Goal: Contribute content

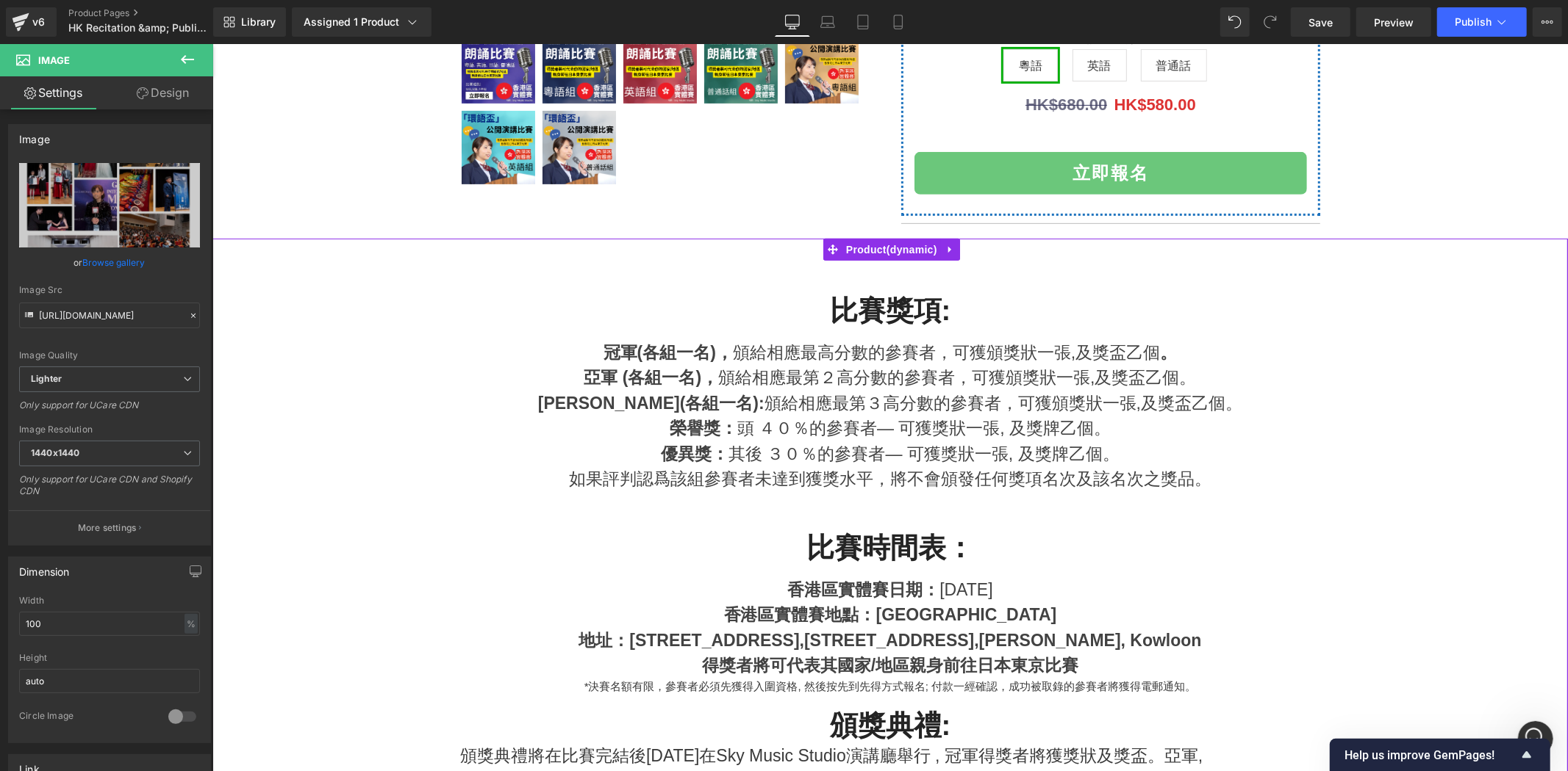
scroll to position [10, 0]
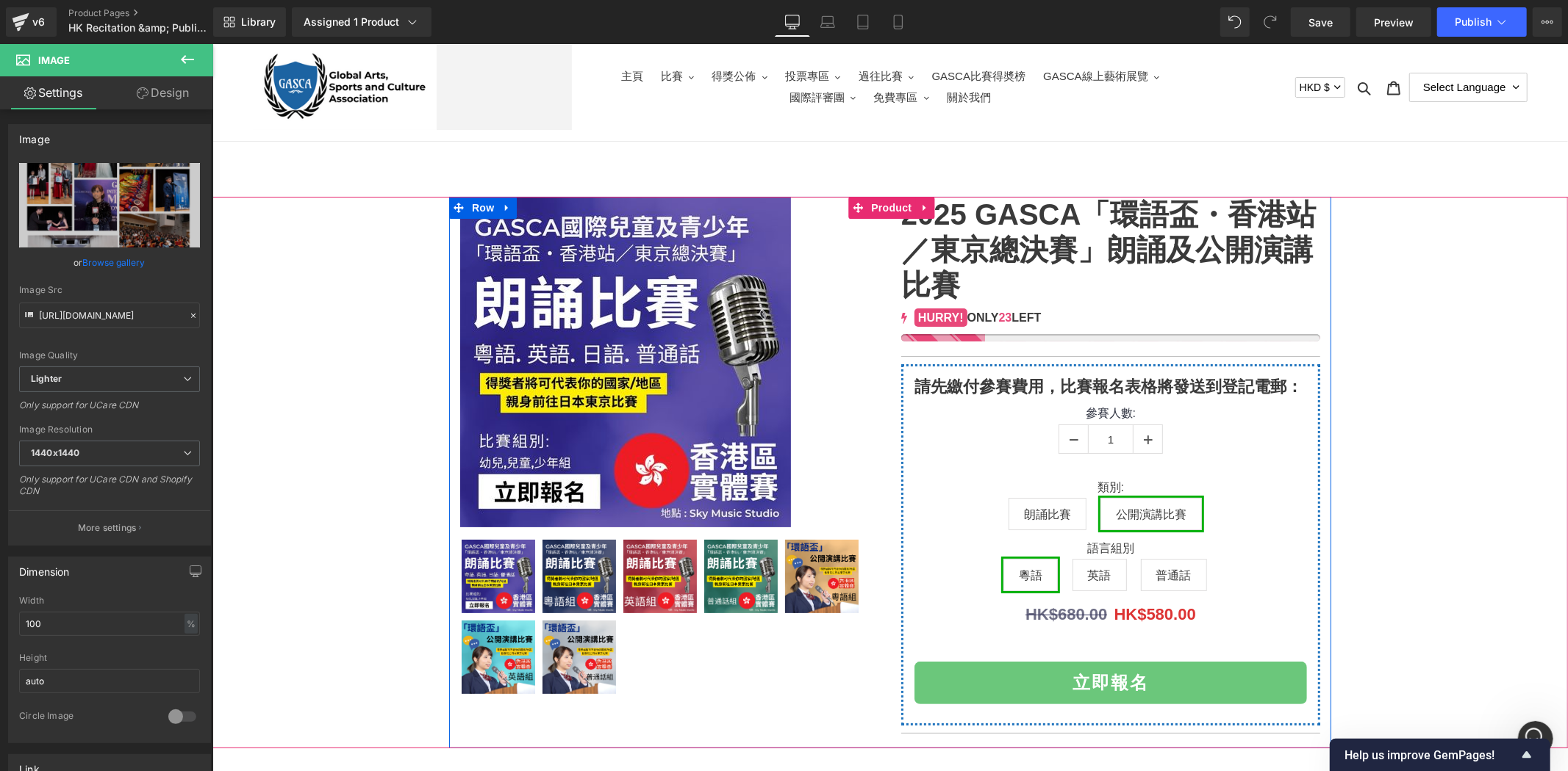
click at [715, 581] on img at bounding box center [740, 576] width 74 height 74
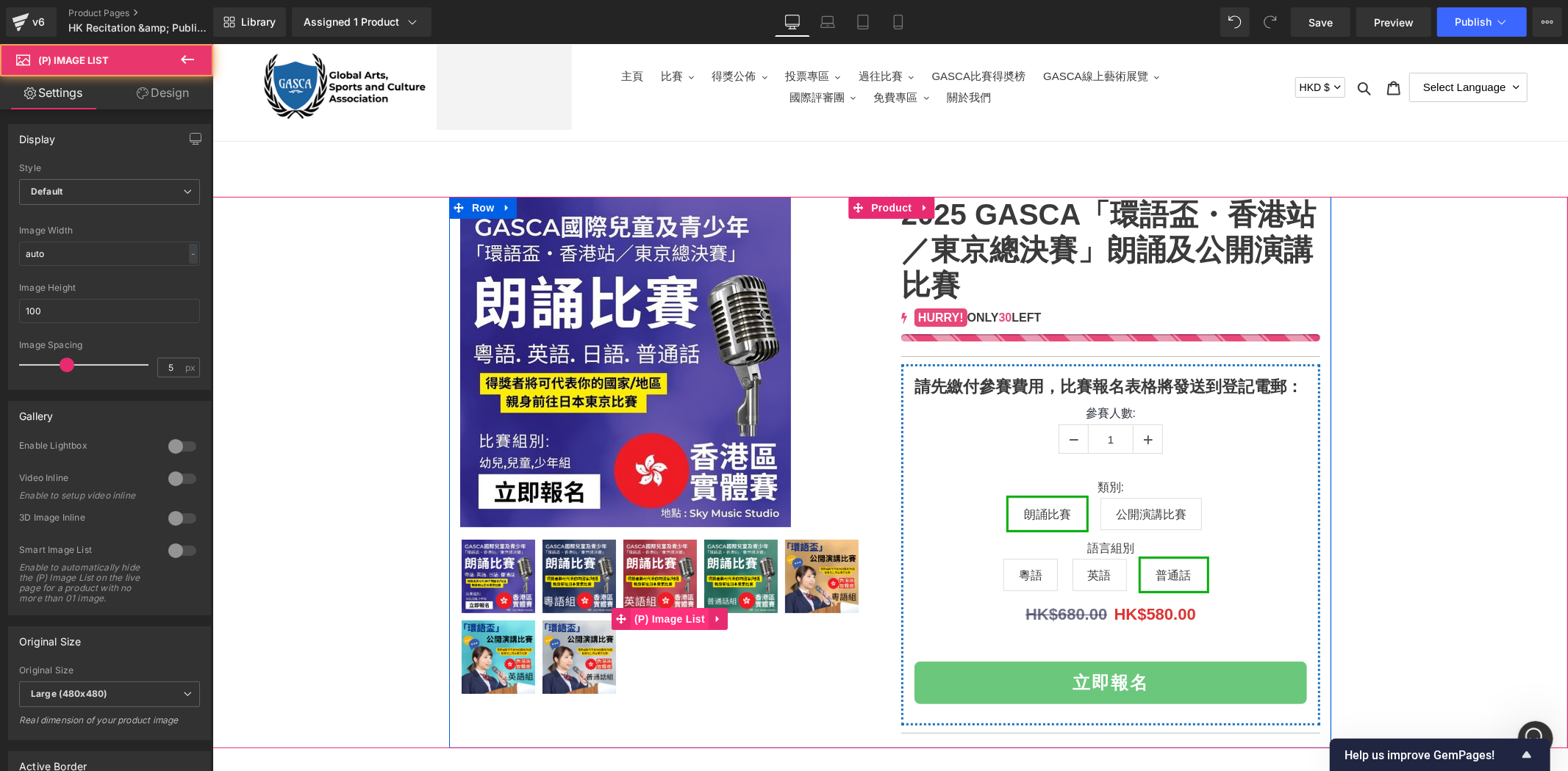
click at [674, 625] on span "(P) Image List" at bounding box center [668, 618] width 78 height 22
click at [657, 614] on span "(P) Image List" at bounding box center [668, 619] width 78 height 22
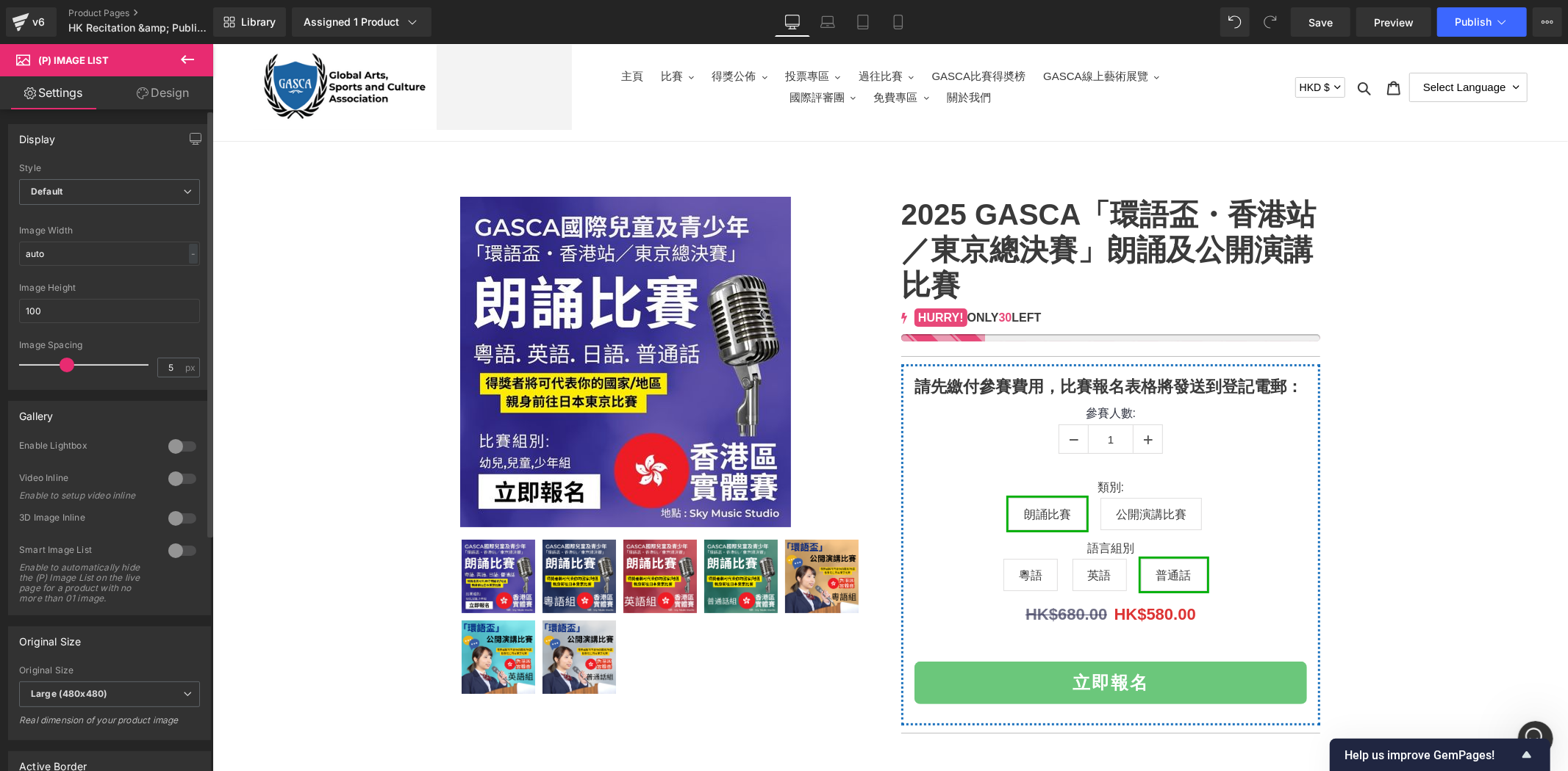
click at [184, 544] on div at bounding box center [182, 551] width 35 height 23
click at [170, 517] on div at bounding box center [182, 519] width 35 height 23
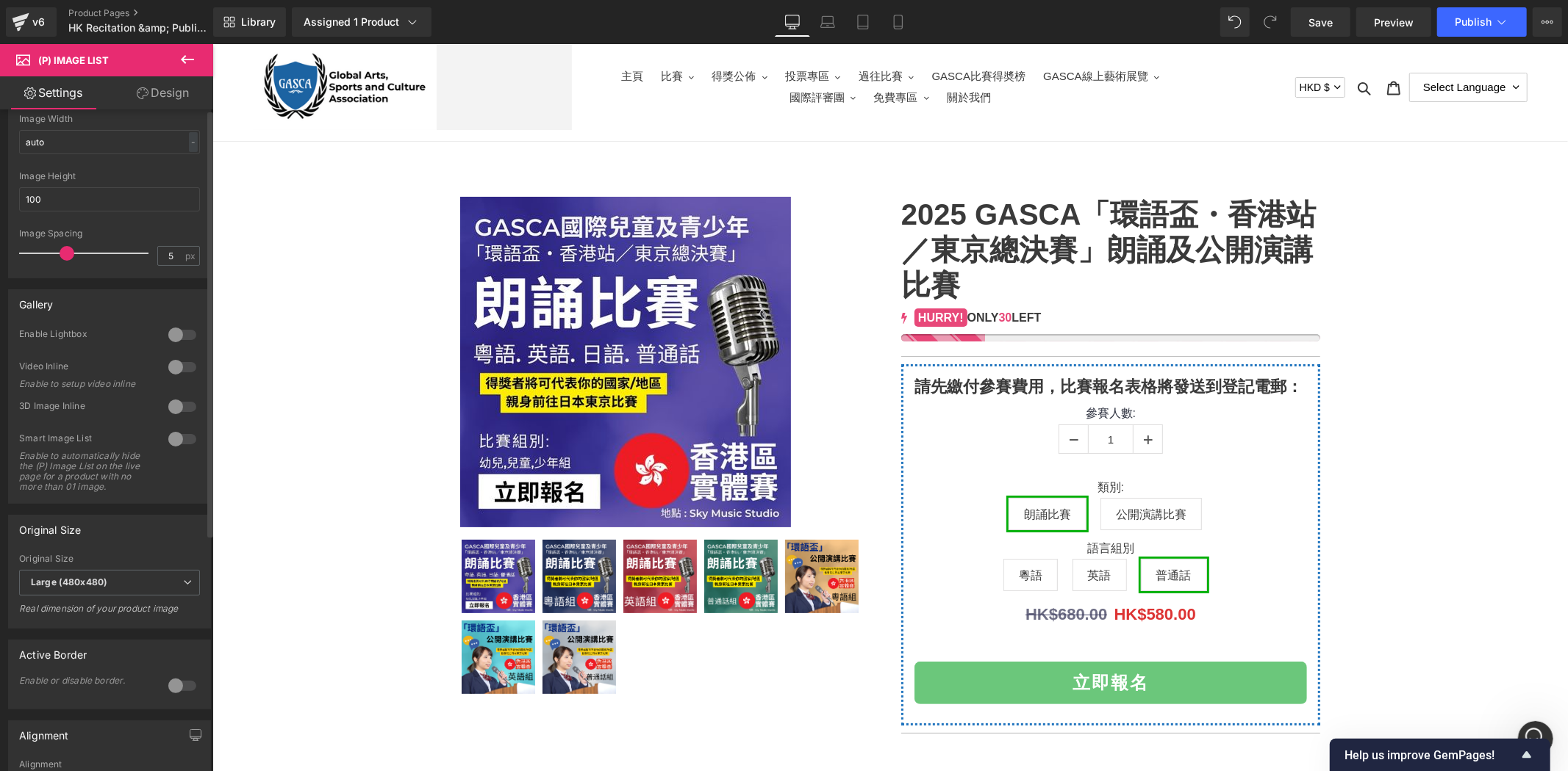
scroll to position [0, 0]
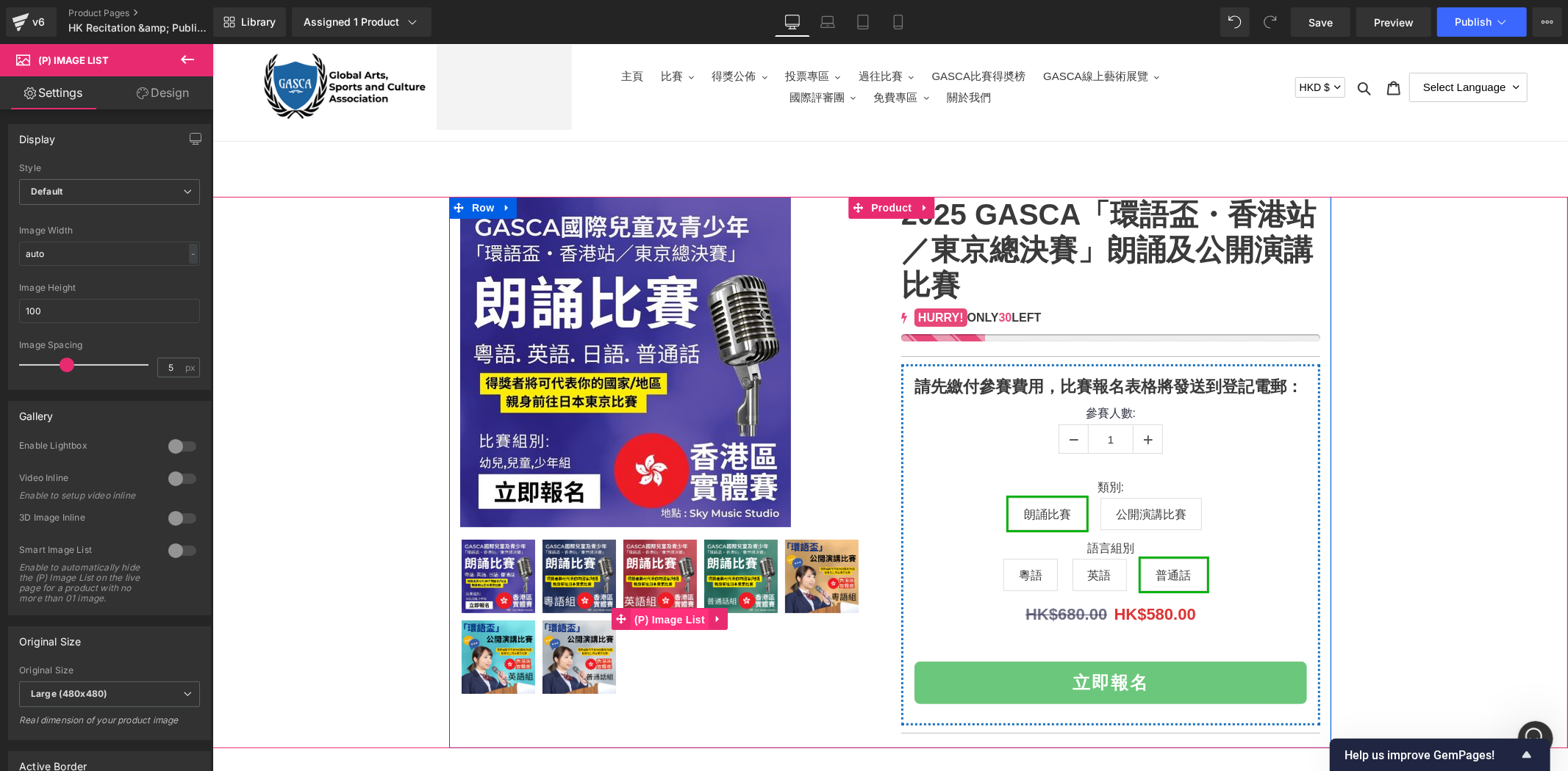
click at [643, 611] on span "(P) Image List" at bounding box center [668, 619] width 78 height 22
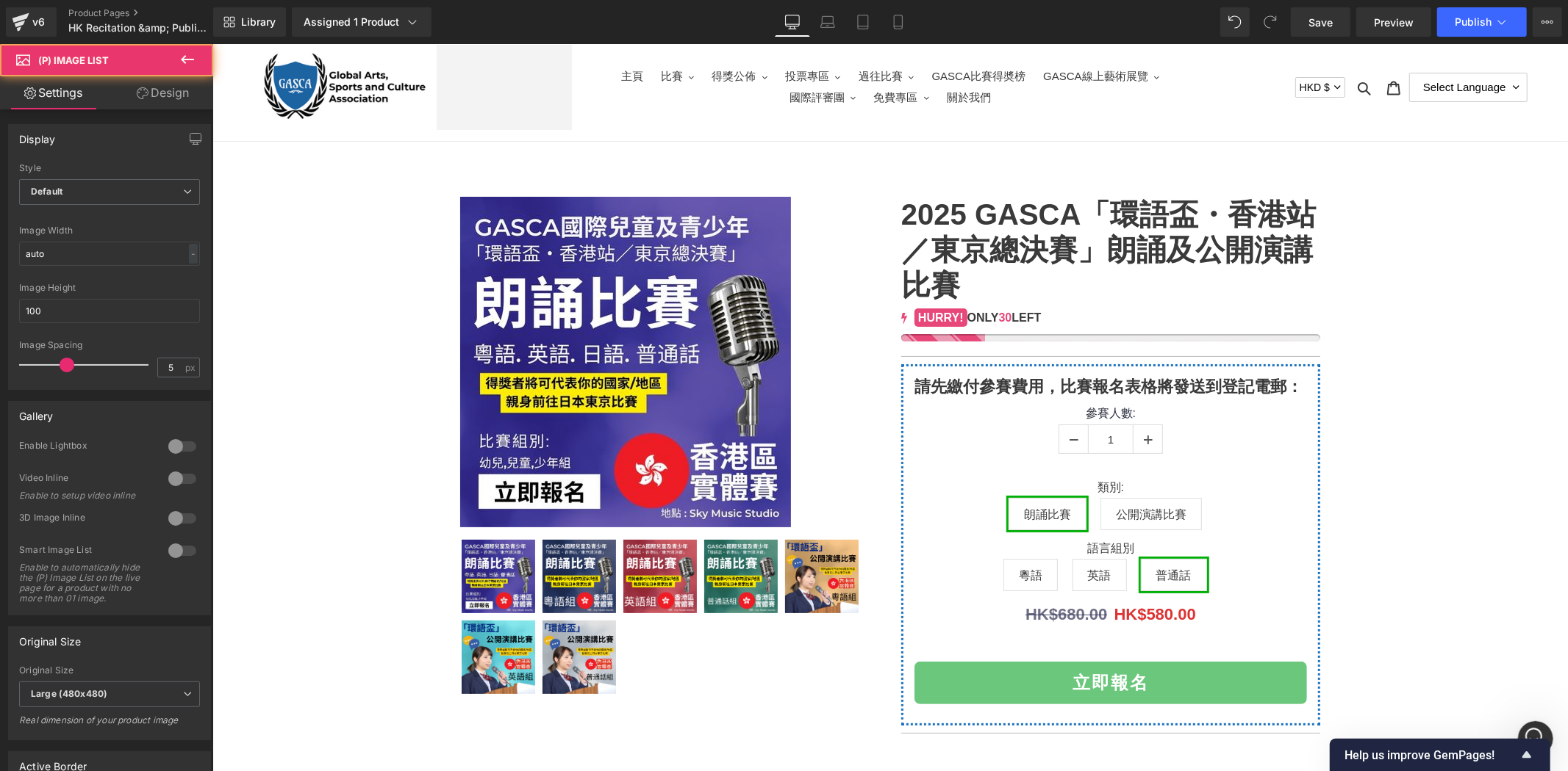
click at [168, 92] on link "Design" at bounding box center [163, 93] width 107 height 33
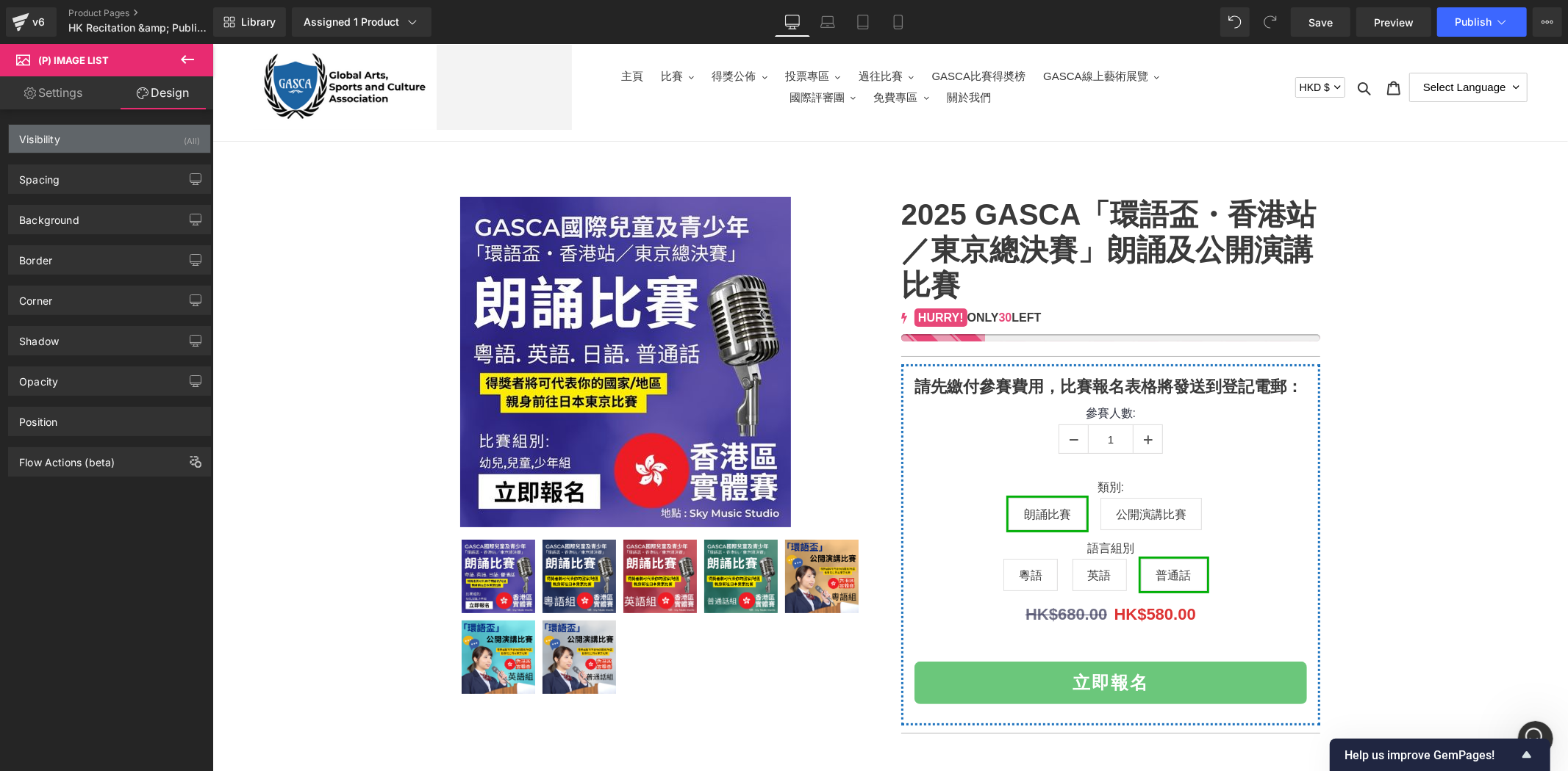
click at [148, 127] on div "Visibility (All)" at bounding box center [109, 139] width 201 height 28
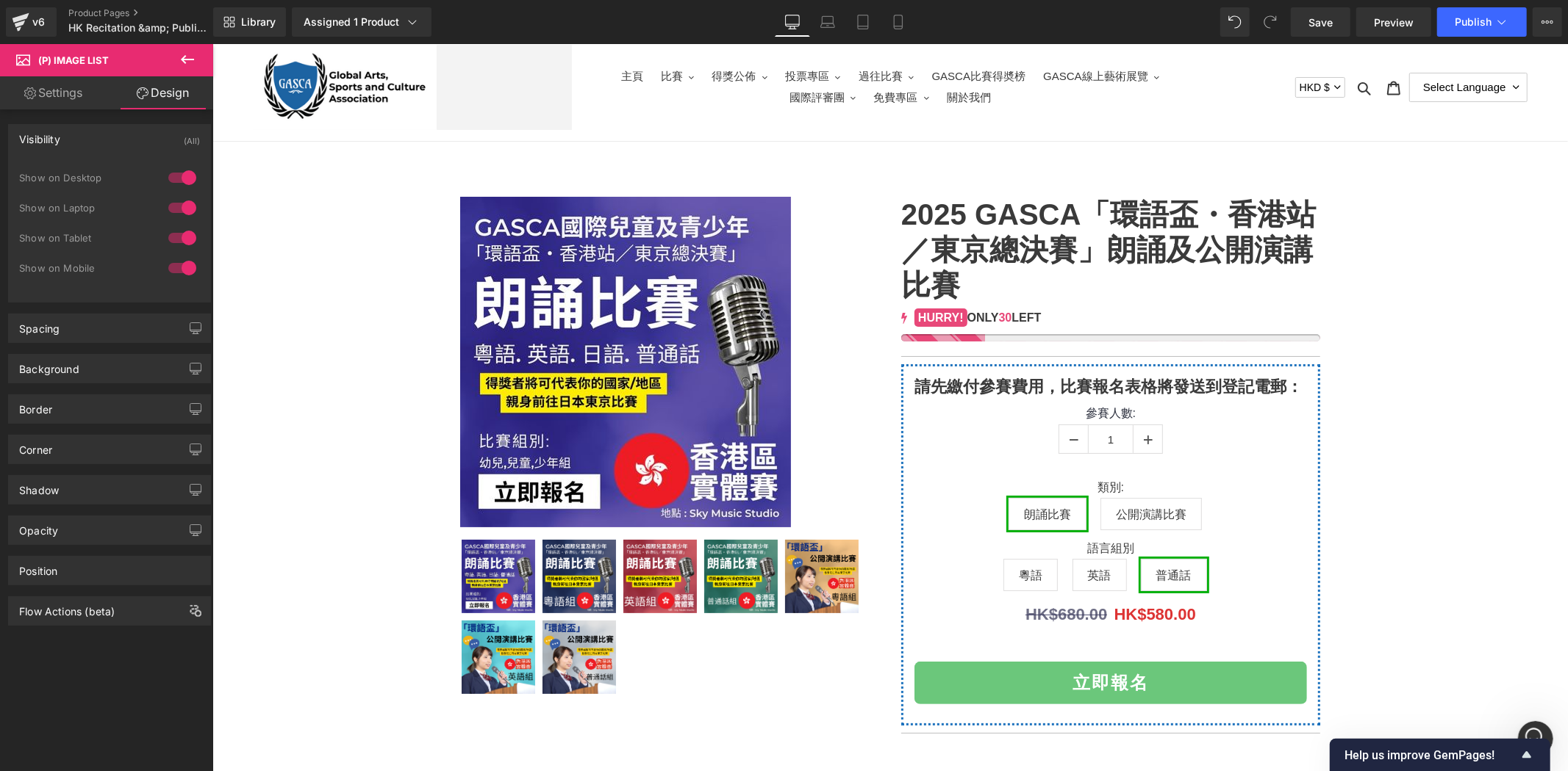
click at [167, 266] on div at bounding box center [182, 268] width 35 height 23
click at [894, 27] on icon at bounding box center [898, 27] width 8 height 0
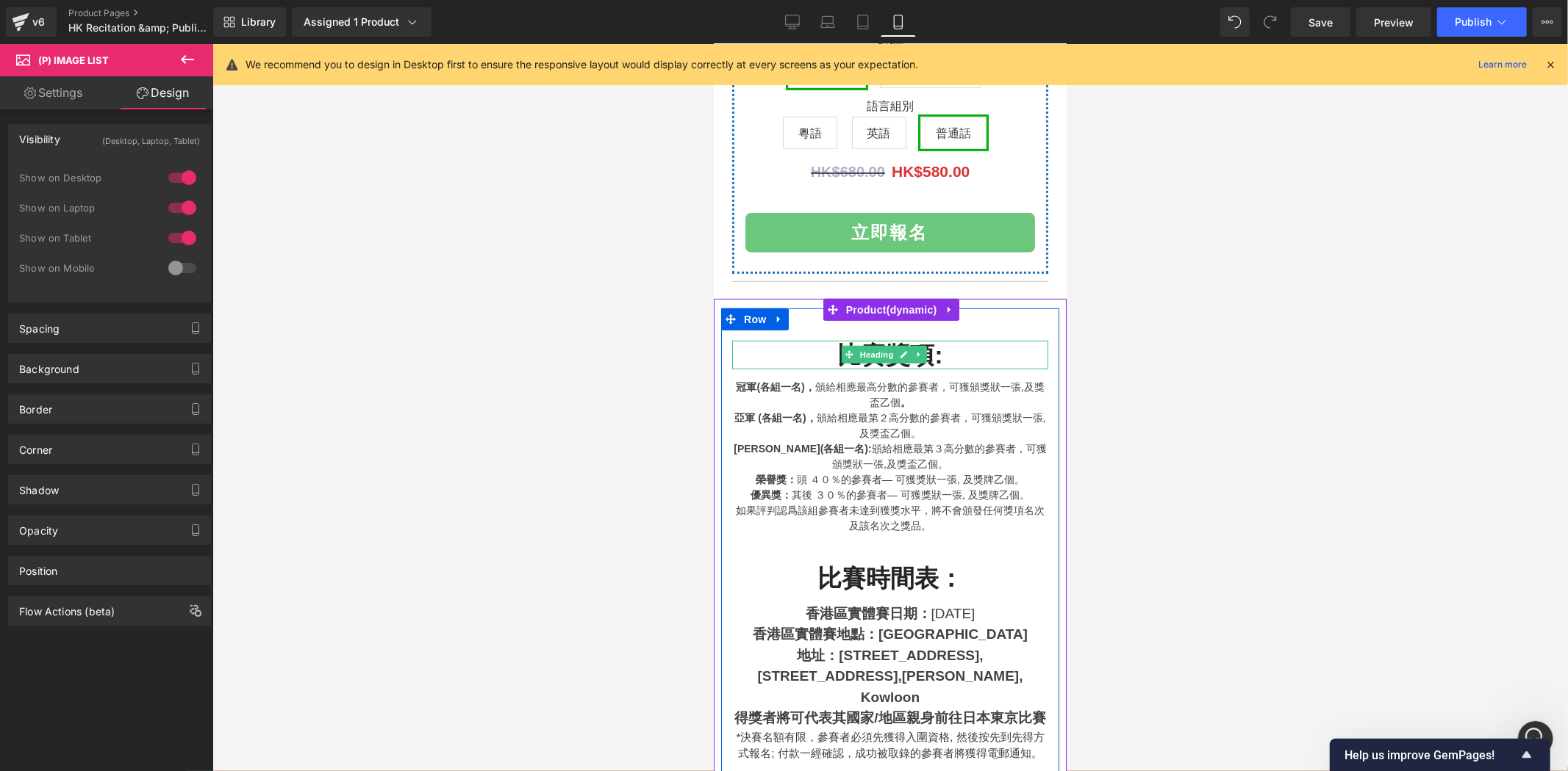
scroll to position [761, 0]
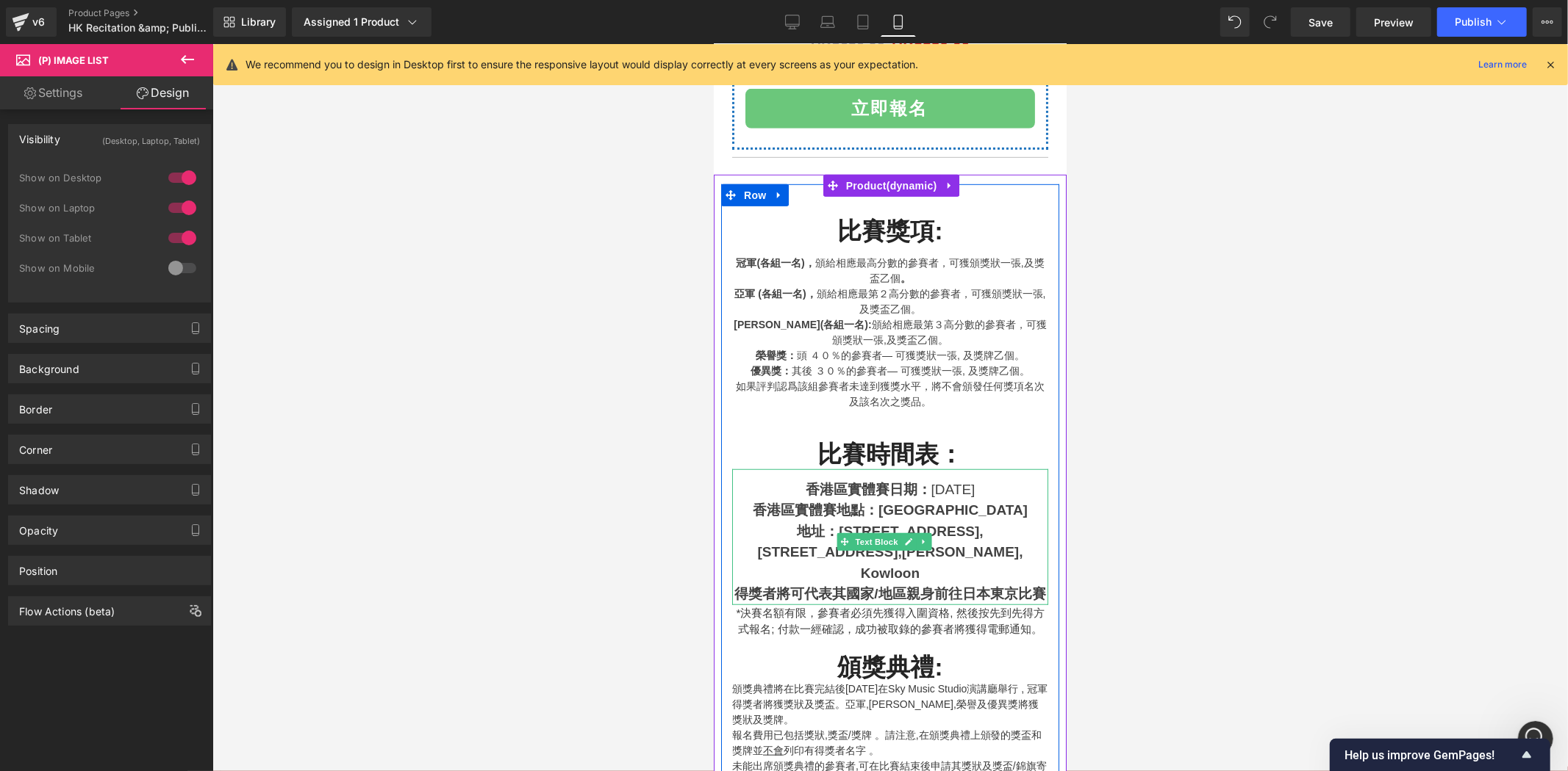
click at [948, 585] on strong "親身前往日本東京比賽" at bounding box center [975, 593] width 139 height 16
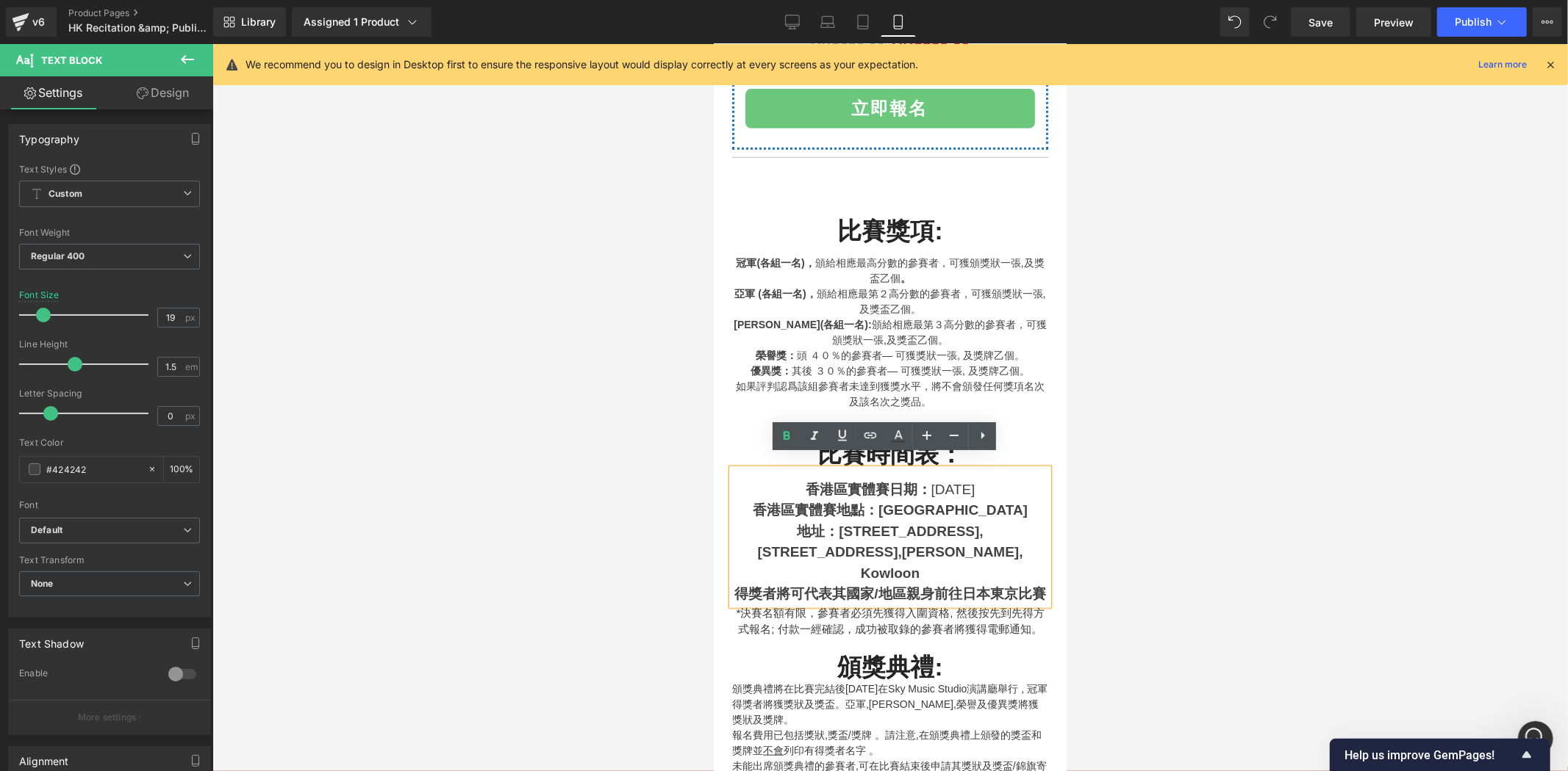
click at [963, 545] on strong "[PERSON_NAME], Kowloon" at bounding box center [941, 561] width 162 height 37
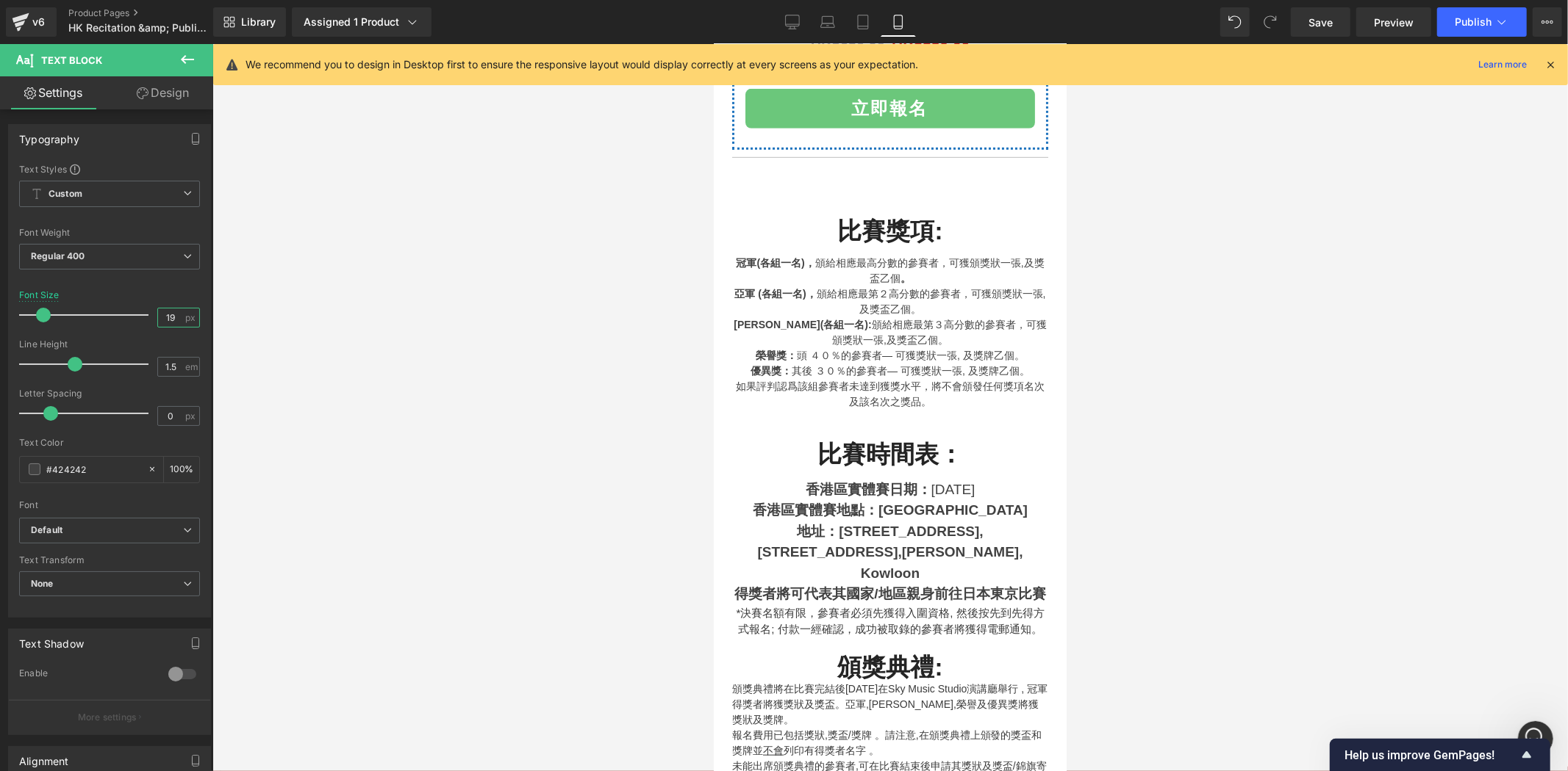
click at [178, 315] on input "19" at bounding box center [171, 317] width 26 height 18
drag, startPoint x: 178, startPoint y: 315, endPoint x: 154, endPoint y: 319, distance: 24.3
click at [158, 319] on input "19" at bounding box center [171, 317] width 26 height 18
type input "18"
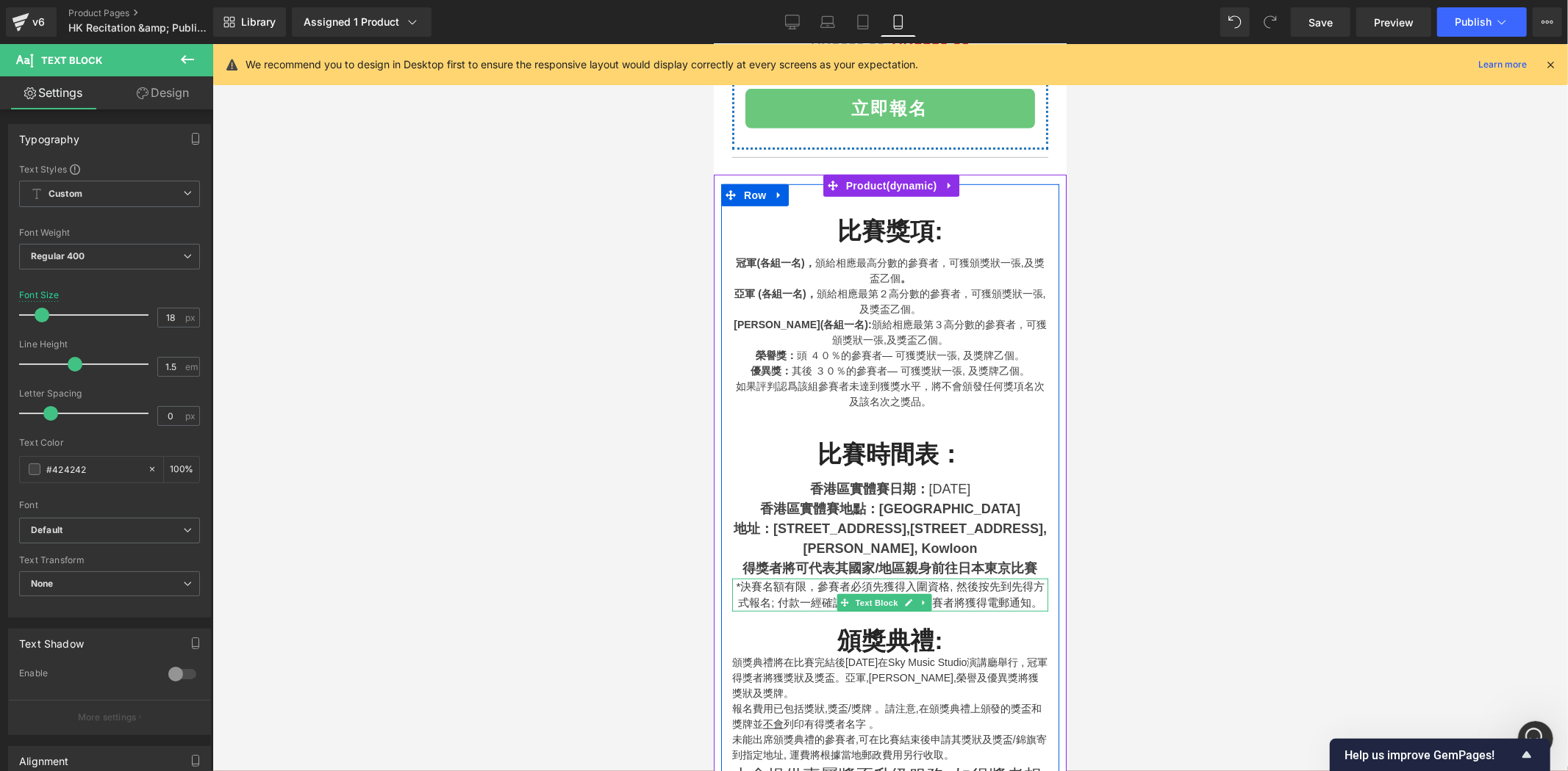
click at [1011, 591] on p "*決賽名額有限，參賽者必須先獲得入圍資格, 然後按先到先得方式報名; 付款一經確認，成功被取錄的參賽者將獲得電郵通知。" at bounding box center [890, 595] width 316 height 33
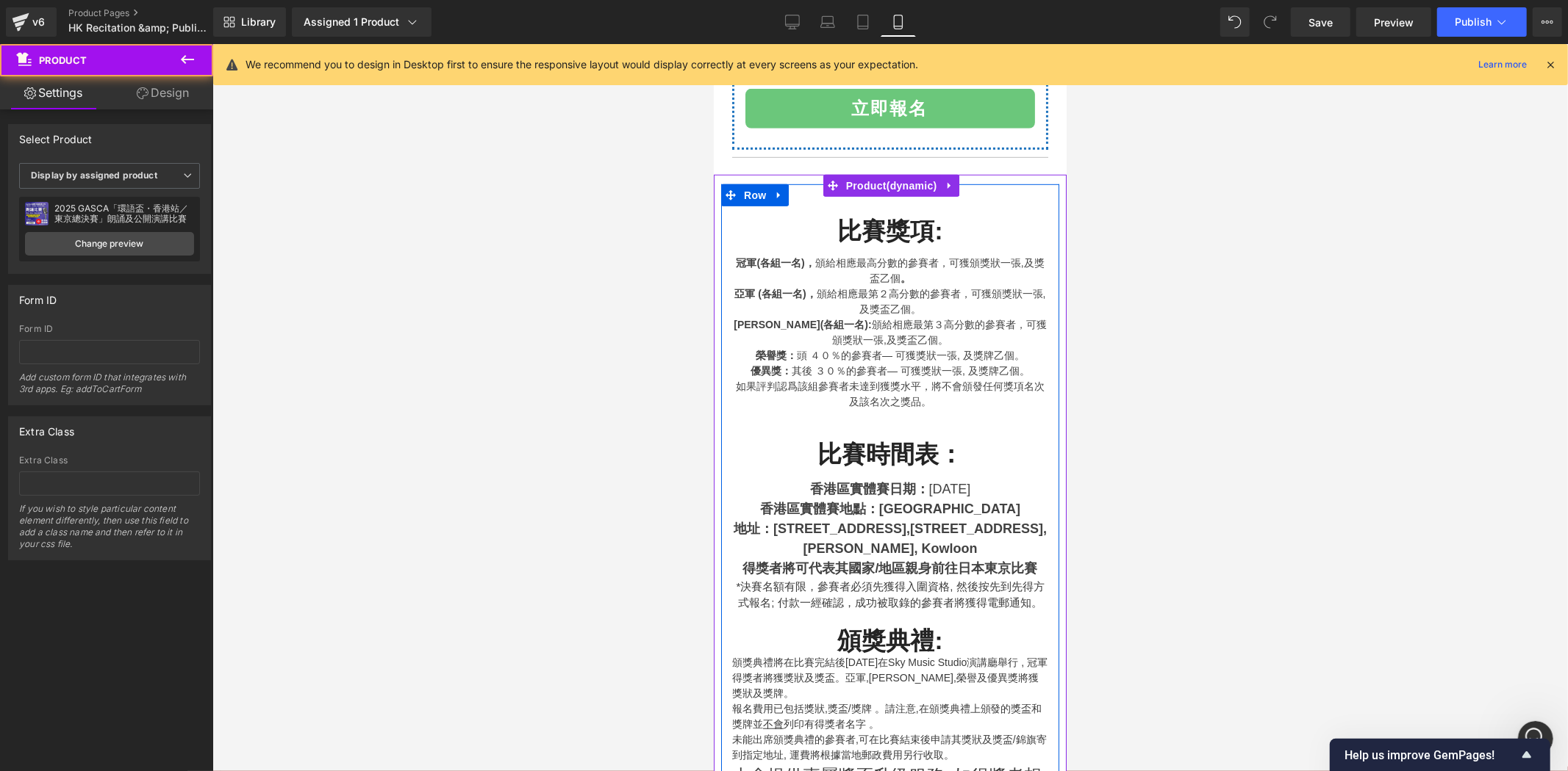
click at [1006, 578] on p "*決賽名額有限，參賽者必須先獲得入圍資格, 然後按先到先得方式報名; 付款一經確認，成功被取錄的參賽者將獲得電郵通知。" at bounding box center [890, 595] width 316 height 33
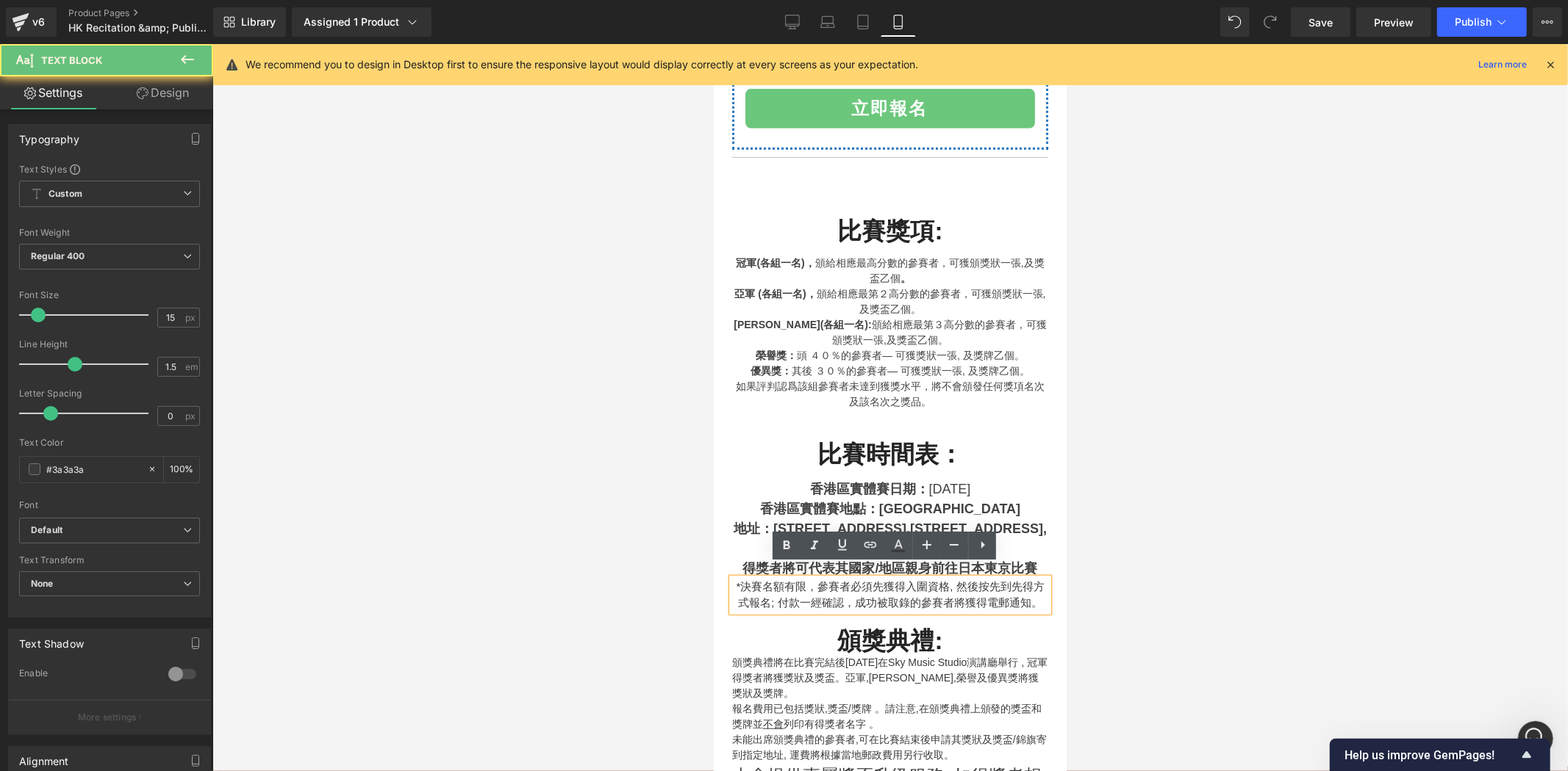
click at [1007, 560] on strong "親身前往日本東京比賽" at bounding box center [970, 567] width 132 height 15
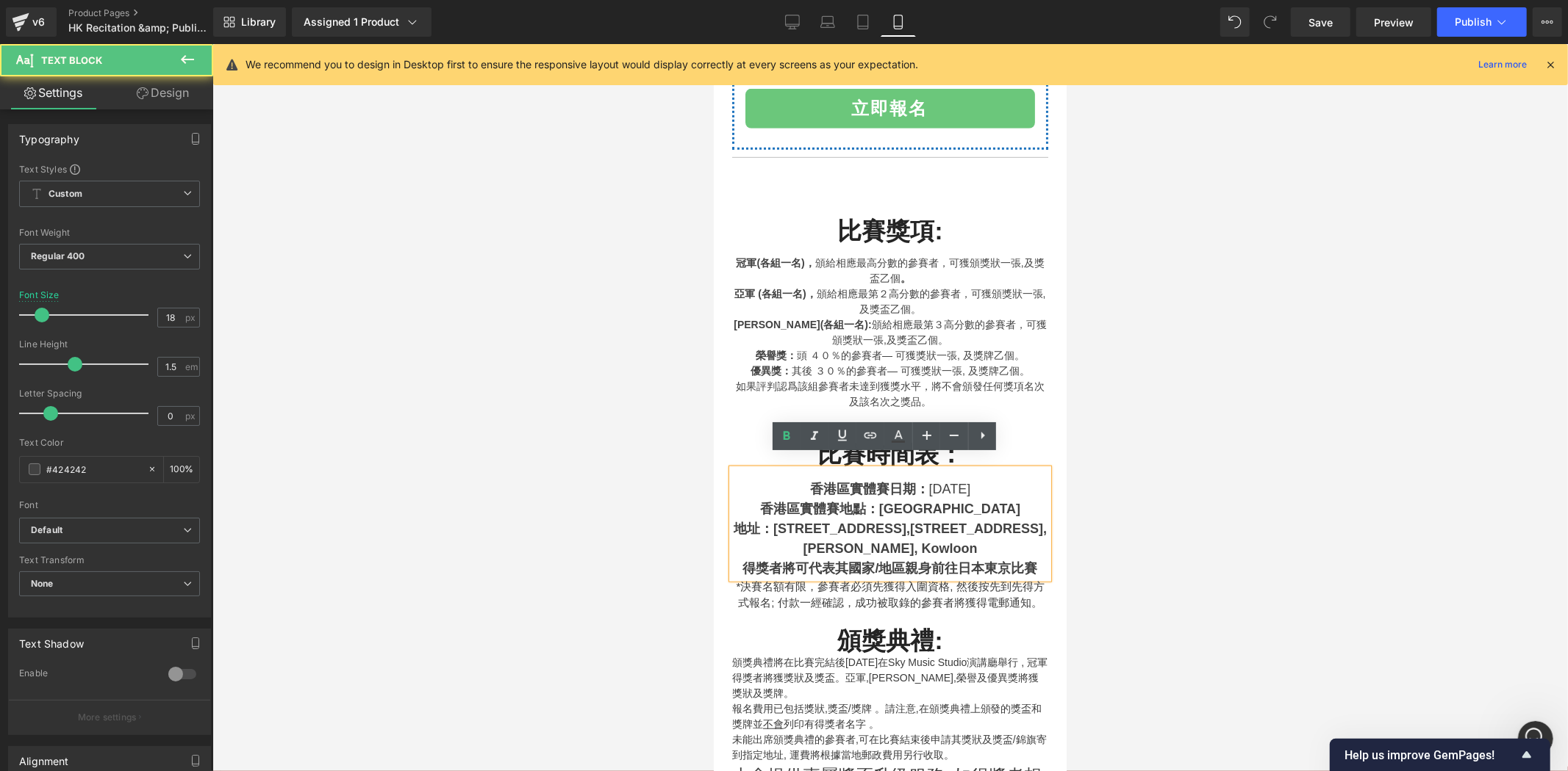
click at [1024, 560] on strong "親身前往日本東京比賽" at bounding box center [970, 567] width 132 height 15
click at [1020, 560] on strong "親身前往日本東京比賽" at bounding box center [970, 567] width 132 height 15
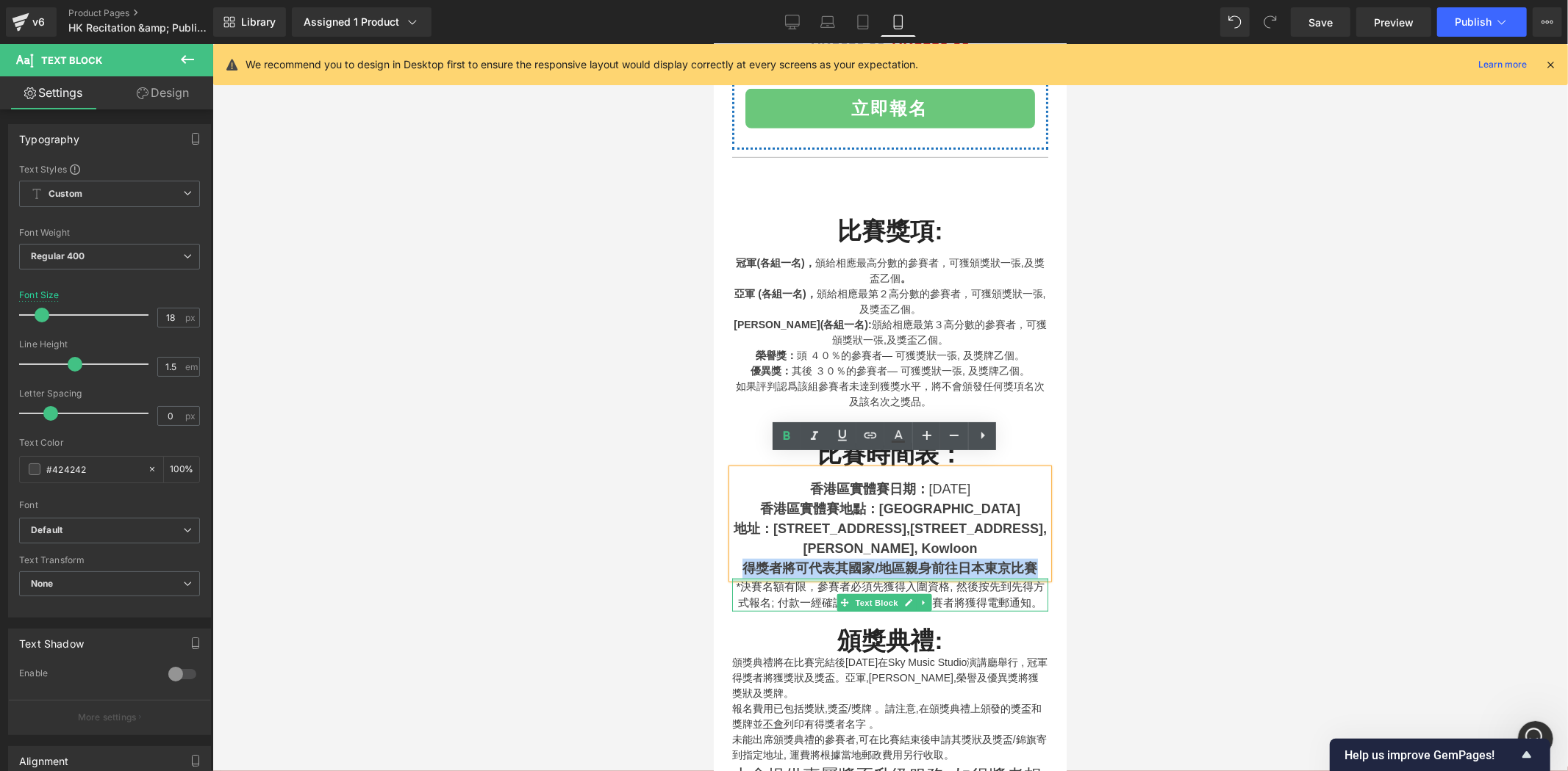
drag, startPoint x: 1026, startPoint y: 551, endPoint x: 738, endPoint y: 567, distance: 288.4
click at [738, 567] on div "Heading 比賽獎項: Heading 冠軍(各組一名)， 頒給相應最高分數的參賽者，可獲頒獎狀一張,及獎盃乙個 。 亞軍 (各組一名)， 頒給相應最第２…" at bounding box center [890, 695] width 338 height 1018
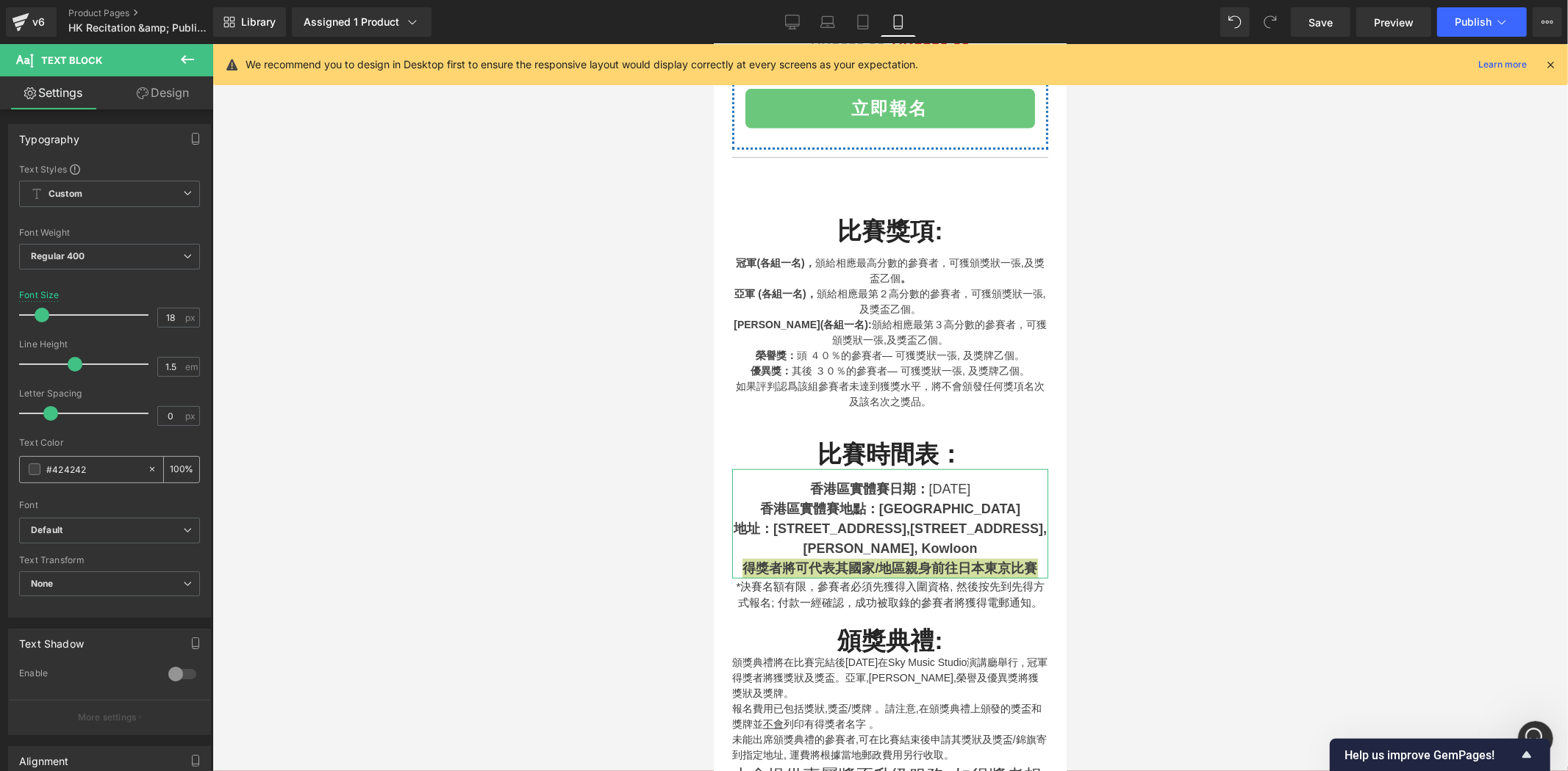
click at [37, 468] on span at bounding box center [34, 469] width 12 height 12
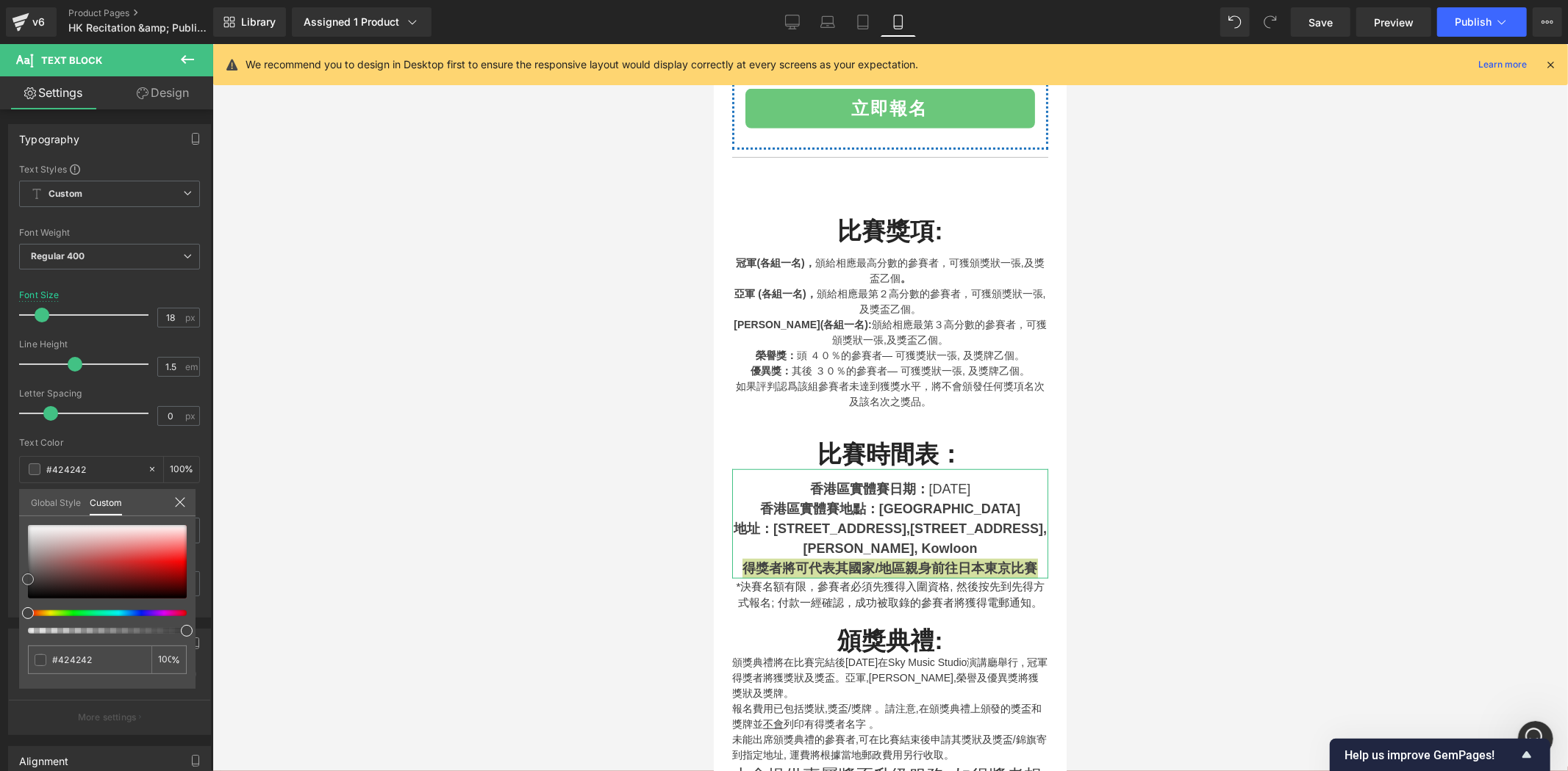
type input "#bc0404"
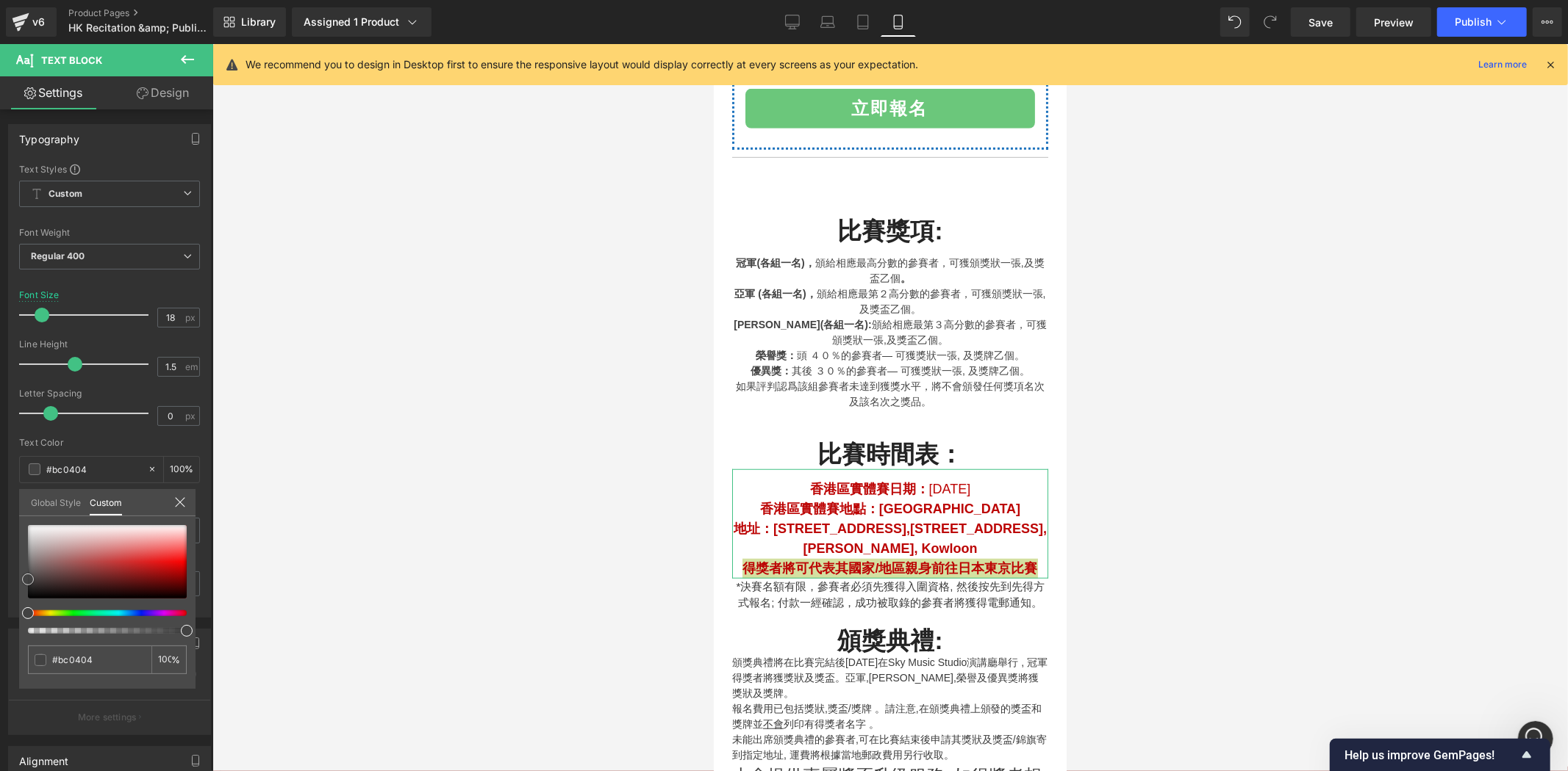
click at [179, 570] on div at bounding box center [107, 562] width 159 height 74
type input "#4a4949"
click at [30, 577] on div at bounding box center [107, 562] width 159 height 74
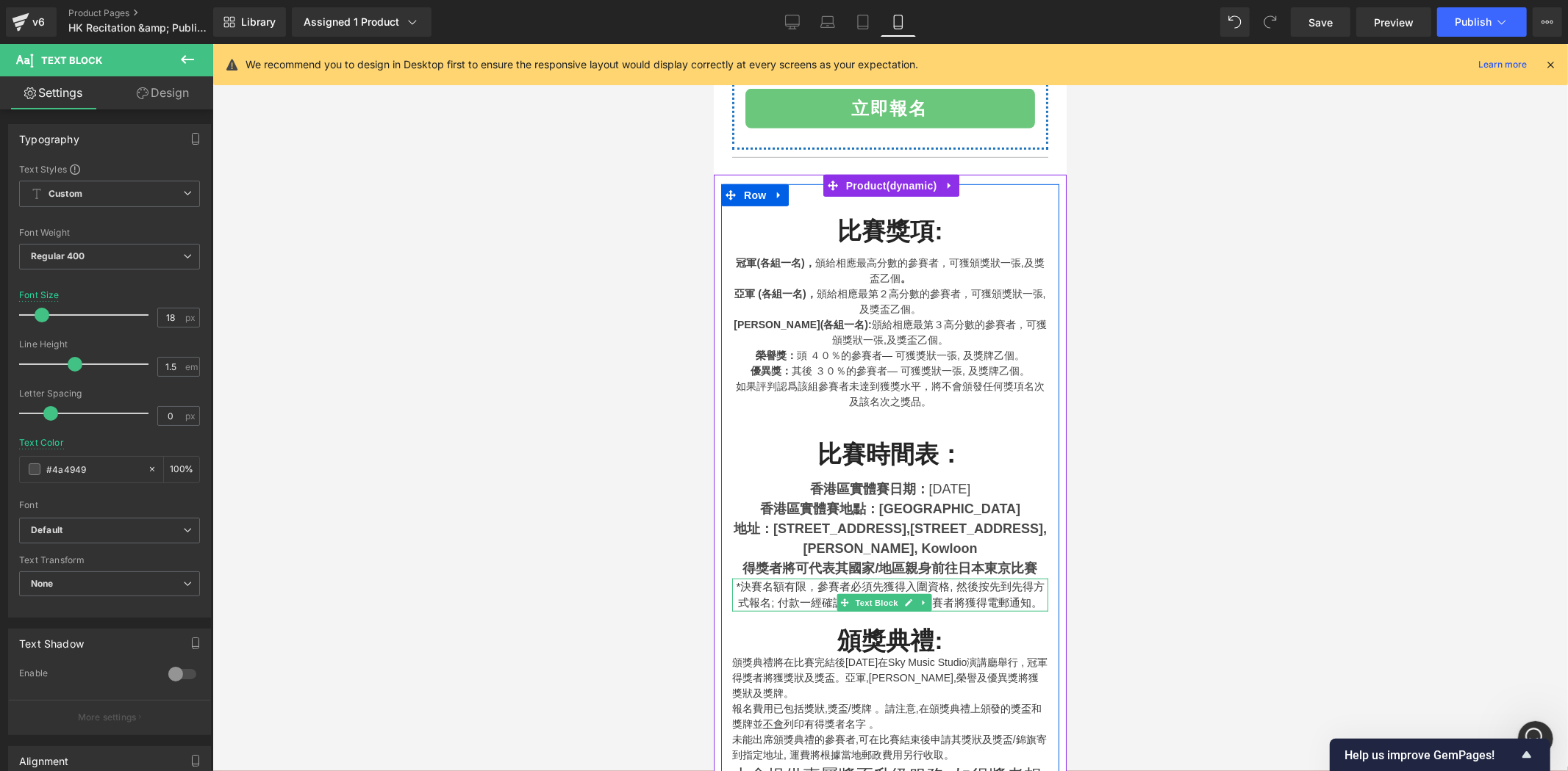
click at [789, 578] on p "*決賽名額有限，參賽者必須先獲得入圍資格, 然後按先到先得方式報名; 付款一經確認，成功被取錄的參賽者將獲得電郵通知。" at bounding box center [890, 595] width 316 height 33
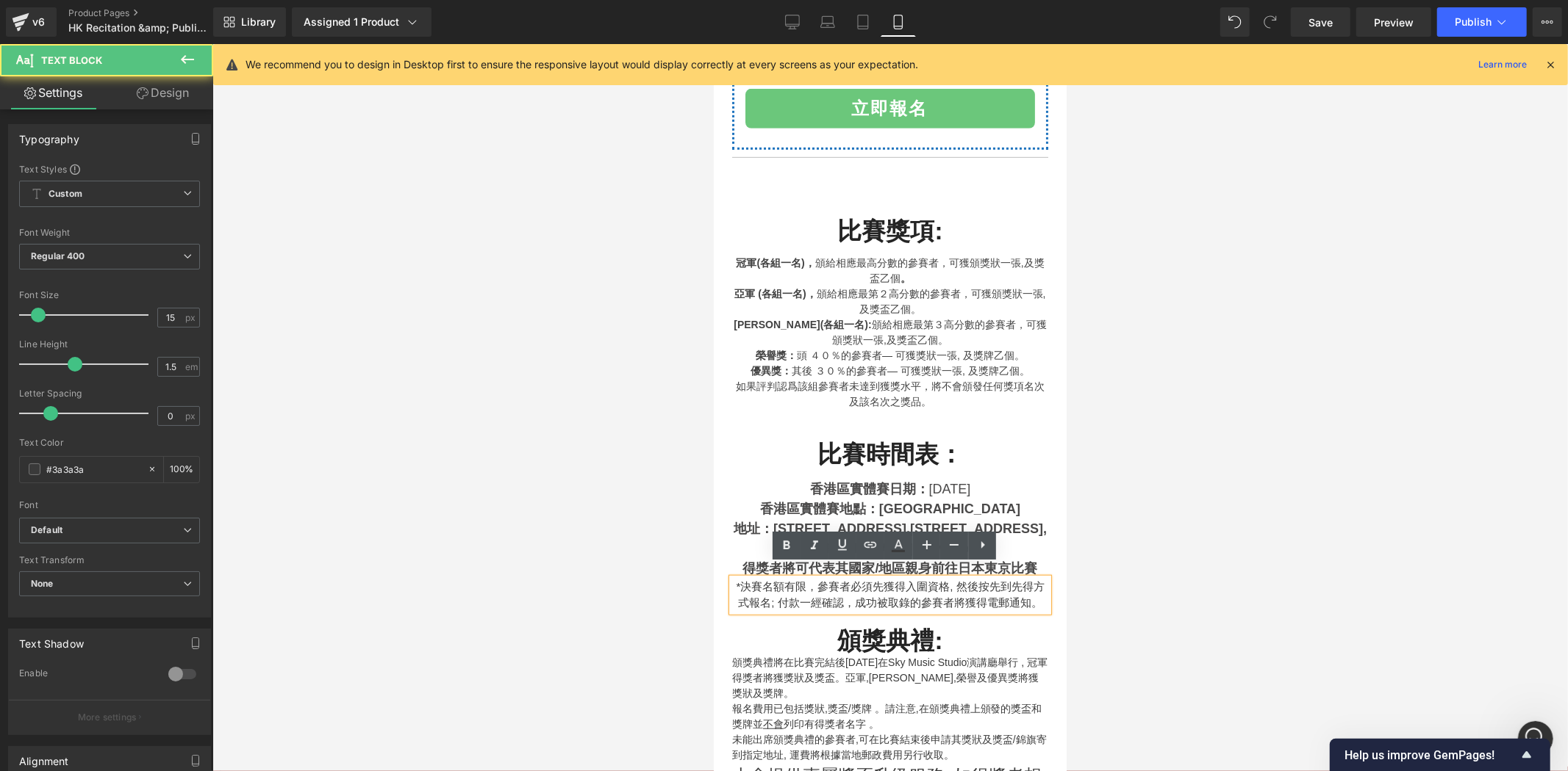
click at [714, 549] on iframe at bounding box center [890, 407] width 352 height 727
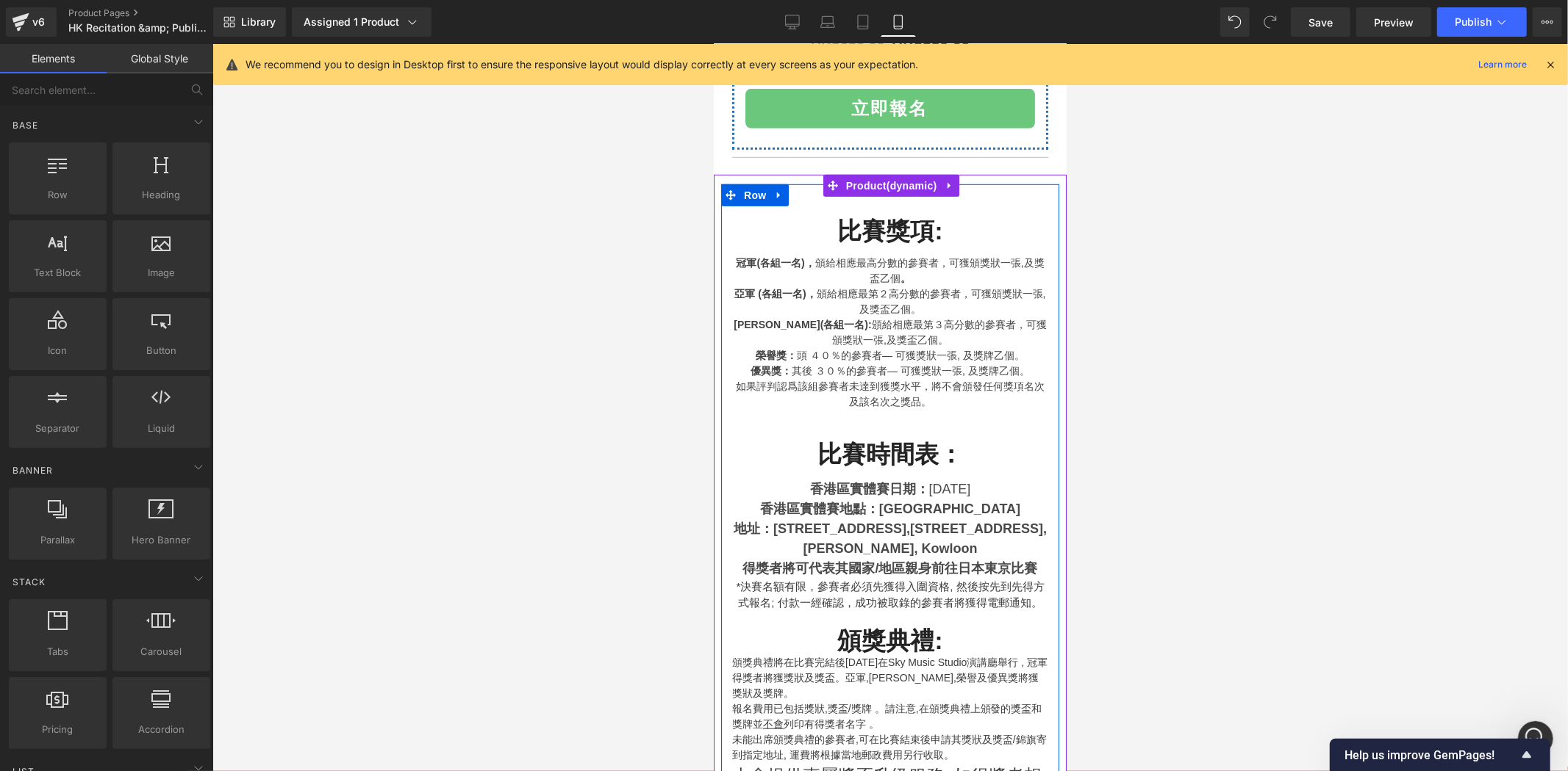
click at [970, 481] on span "[DATE]" at bounding box center [948, 488] width 42 height 15
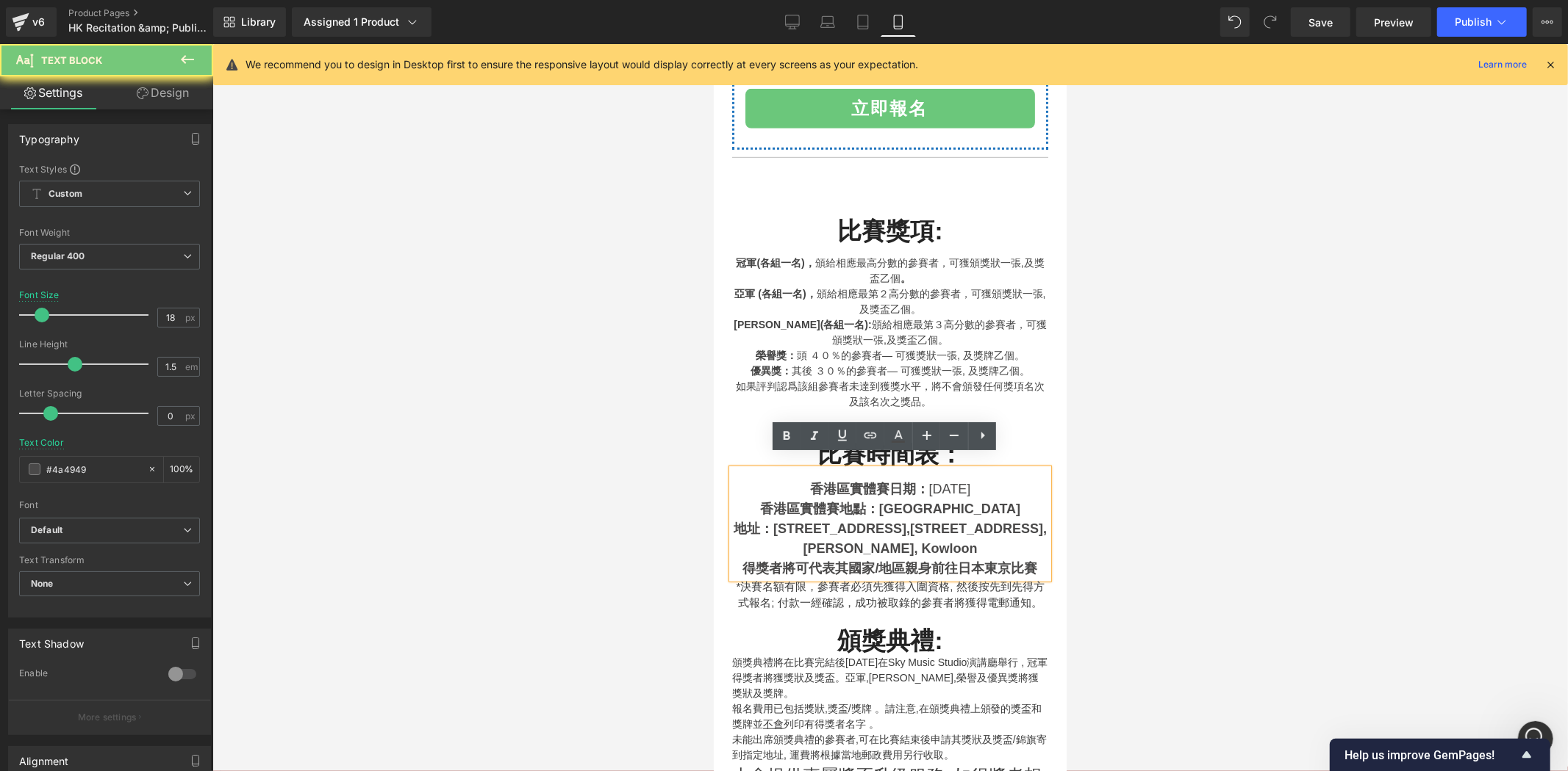
click at [1018, 540] on div "地址：[STREET_ADDRESS]" at bounding box center [890, 539] width 316 height 40
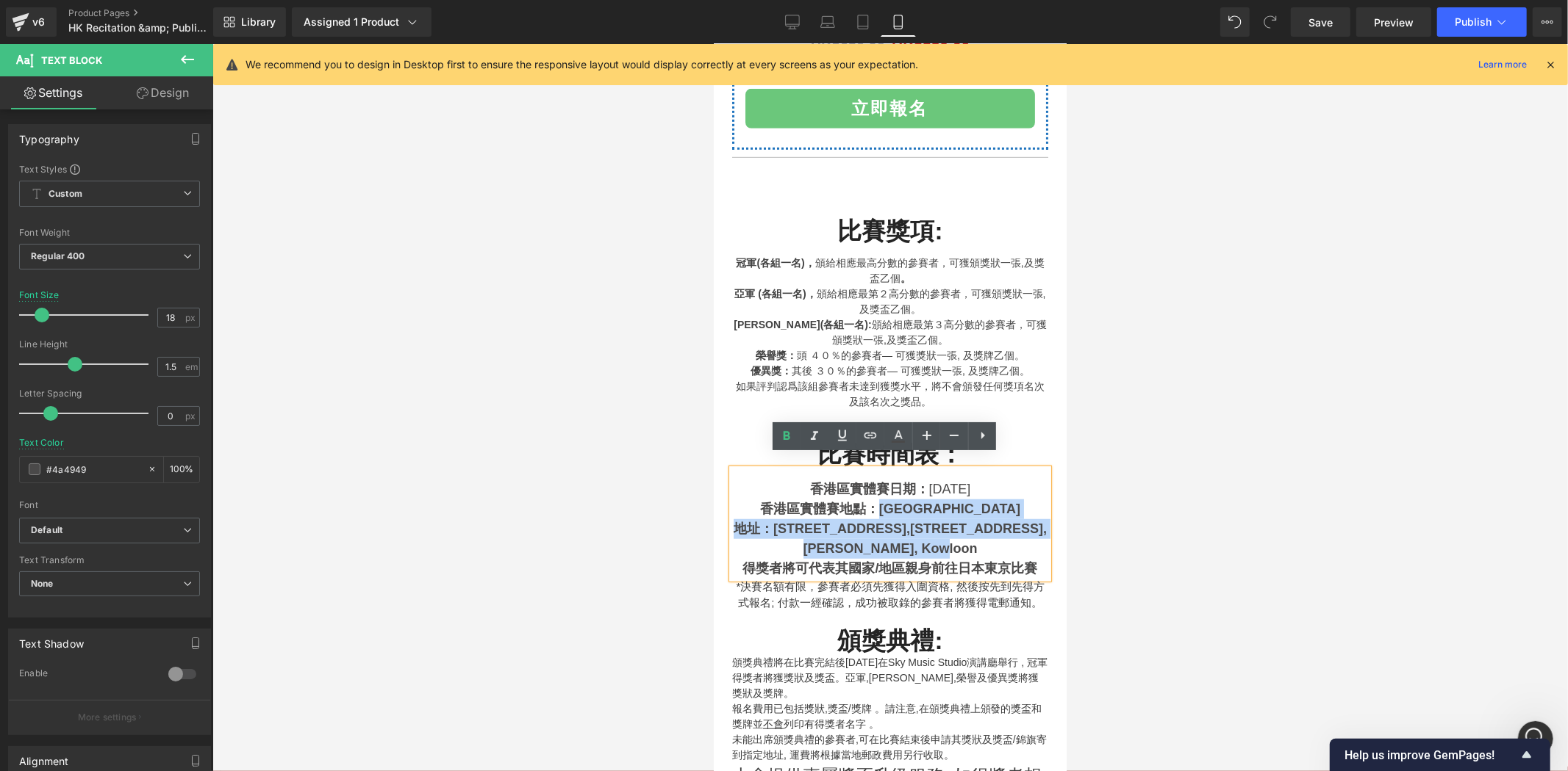
drag, startPoint x: 876, startPoint y: 500, endPoint x: 1015, endPoint y: 531, distance: 142.4
click at [1015, 531] on div "香港區實體賽日期 ： [DATE] [GEOGRAPHIC_DATA]實體賽地點：[GEOGRAPHIC_DATA] 地址：[STREET_ADDRESS] …" at bounding box center [890, 524] width 316 height 110
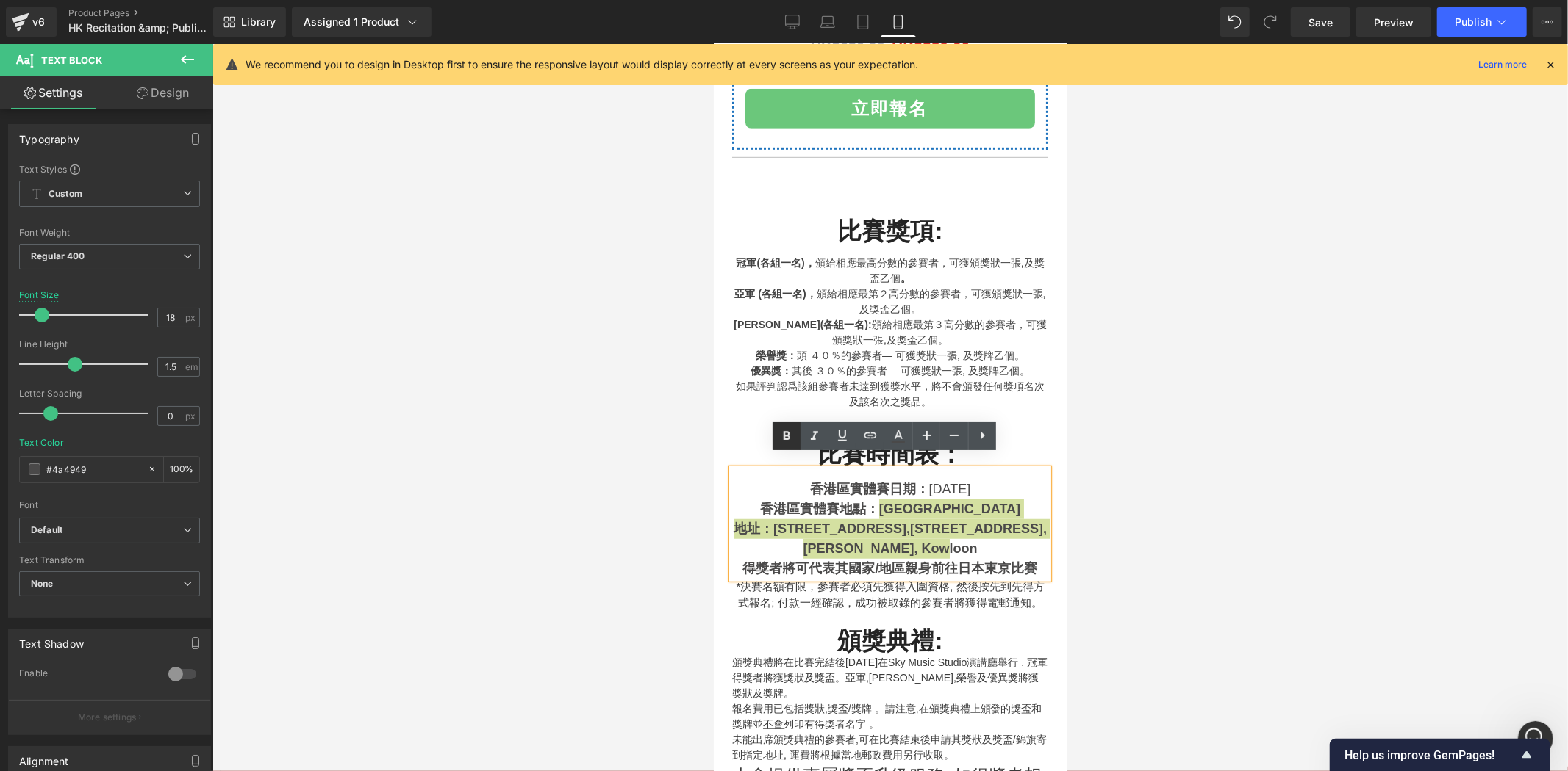
click at [787, 437] on icon at bounding box center [786, 436] width 18 height 18
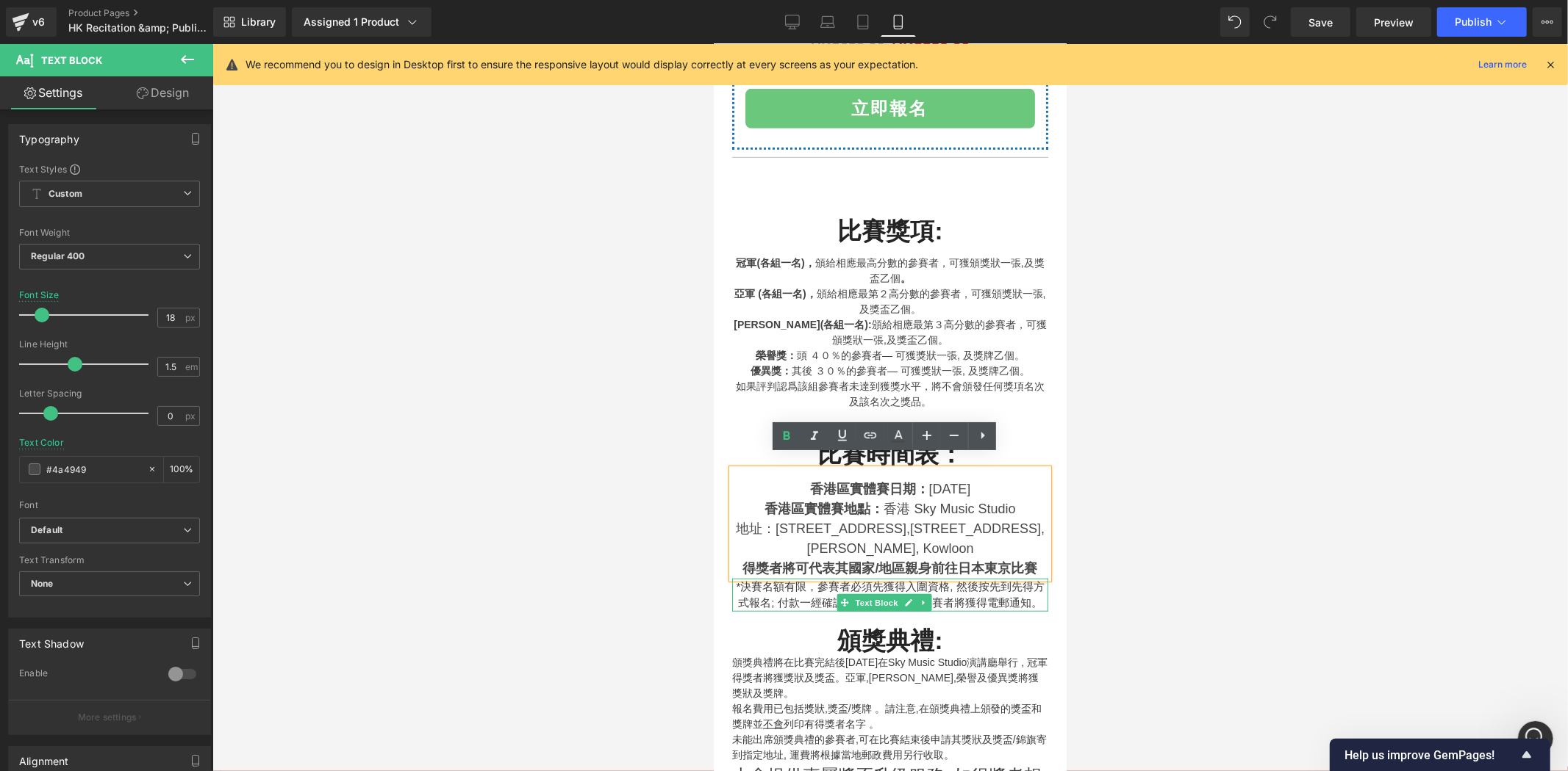
click at [982, 585] on p "*決賽名額有限，參賽者必須先獲得入圍資格, 然後按先到先得方式報名; 付款一經確認，成功被取錄的參賽者將獲得電郵通知。" at bounding box center [890, 595] width 316 height 33
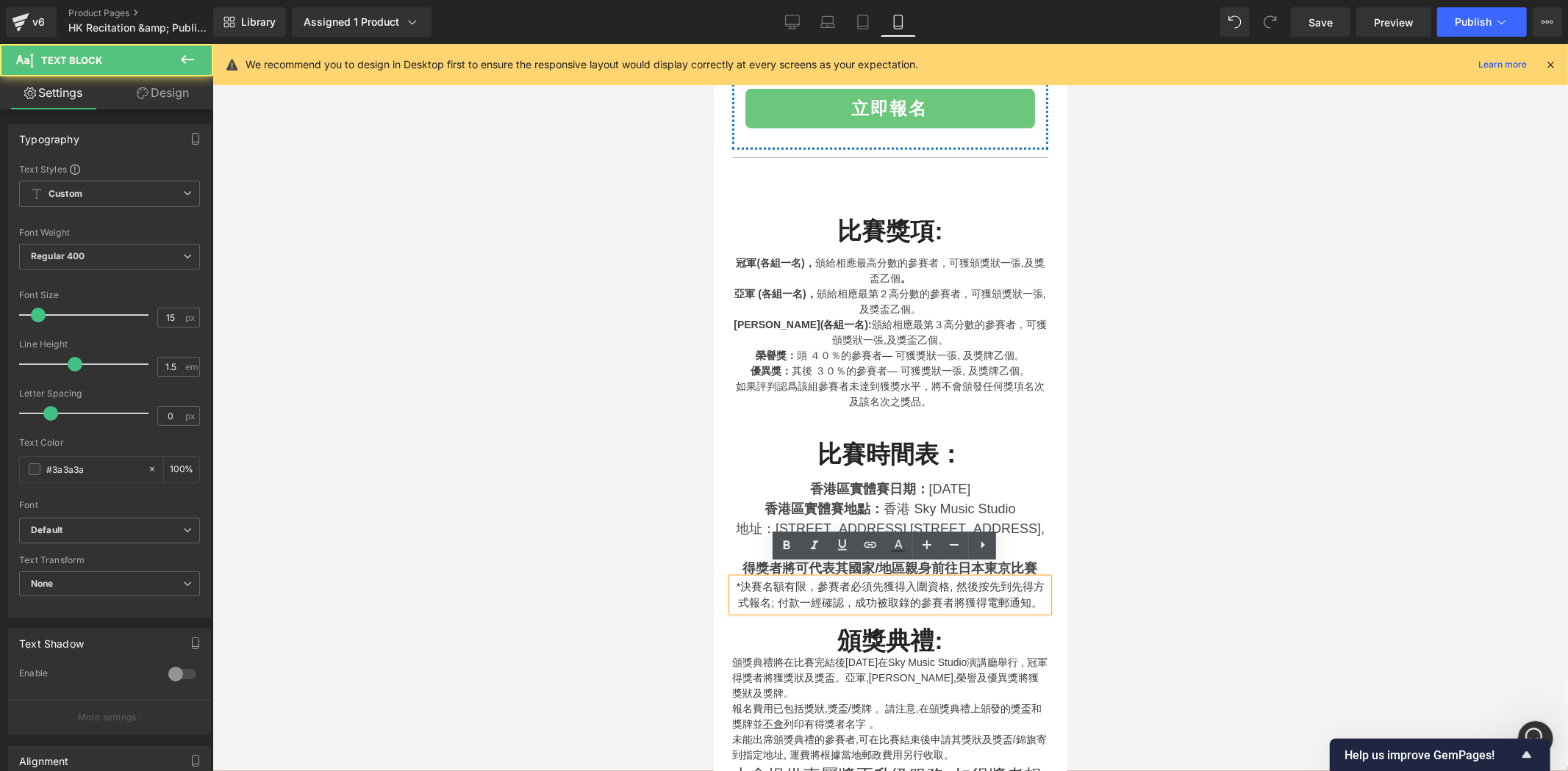
click at [713, 43] on div at bounding box center [713, 43] width 0 height 0
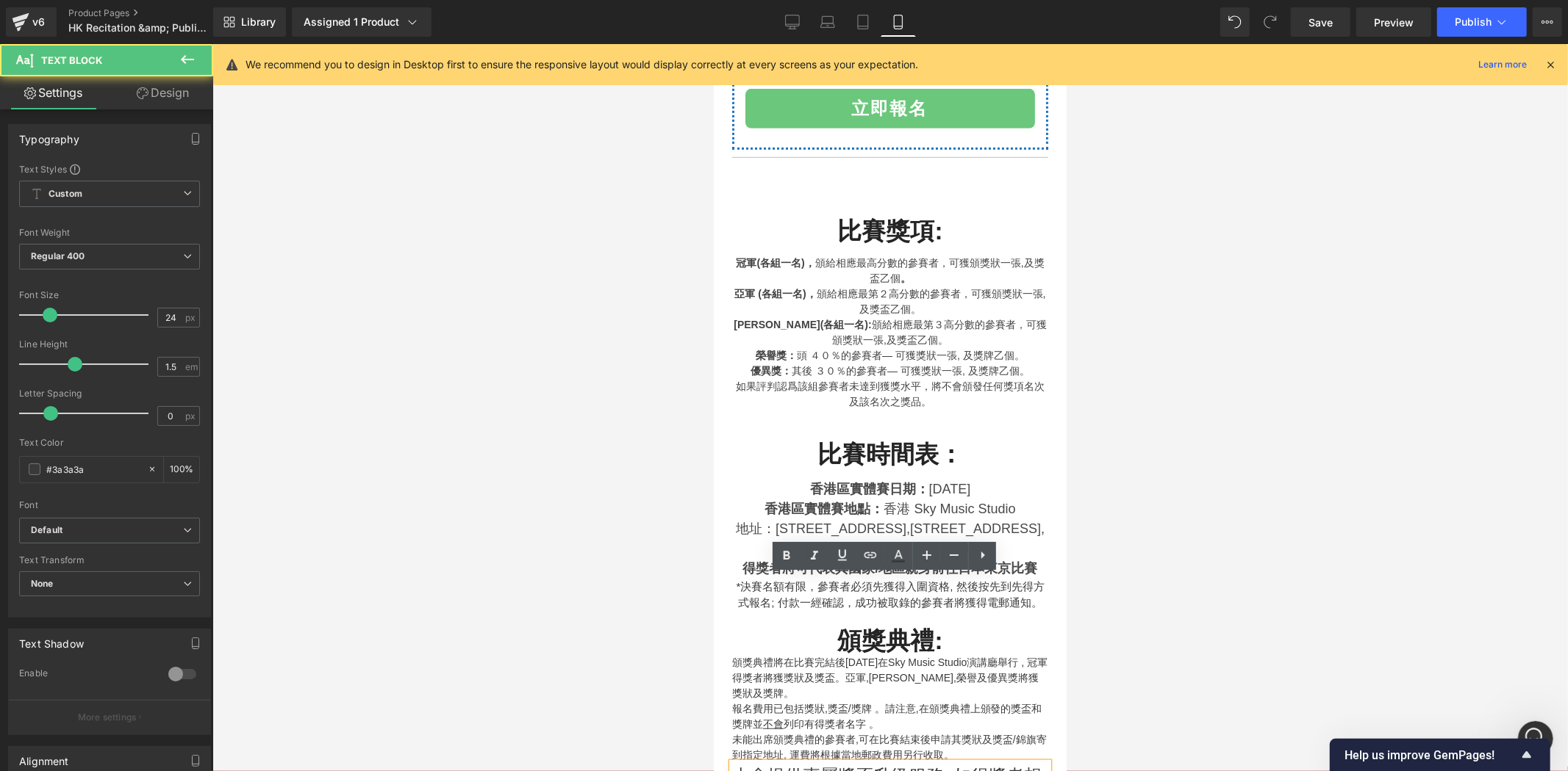
scroll to position [952, 0]
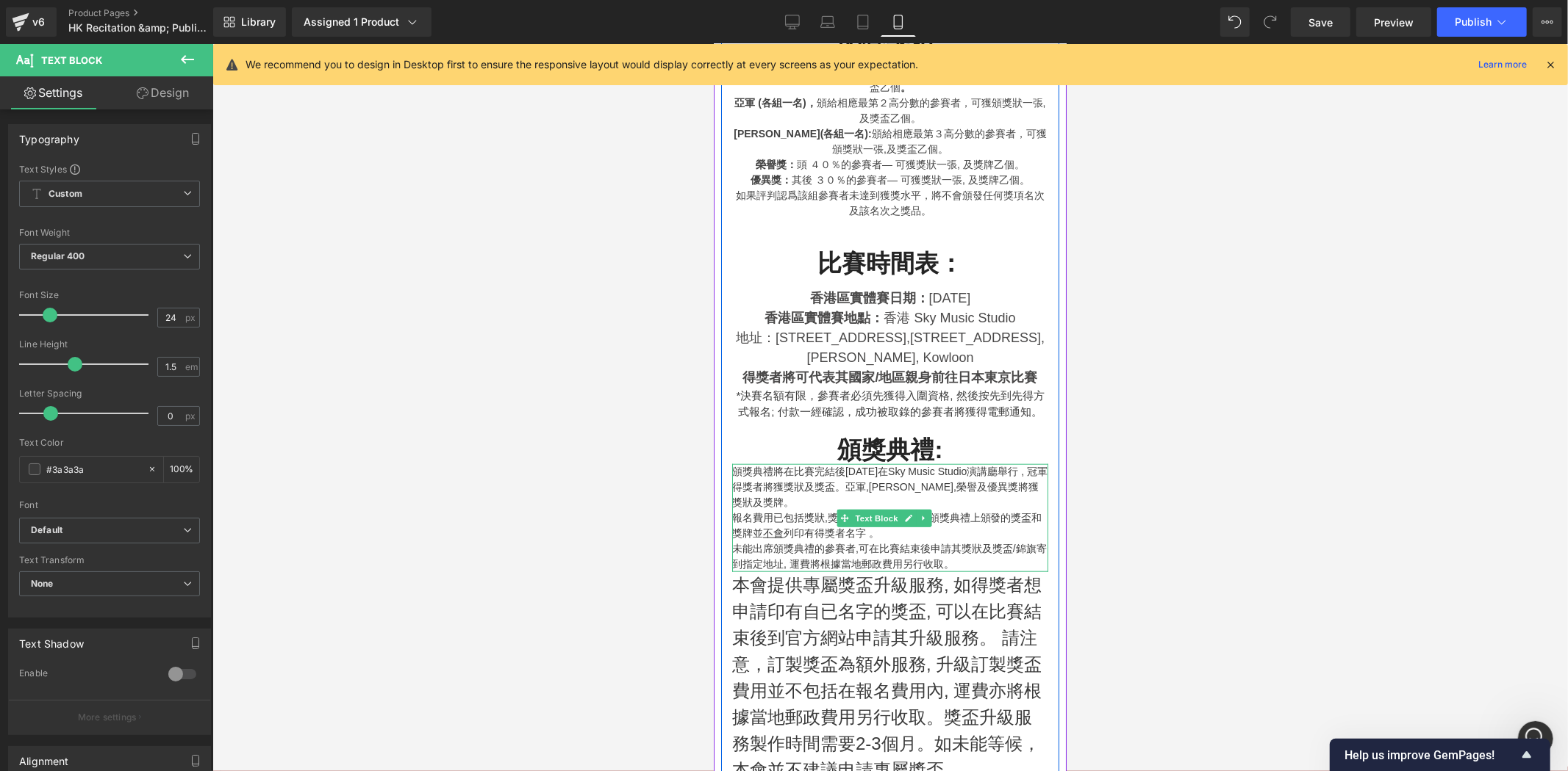
click at [761, 529] on p "報名費用已包括獎狀,獎盃/獎牌 。請注意,在頒獎典禮上頒發的獎盃和獎牌並 不會 列印有得獎者名字 。" at bounding box center [890, 524] width 316 height 31
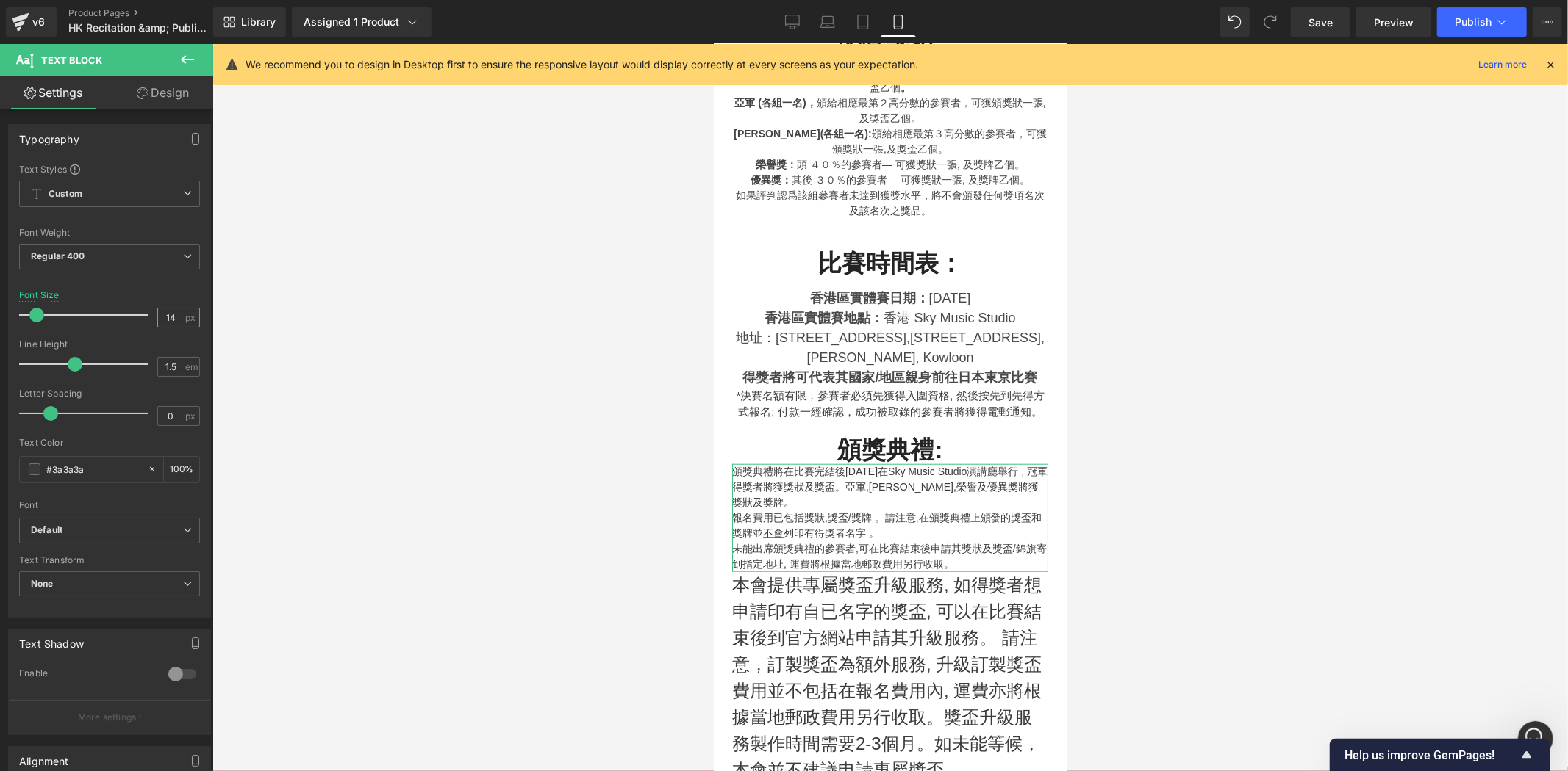
click at [179, 317] on div "14 px" at bounding box center [179, 317] width 42 height 20
click at [168, 319] on input "14" at bounding box center [171, 317] width 26 height 18
drag, startPoint x: 174, startPoint y: 316, endPoint x: 137, endPoint y: 313, distance: 37.1
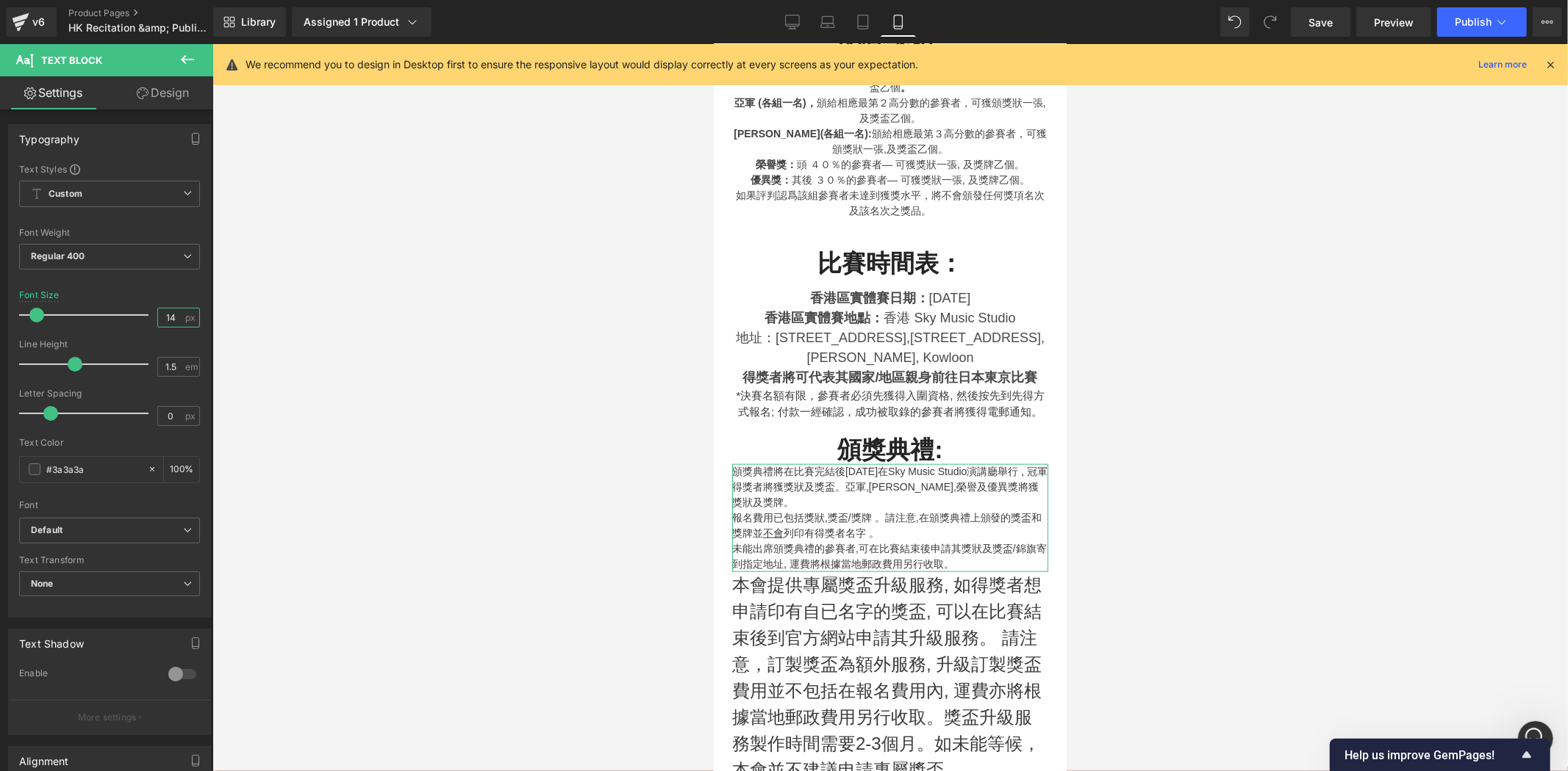
click at [142, 319] on div "Font Size 14 px" at bounding box center [109, 315] width 181 height 49
type input "18"
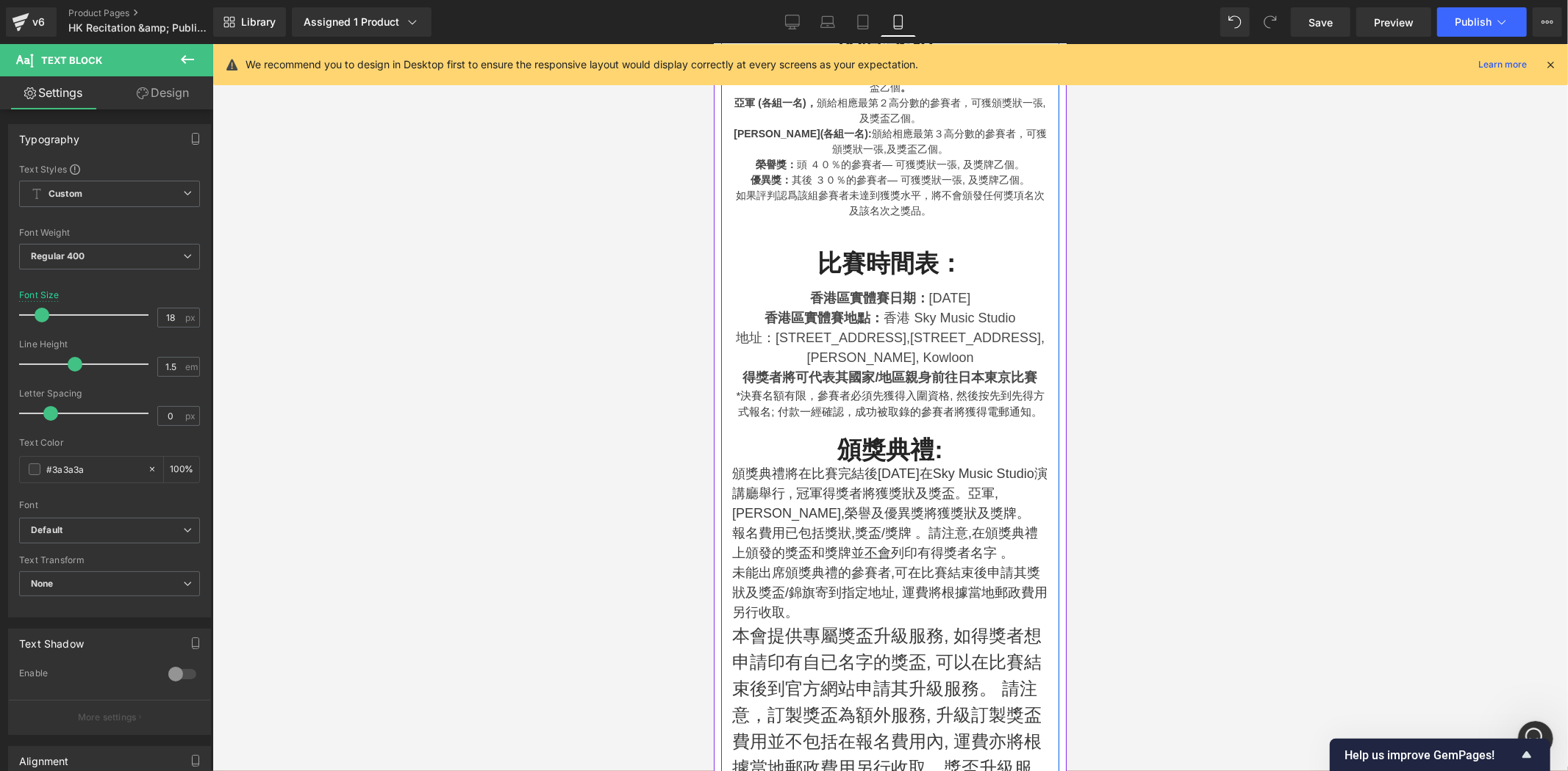
click at [814, 713] on div "Rendering Content" at bounding box center [783, 713] width 90 height 16
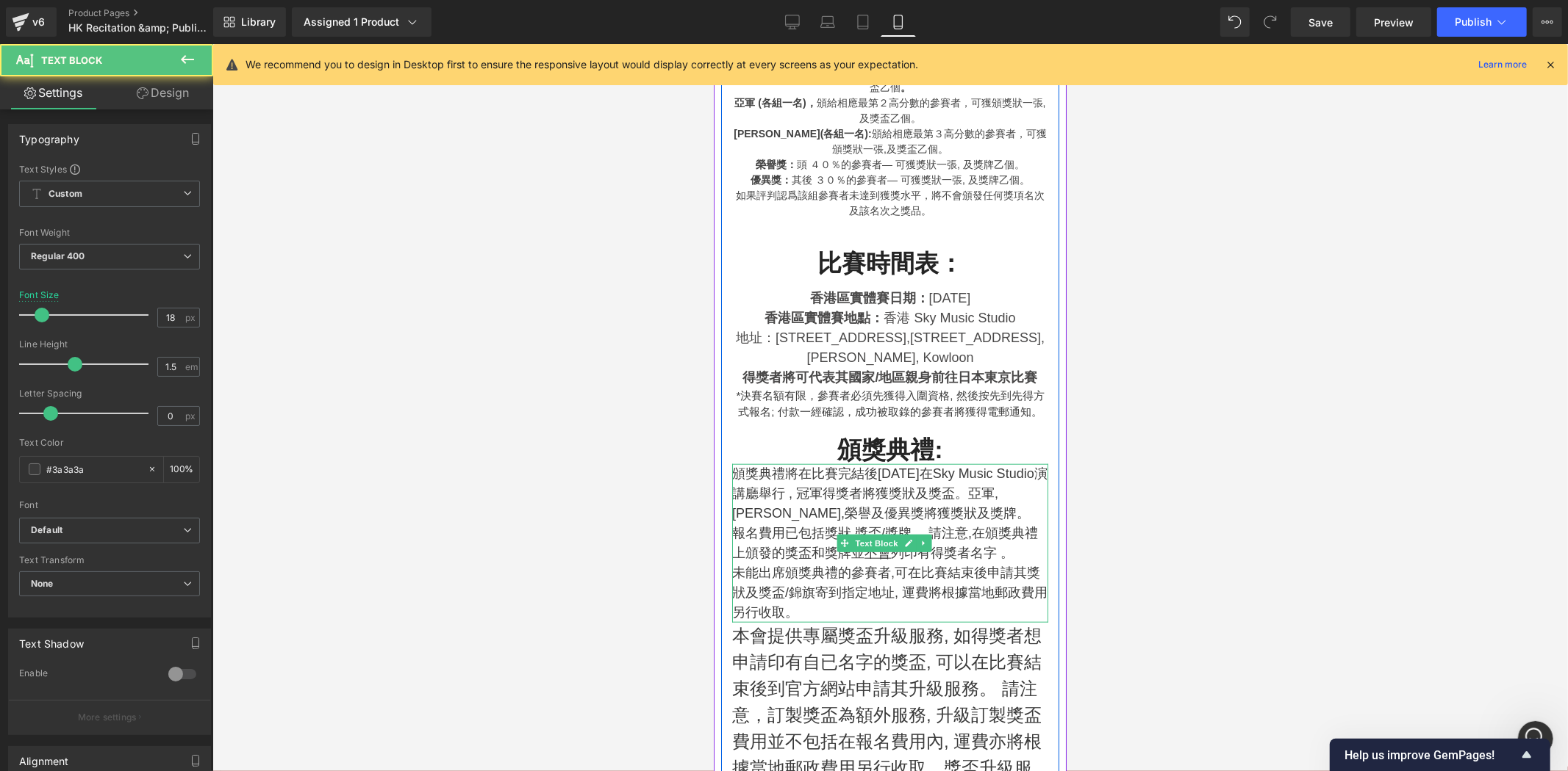
click at [780, 575] on p "未能出席頒獎典禮的參賽者,可在比賽結束後申請其獎狀及獎盃/錦旗寄到指定地址, 運費將根據當地郵政費用另行收取。" at bounding box center [890, 593] width 316 height 59
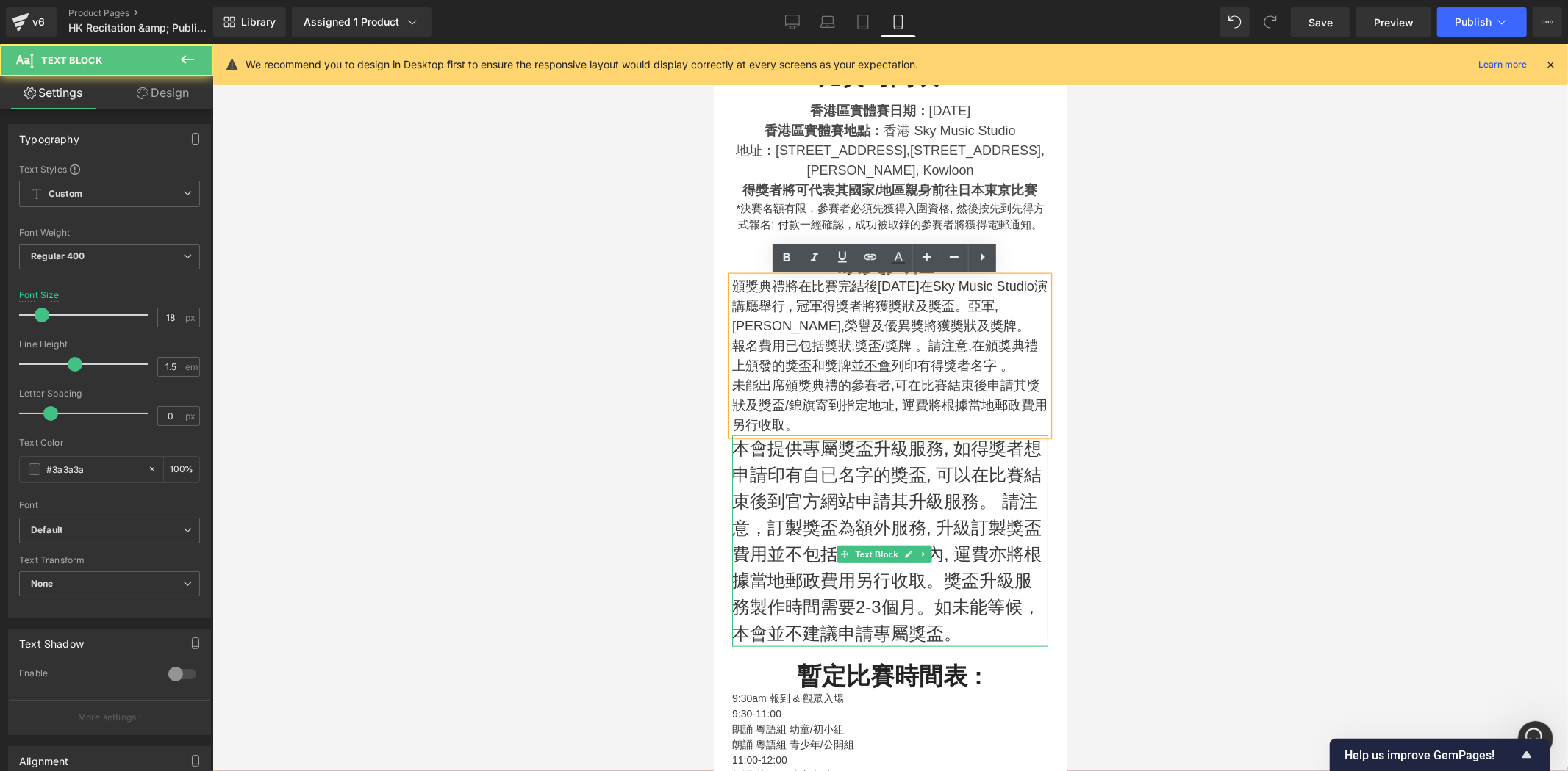
scroll to position [1142, 0]
click at [817, 516] on p "本會提供專屬獎盃升級服務, 如得獎者想申請印有自已名字的獎盃, 可以在比賽結束後到官方網站申請其升級服務。 請注意，訂製獎盃為額外服務, 升級訂製獎盃費用並不…" at bounding box center [890, 538] width 316 height 211
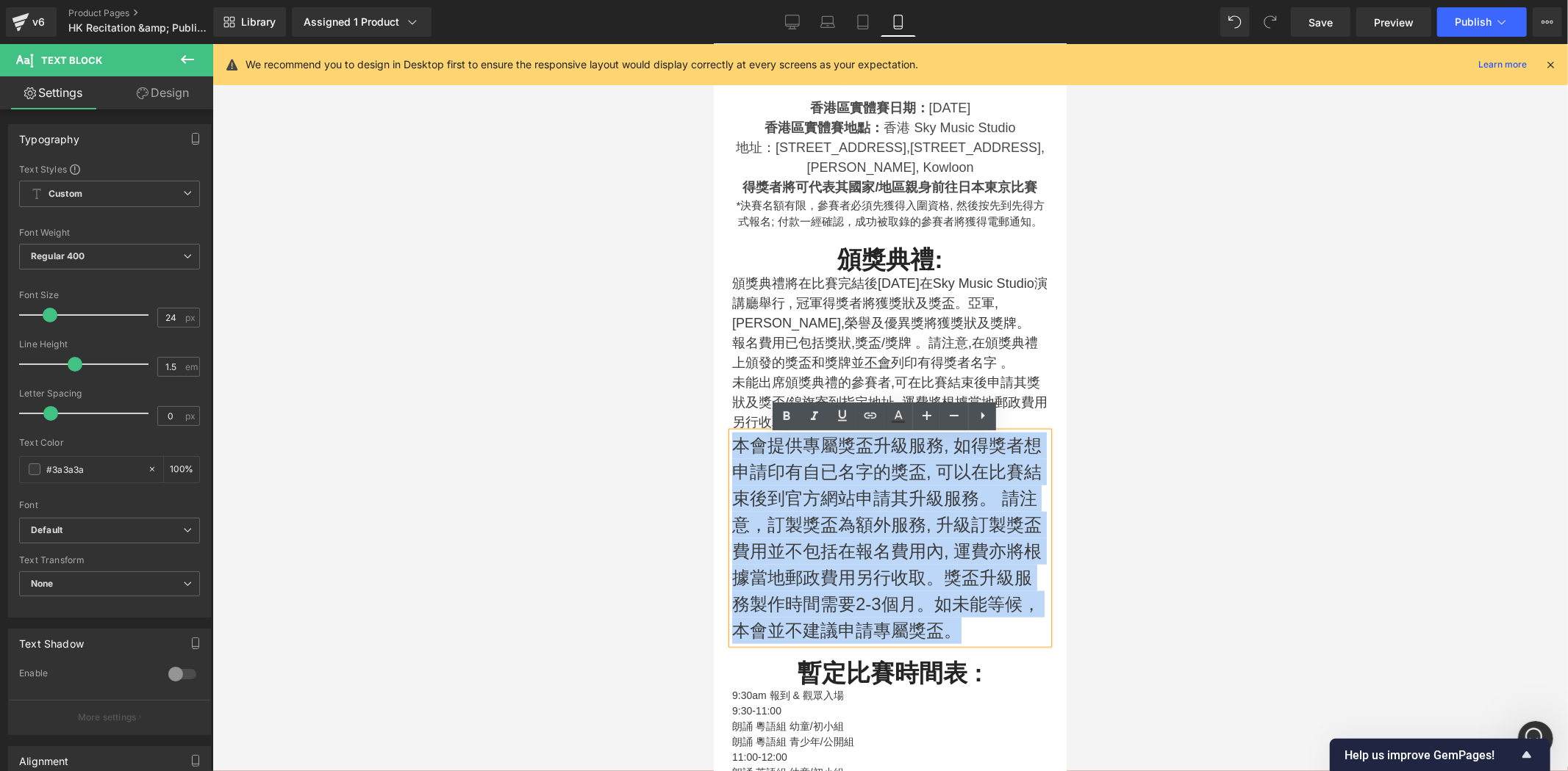
drag, startPoint x: 800, startPoint y: 659, endPoint x: 681, endPoint y: 438, distance: 251.0
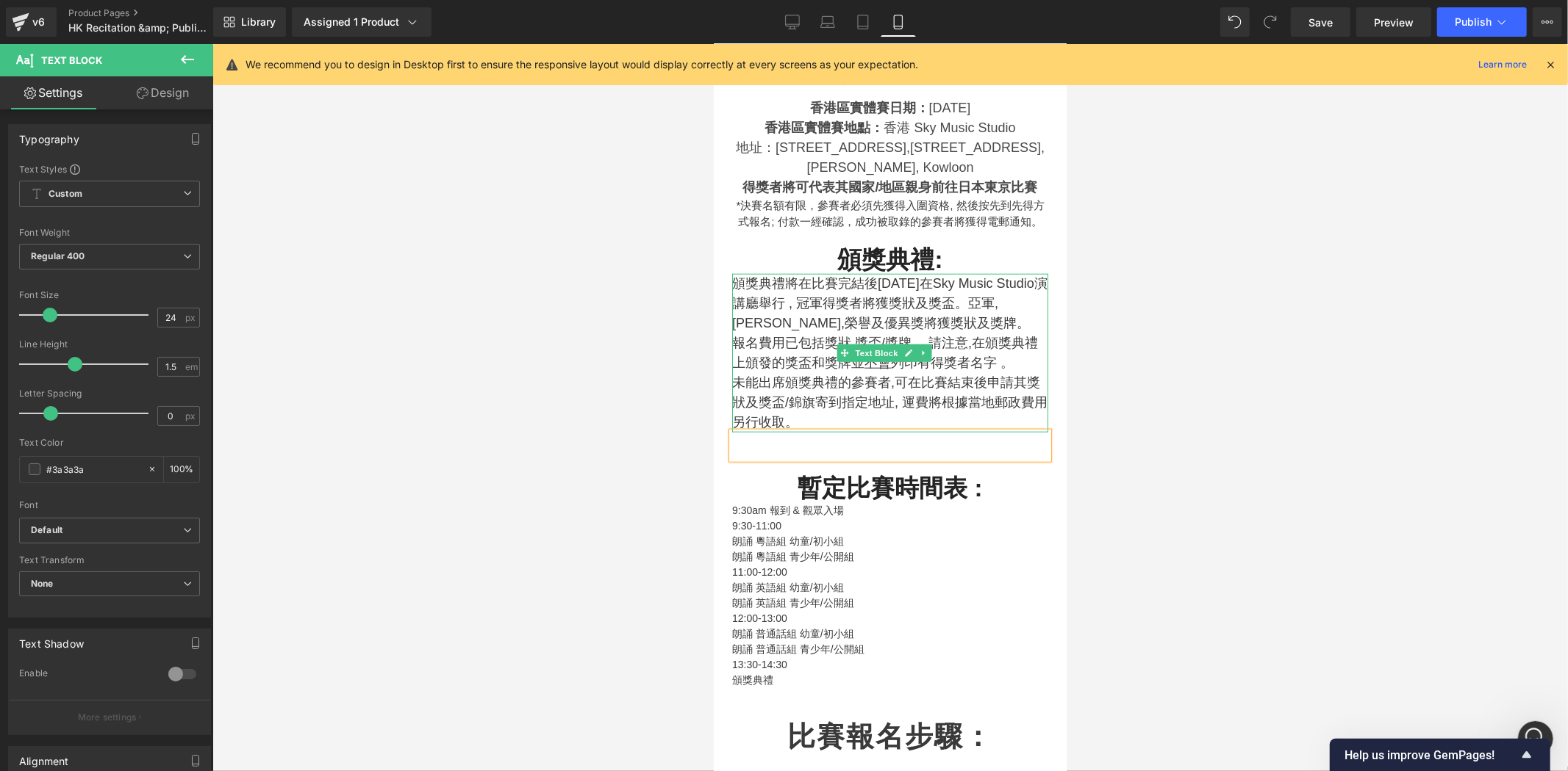
click at [769, 363] on p "報名費用已包括獎狀,獎盃/獎牌 。請注意,在頒獎典禮上頒發的獎盃和獎牌並 不會 列印有得獎者名字 。" at bounding box center [890, 352] width 316 height 40
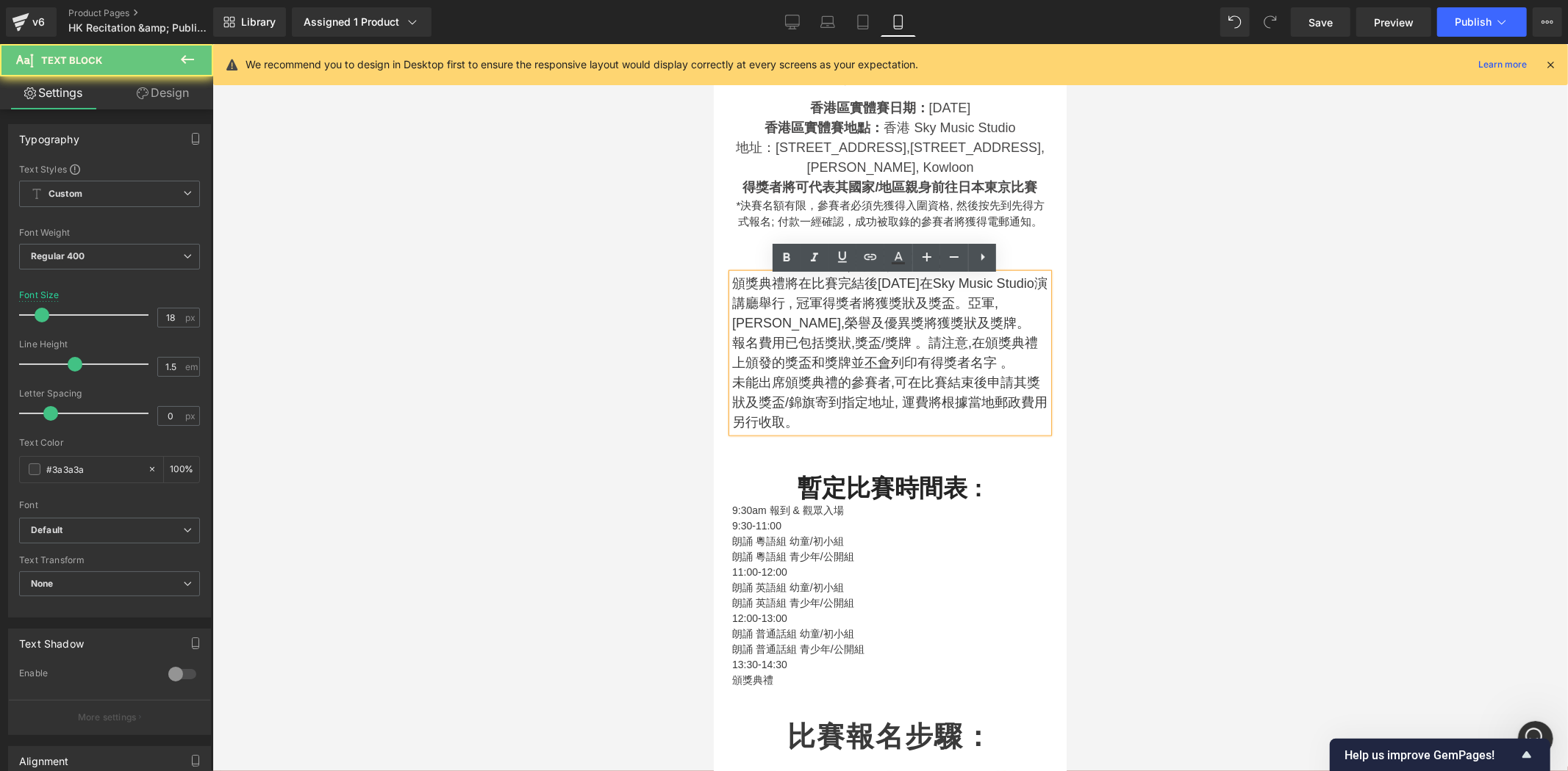
click at [824, 427] on p "未能出席頒獎典禮的參賽者,可在比賽結束後申請其獎狀及獎盃/錦旗寄到指定地址, 運費將根據當地郵政費用另行收取。" at bounding box center [890, 402] width 316 height 59
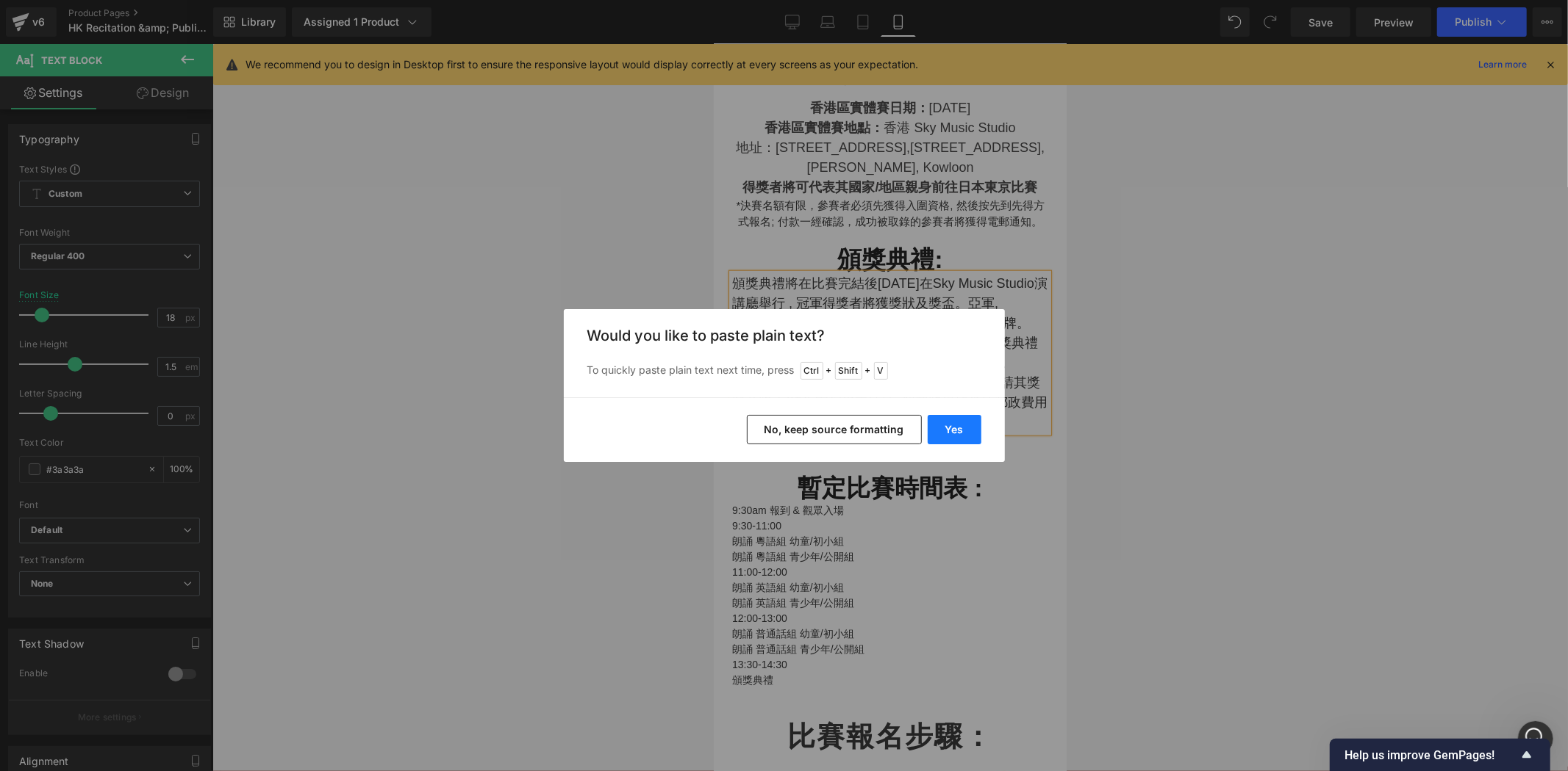
click at [952, 428] on button "Yes" at bounding box center [954, 430] width 54 height 30
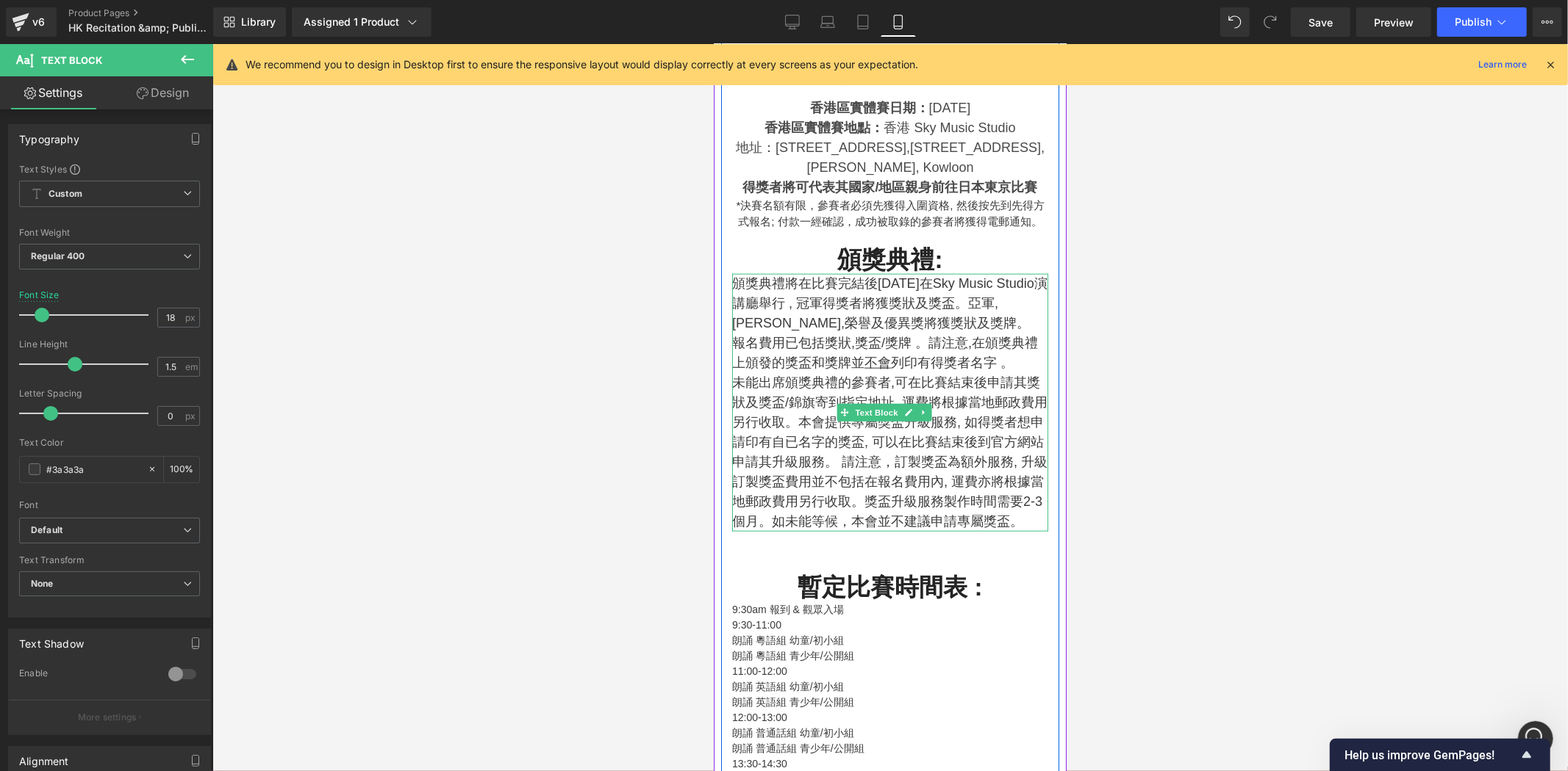
click at [822, 427] on p "未能出席頒獎典禮的參賽者,可在比賽結束後申請其獎狀及獎盃/錦旗寄到指定地址, 運費將根據當地郵政費用另行收取。本會提供專屬獎盃升級服務, 如得獎者想申請印有自…" at bounding box center [890, 452] width 316 height 159
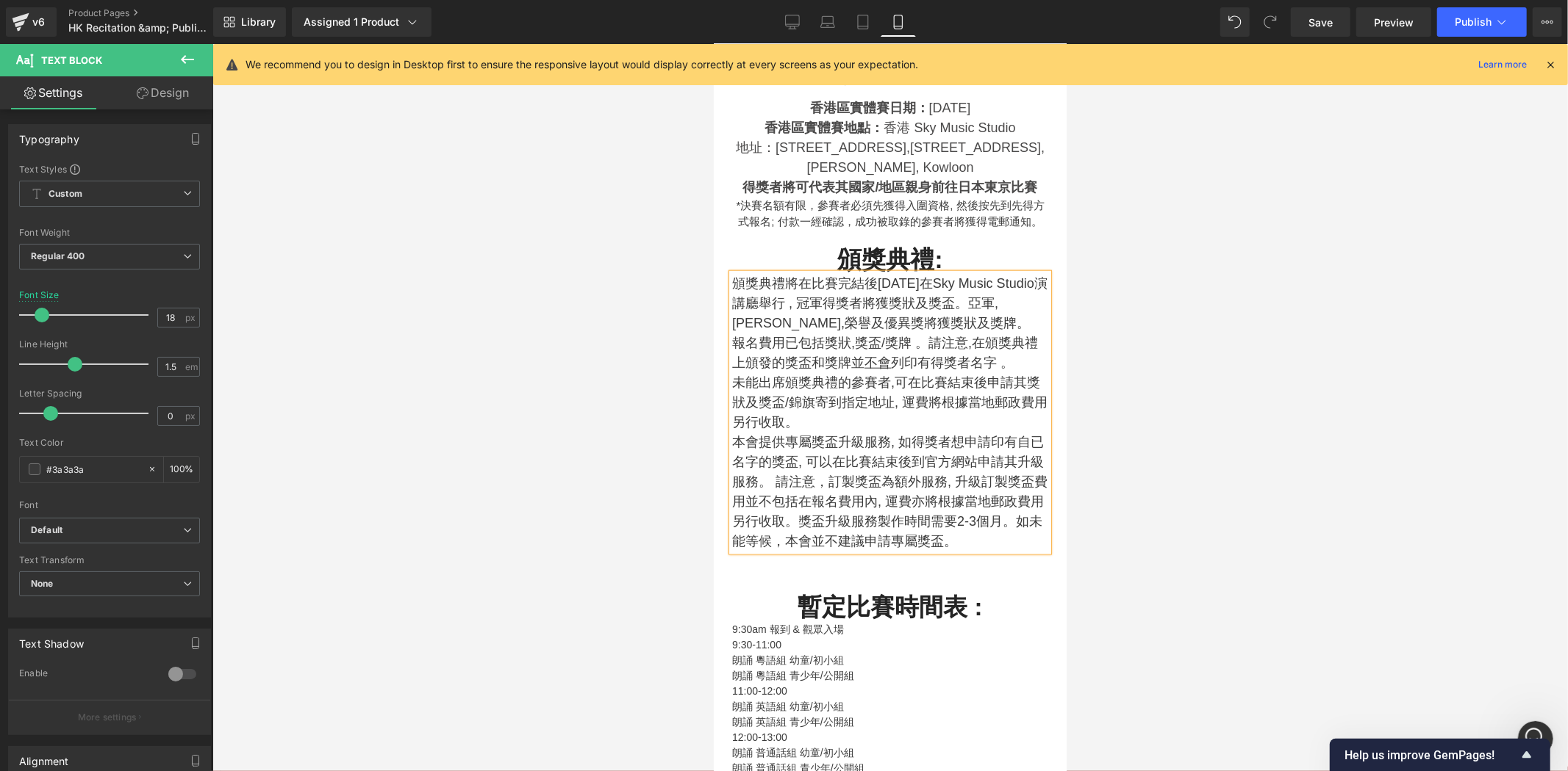
click at [928, 418] on p "未能出席頒獎典禮的參賽者,可在比賽結束後申請其獎狀及獎盃/錦旗寄到指定地址, 運費將根據當地郵政費用另行收取。" at bounding box center [890, 402] width 316 height 59
click at [983, 325] on p "頒獎典禮將在比賽完結後[DATE]在Sky Music Studio演講廳舉行 , 冠軍得獎者將獲獎狀及獎盃。亞軍,[PERSON_NAME],榮譽及優異獎將…" at bounding box center [890, 303] width 316 height 59
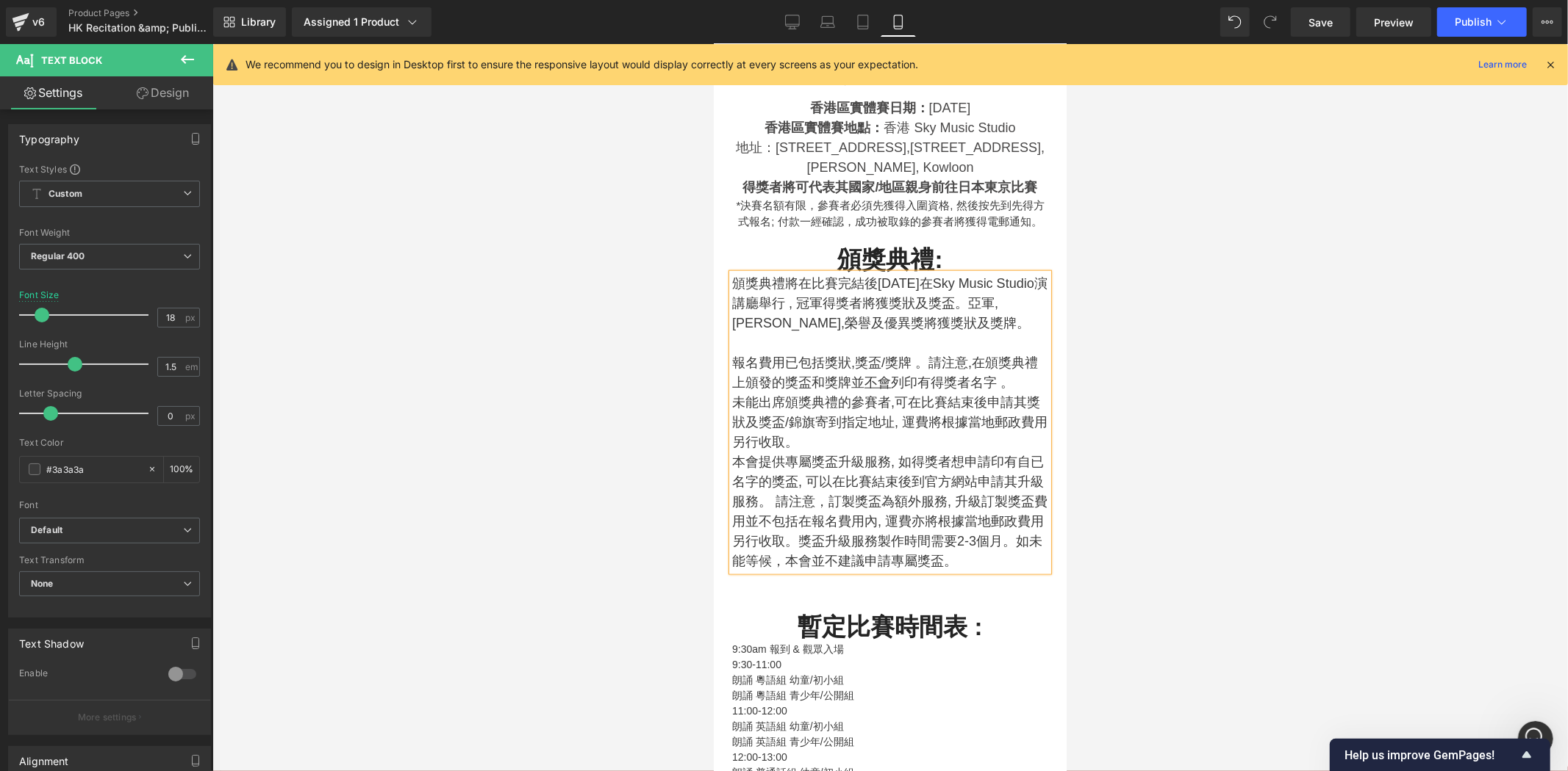
click at [963, 399] on p "未能出席頒獎典禮的參賽者,可在比賽結束後申請其獎狀及獎盃/錦旗寄到指定地址, 運費將根據當地郵政費用另行收取。" at bounding box center [890, 422] width 316 height 59
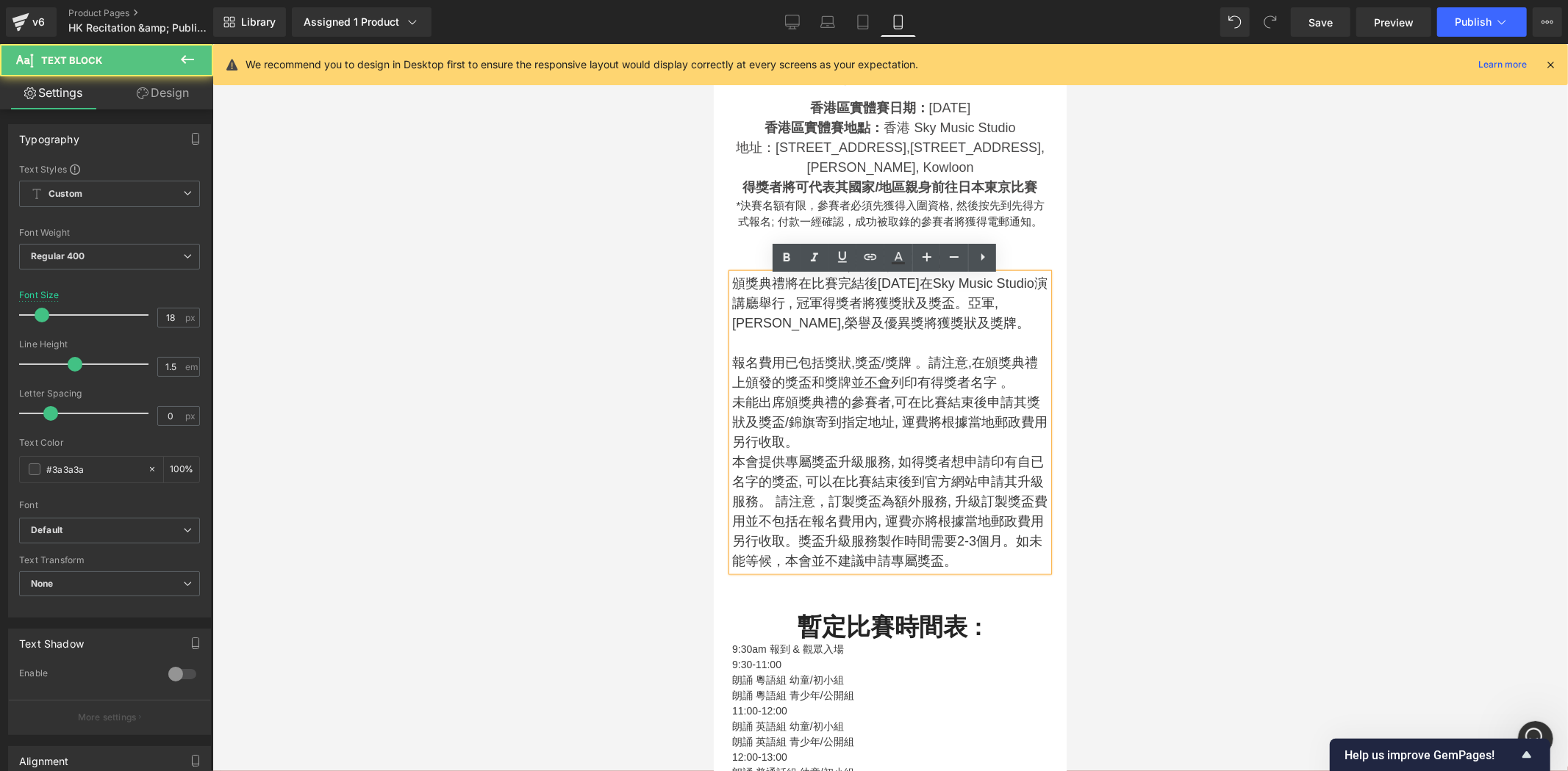
click at [900, 423] on p "未能出席頒獎典禮的參賽者,可在比賽結束後申請其獎狀及獎盃/錦旗寄到指定地址, 運費將根據當地郵政費用另行收取。" at bounding box center [890, 422] width 316 height 59
click at [869, 460] on p "本會提供專屬獎盃升級服務, 如得獎者想申請印有自已名字的獎盃, 可以在比賽結束後到官方網站申請其升級服務。 請注意，訂製獎盃為額外服務, 升級訂製獎盃費用並不…" at bounding box center [890, 511] width 316 height 119
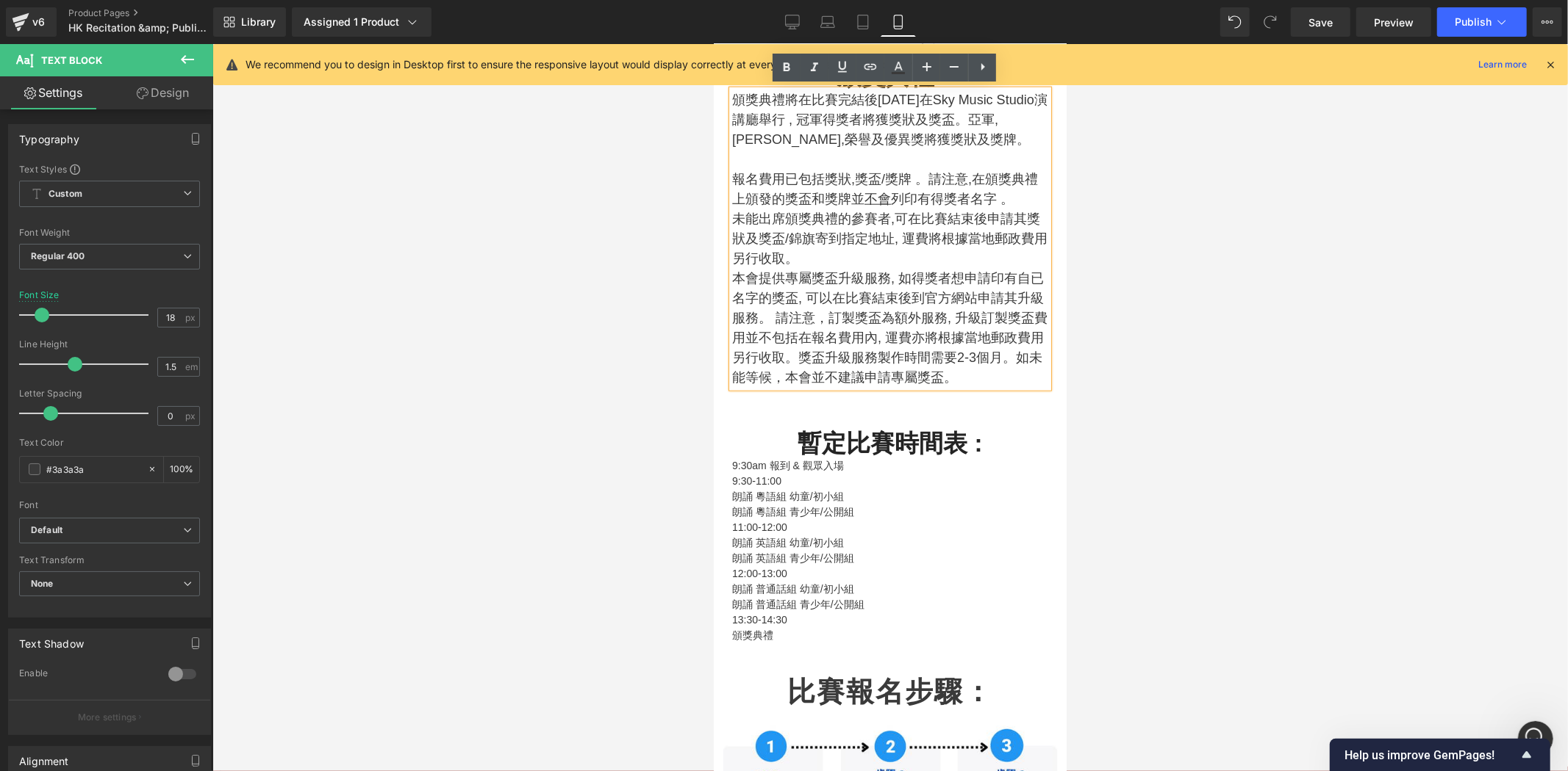
scroll to position [1332, 0]
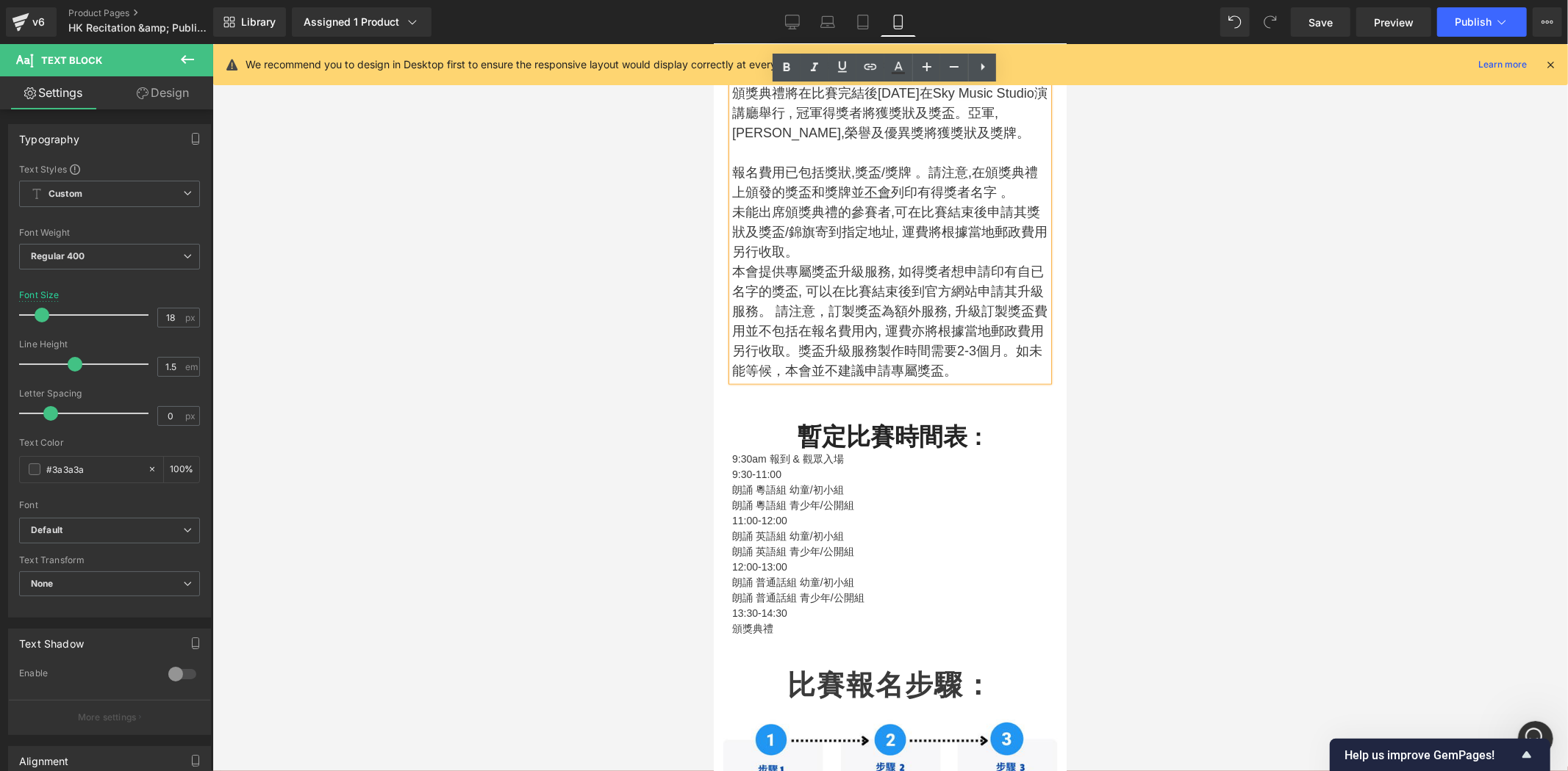
click at [860, 474] on p "9:30-11:00" at bounding box center [890, 474] width 316 height 16
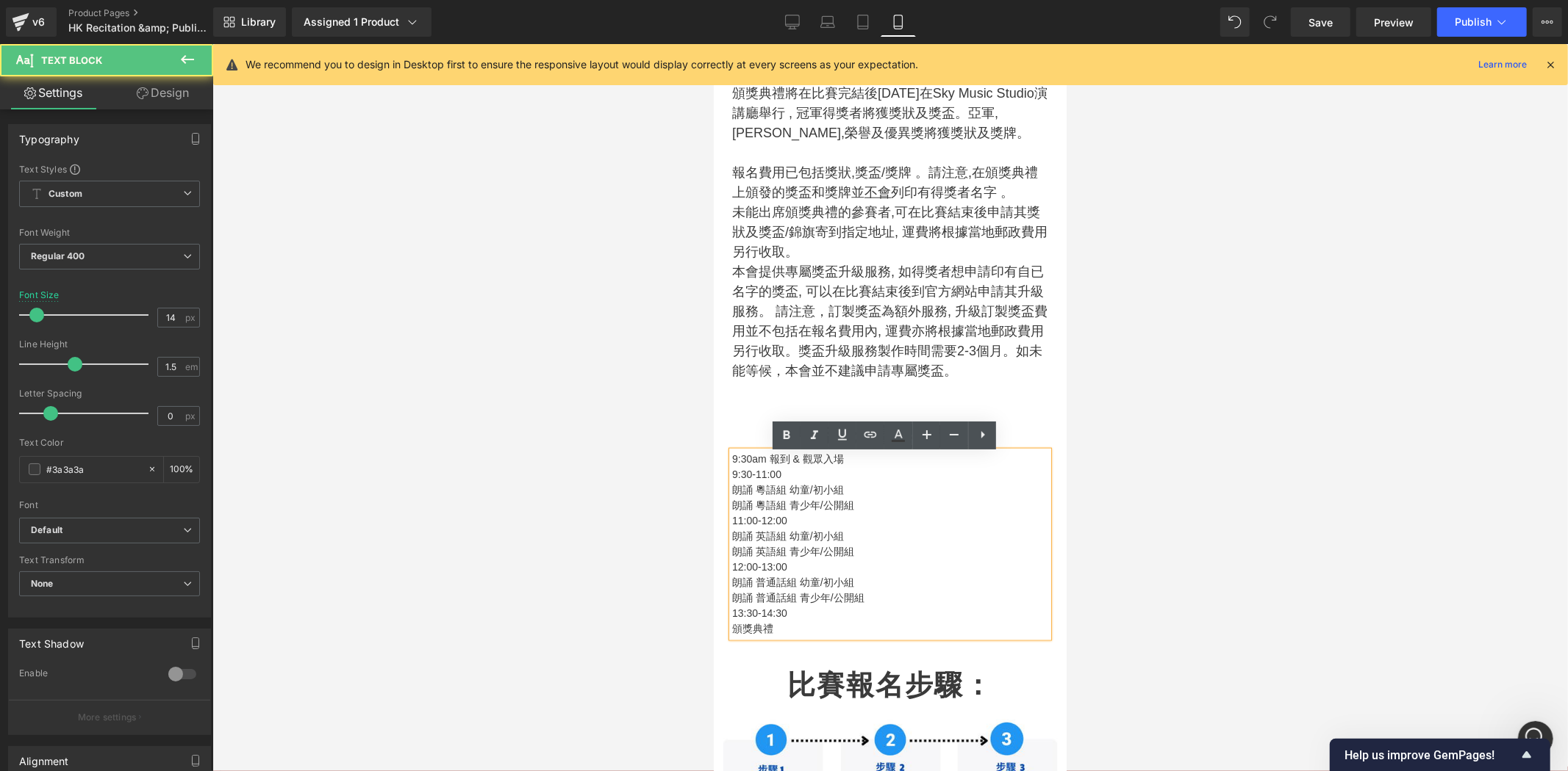
click at [833, 497] on p "朗誦 粵語組 幼童/初小組" at bounding box center [890, 490] width 316 height 16
click at [789, 621] on p "13:30-14:30" at bounding box center [890, 613] width 316 height 16
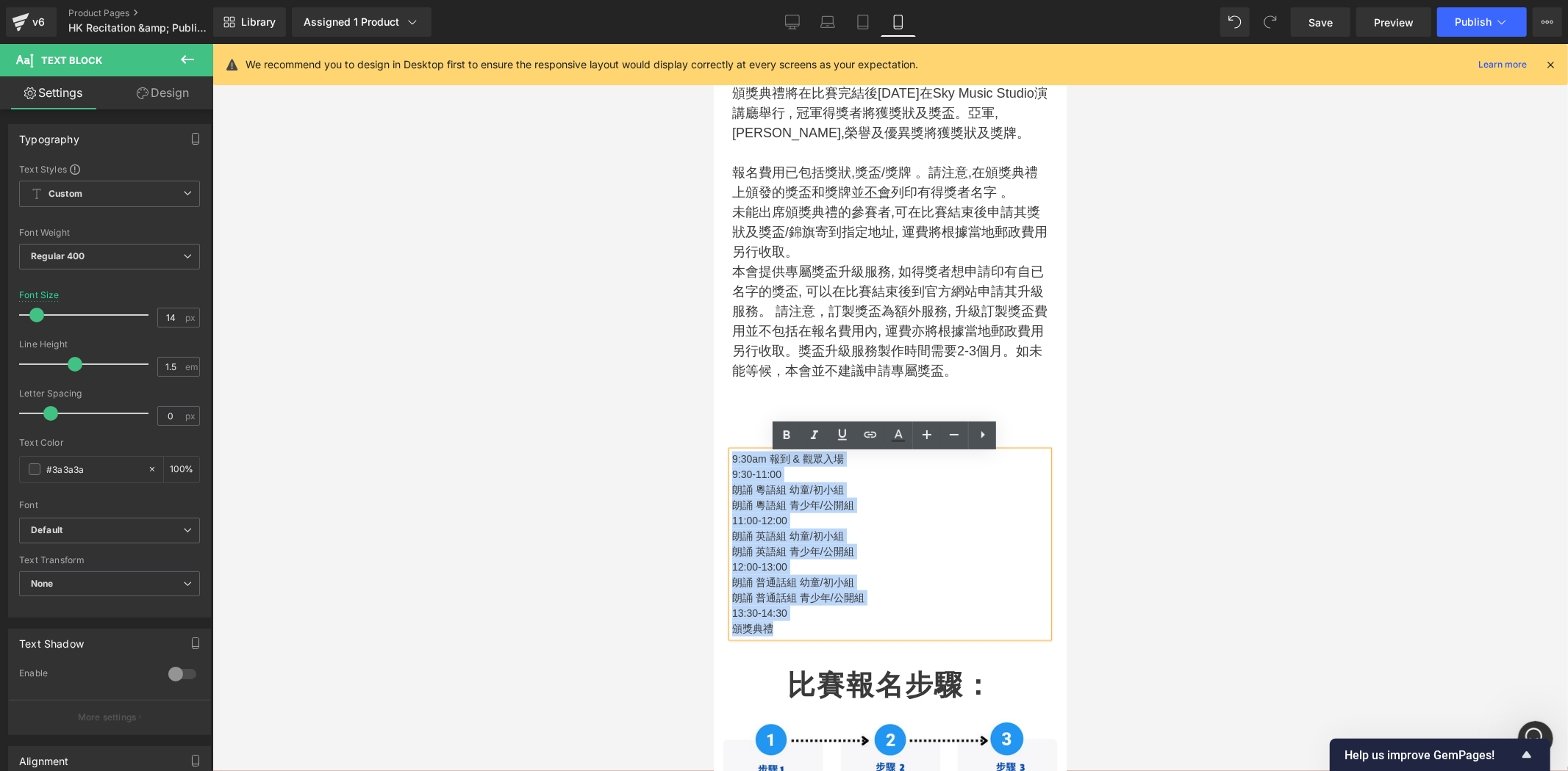
drag, startPoint x: 776, startPoint y: 633, endPoint x: 718, endPoint y: 440, distance: 201.5
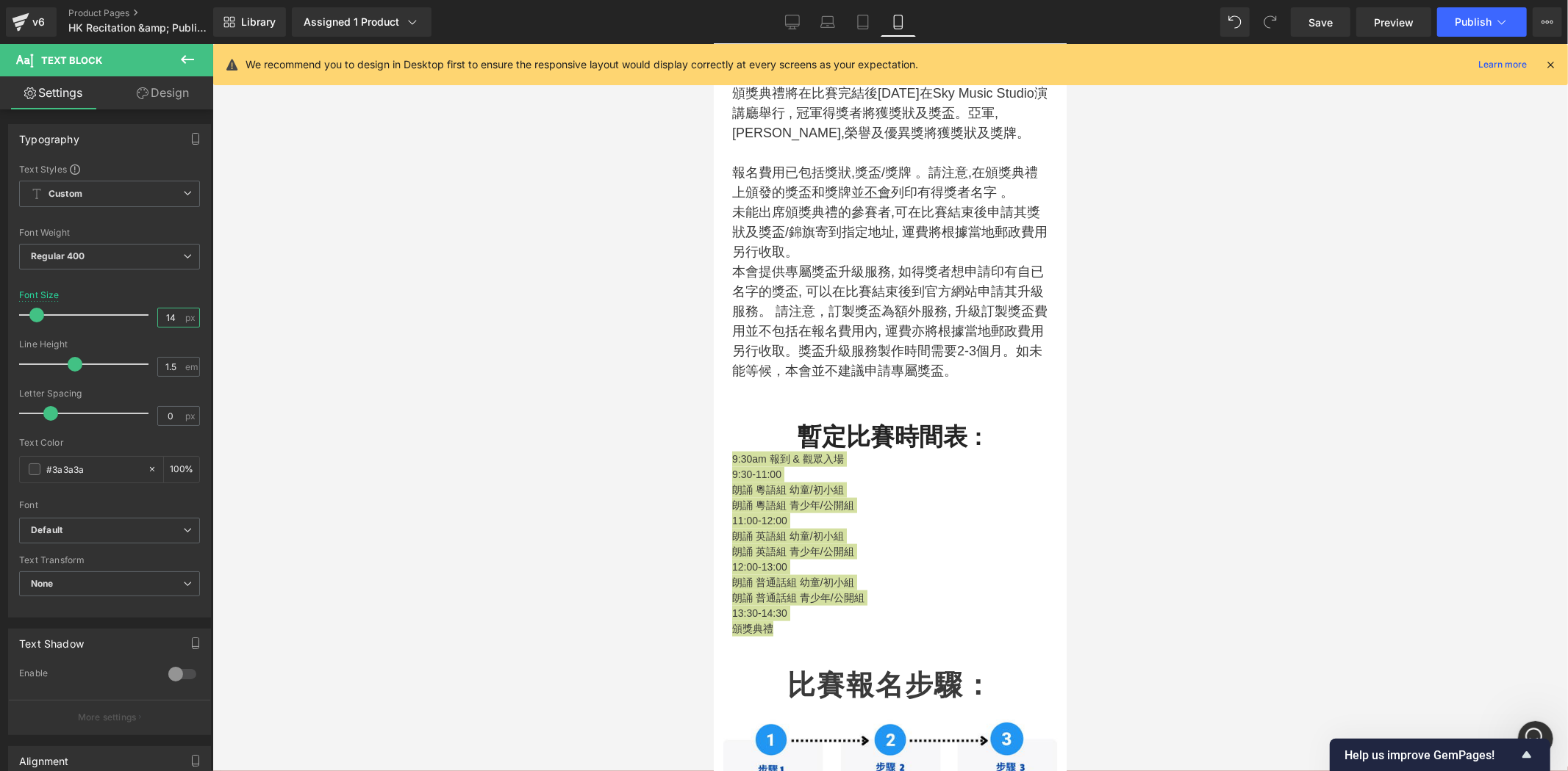
click at [172, 318] on input "14" at bounding box center [171, 317] width 26 height 18
drag, startPoint x: 176, startPoint y: 317, endPoint x: 168, endPoint y: 325, distance: 11.3
click at [111, 319] on div "Font Size 14 px" at bounding box center [109, 315] width 181 height 49
type input "18"
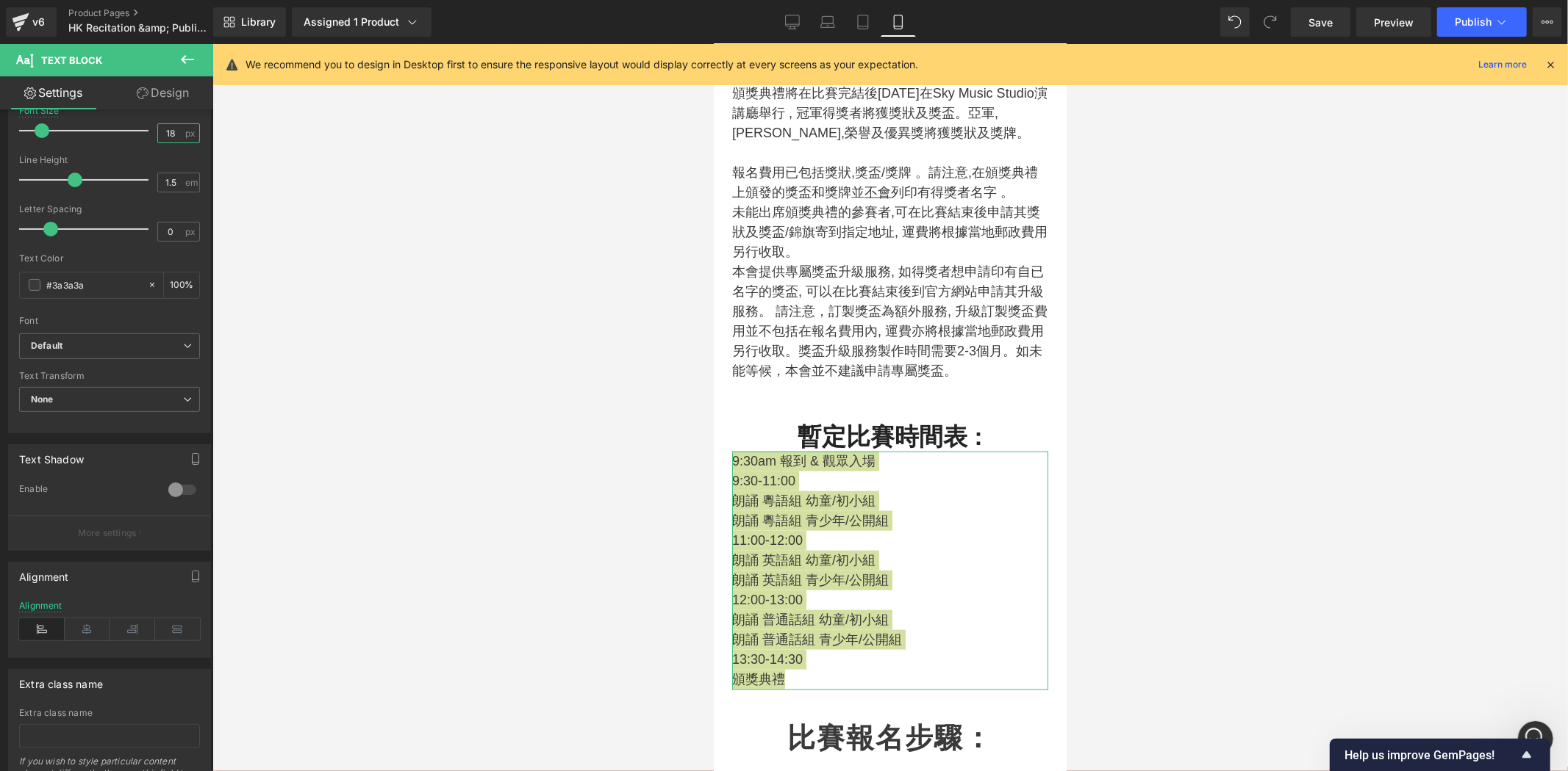
scroll to position [189, 0]
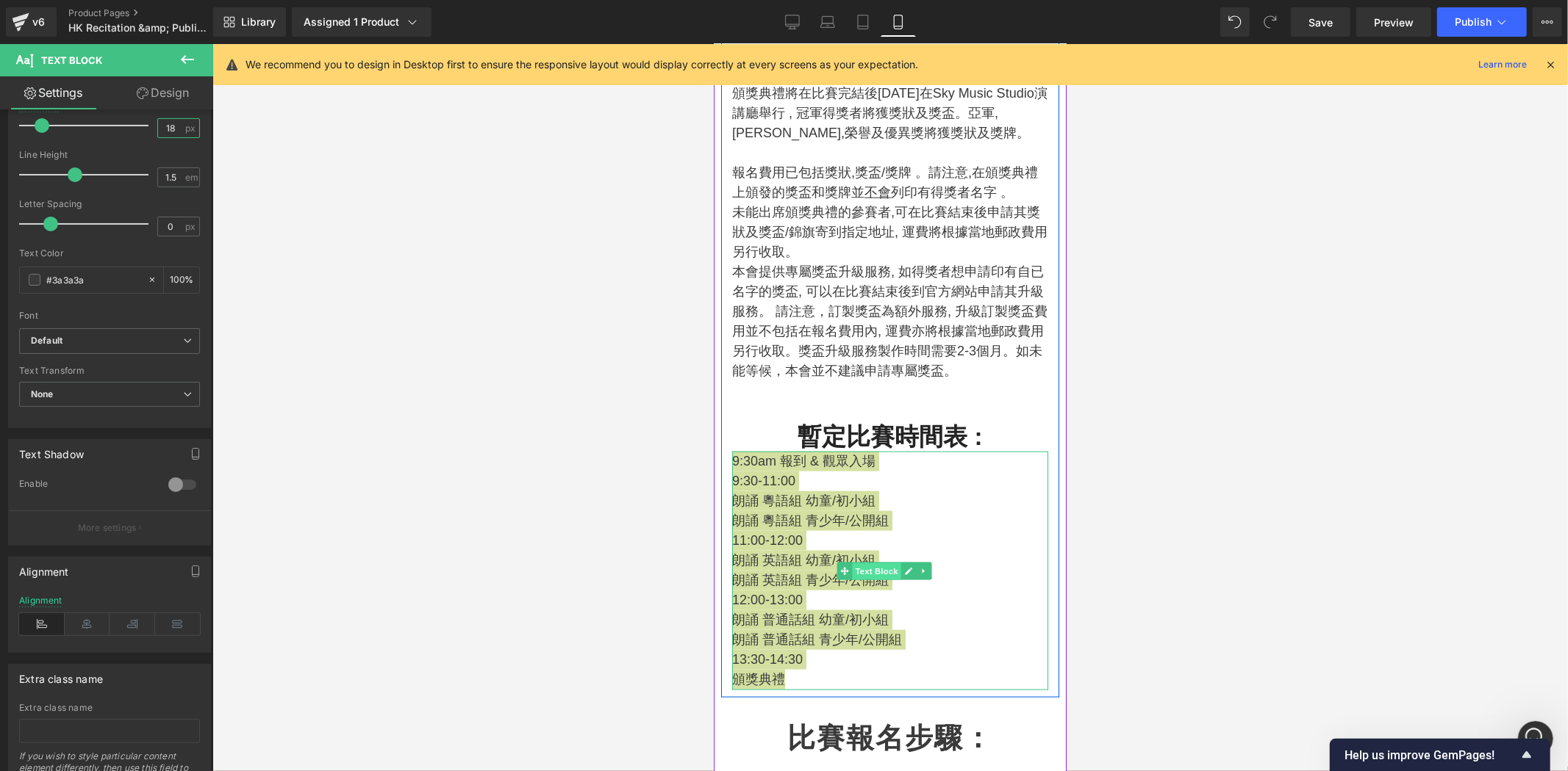
click at [884, 575] on span "Text Block" at bounding box center [876, 571] width 49 height 18
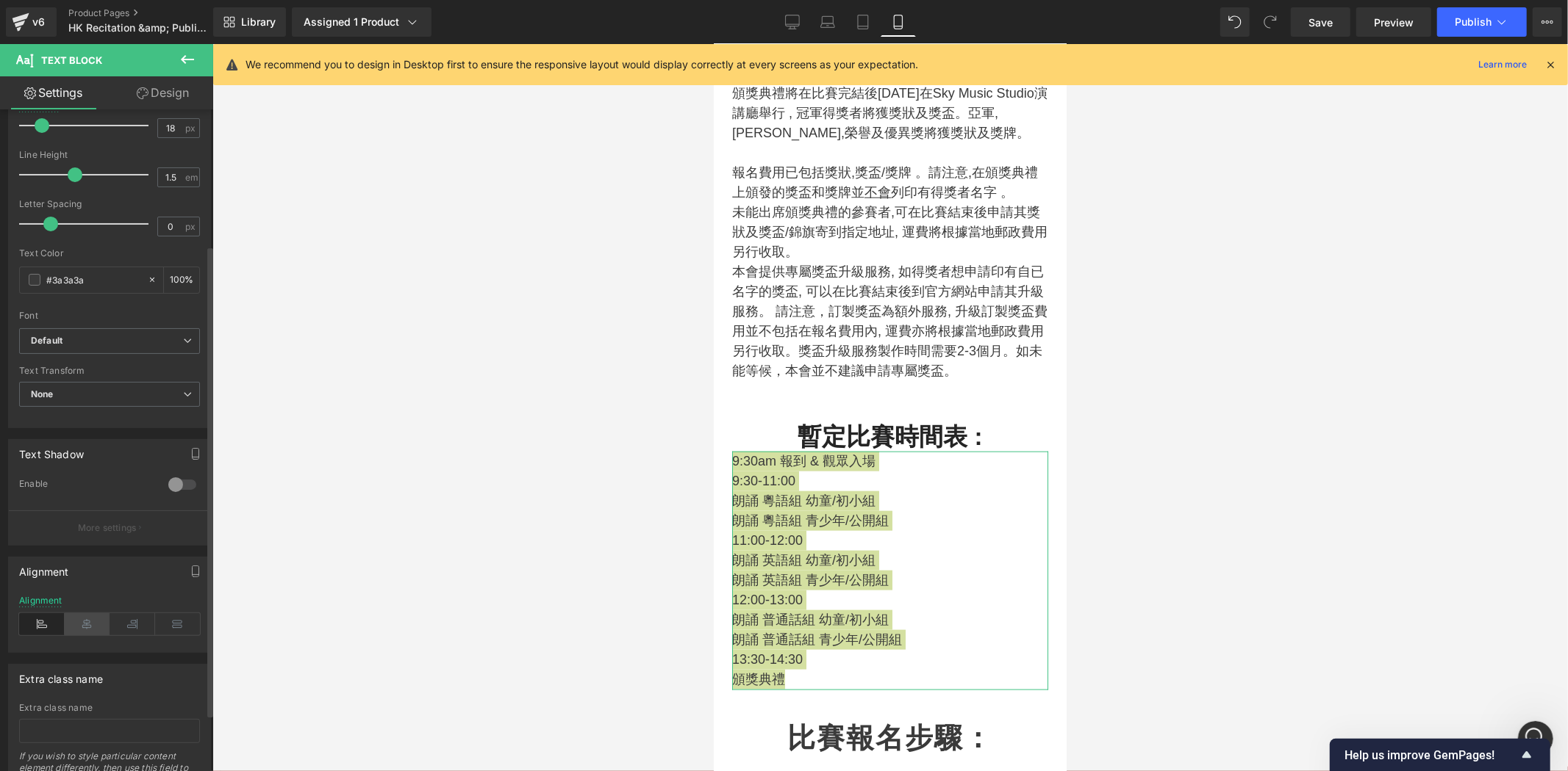
click at [92, 621] on icon at bounding box center [88, 625] width 45 height 22
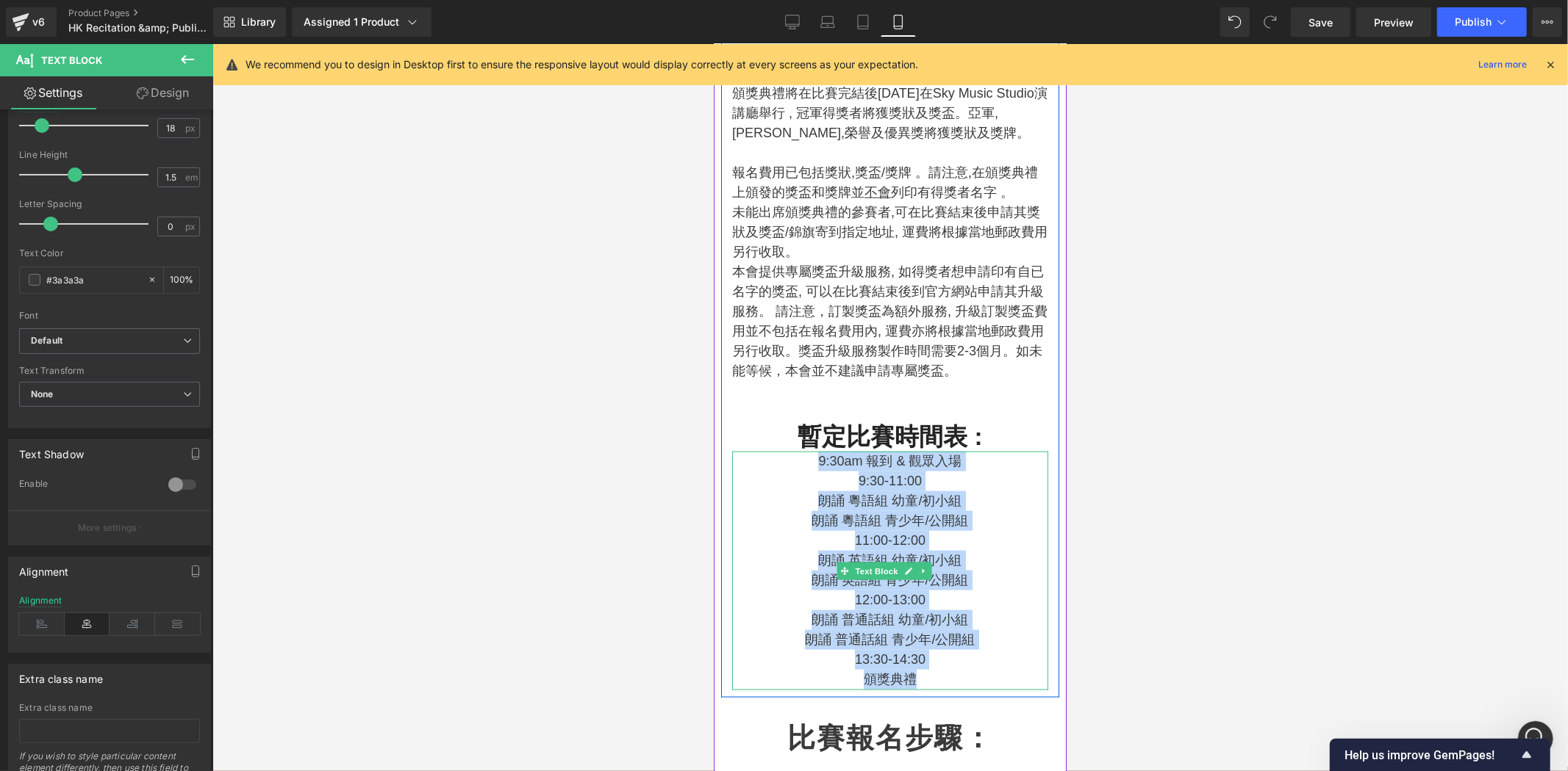
click at [950, 487] on p "9:30-11:00" at bounding box center [890, 481] width 316 height 20
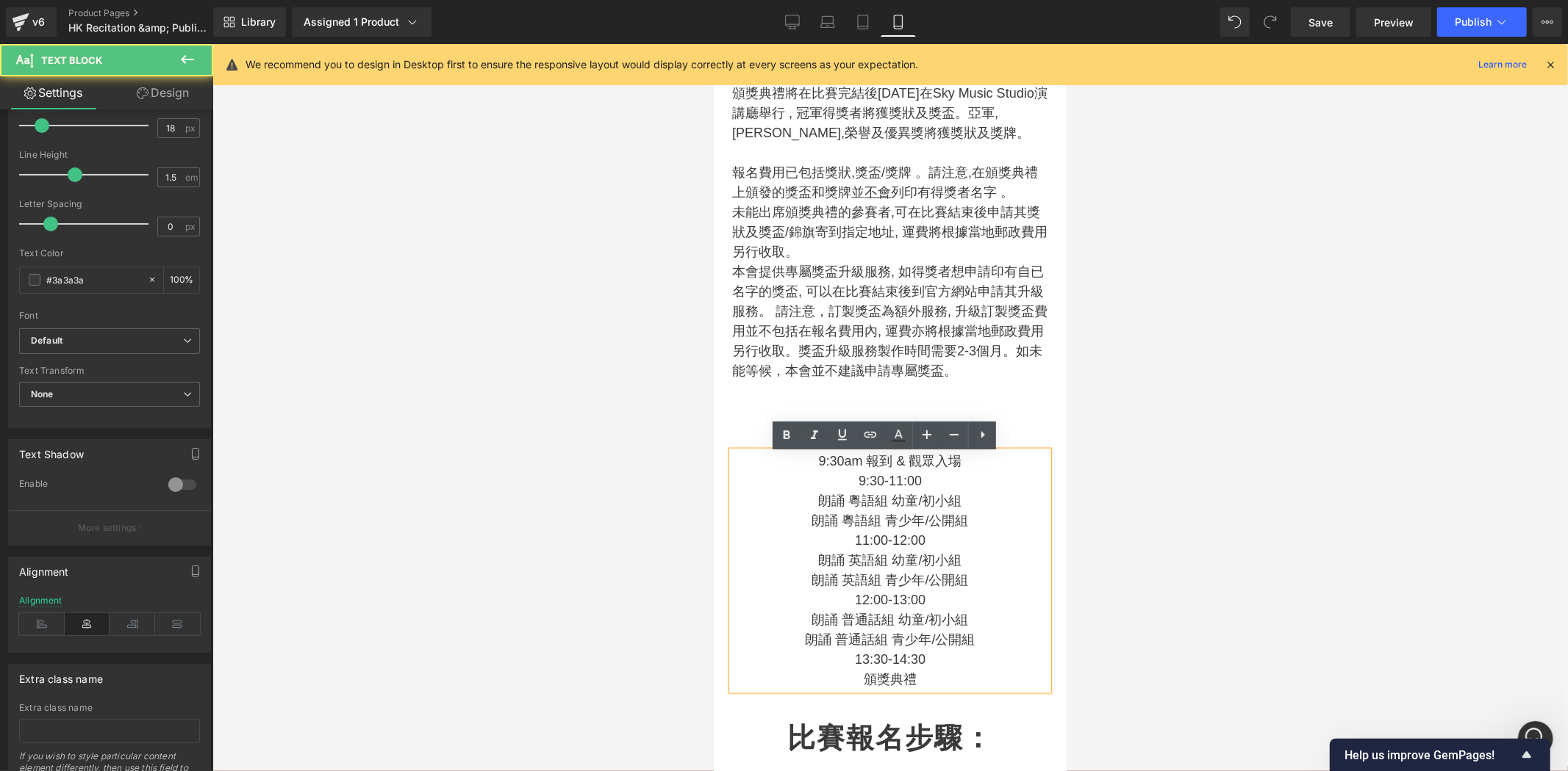
drag, startPoint x: 995, startPoint y: 414, endPoint x: 1008, endPoint y: 405, distance: 15.8
click at [995, 414] on div "Heading 比賽獎項: Heading 冠軍(各組一名)， 頒給相應最高分數的參賽者，可獲頒獎狀一張,及獎盃乙個 。 亞軍 (各組一名)， 頒給相應最第２…" at bounding box center [890, 152] width 338 height 1075
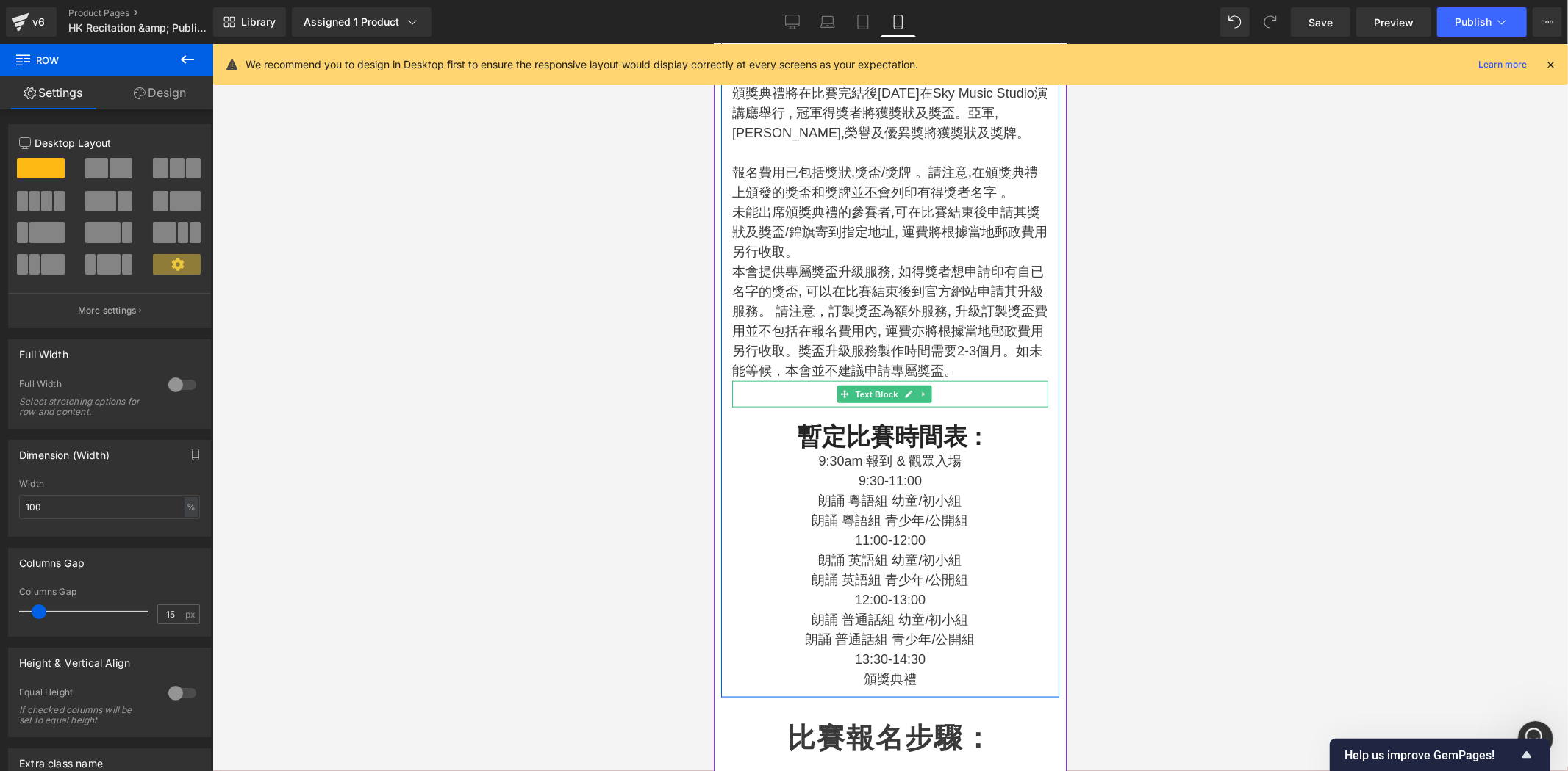
click at [1006, 394] on p at bounding box center [890, 394] width 316 height 27
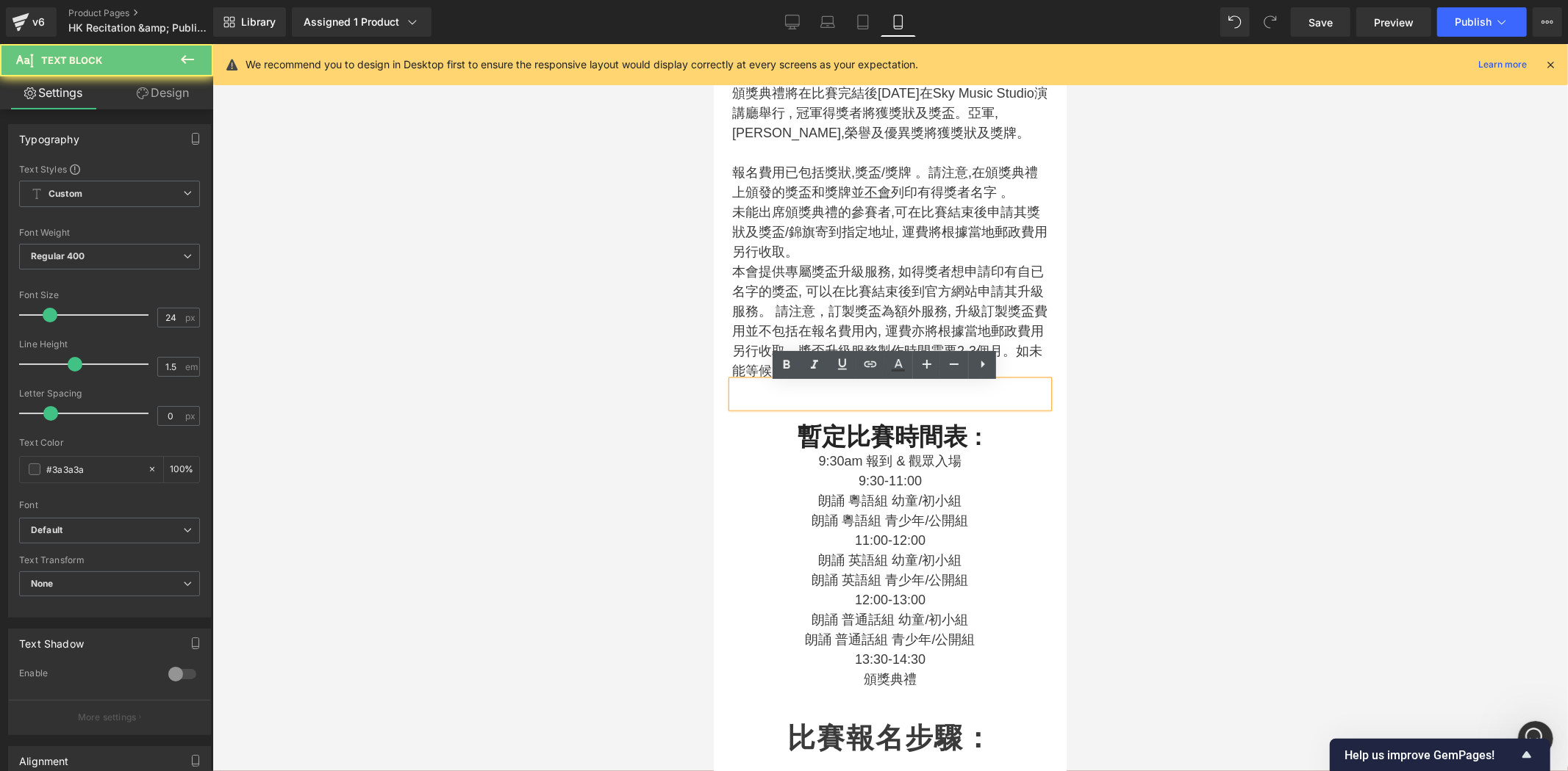
click at [919, 402] on p at bounding box center [890, 394] width 316 height 27
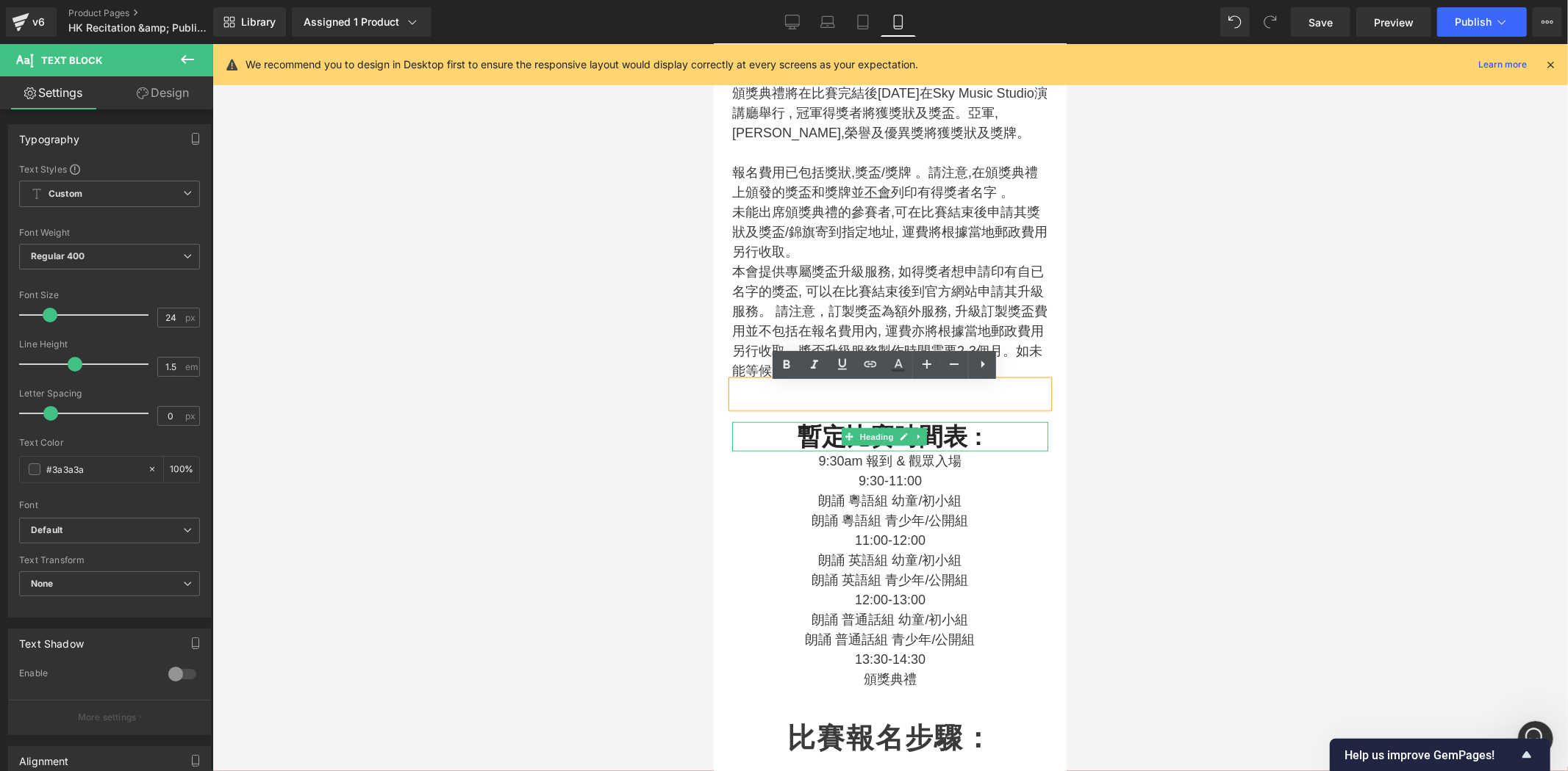
click at [995, 431] on h2 "暫定比賽時間表 :" at bounding box center [890, 437] width 316 height 30
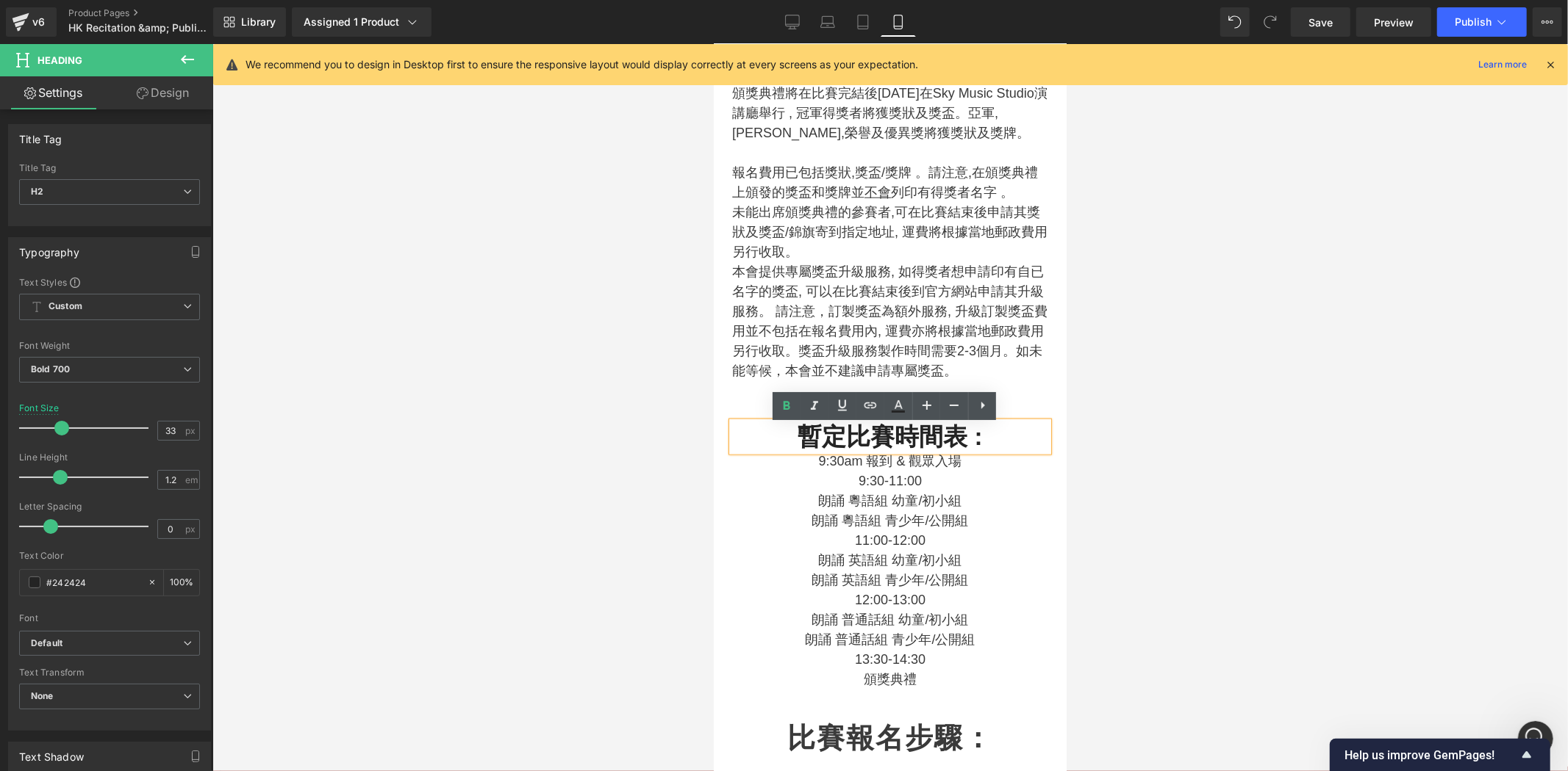
click at [1029, 412] on div "Heading 比賽獎項: Heading 冠軍(各組一名)， 頒給相應最高分數的參賽者，可獲頒獎狀一張,及獎盃乙個 。 亞軍 (各組一名)， 頒給相應最第２…" at bounding box center [890, 152] width 338 height 1075
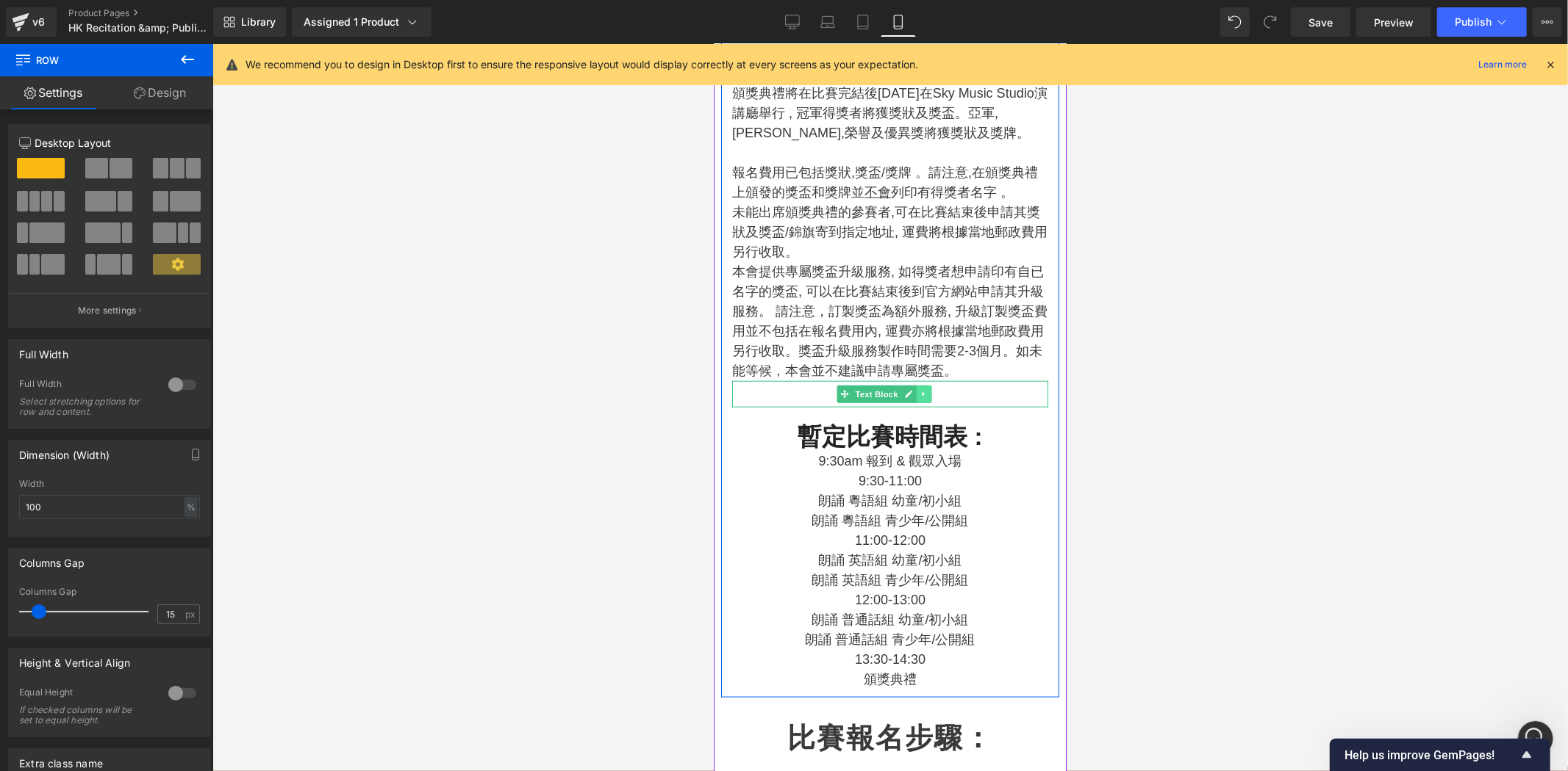
click at [919, 398] on icon at bounding box center [923, 393] width 8 height 9
click at [923, 402] on link at bounding box center [931, 394] width 16 height 18
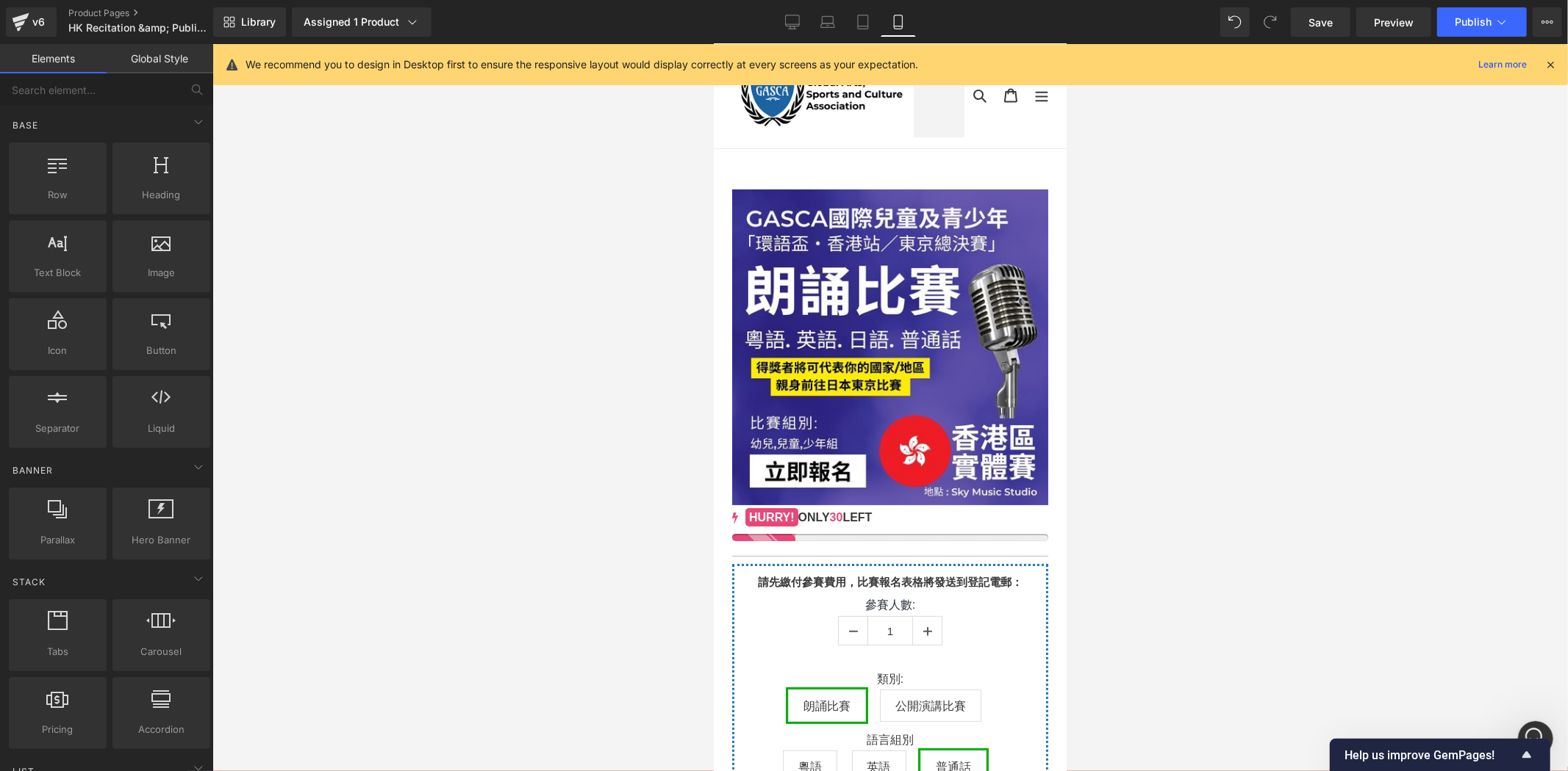
scroll to position [0, 0]
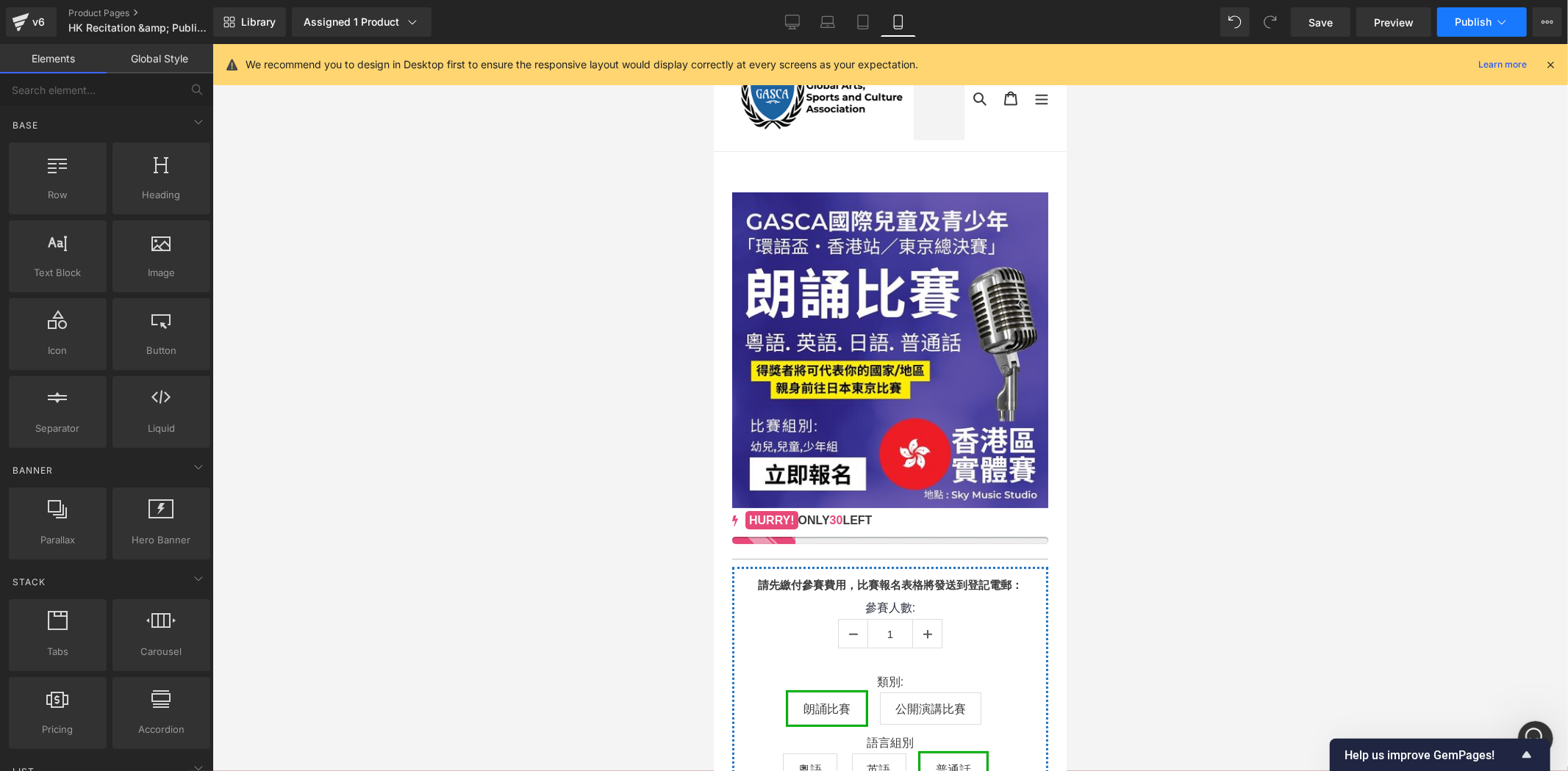
click at [1502, 16] on icon at bounding box center [1501, 22] width 15 height 15
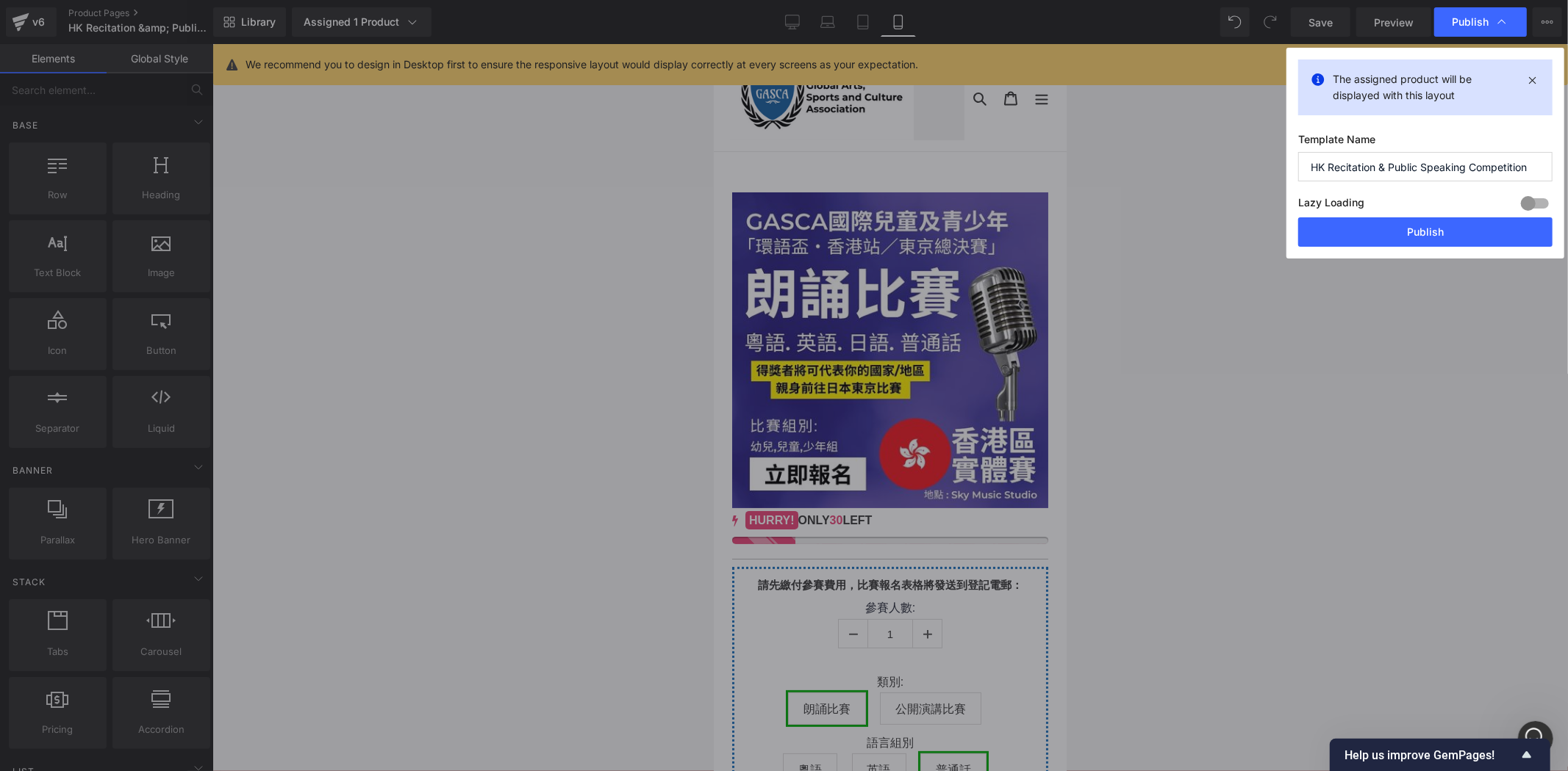
drag, startPoint x: 1429, startPoint y: 219, endPoint x: 1412, endPoint y: 230, distance: 20.2
click at [1412, 230] on button "Publish" at bounding box center [1425, 232] width 255 height 30
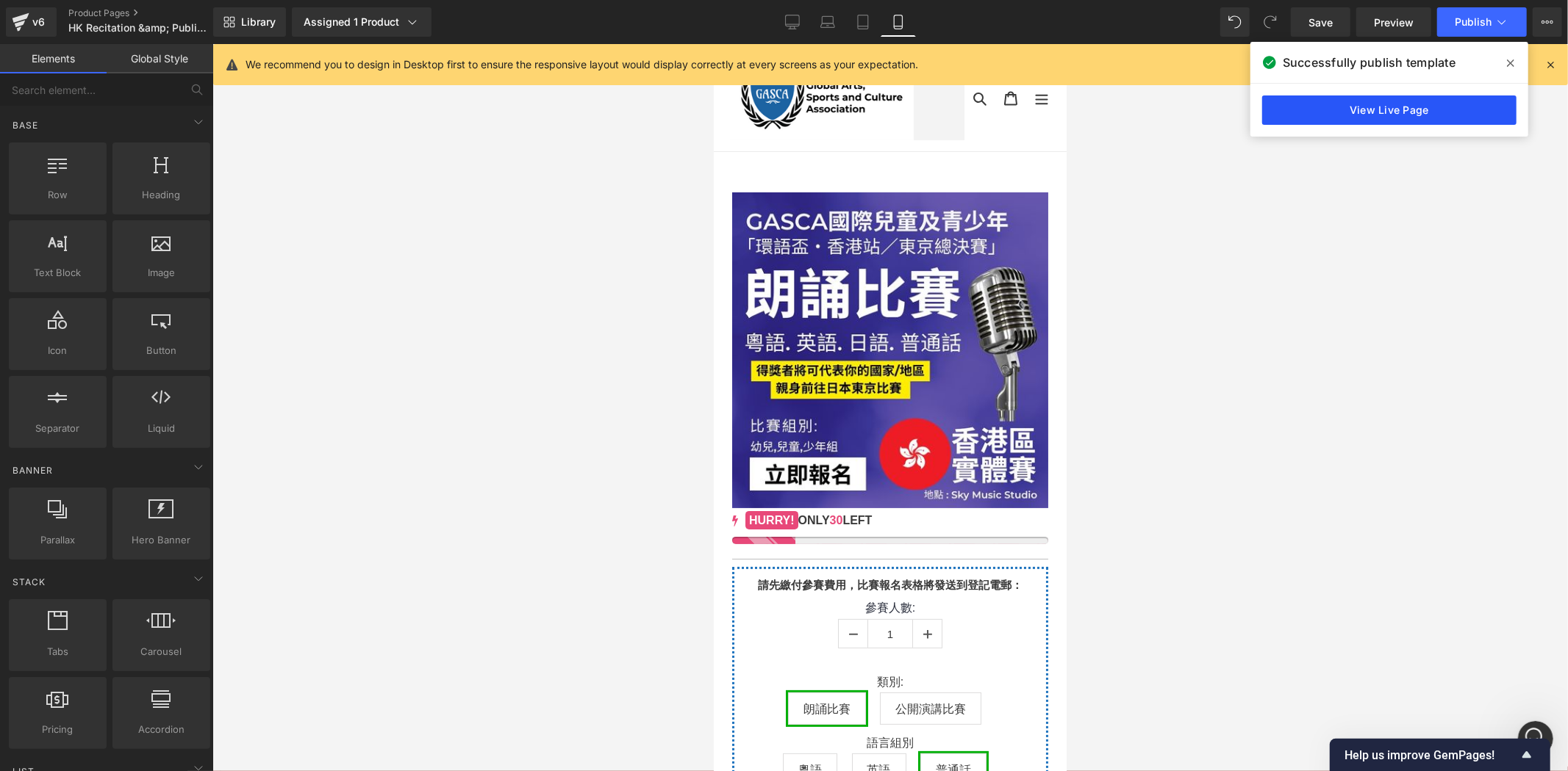
click at [1463, 107] on link "View Live Page" at bounding box center [1389, 110] width 255 height 30
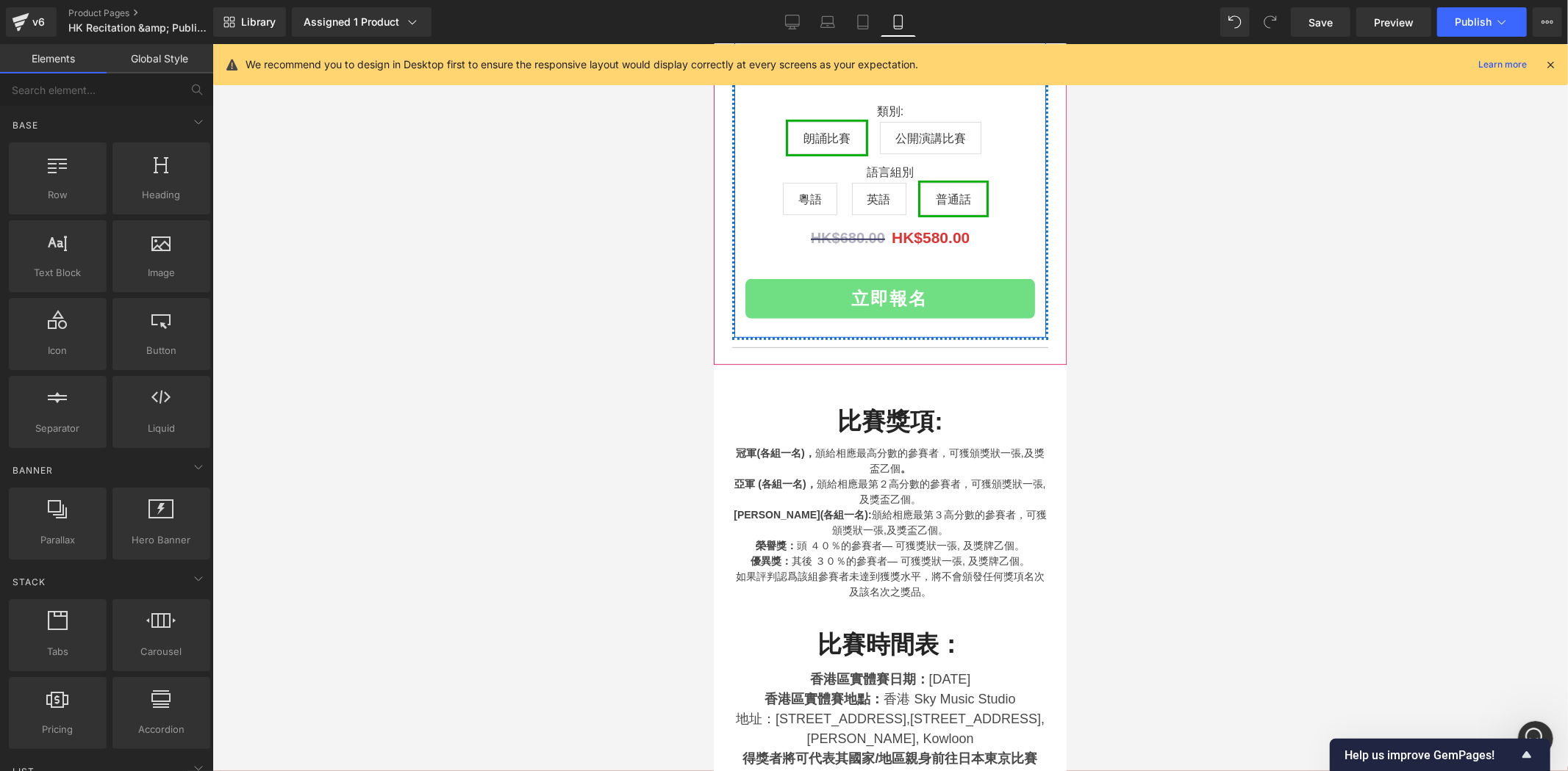
scroll to position [189, 0]
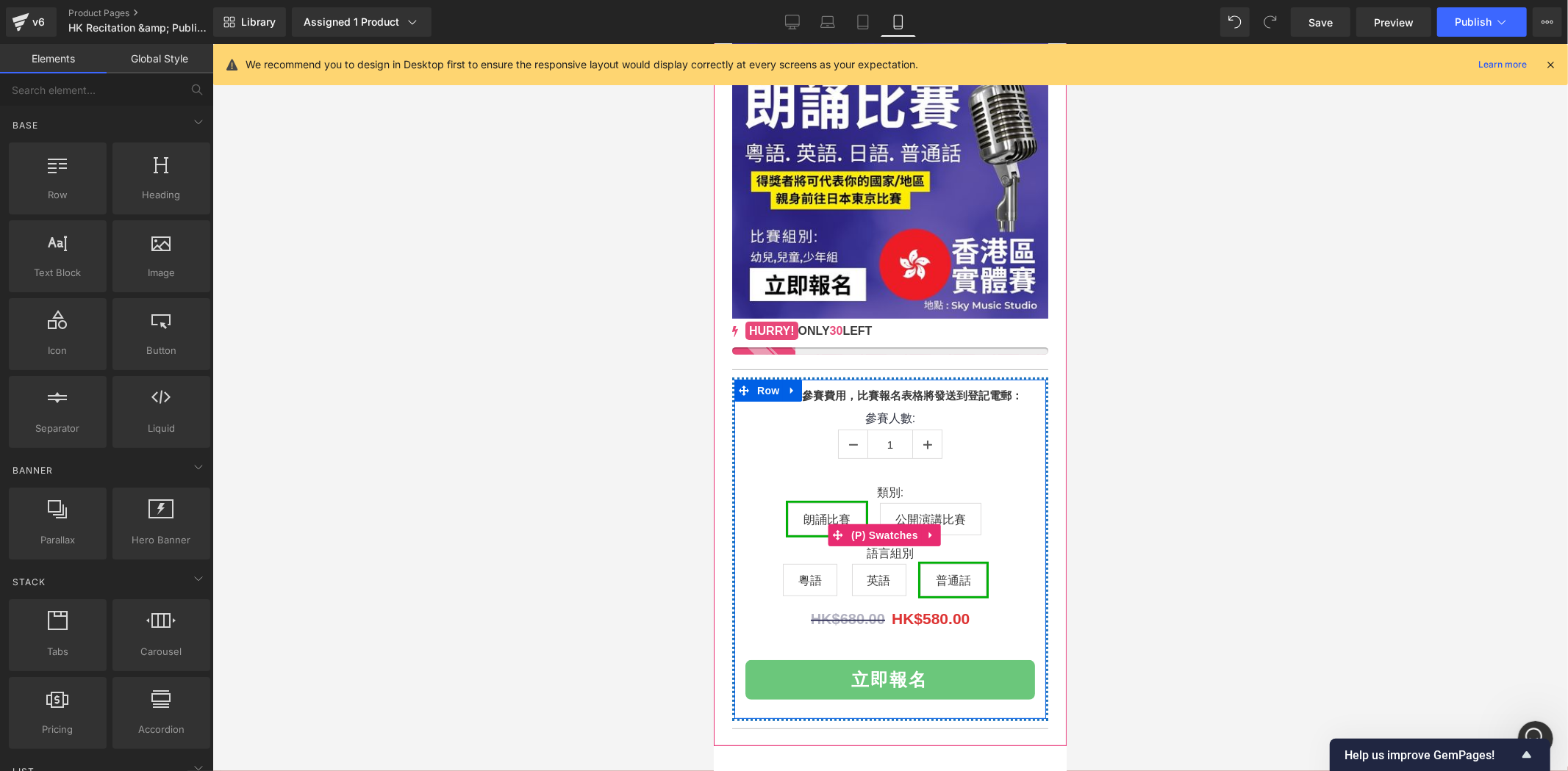
click at [941, 505] on span "公開演講比賽" at bounding box center [930, 518] width 70 height 31
click at [878, 575] on span "英語" at bounding box center [878, 579] width 23 height 31
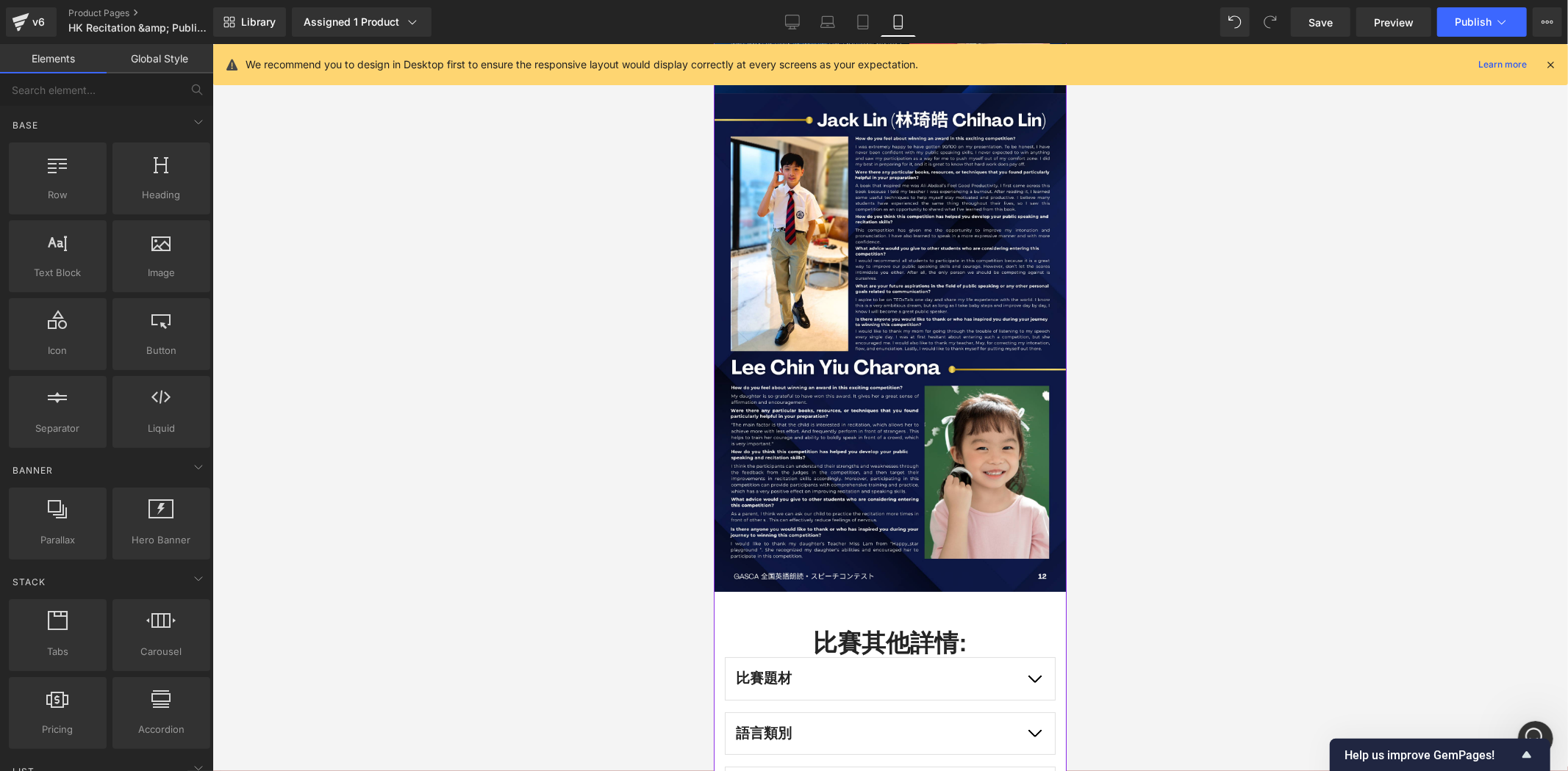
scroll to position [4380, 0]
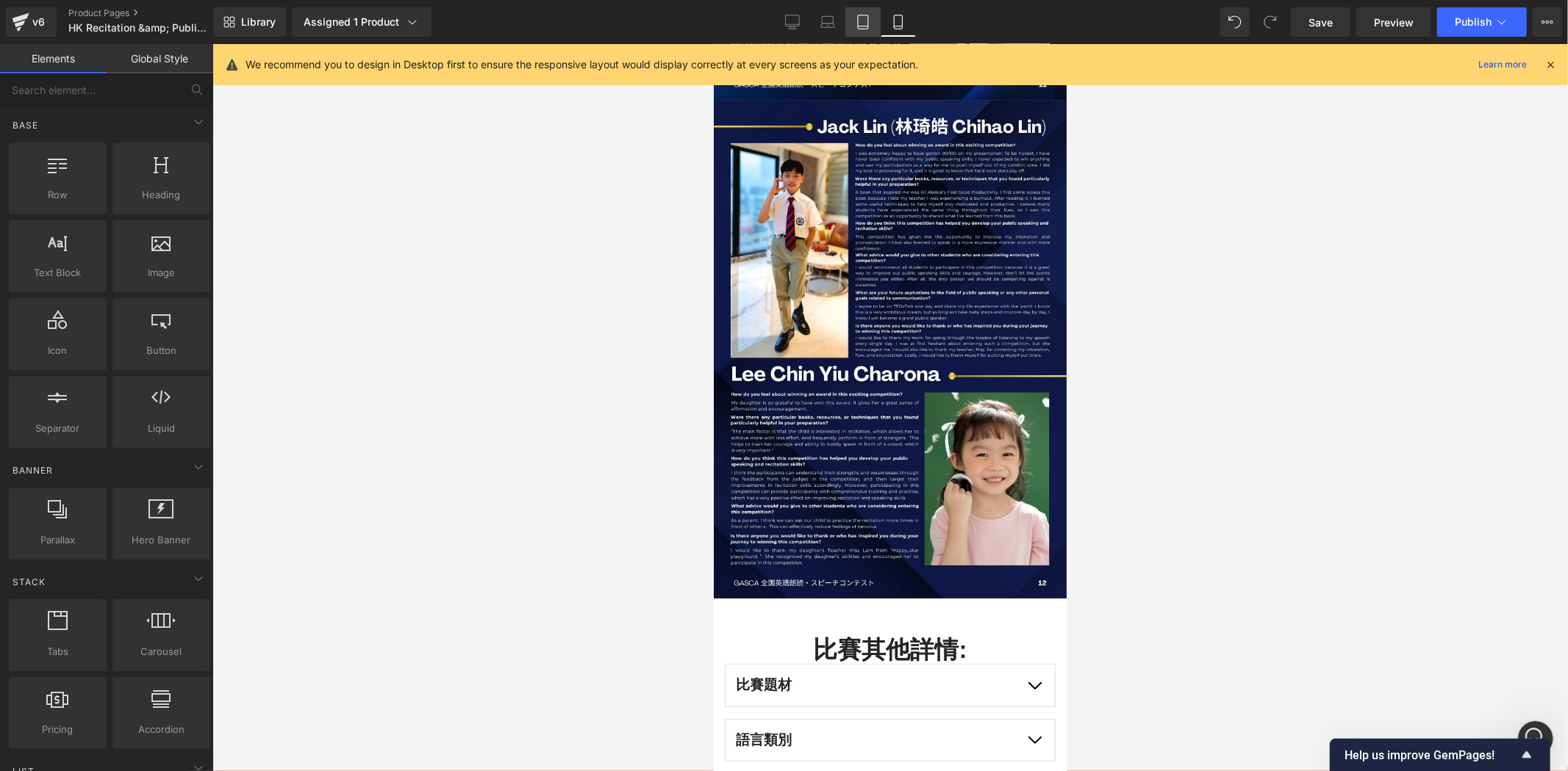
click at [871, 19] on link "Tablet" at bounding box center [862, 22] width 35 height 30
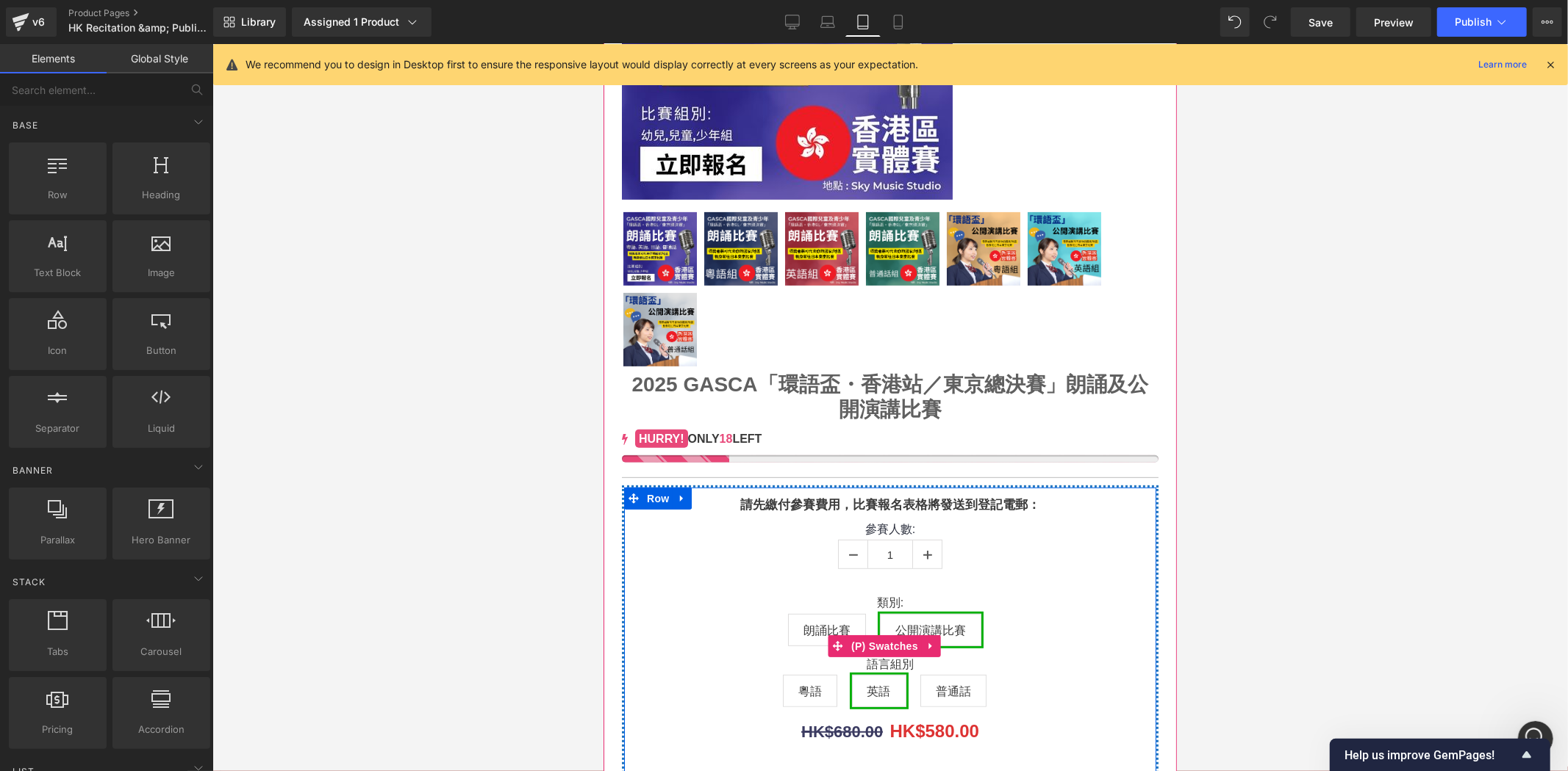
scroll to position [189, 0]
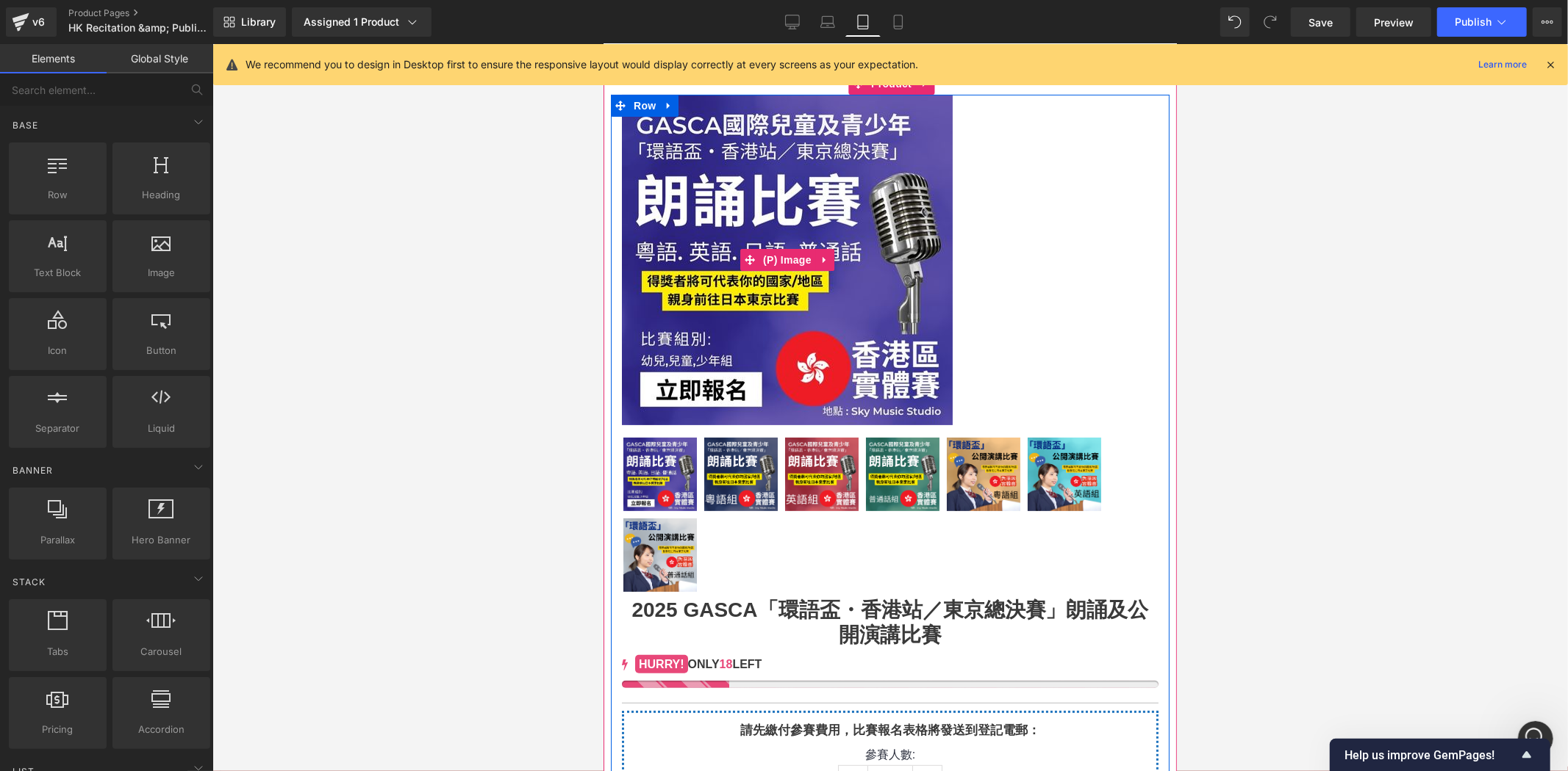
click at [807, 251] on img at bounding box center [786, 259] width 331 height 330
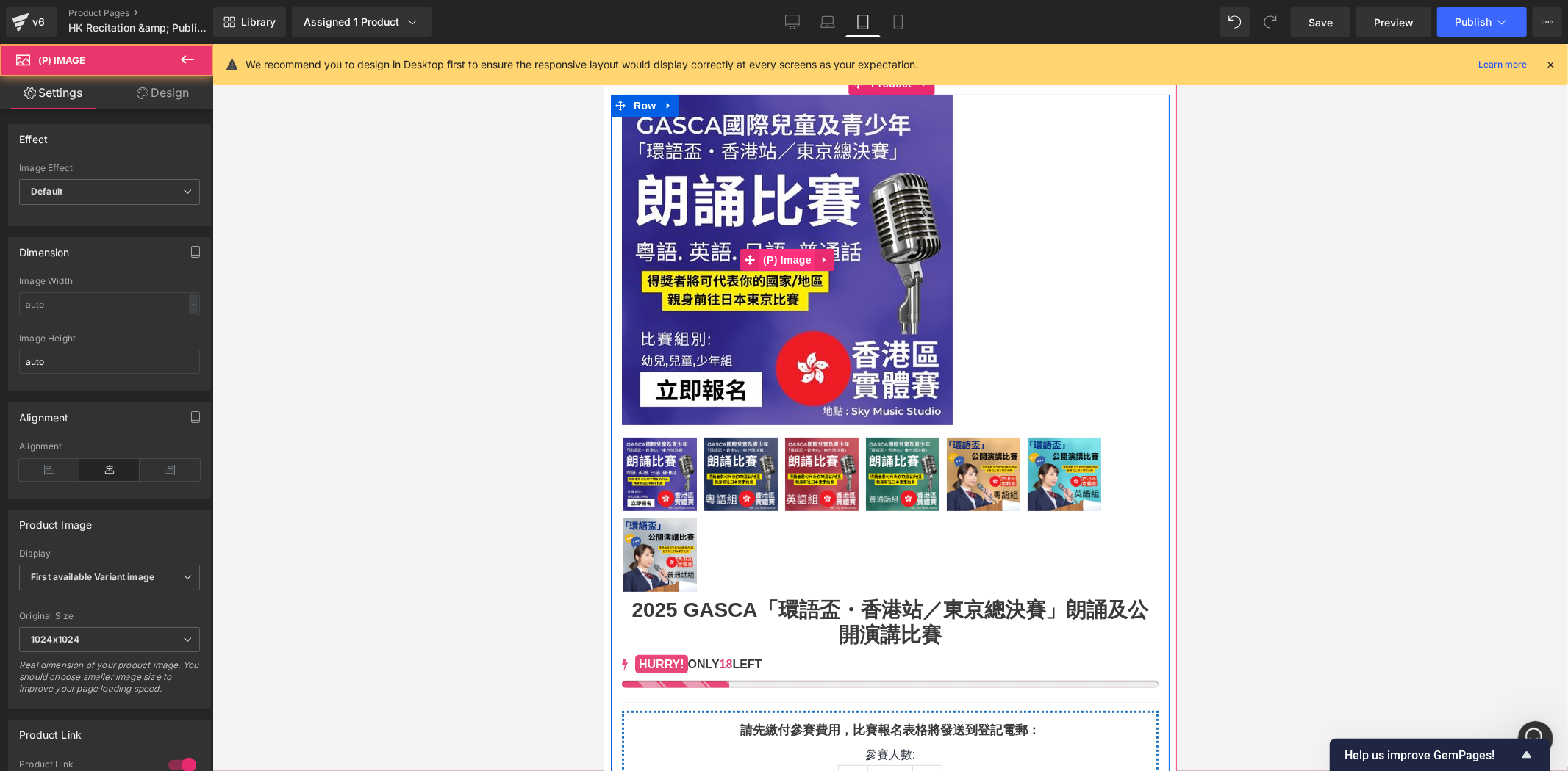
click at [805, 268] on span "(P) Image" at bounding box center [786, 259] width 56 height 22
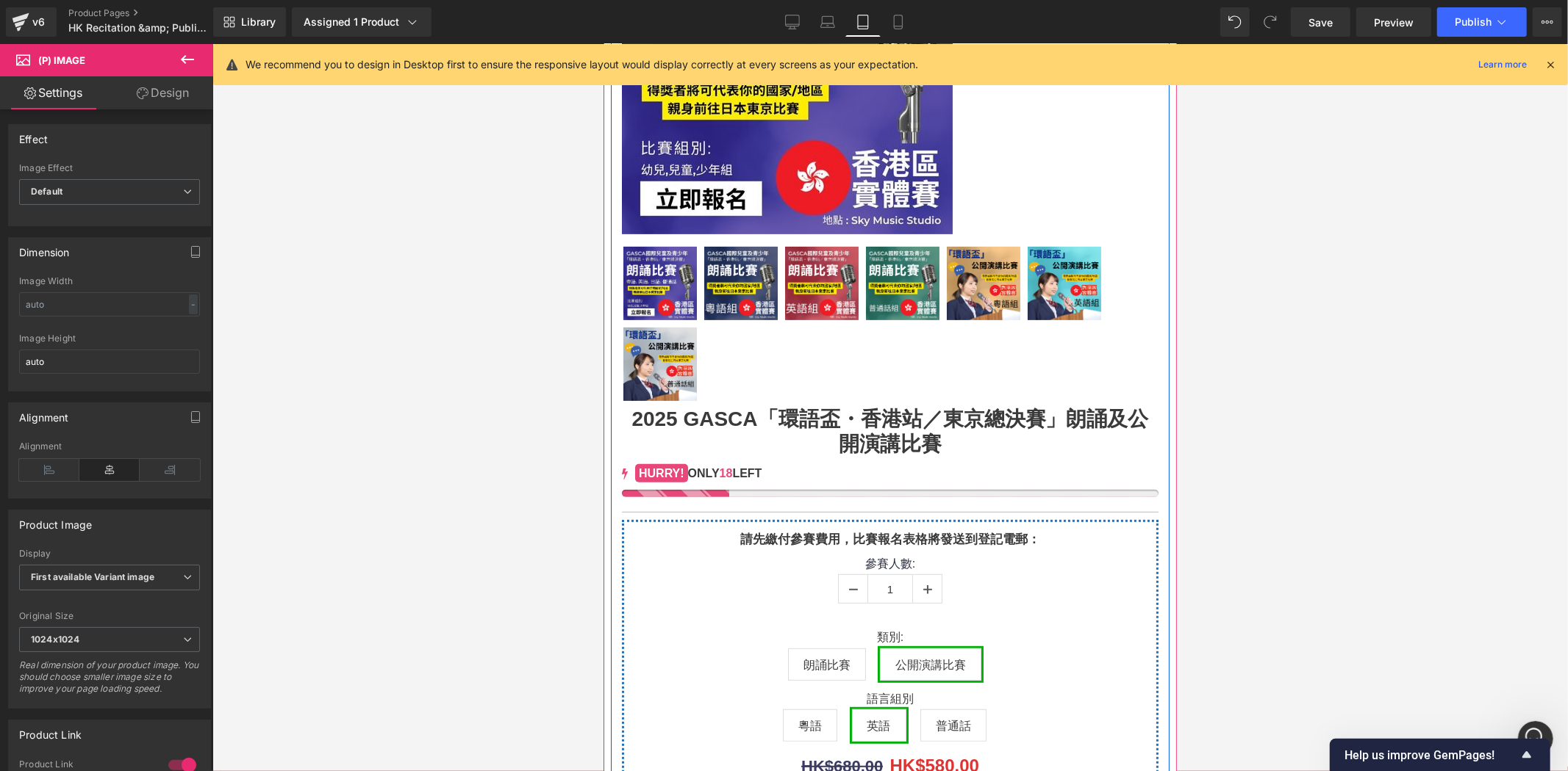
scroll to position [761, 0]
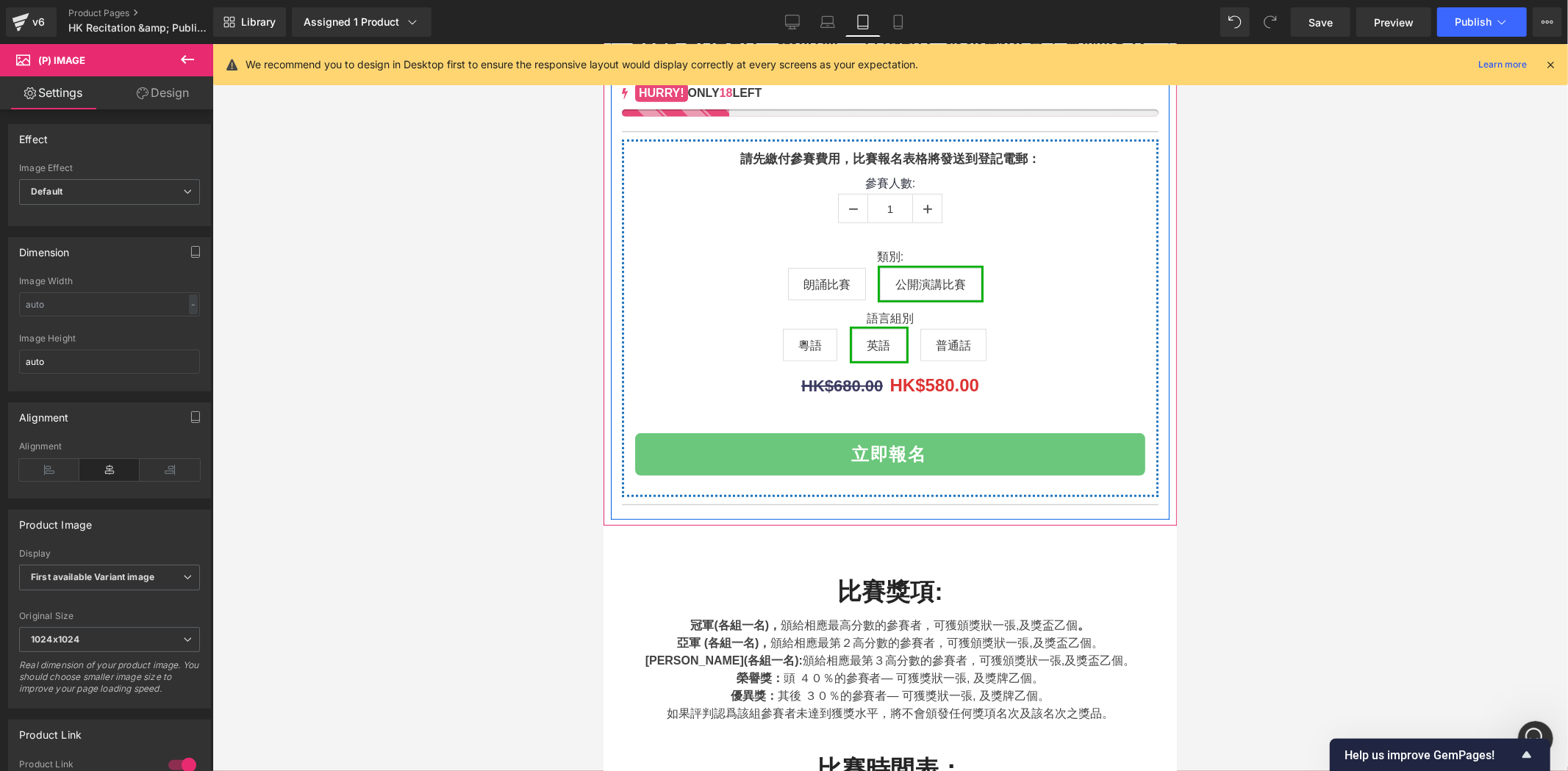
click at [925, 267] on label "類別:" at bounding box center [889, 258] width 510 height 18
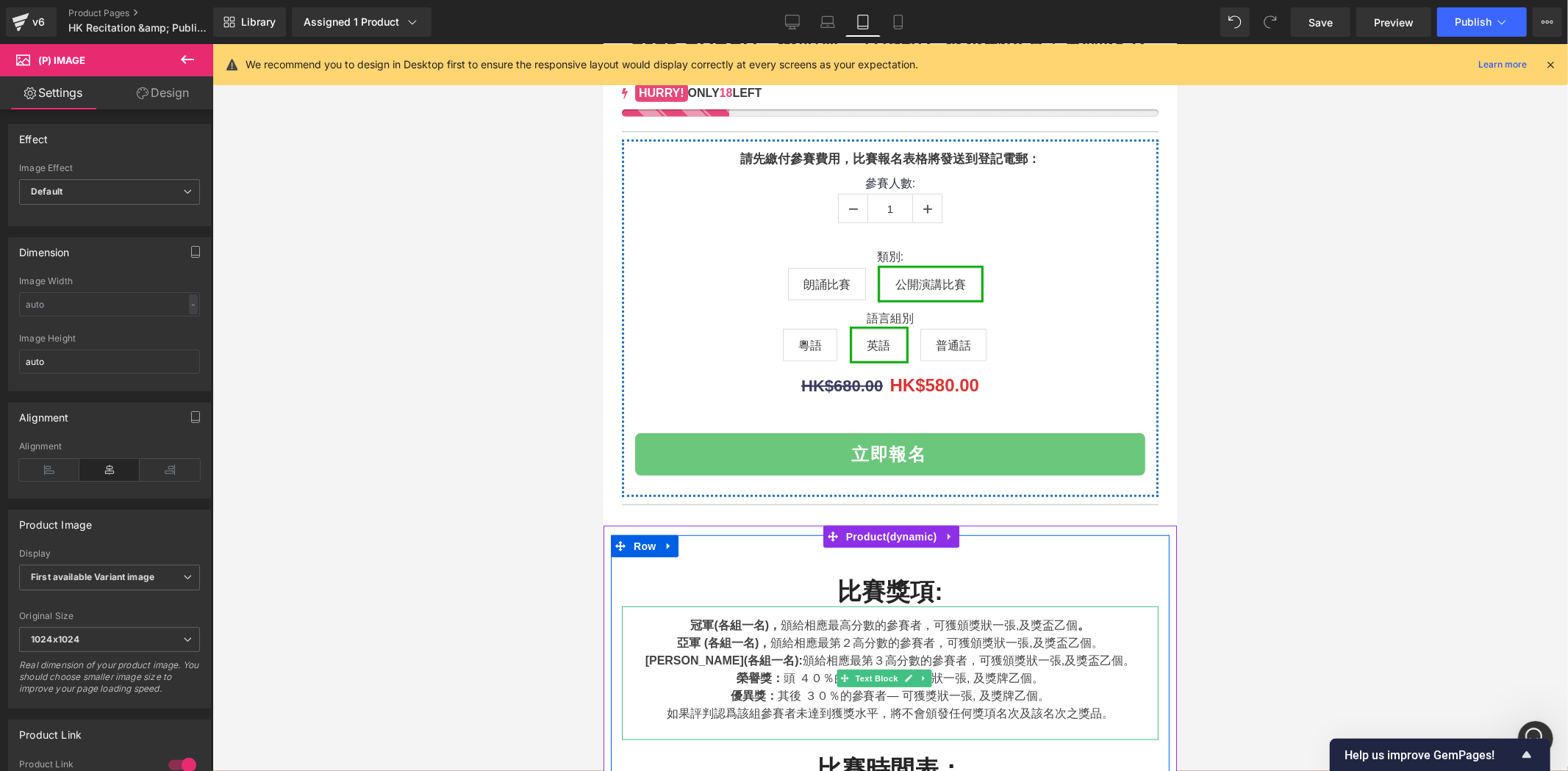
scroll to position [1142, 0]
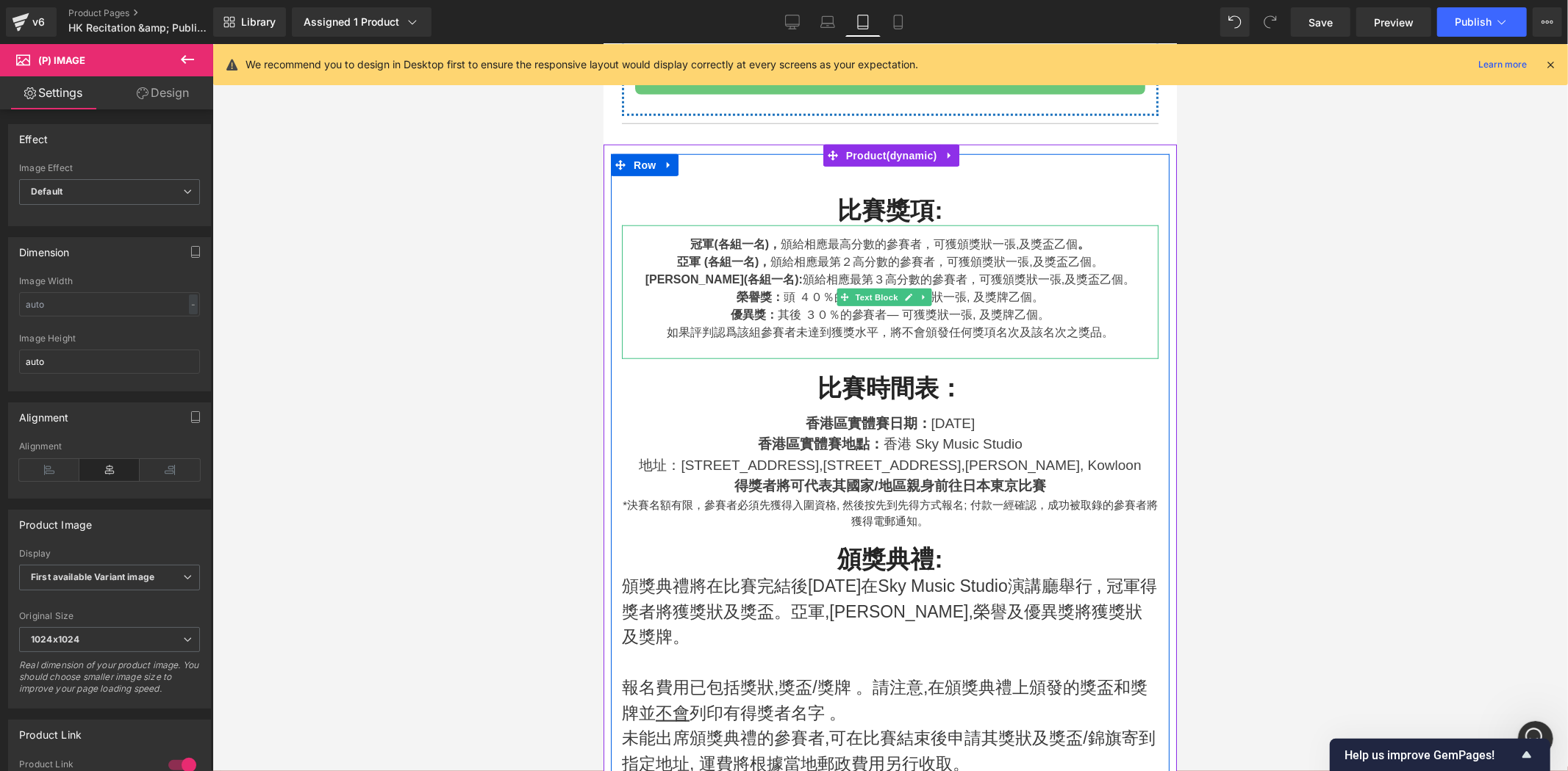
click at [919, 288] on div "[PERSON_NAME](各組一名): 頒給相應最第３高分數的參賽者，可獲頒獎狀一張,及獎盃乙個。" at bounding box center [889, 279] width 537 height 18
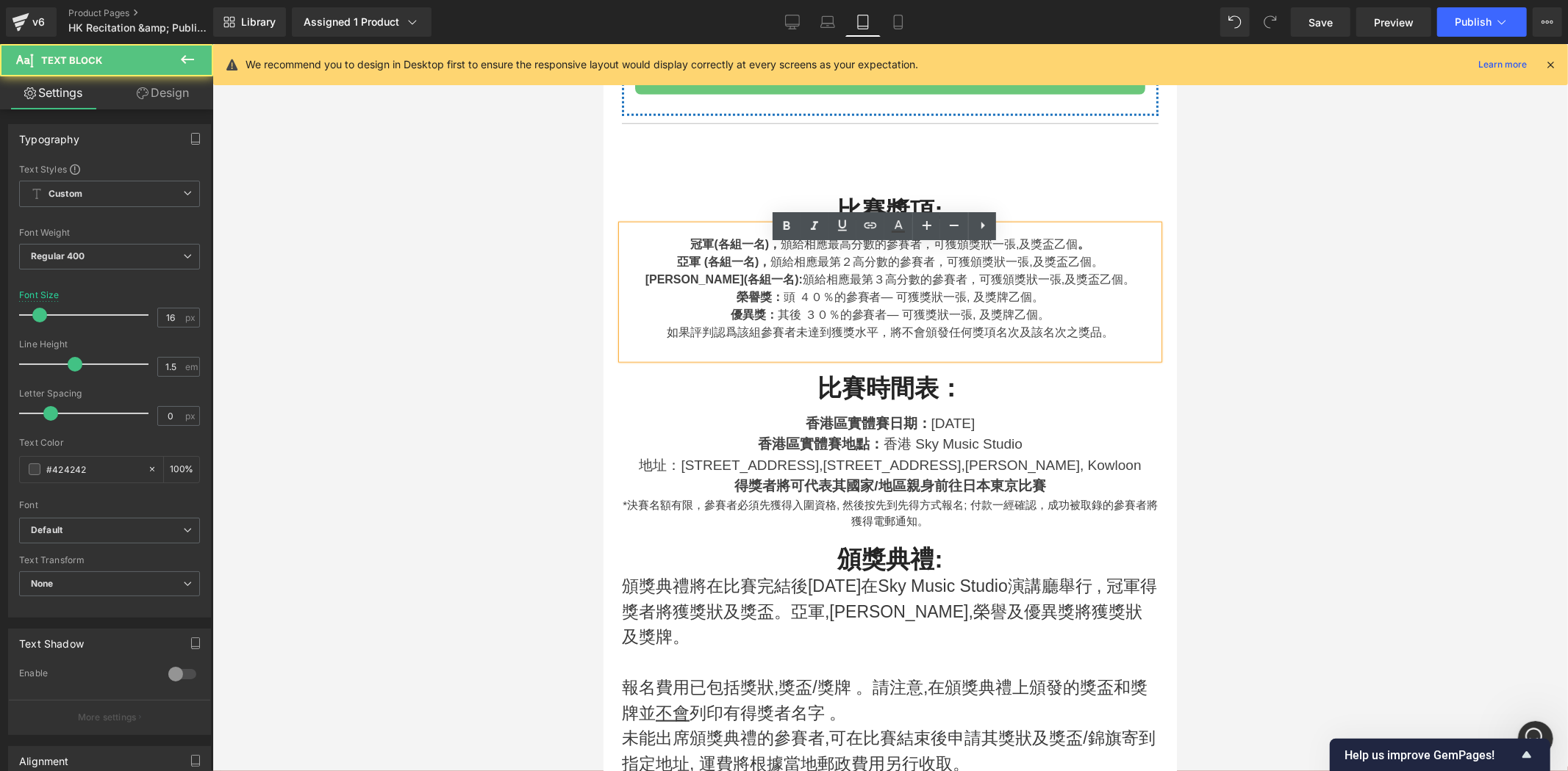
click at [946, 305] on div "榮譽獎： 頭 ４０％的參賽者— 可獲獎狀一張, 及獎牌乙個。" at bounding box center [889, 297] width 537 height 18
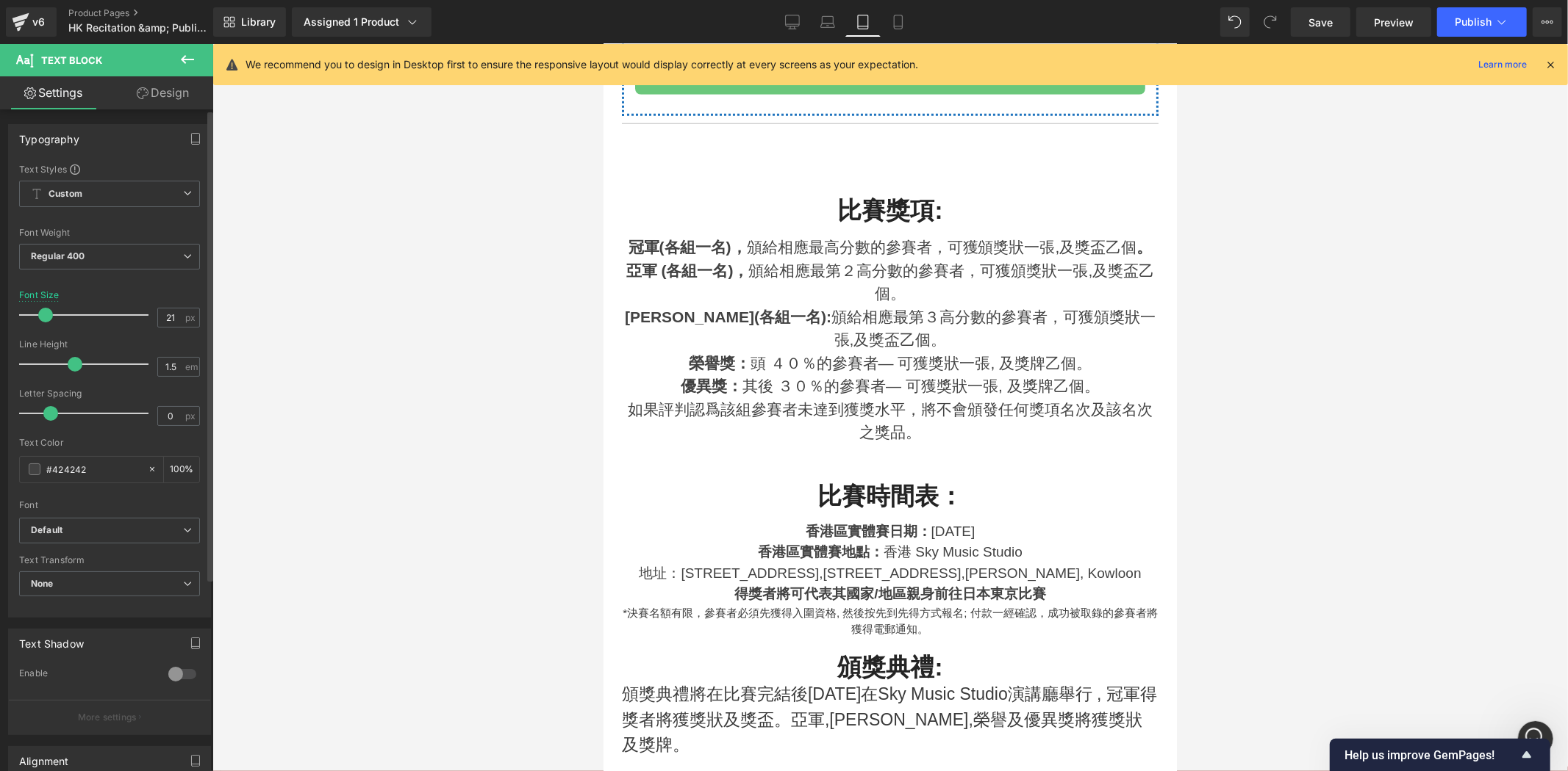
drag, startPoint x: 45, startPoint y: 317, endPoint x: 52, endPoint y: 325, distance: 10.6
click at [52, 325] on div at bounding box center [88, 315] width 122 height 30
click at [174, 312] on input "21" at bounding box center [171, 317] width 26 height 18
drag, startPoint x: 174, startPoint y: 312, endPoint x: 154, endPoint y: 308, distance: 20.4
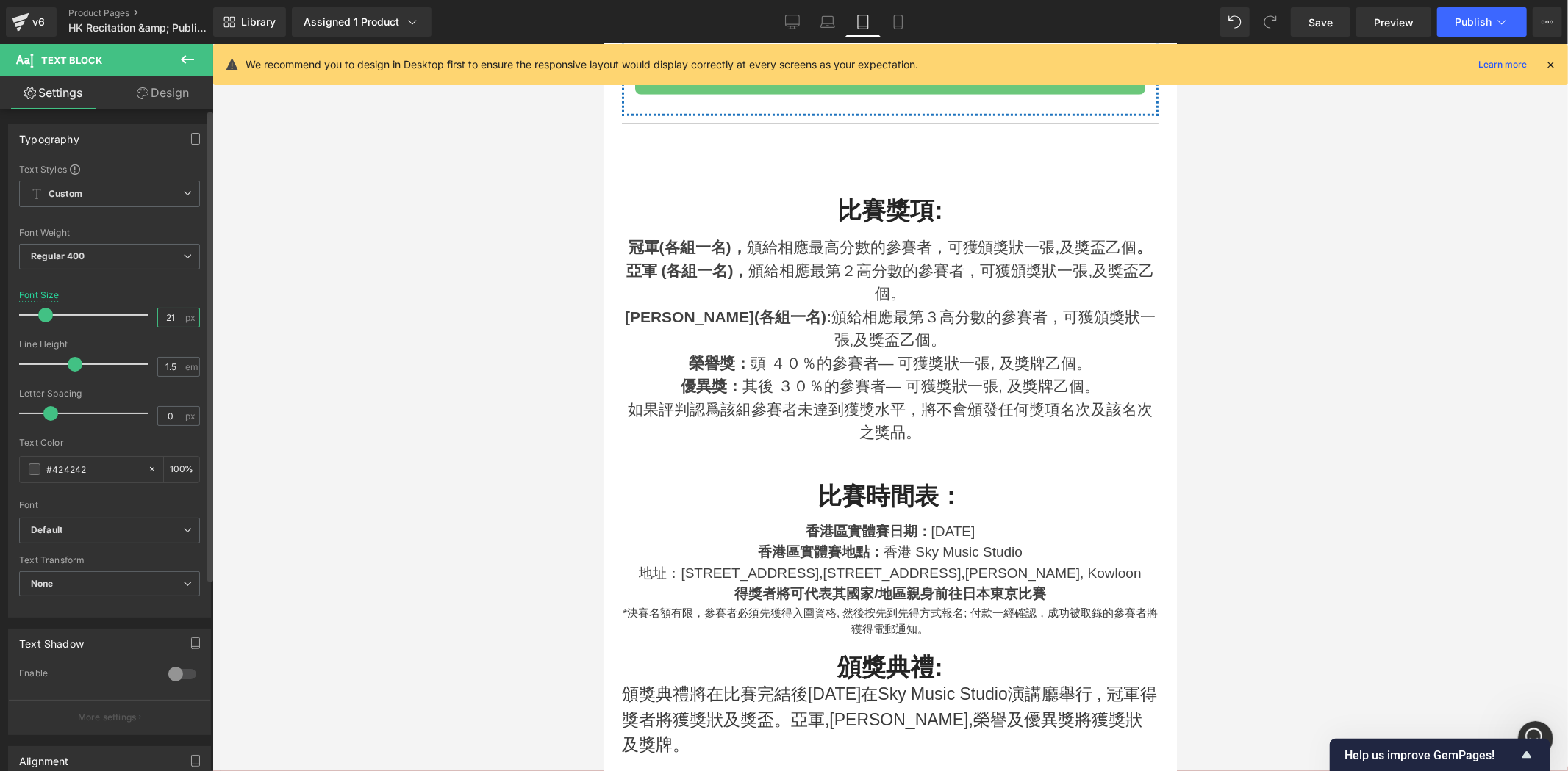
click at [158, 308] on input "21" at bounding box center [171, 317] width 26 height 18
type input "20"
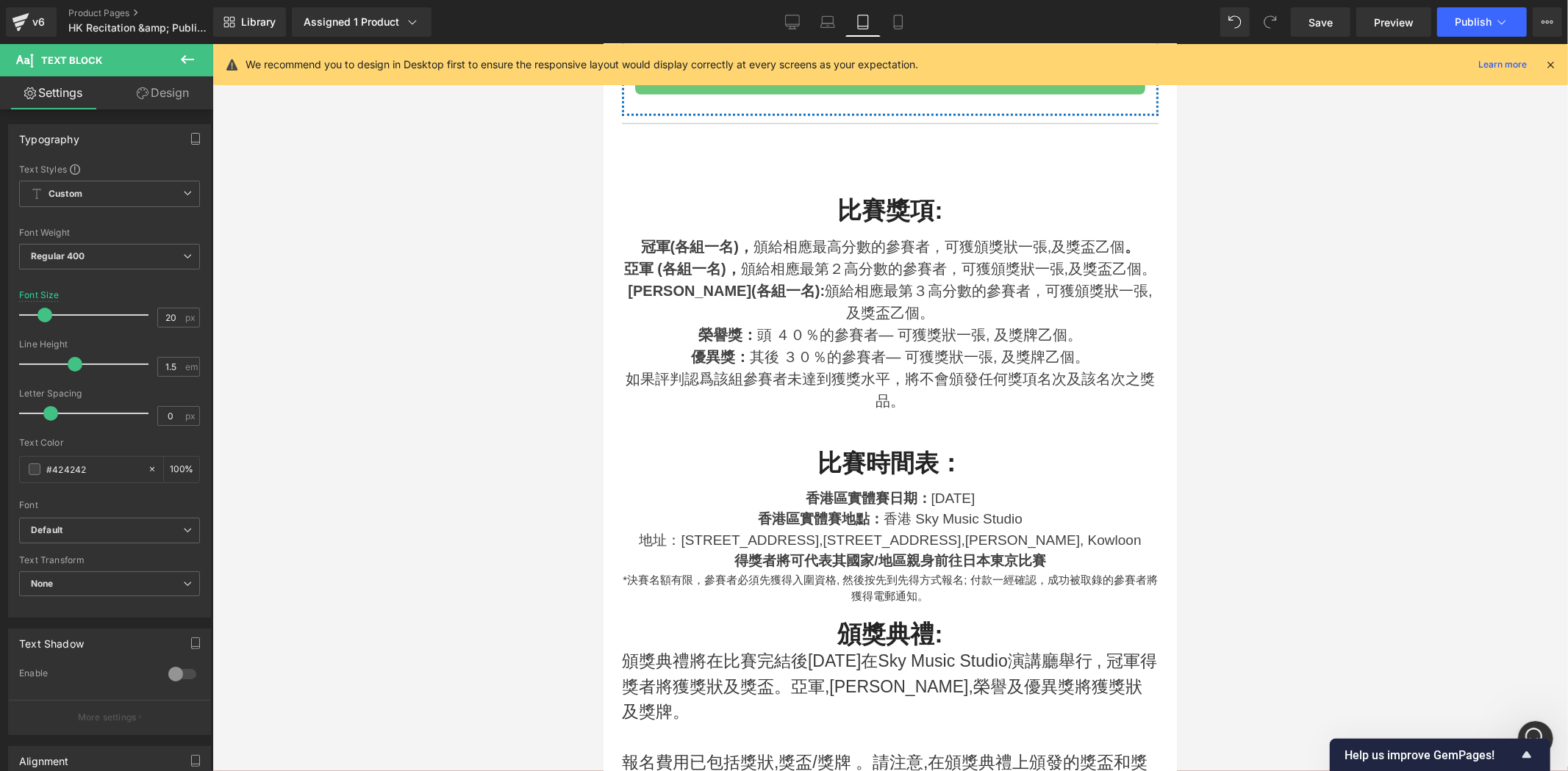
click at [457, 304] on div at bounding box center [890, 407] width 1355 height 727
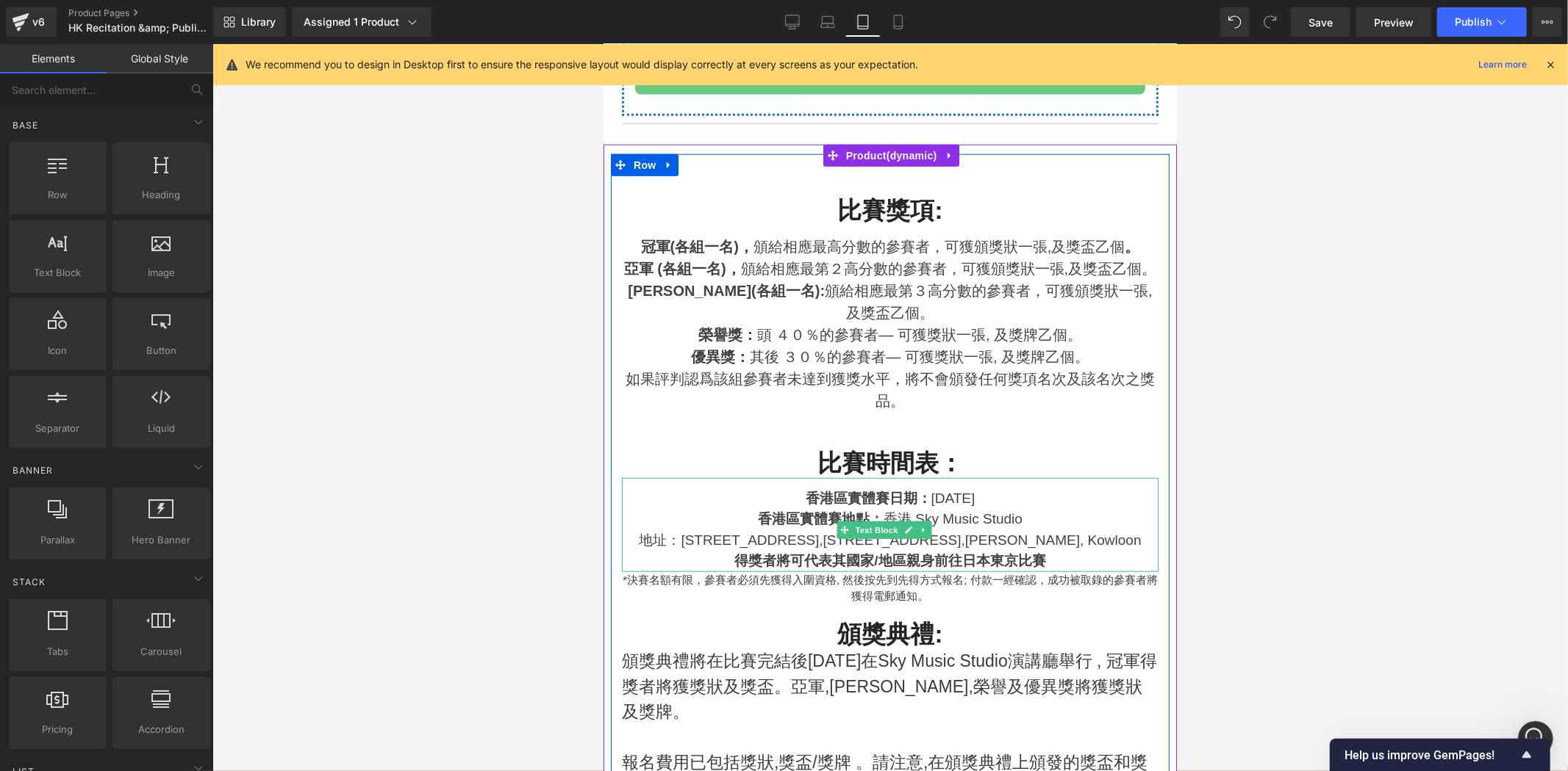
click at [1077, 509] on div "香港區實體賽日期 ： [DATE]" at bounding box center [889, 498] width 537 height 21
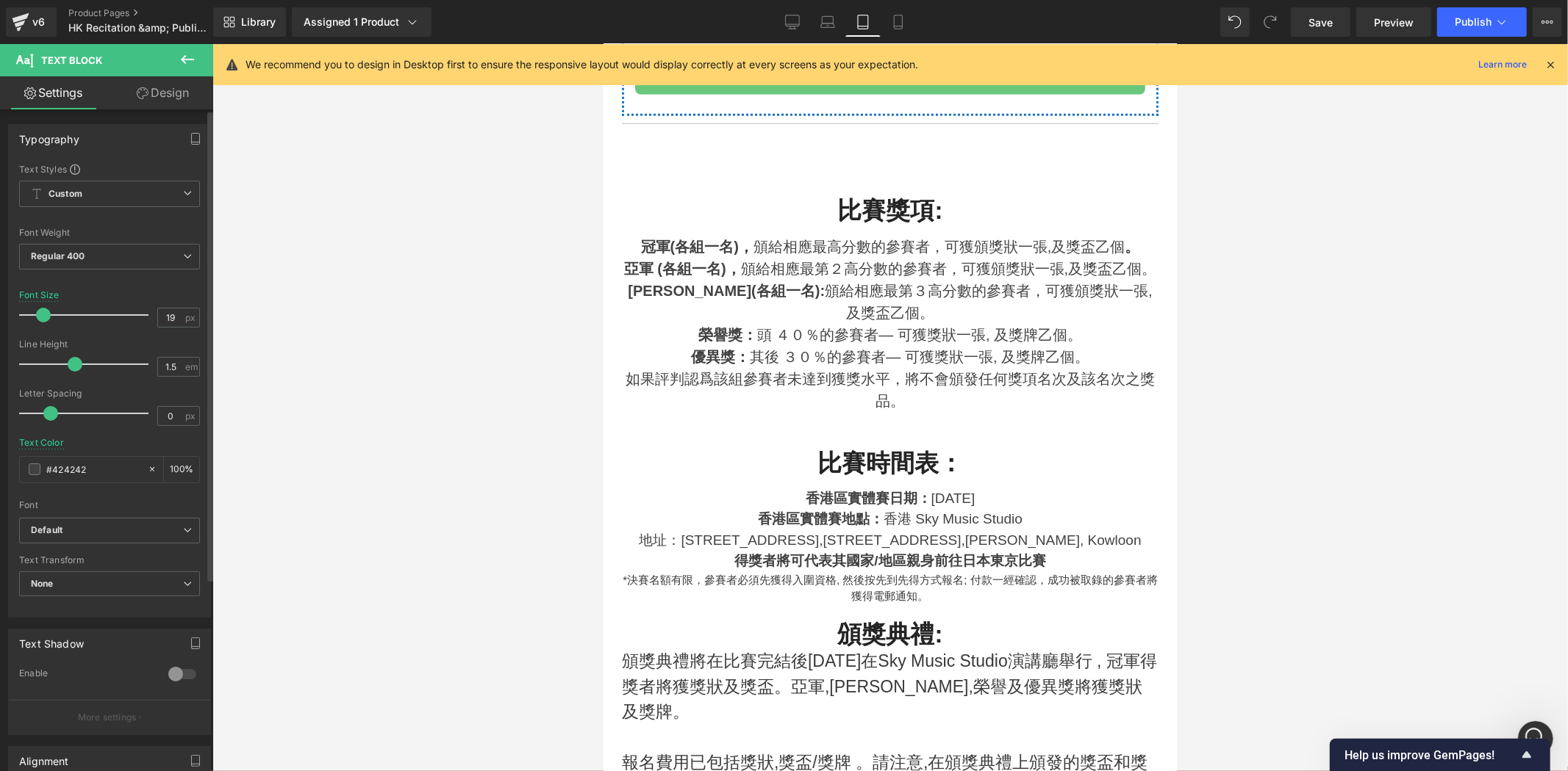
drag, startPoint x: 175, startPoint y: 305, endPoint x: 114, endPoint y: 304, distance: 61.0
click at [114, 304] on div "Font Size 19 px" at bounding box center [109, 315] width 181 height 49
drag, startPoint x: 169, startPoint y: 319, endPoint x: 121, endPoint y: 312, distance: 48.5
click at [110, 315] on div "Font Size 19 px" at bounding box center [109, 315] width 181 height 49
type input "20"
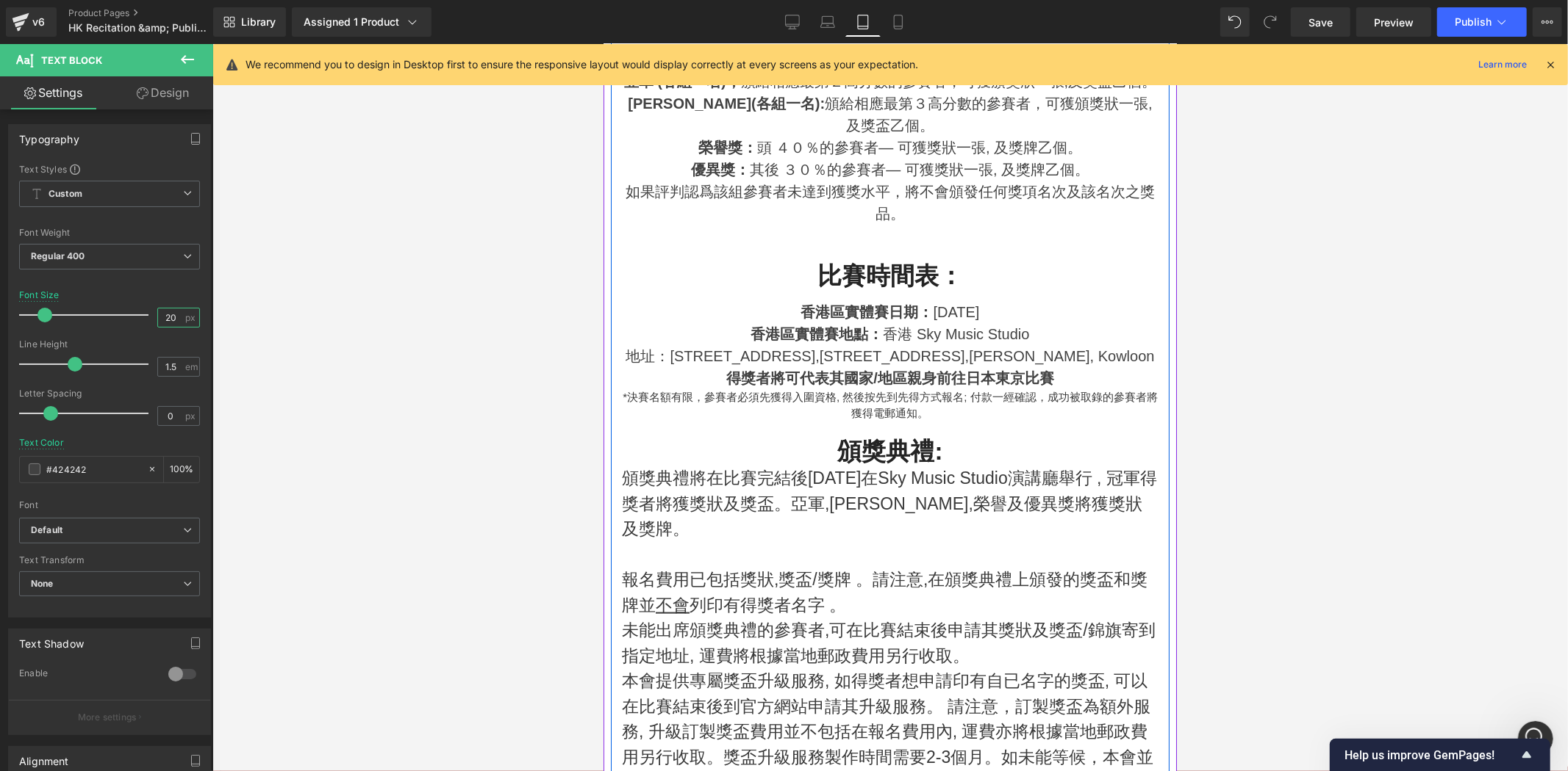
scroll to position [1332, 0]
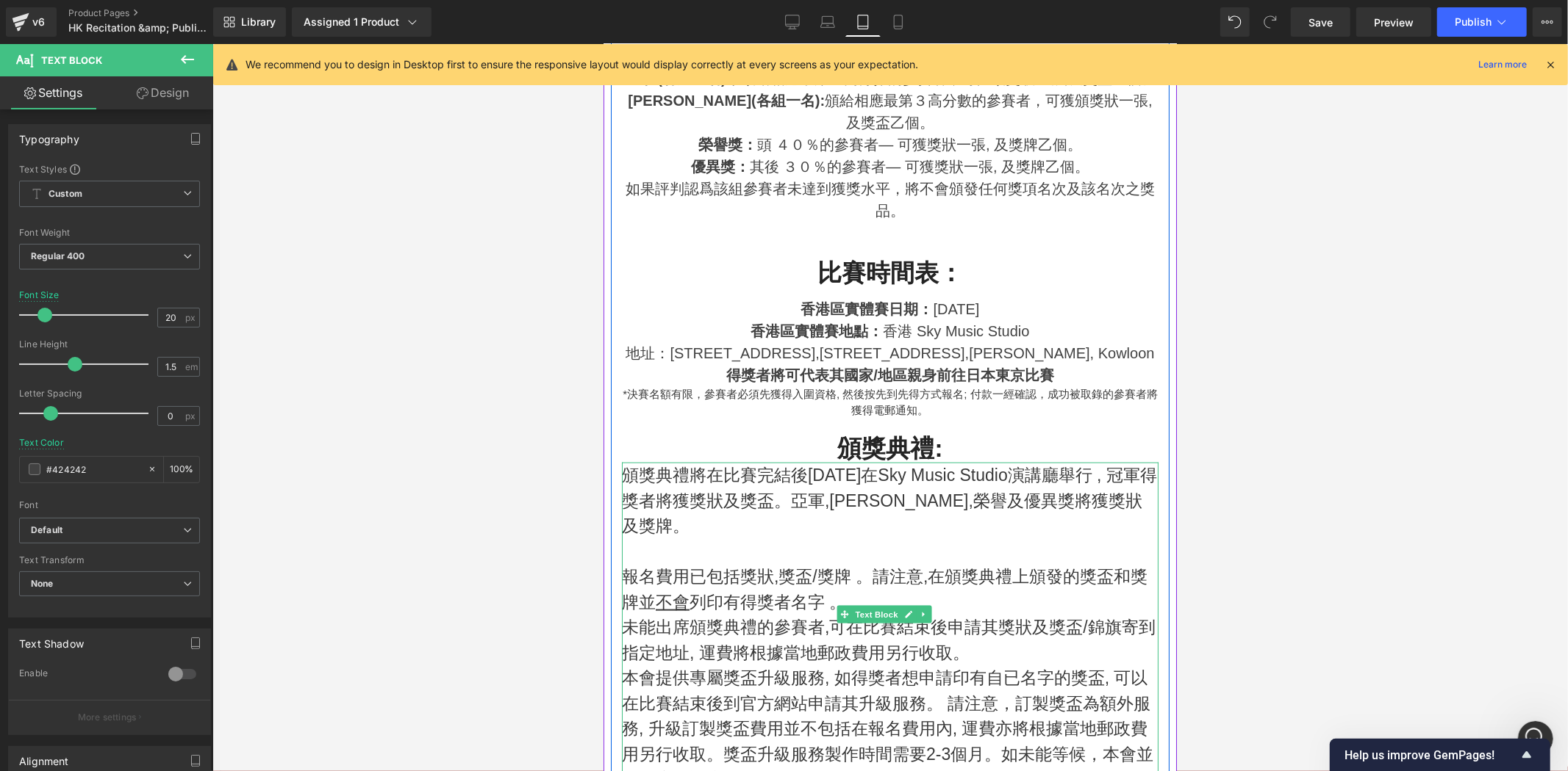
click at [1086, 507] on p "頒獎典禮將在比賽完結後[DATE]在Sky Music Studio演講廳舉行 , 冠軍得獎者將獲獎狀及獎盃。亞軍,[PERSON_NAME],榮譽及優異獎將…" at bounding box center [889, 500] width 537 height 77
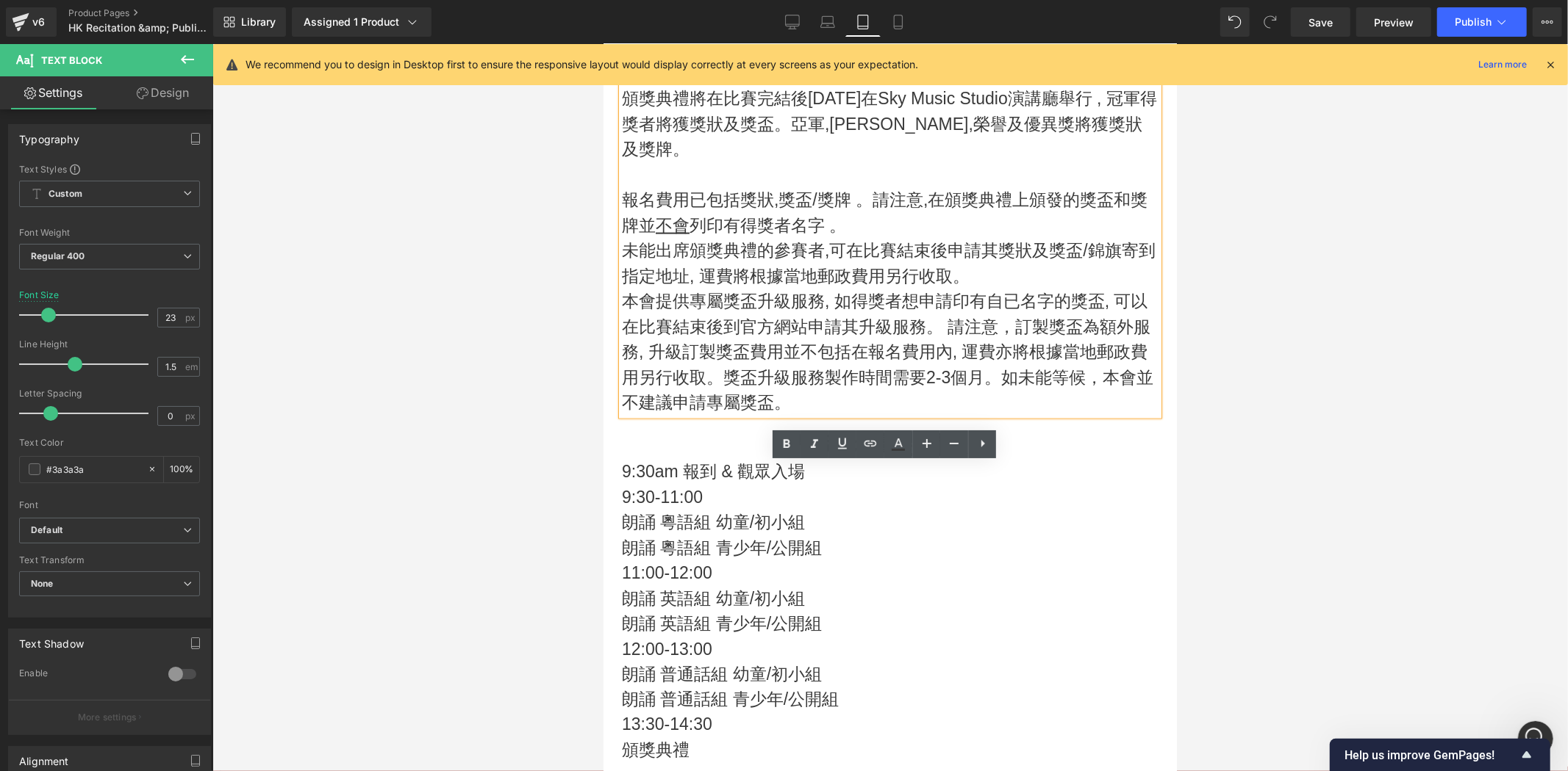
scroll to position [1713, 0]
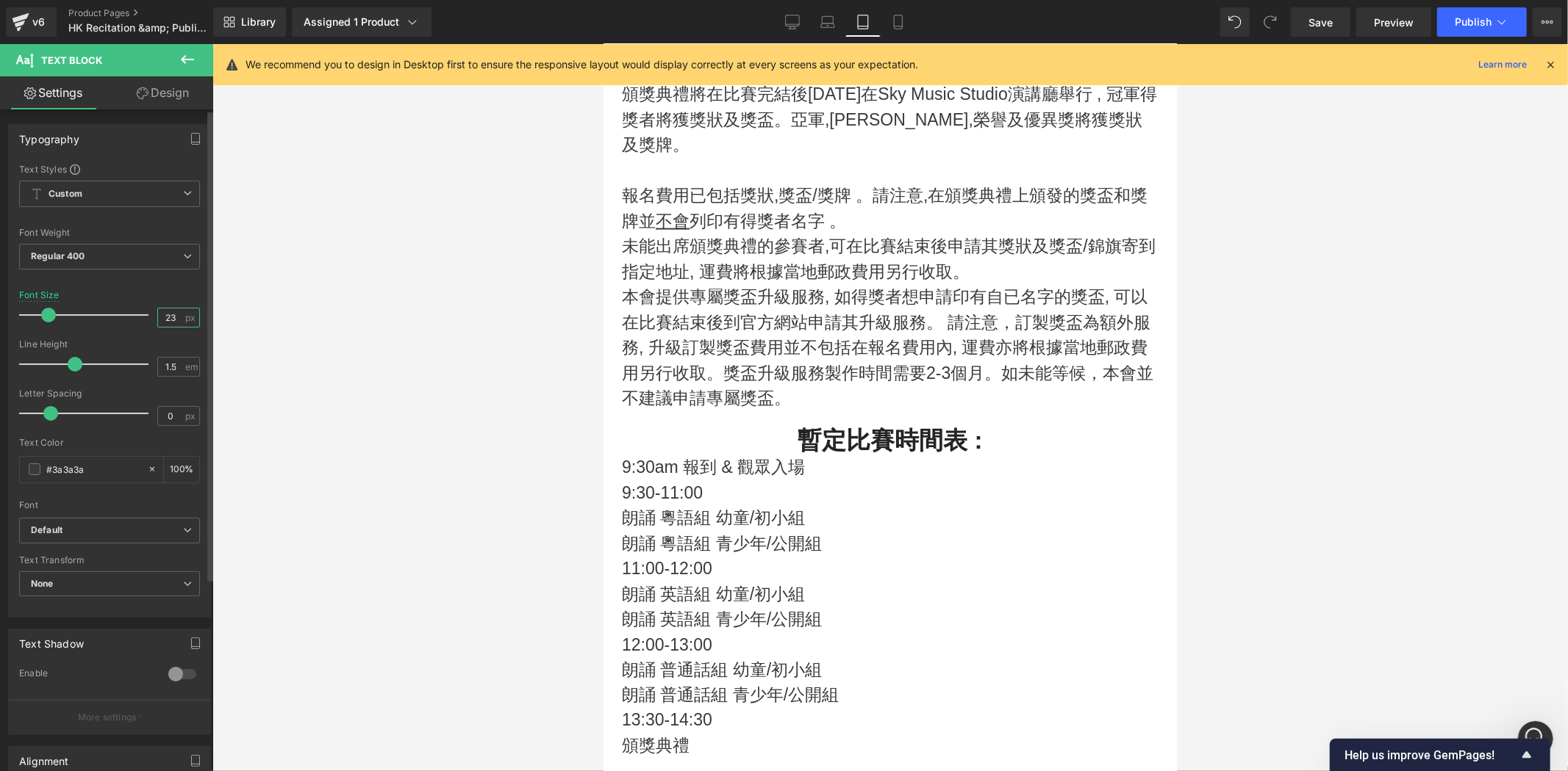
drag, startPoint x: 175, startPoint y: 318, endPoint x: 131, endPoint y: 311, distance: 44.6
click at [131, 311] on div "Font Size 23 px" at bounding box center [109, 315] width 181 height 49
type input "20"
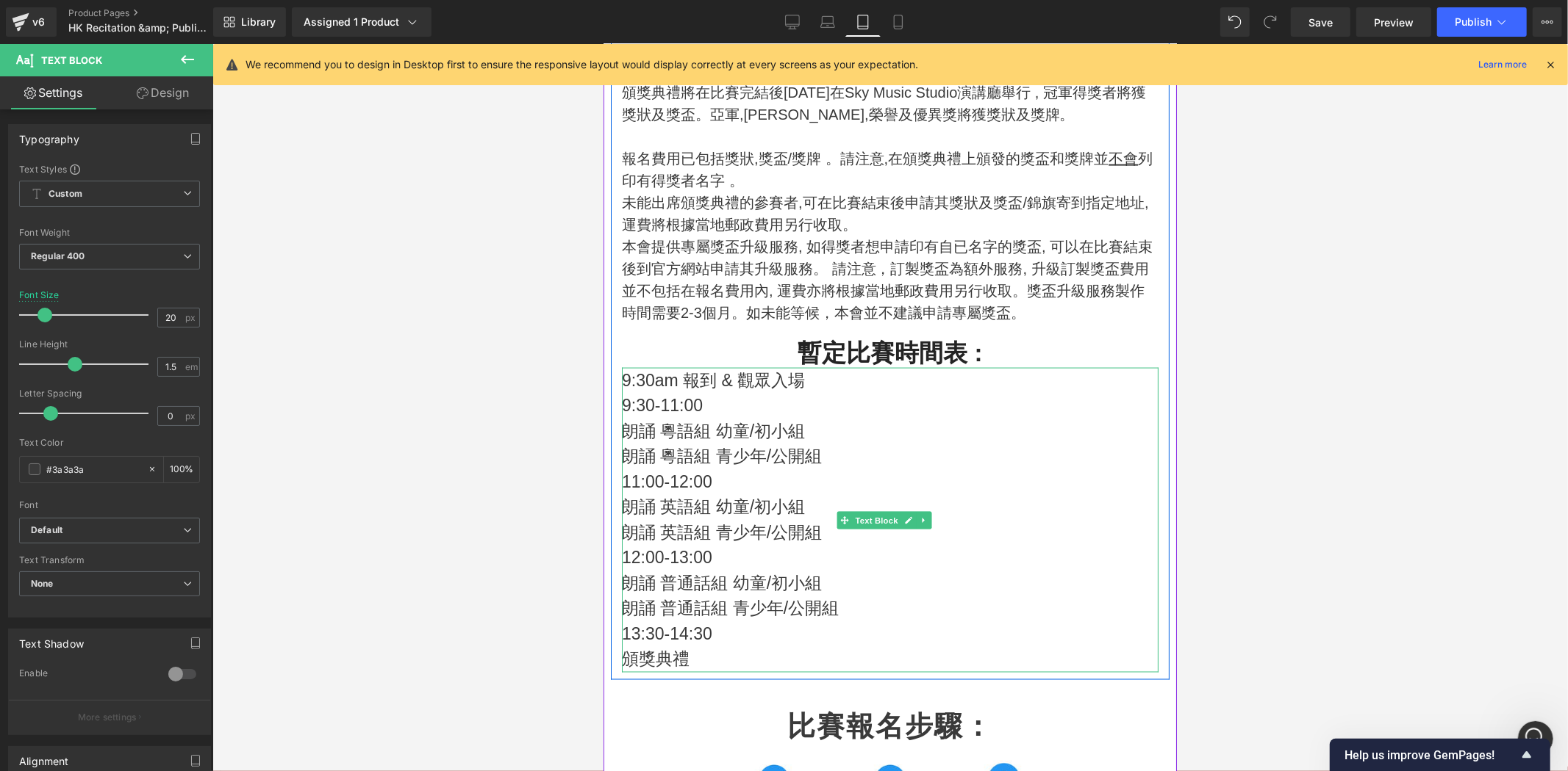
click at [913, 545] on p "朗誦 英語組 青少年/公開組" at bounding box center [889, 531] width 537 height 26
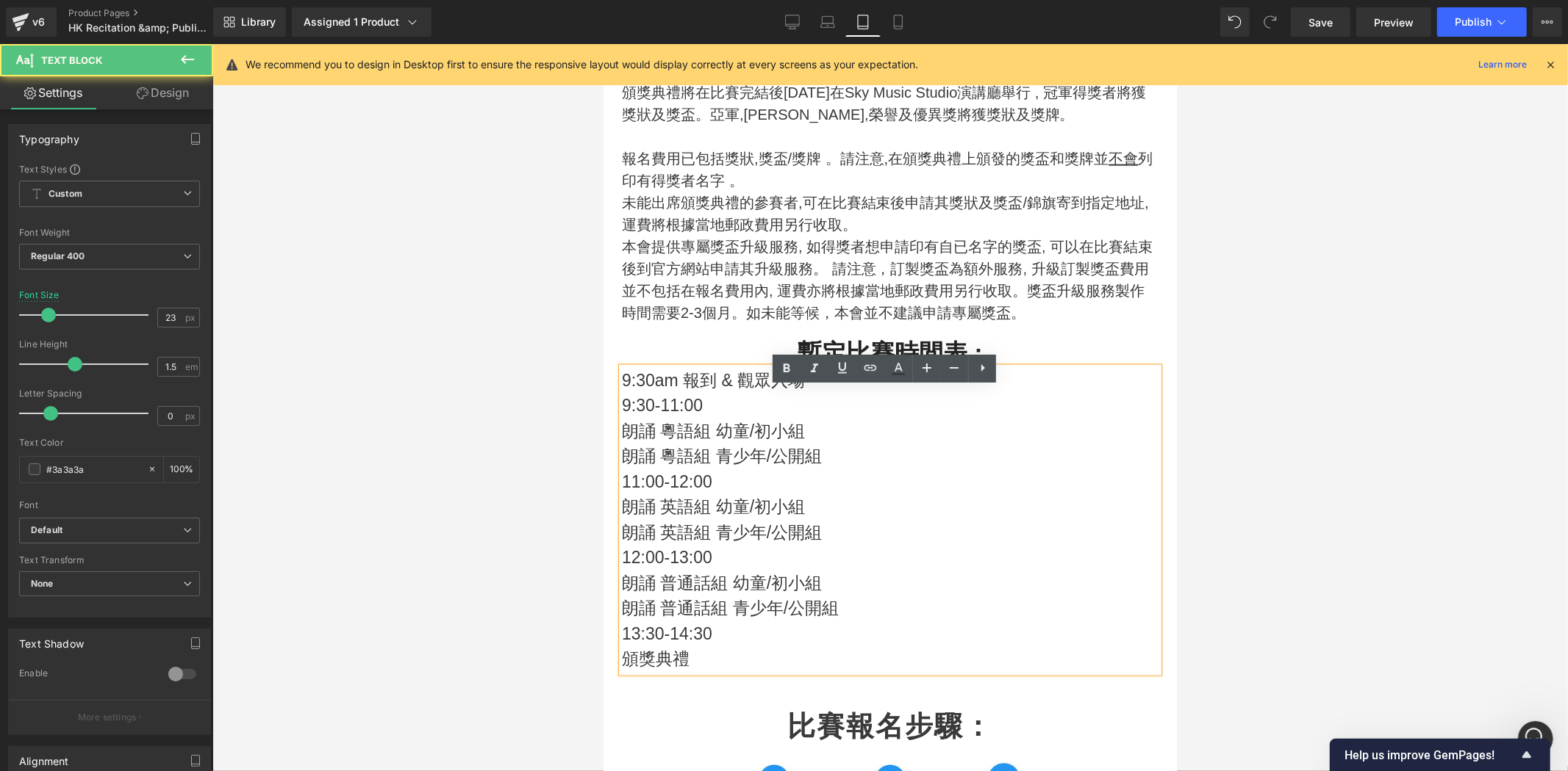
click at [1035, 545] on p "朗誦 英語組 青少年/公開組" at bounding box center [889, 531] width 537 height 26
click at [740, 672] on p "頒獎典禮" at bounding box center [889, 658] width 537 height 26
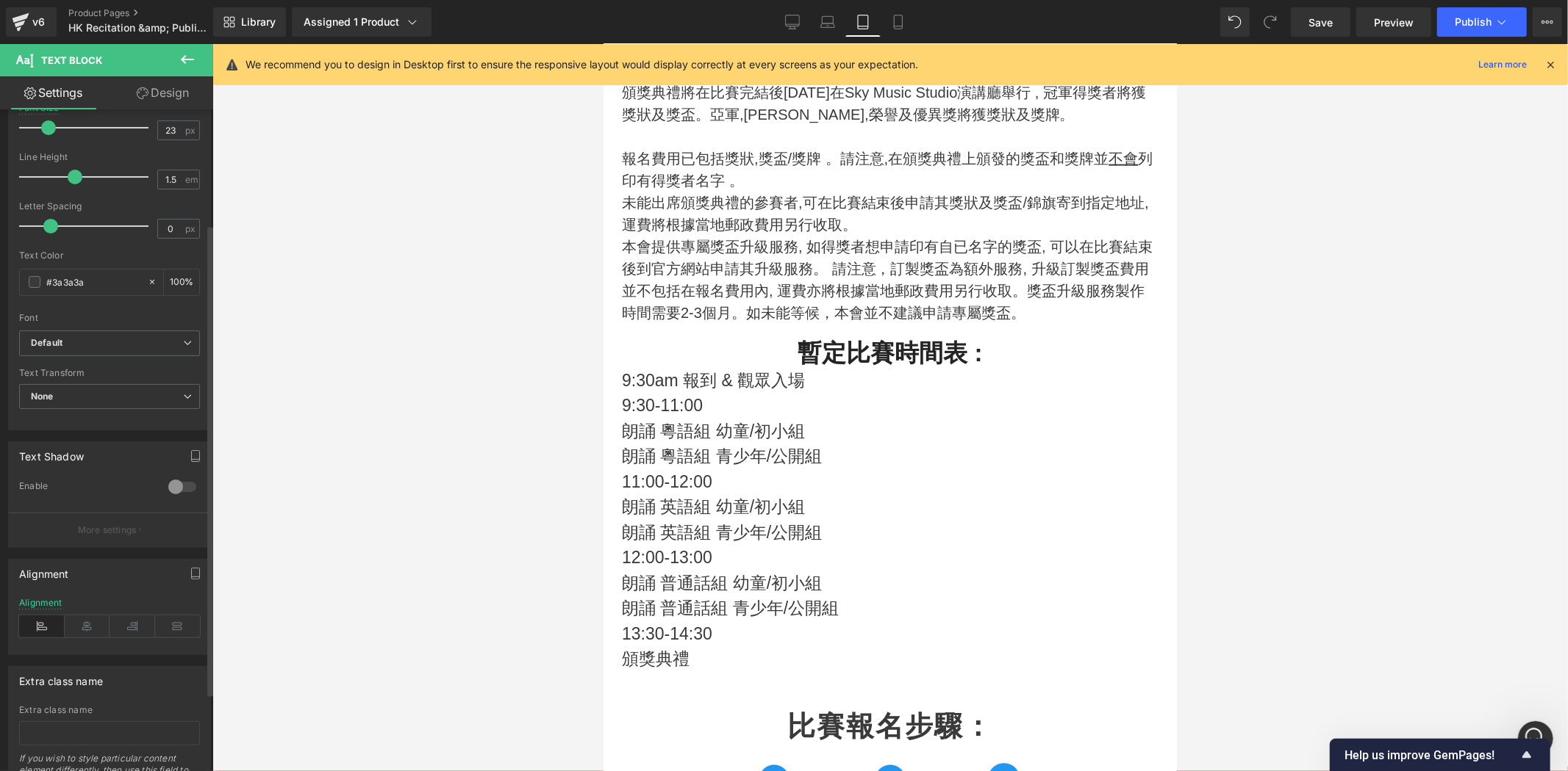
scroll to position [189, 0]
click at [98, 625] on icon at bounding box center [88, 625] width 45 height 22
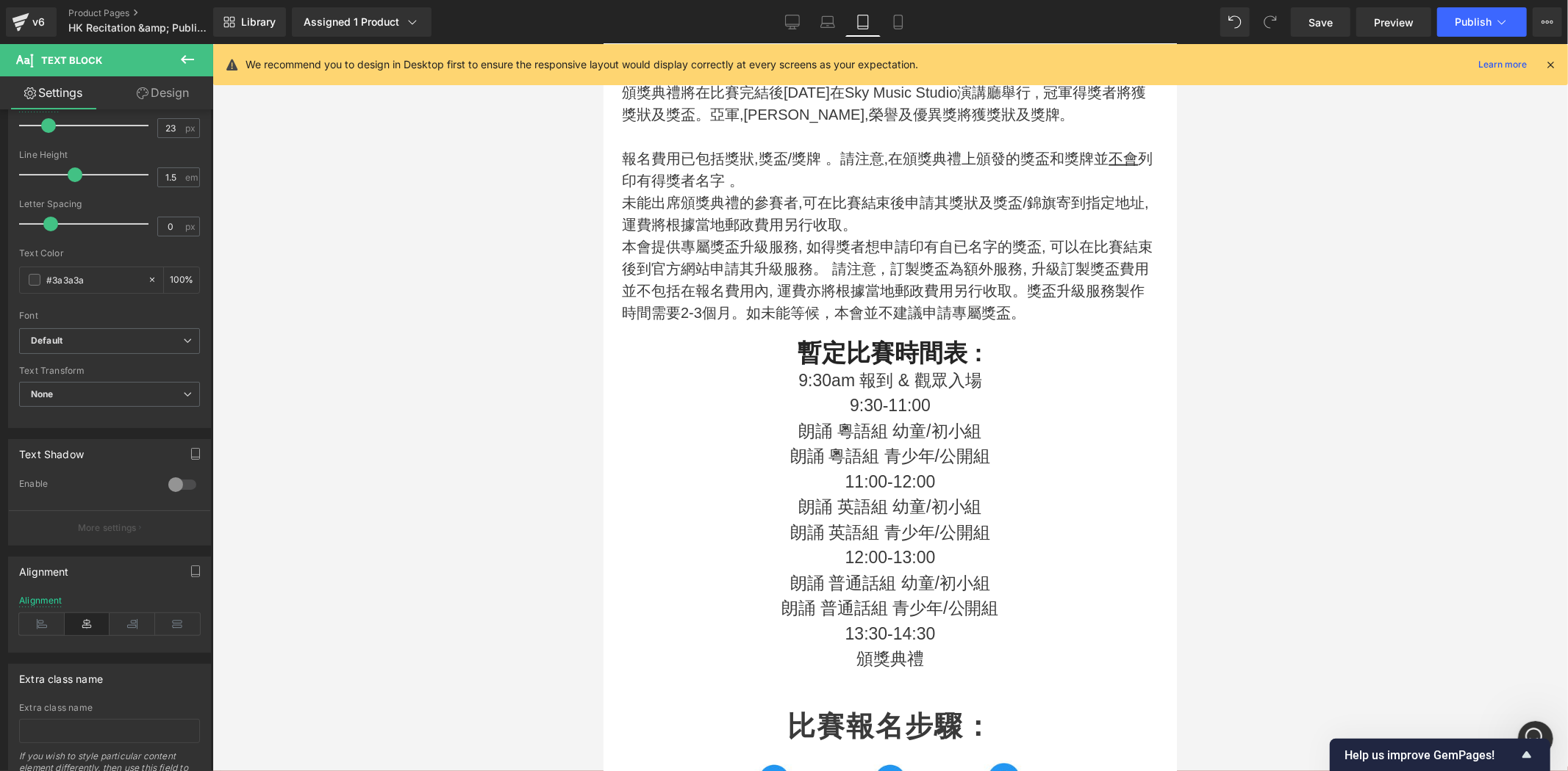
click at [992, 444] on p "朗誦 粵語組 幼童/初小組" at bounding box center [889, 431] width 537 height 26
drag, startPoint x: 172, startPoint y: 128, endPoint x: 136, endPoint y: 121, distance: 36.7
click at [125, 125] on div "Font Size 23 px" at bounding box center [109, 125] width 181 height 49
type input "20"
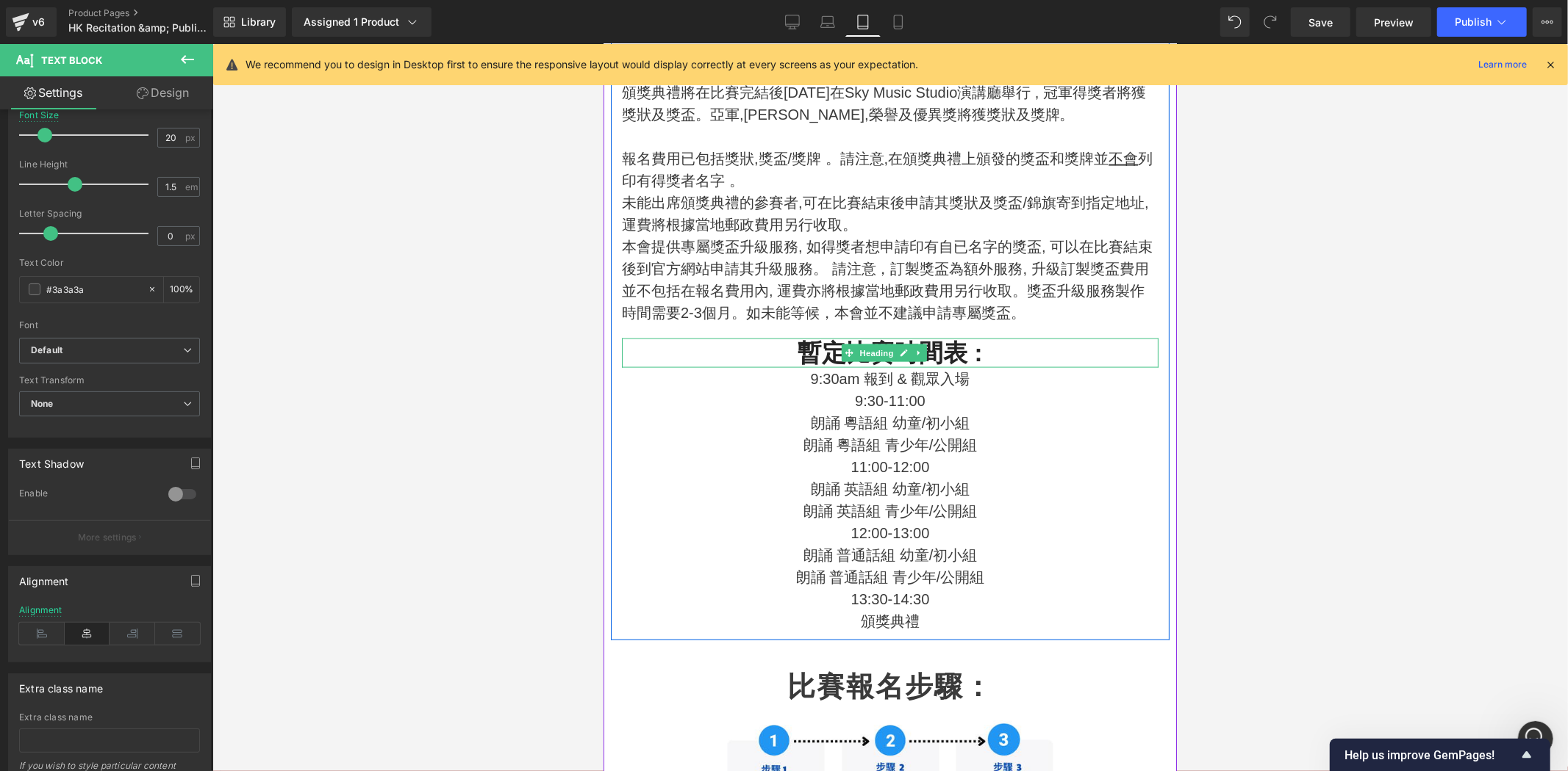
click at [1065, 367] on h2 "暫定比賽時間表 :" at bounding box center [889, 353] width 537 height 30
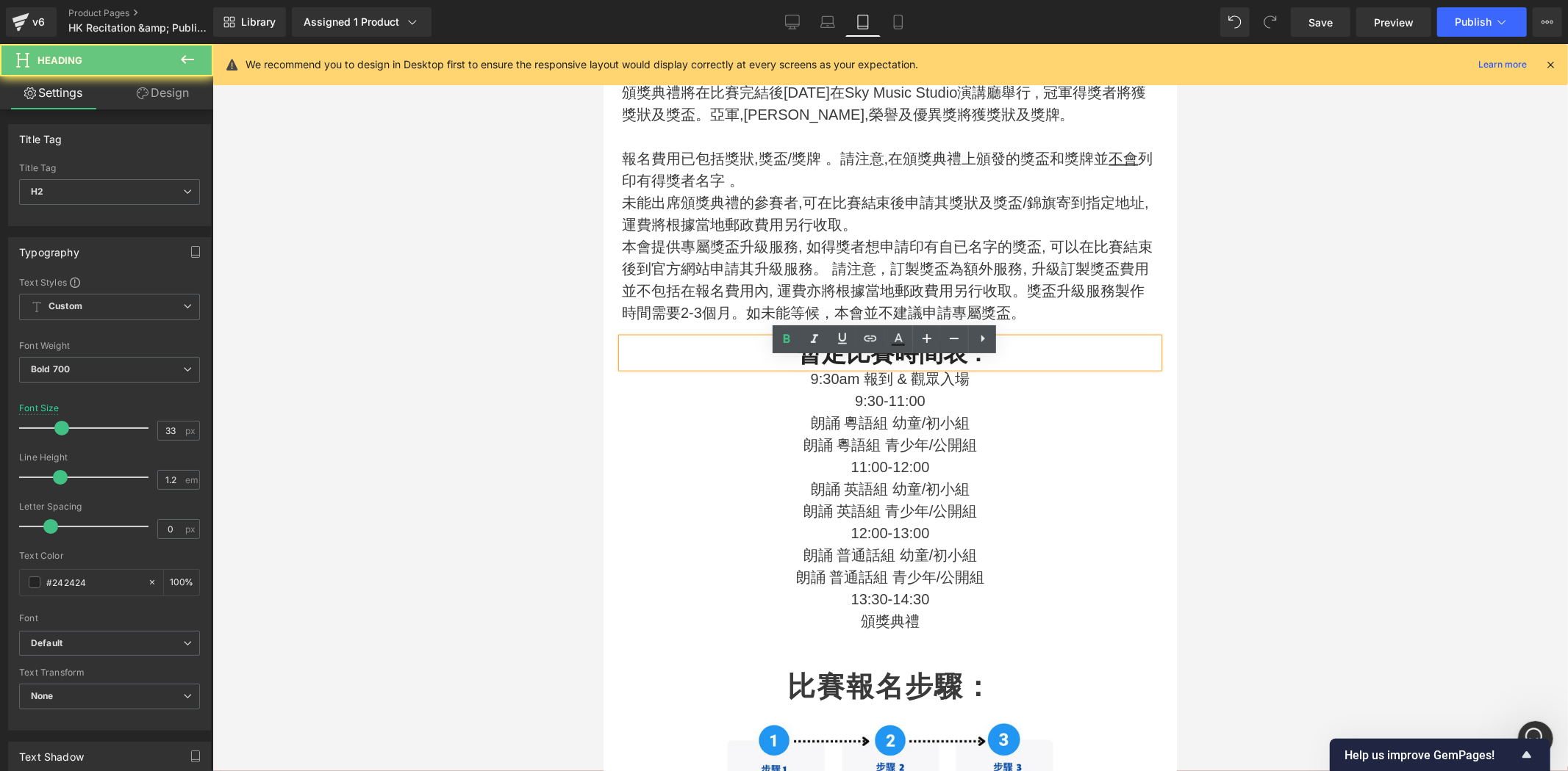
click at [1048, 367] on h2 "暫定比賽時間表 :" at bounding box center [889, 353] width 537 height 30
click at [1050, 566] on p "朗誦 普通話組 幼童/初小組" at bounding box center [889, 554] width 537 height 22
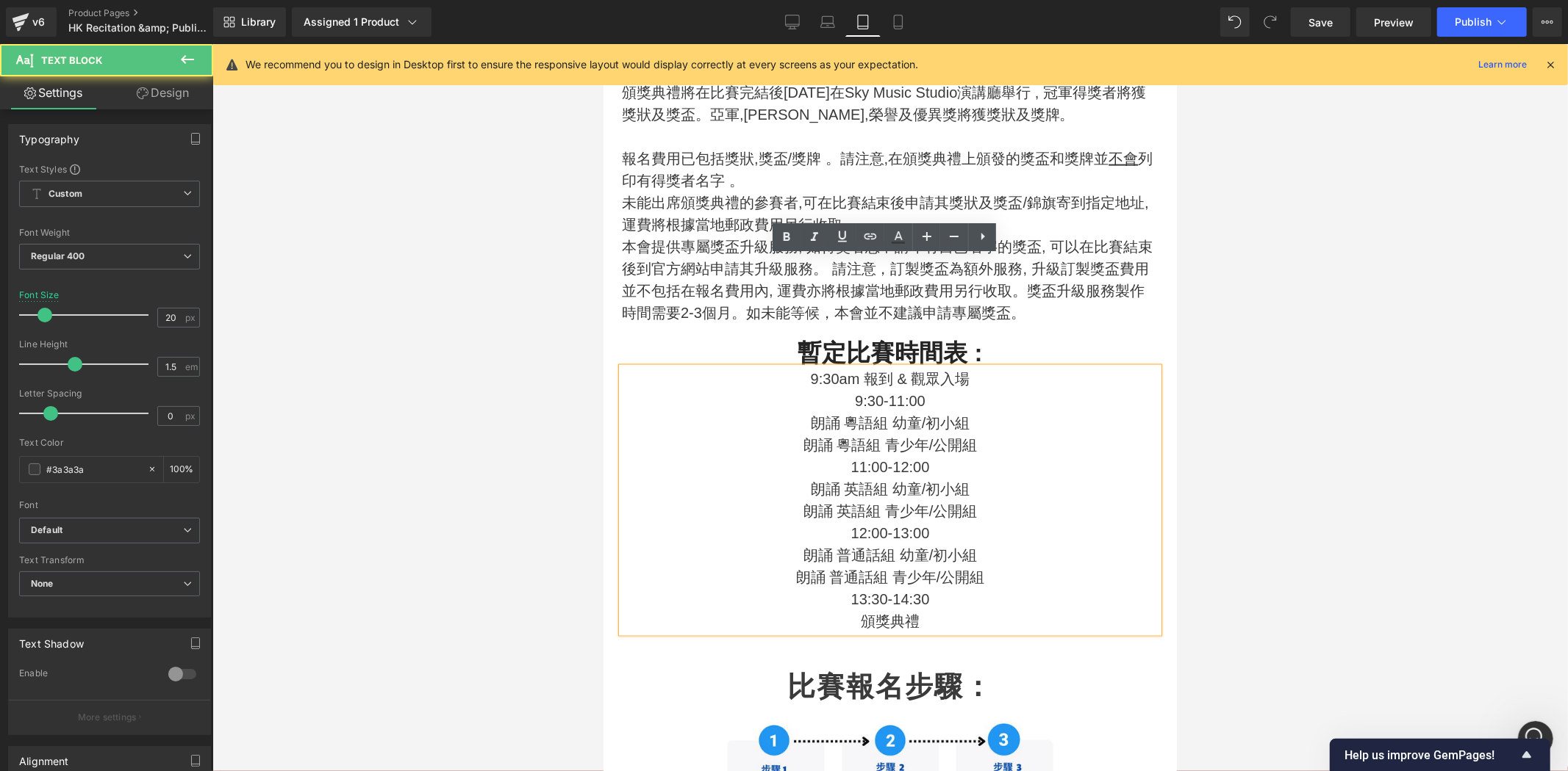
scroll to position [1904, 0]
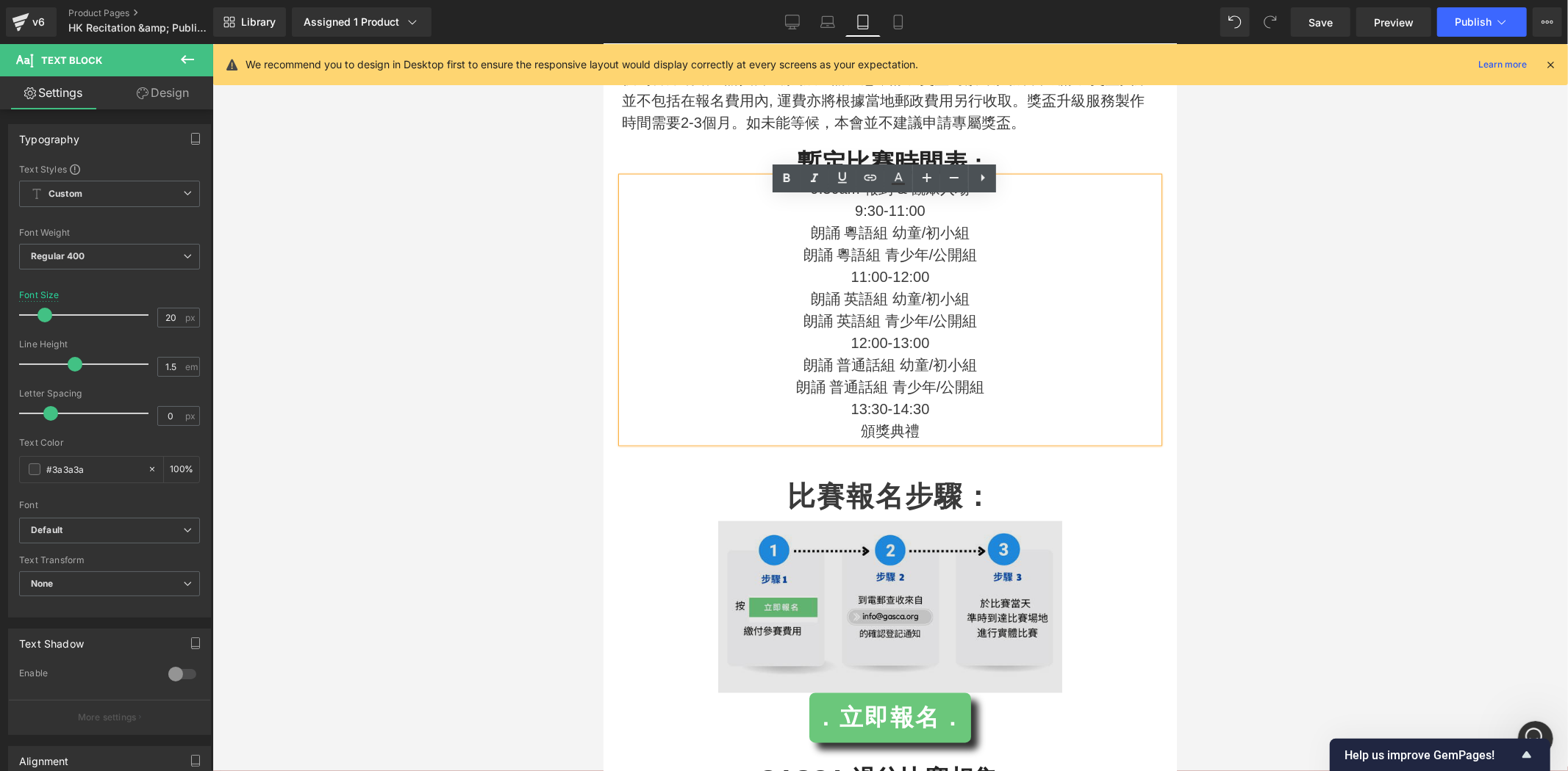
click at [1021, 596] on img at bounding box center [889, 607] width 344 height 172
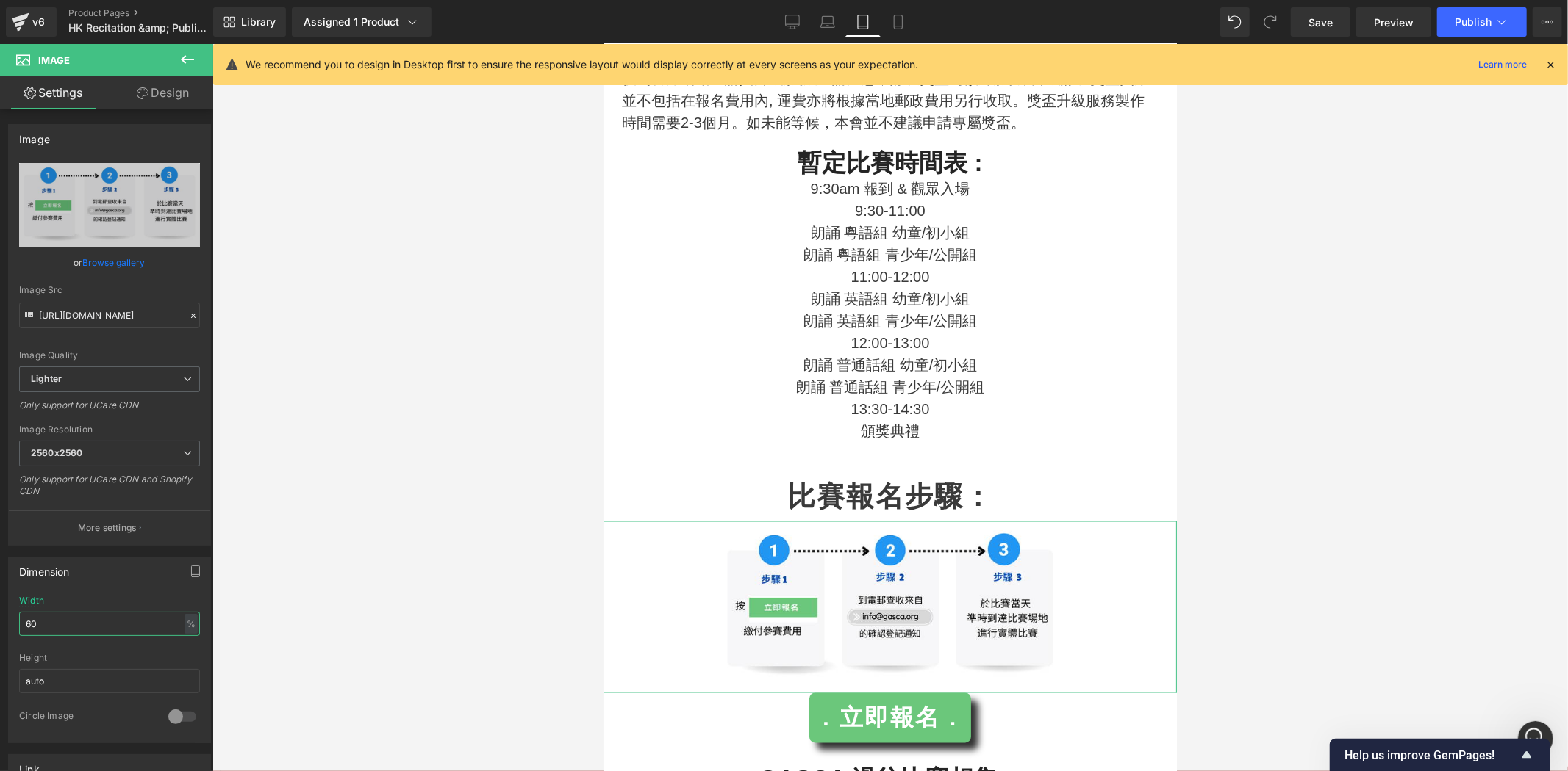
drag, startPoint x: 60, startPoint y: 626, endPoint x: -201, endPoint y: 613, distance: 261.3
click at [0, 613] on html "(P) Image You are previewing how the will restyle your page. You can not edit E…" at bounding box center [784, 385] width 1568 height 771
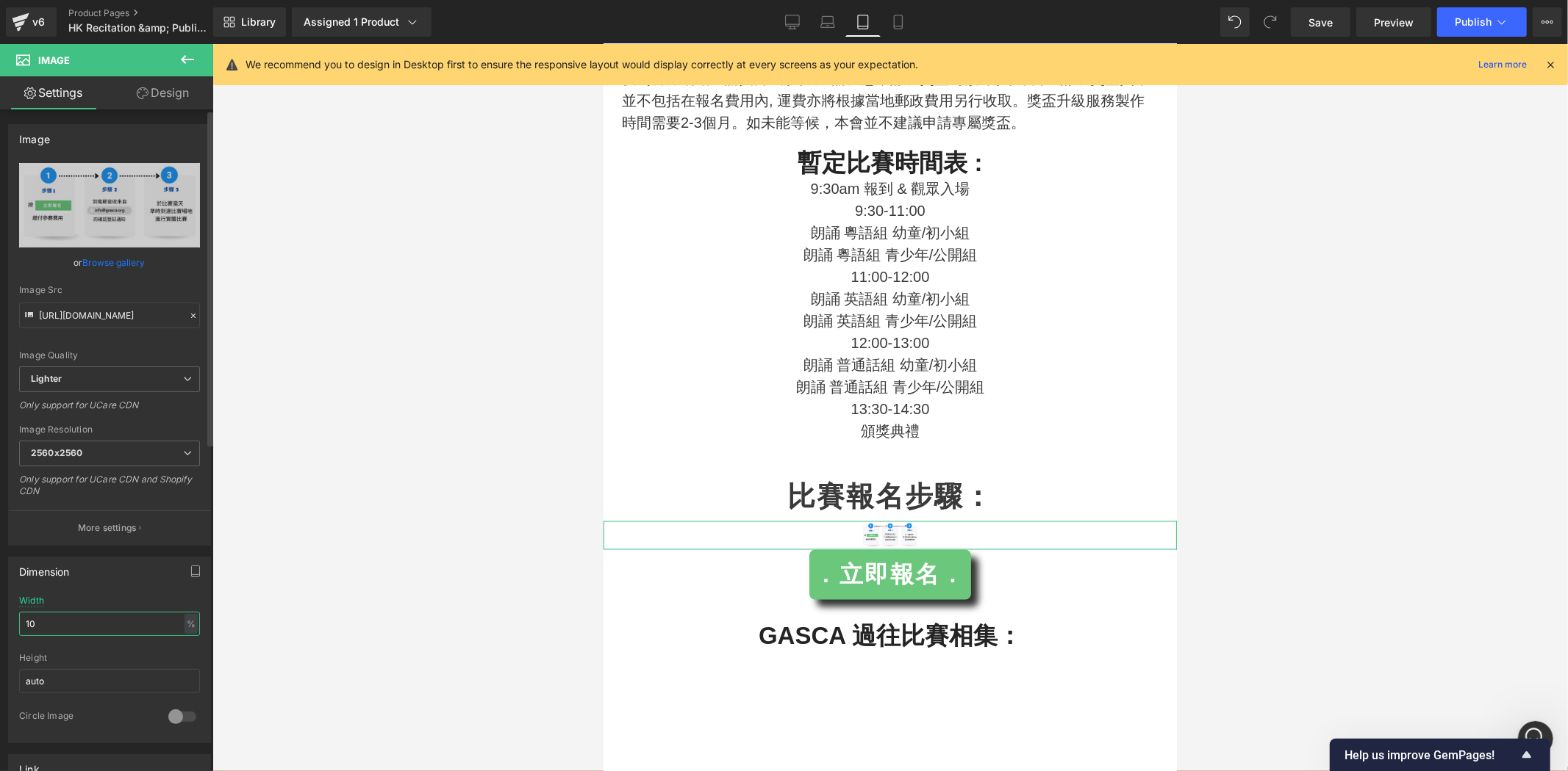
type input "100"
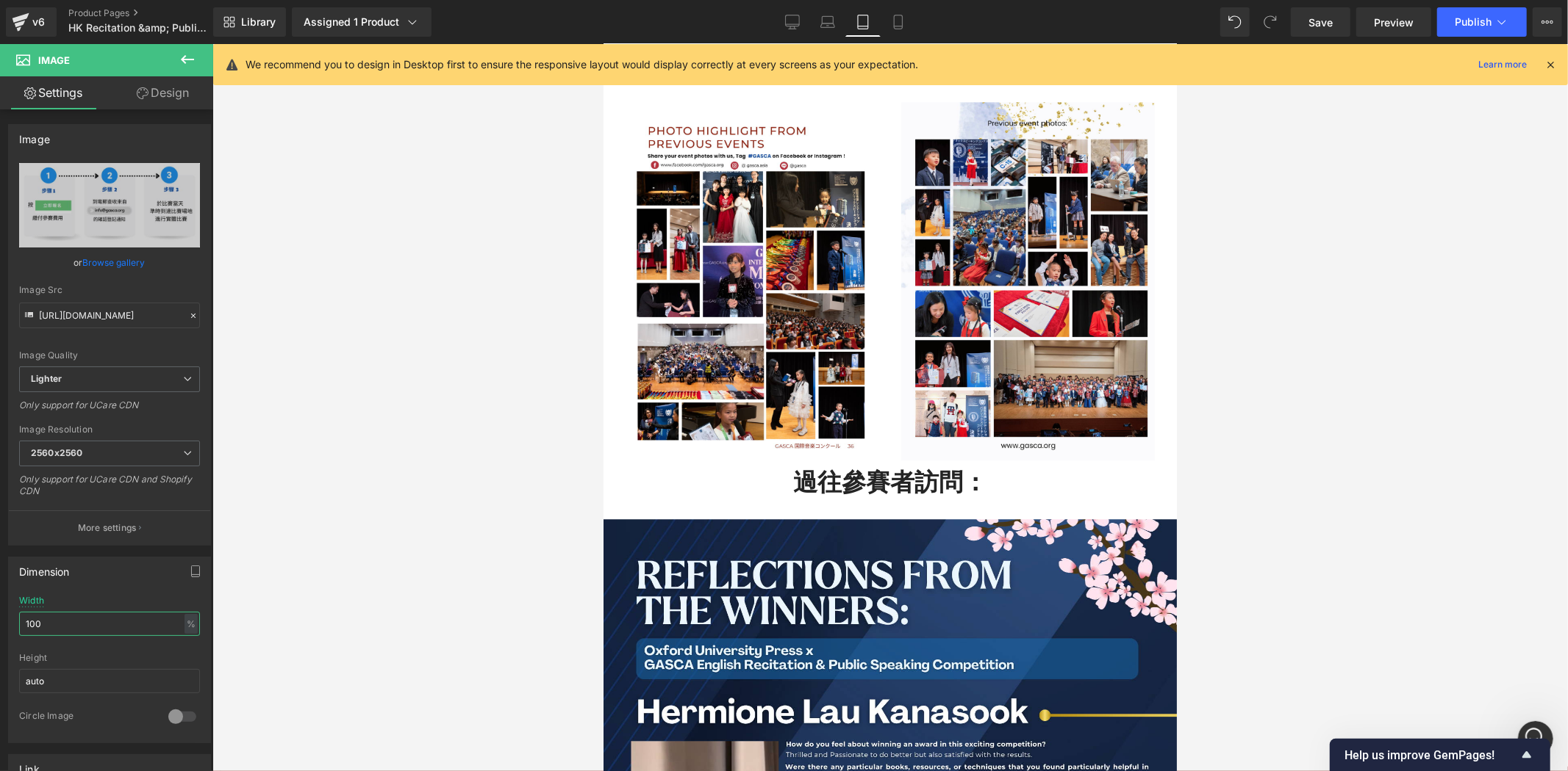
scroll to position [3046, 0]
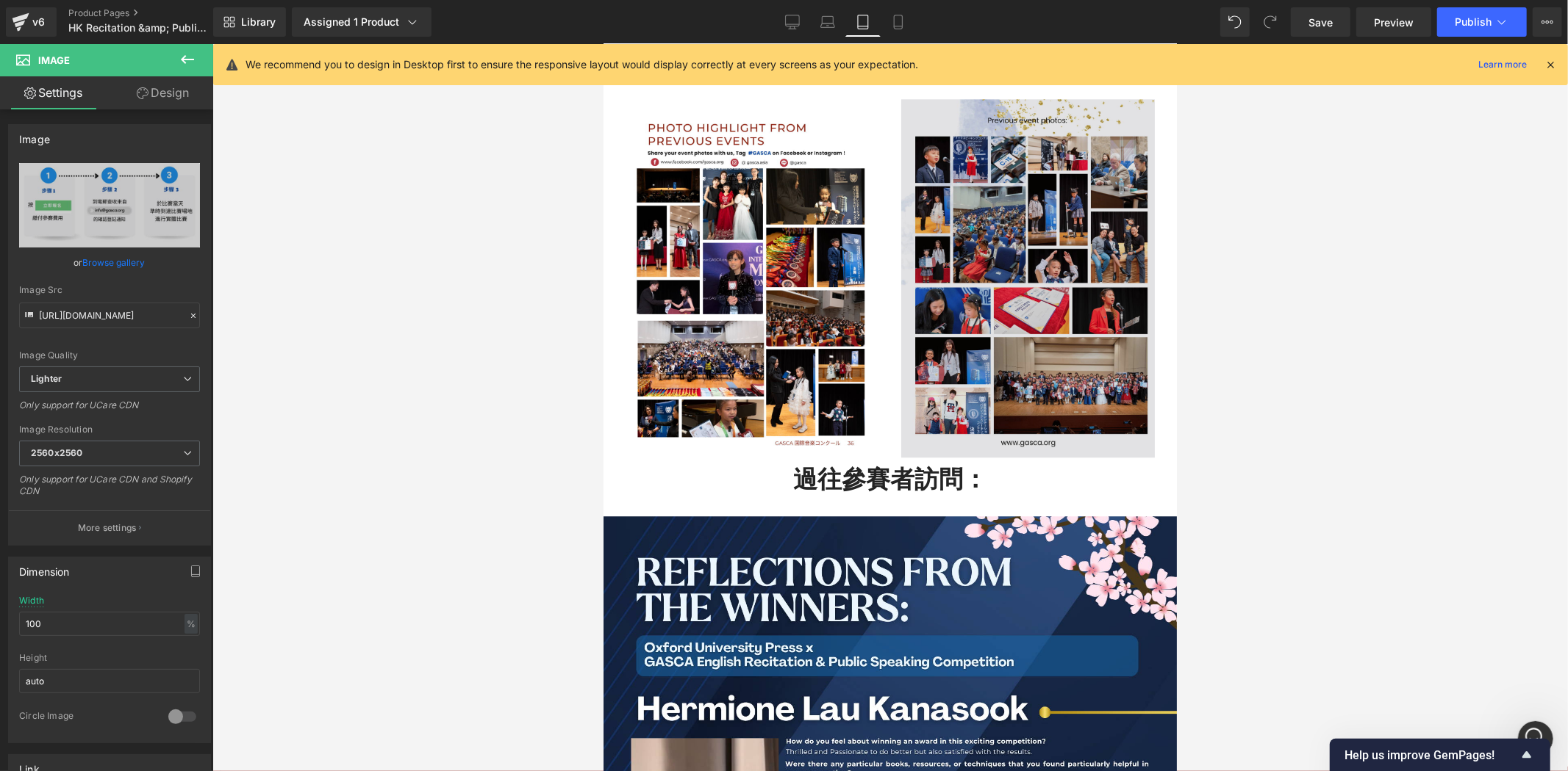
click at [1014, 348] on img at bounding box center [1028, 278] width 254 height 358
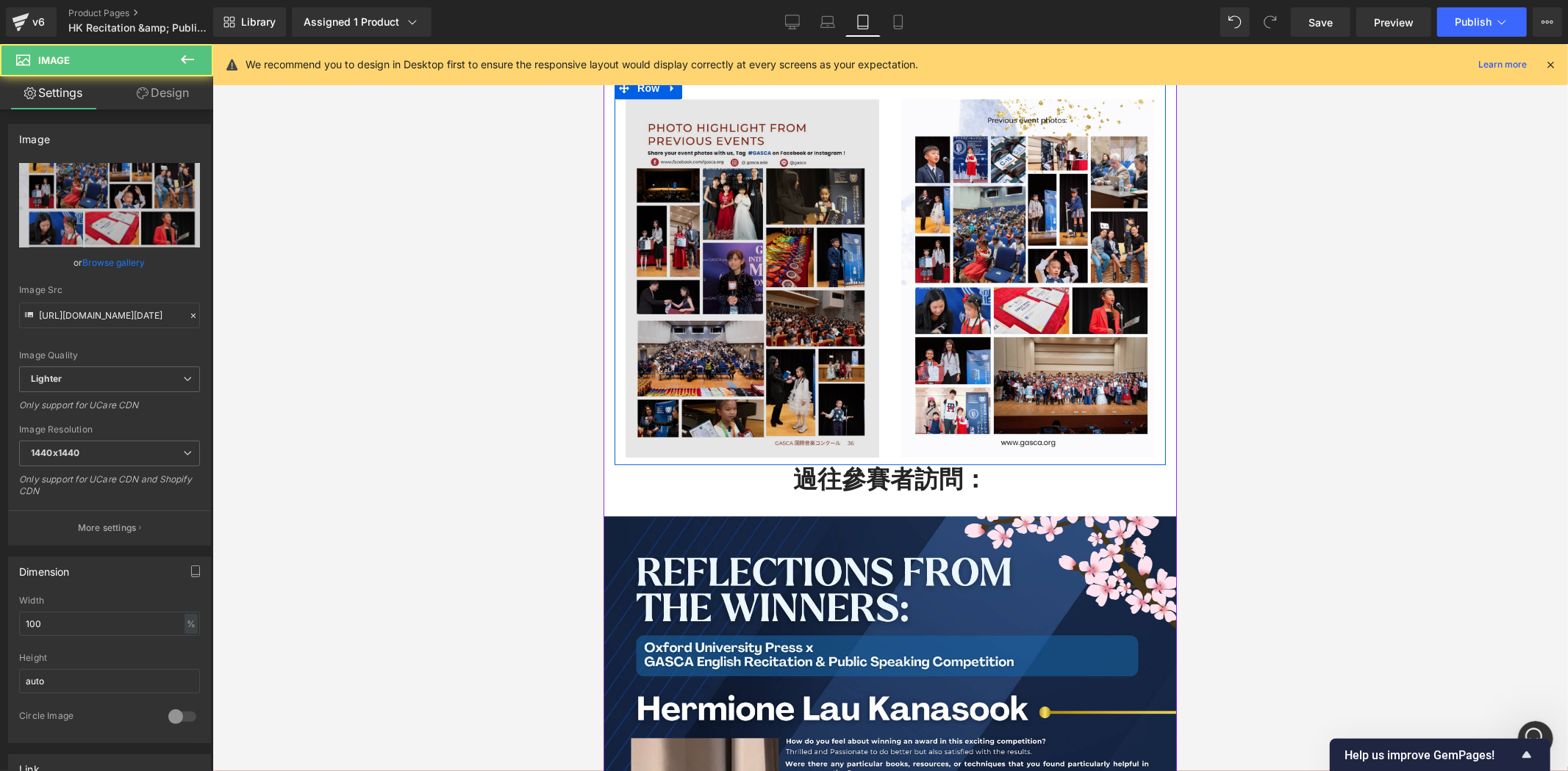
click at [704, 264] on img at bounding box center [752, 278] width 254 height 358
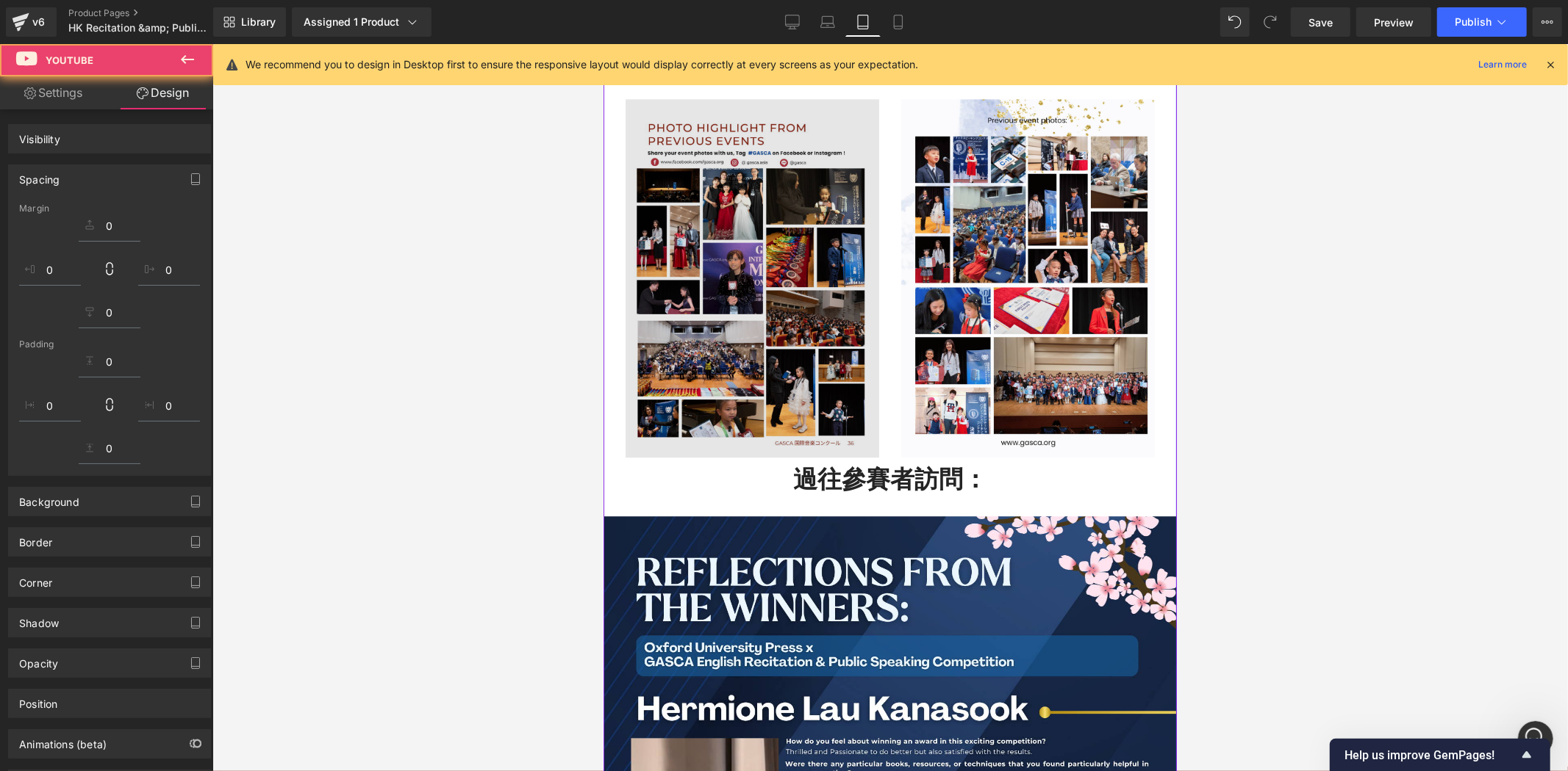
click at [651, 117] on div "Image Image Row" at bounding box center [890, 270] width 551 height 387
click at [713, 158] on img at bounding box center [752, 278] width 254 height 358
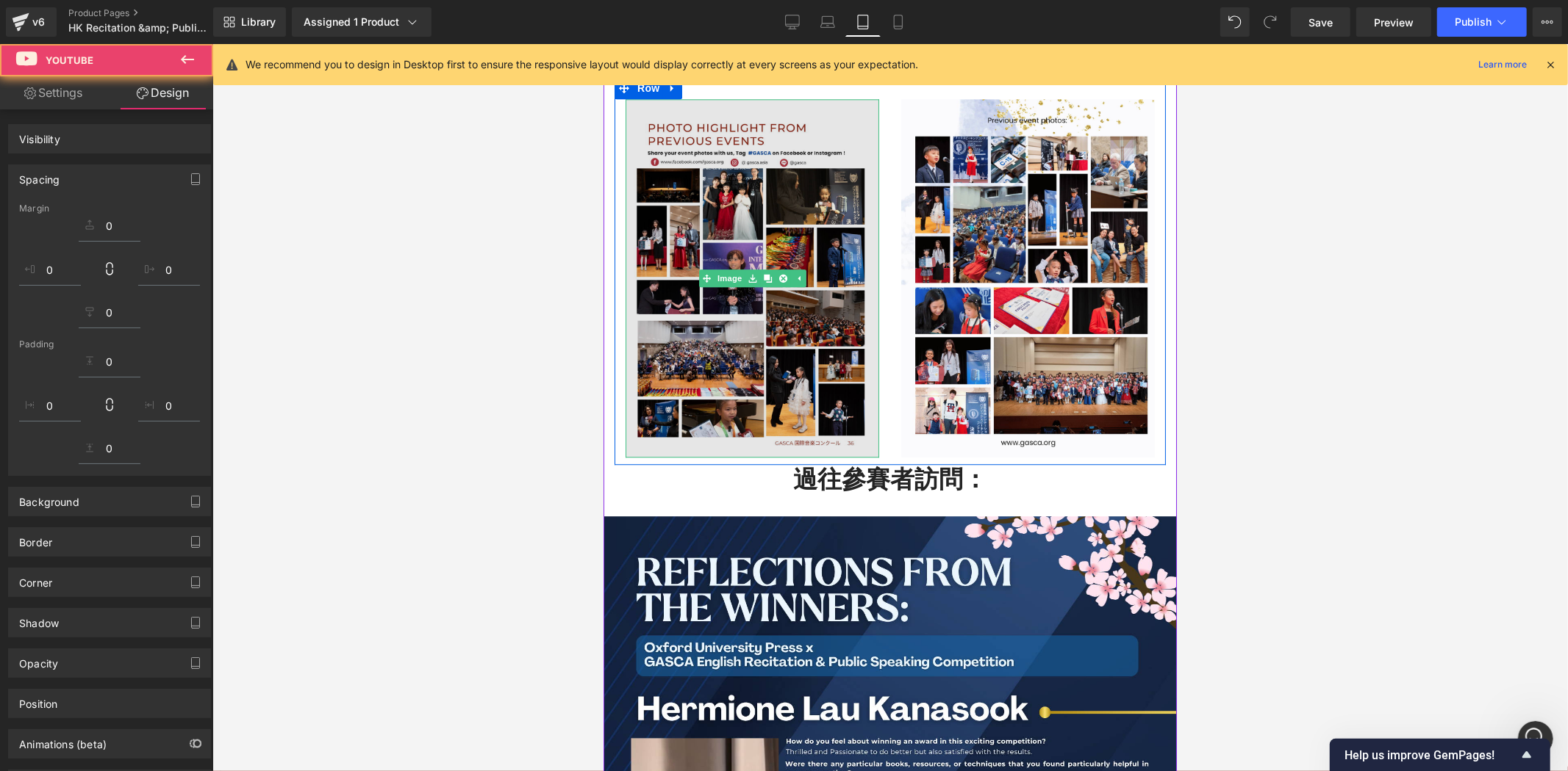
click at [761, 328] on img at bounding box center [752, 278] width 254 height 358
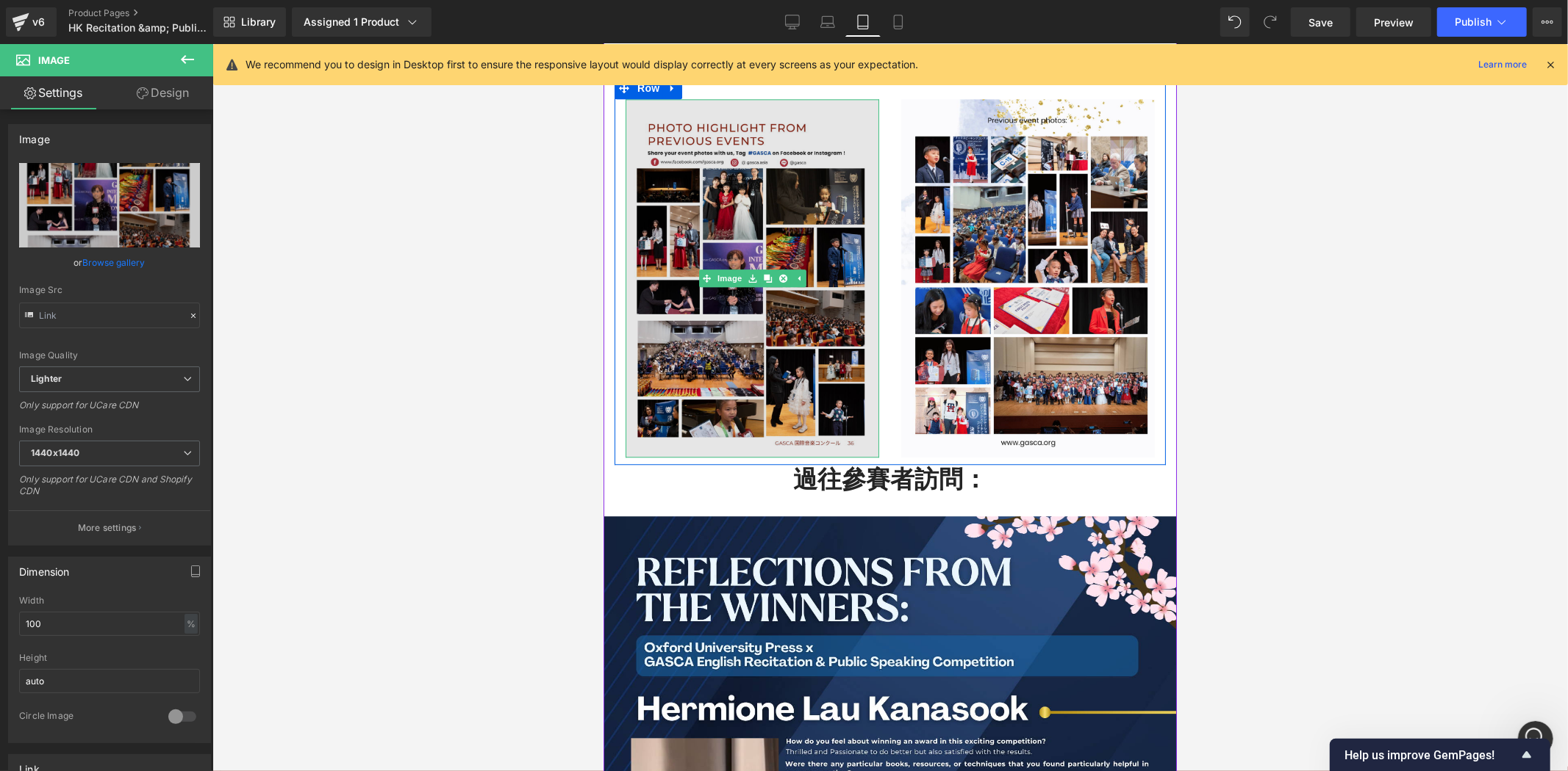
type input "[URL][DOMAIN_NAME]"
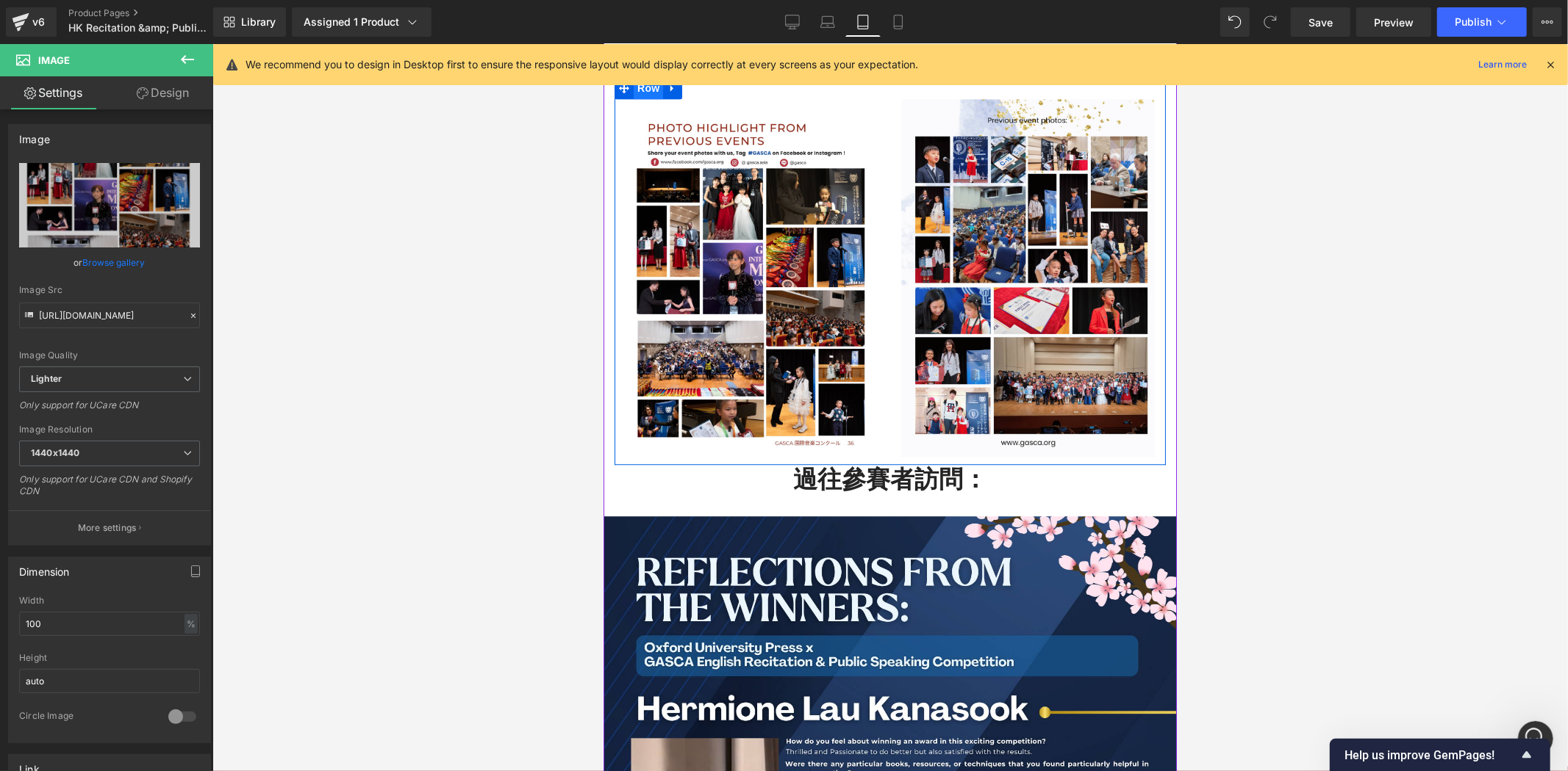
click at [639, 99] on span "Row" at bounding box center [648, 88] width 30 height 22
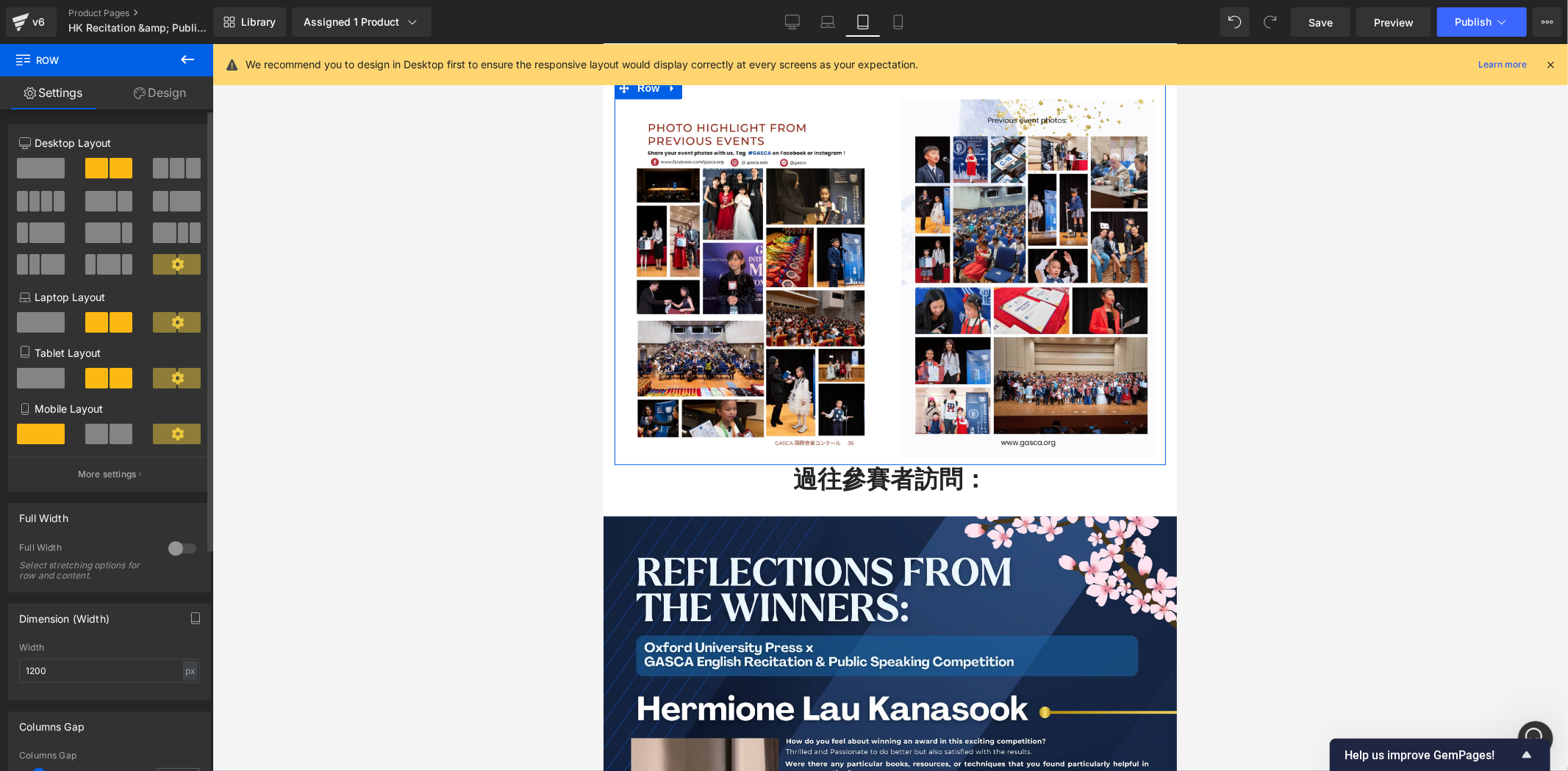
click at [42, 178] on span at bounding box center [41, 168] width 48 height 20
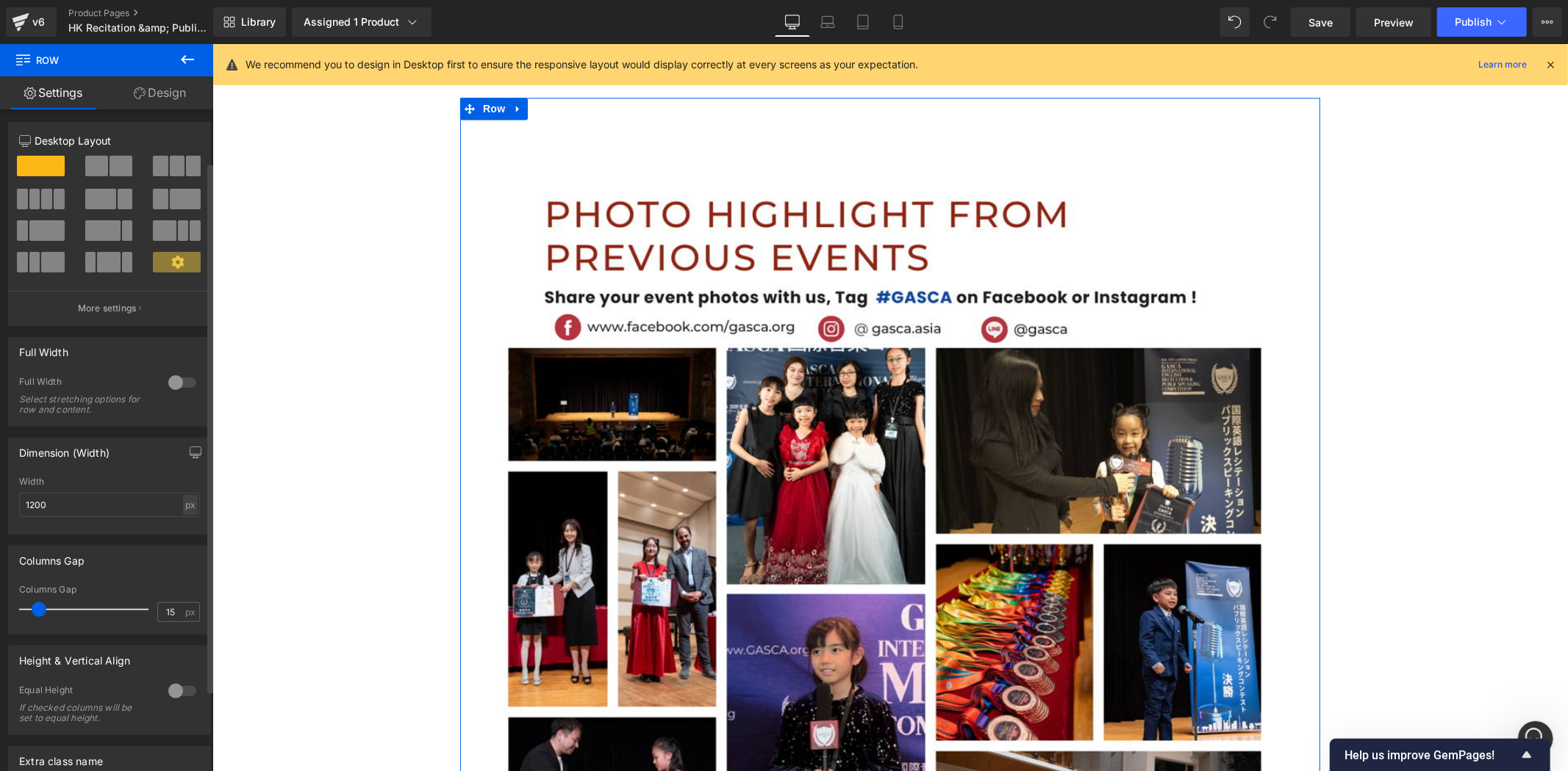
scroll to position [0, 0]
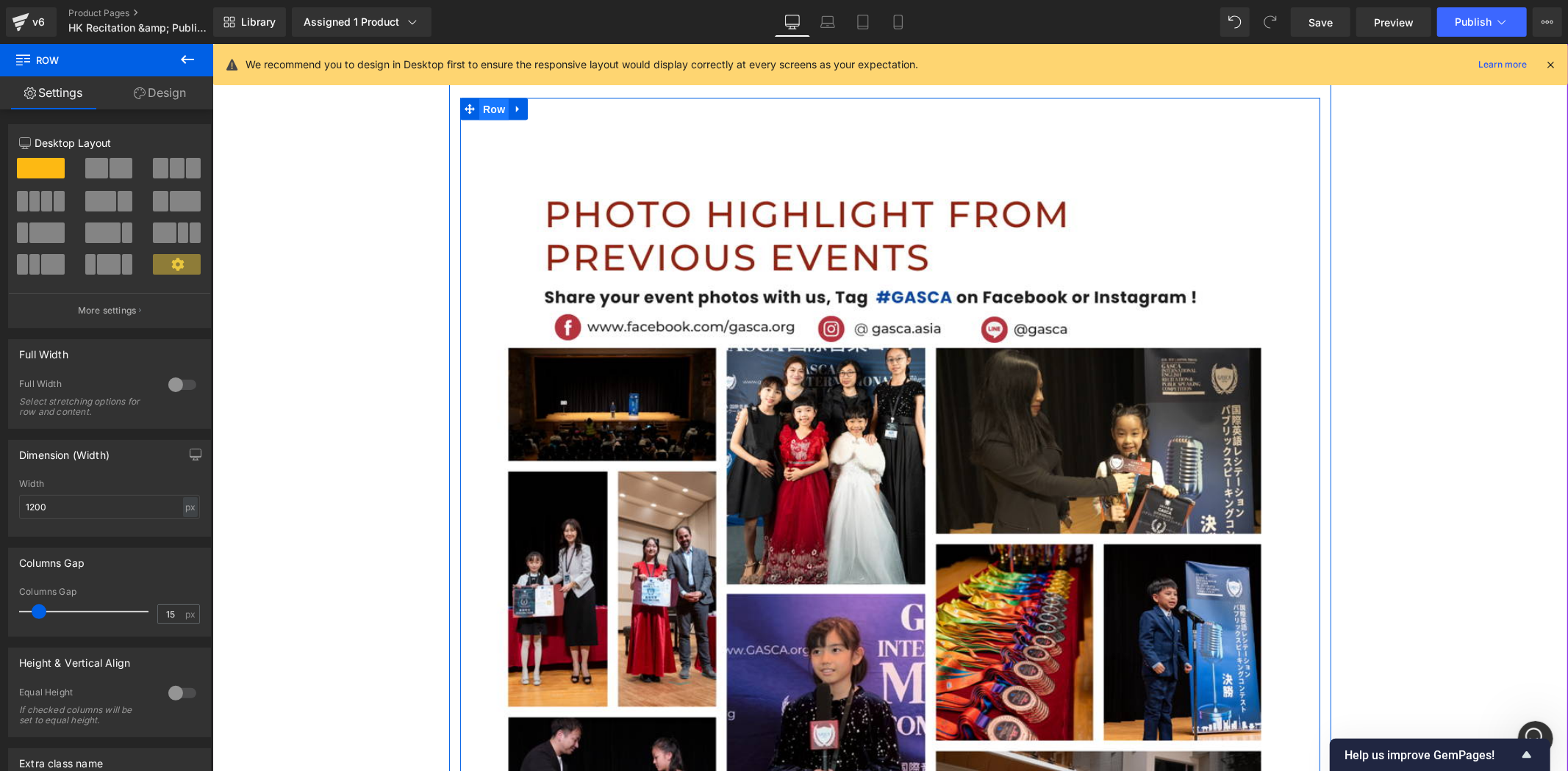
click at [486, 113] on span "Row" at bounding box center [493, 109] width 30 height 22
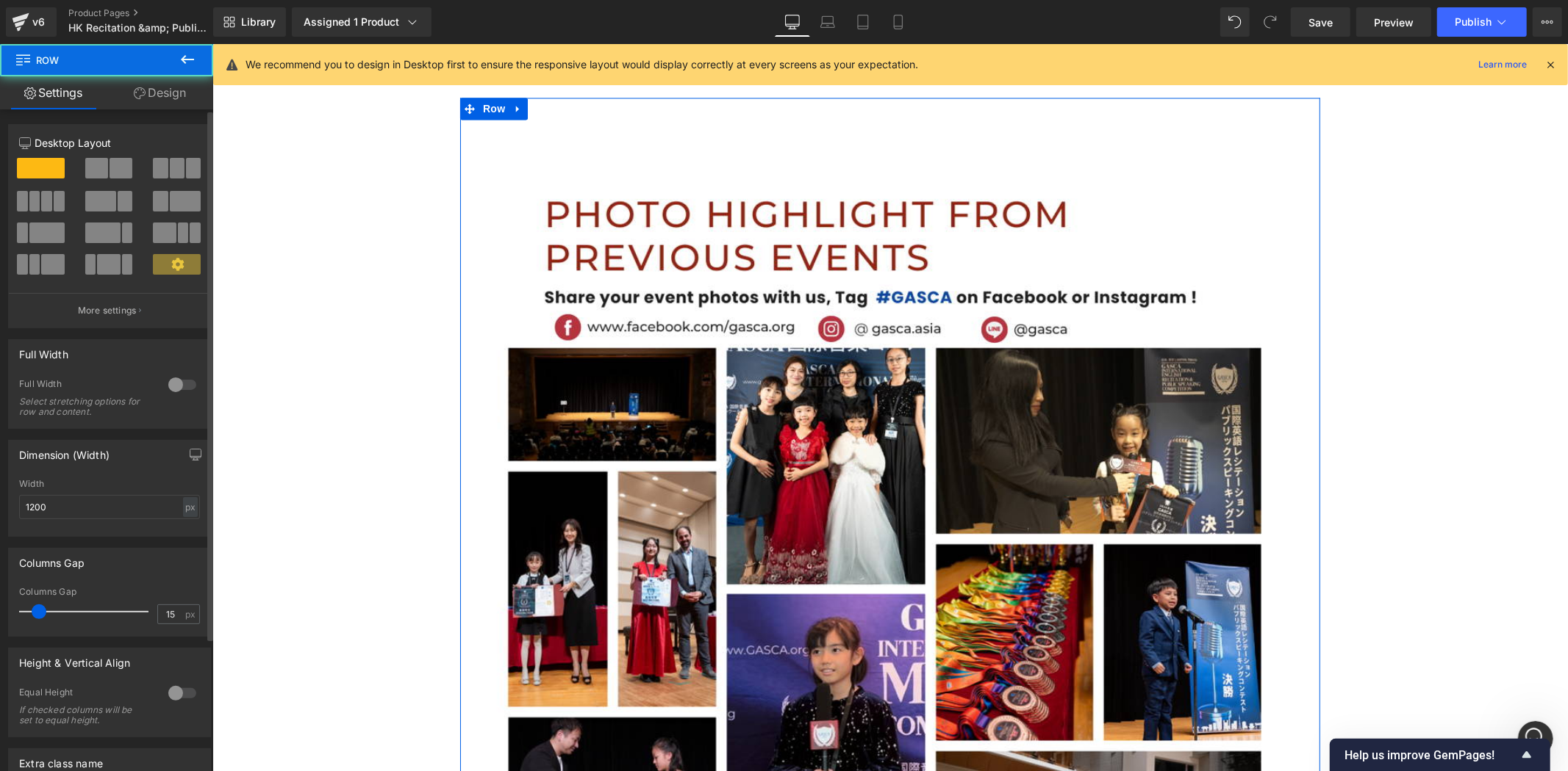
click at [76, 177] on div at bounding box center [110, 174] width 68 height 31
click at [91, 170] on span at bounding box center [96, 168] width 23 height 20
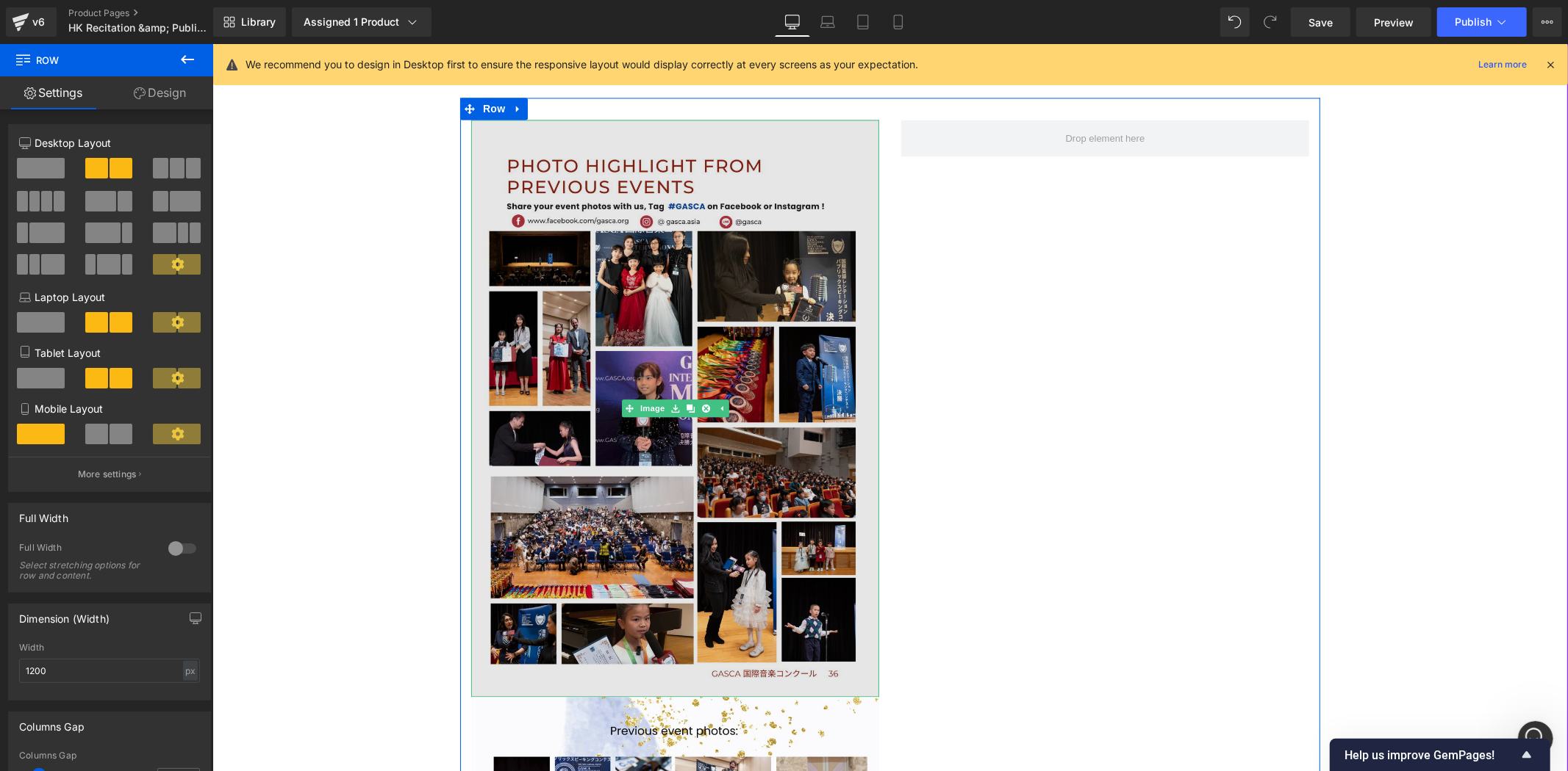
click at [753, 511] on img at bounding box center [674, 407] width 408 height 577
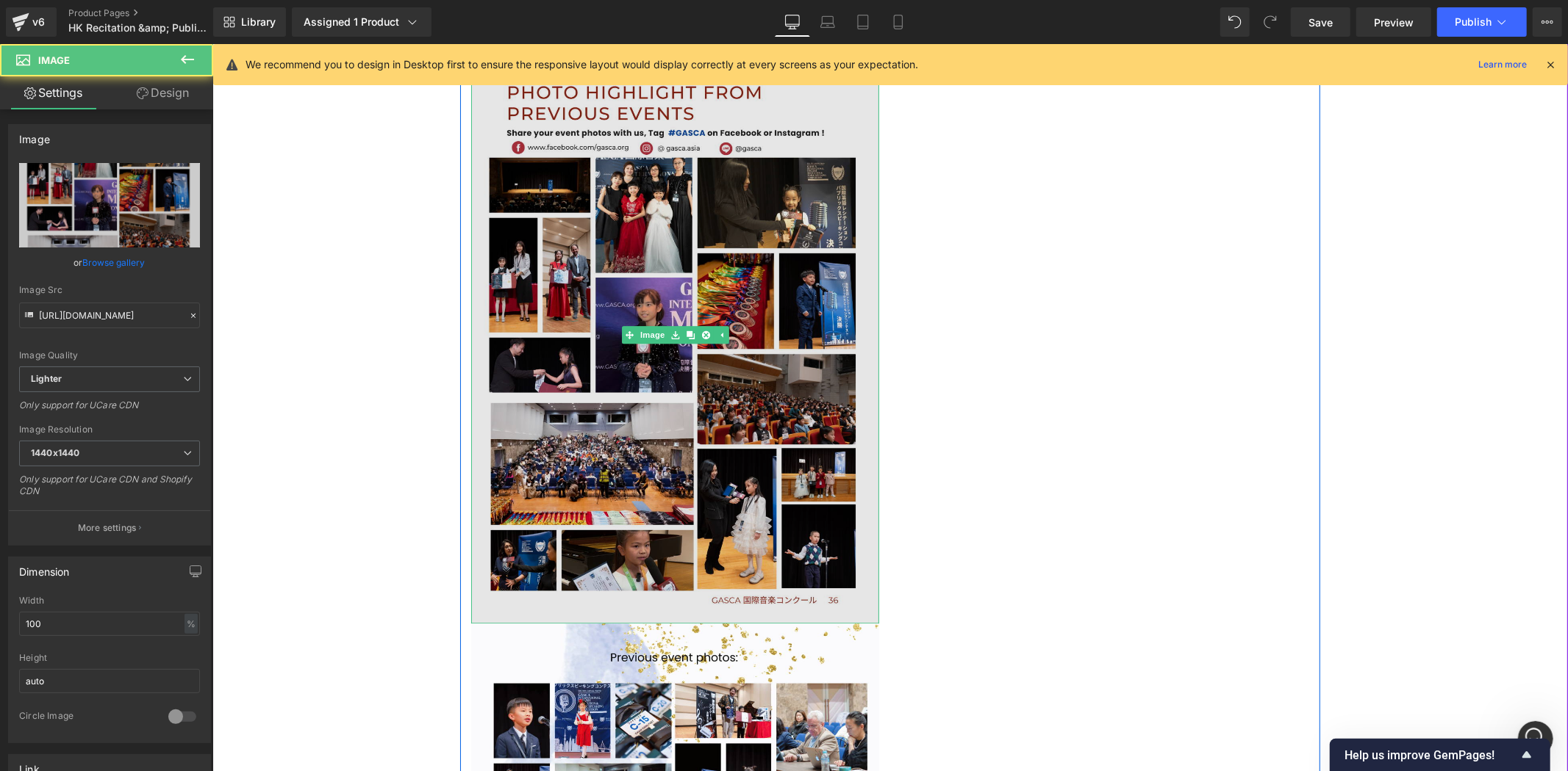
scroll to position [2868, 0]
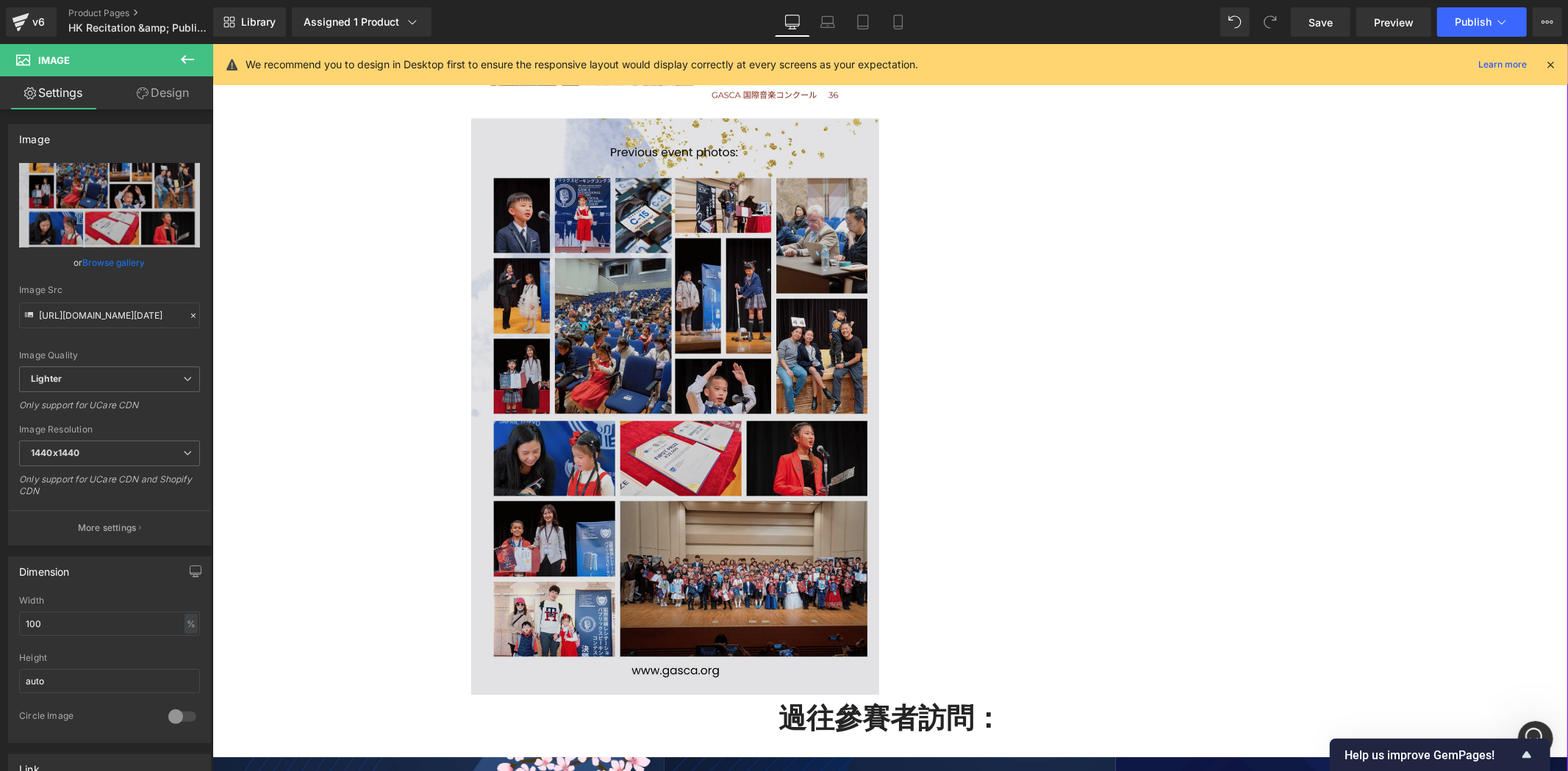
scroll to position [3248, 0]
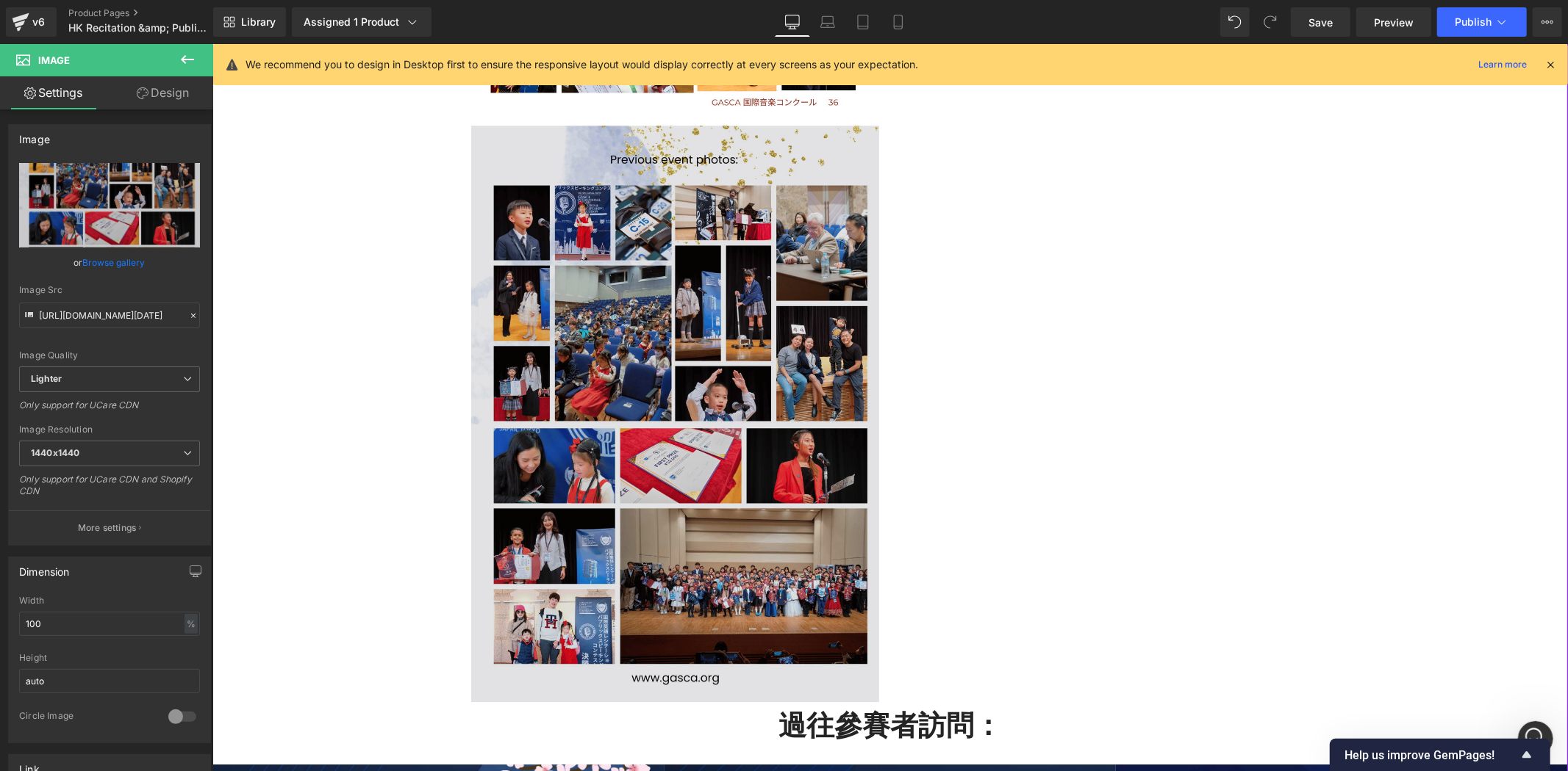
click at [689, 472] on img at bounding box center [674, 413] width 408 height 577
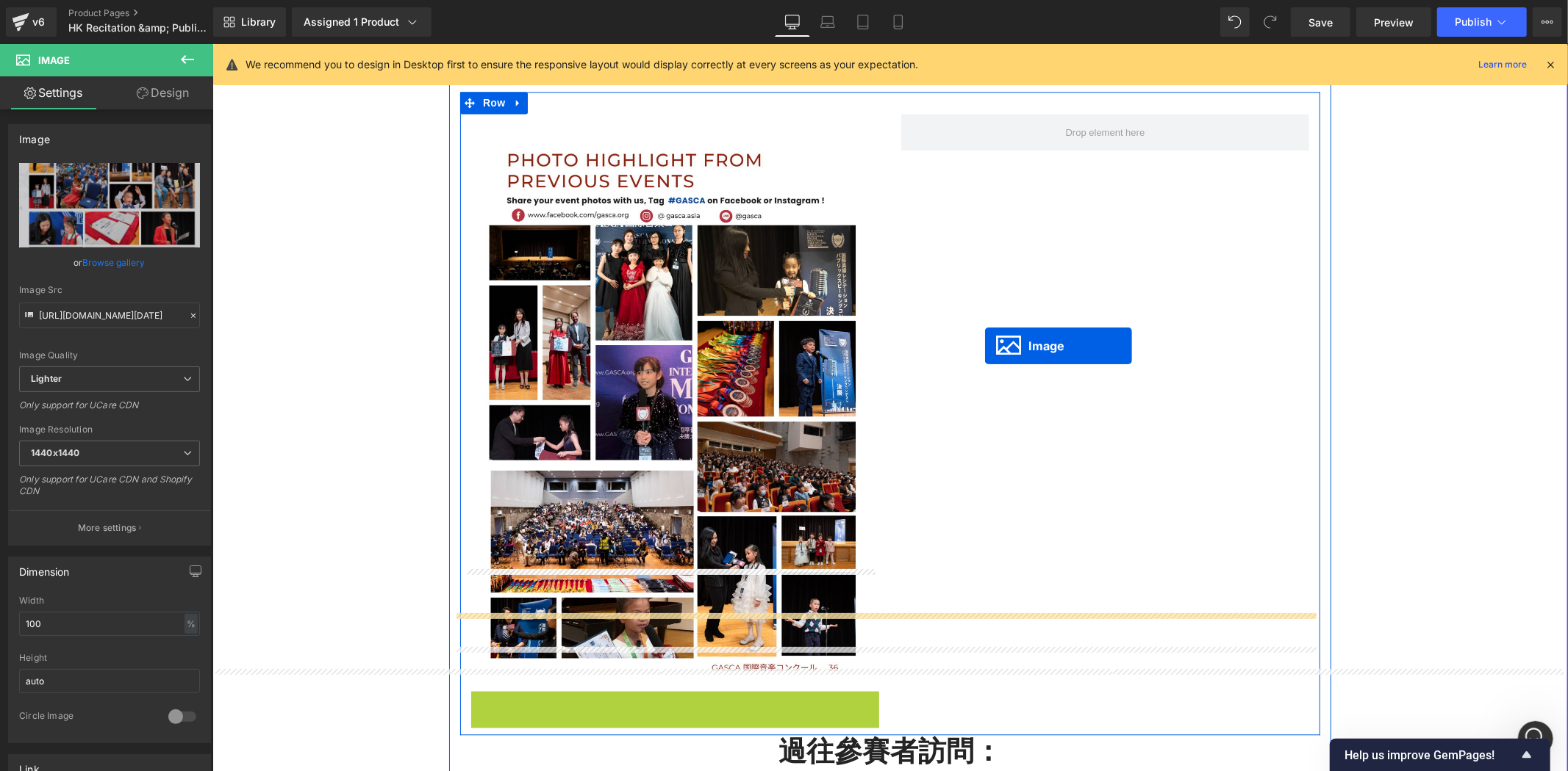
scroll to position [2677, 0]
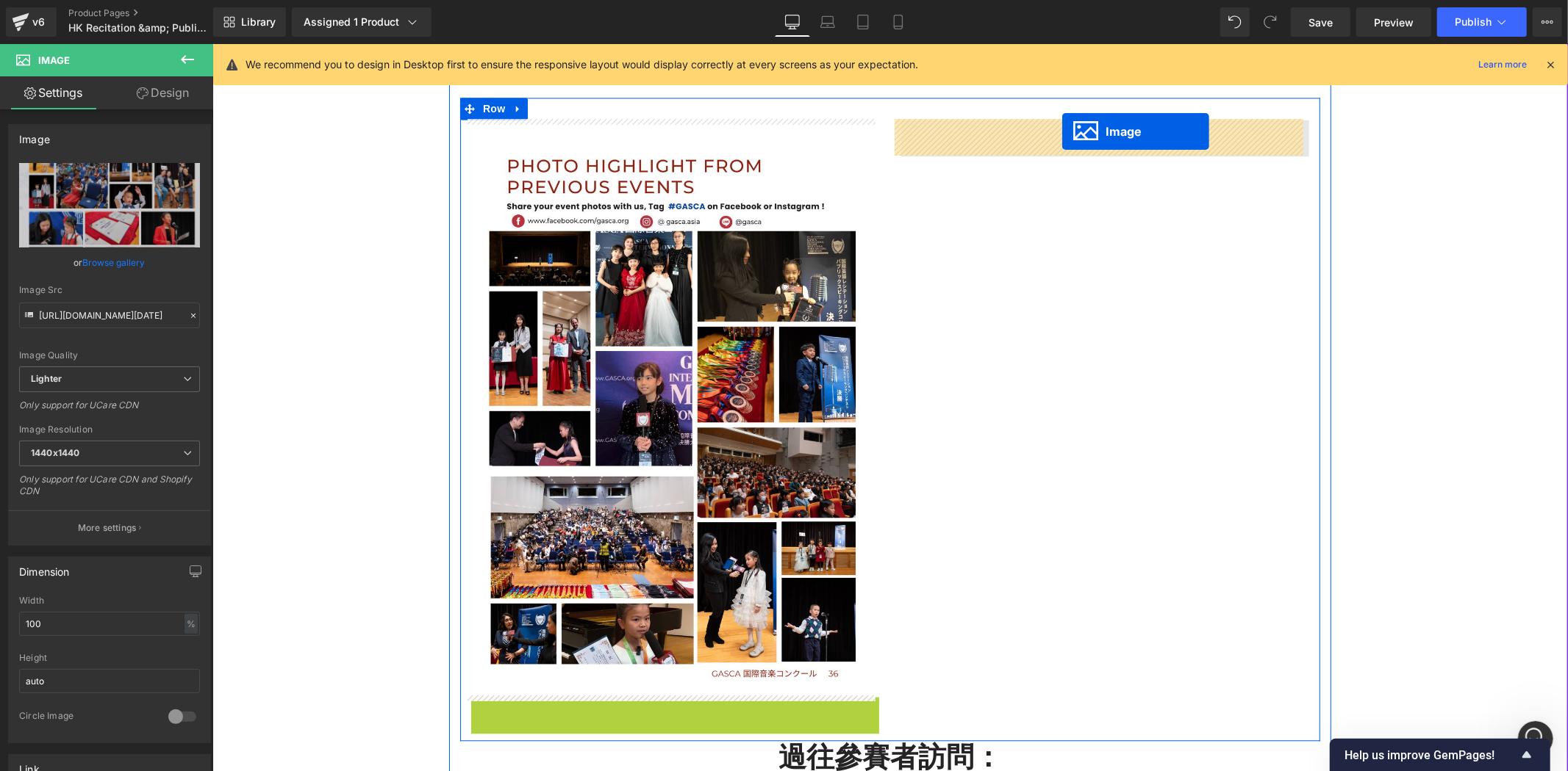
drag, startPoint x: 643, startPoint y: 412, endPoint x: 1061, endPoint y: 130, distance: 504.2
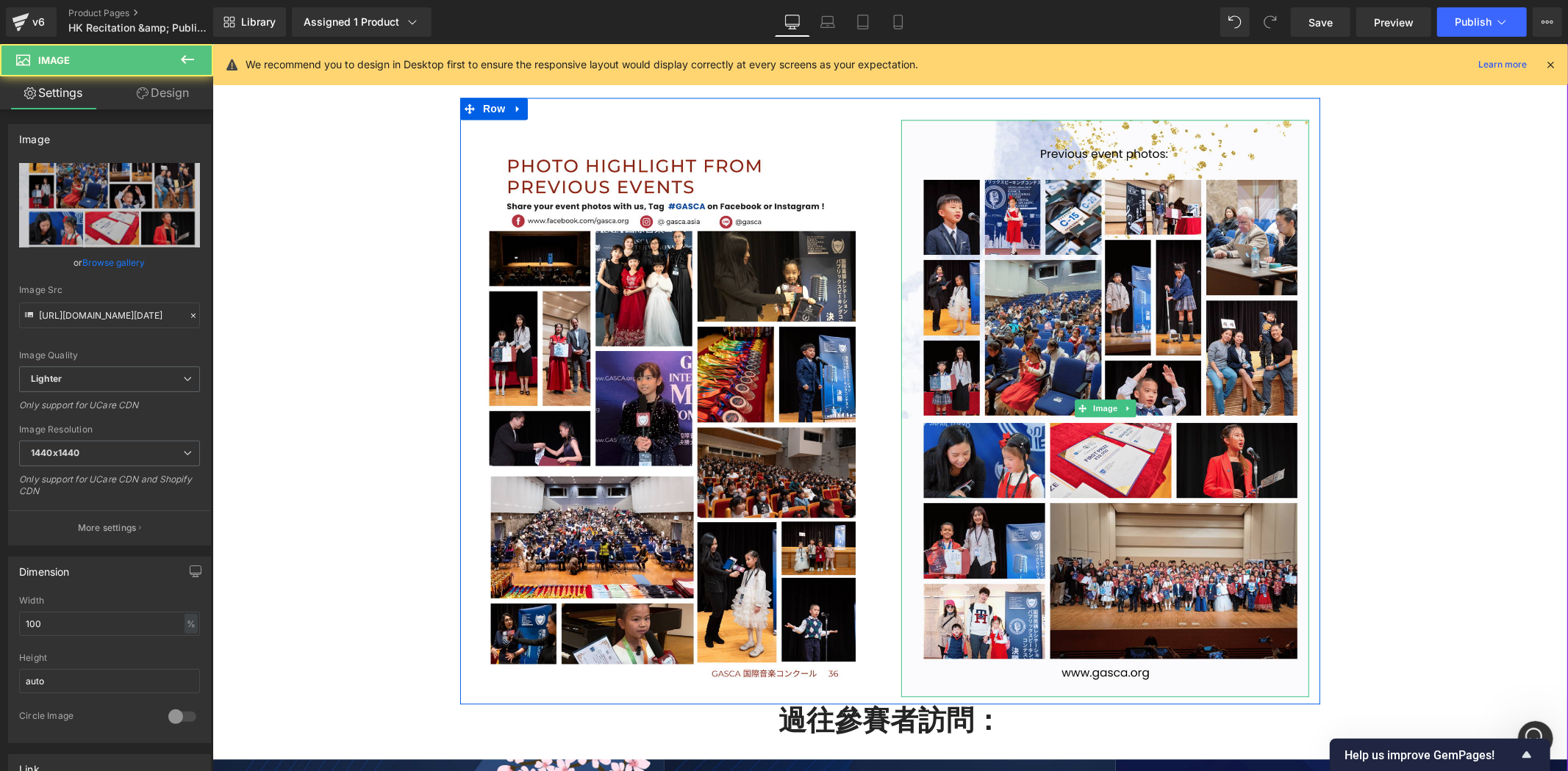
click at [1520, 330] on div "比賽報名步驟： Heading Row Image . 立即報名 . Button GASCA 過往比賽相集： Heading Youtube Image I…" at bounding box center [889, 650] width 1355 height 2951
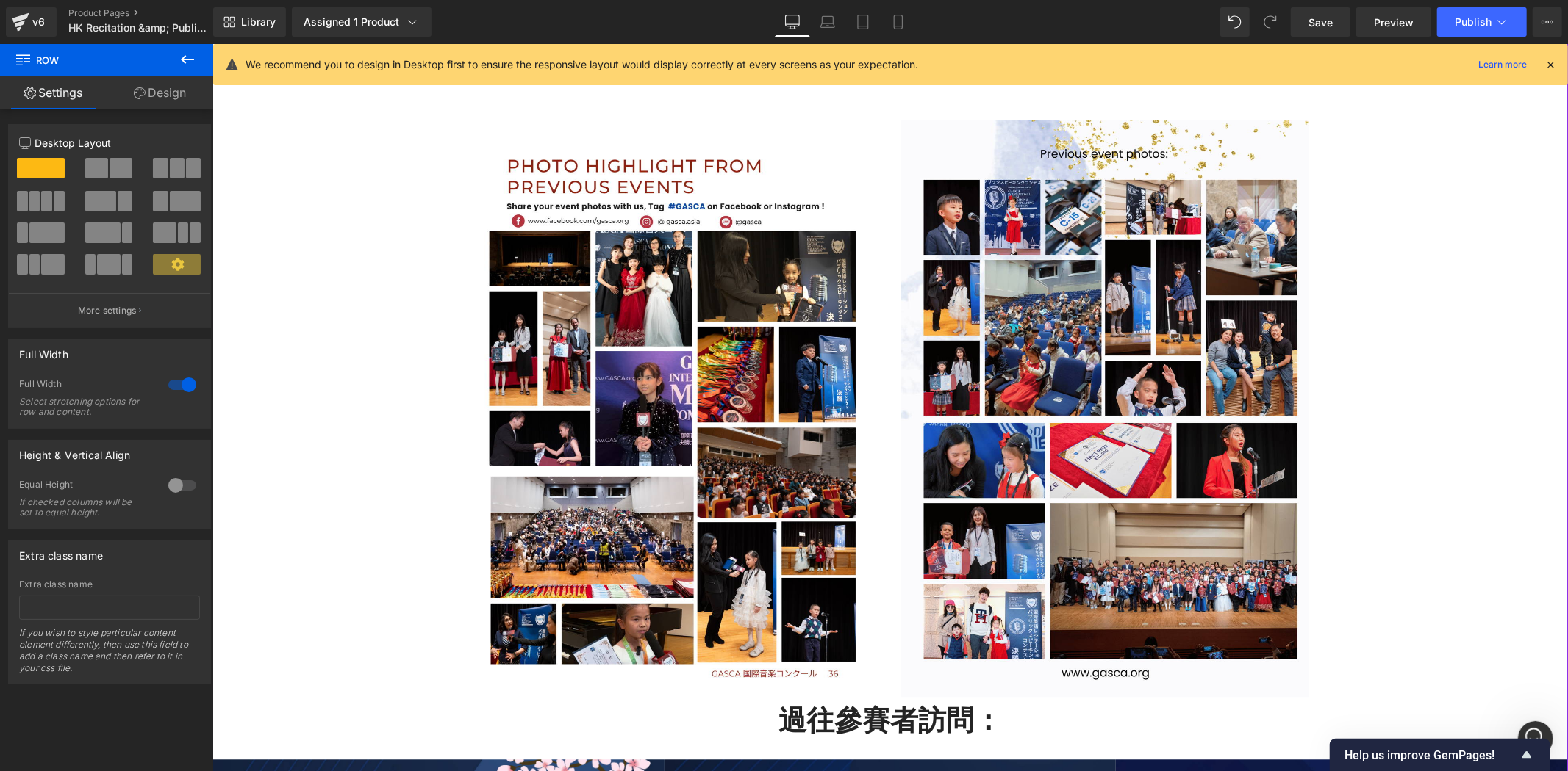
click at [1463, 624] on div "比賽報名步驟： Heading Row Image . 立即報名 . Button GASCA 過往比賽相集： Heading Youtube Image I…" at bounding box center [889, 650] width 1355 height 2951
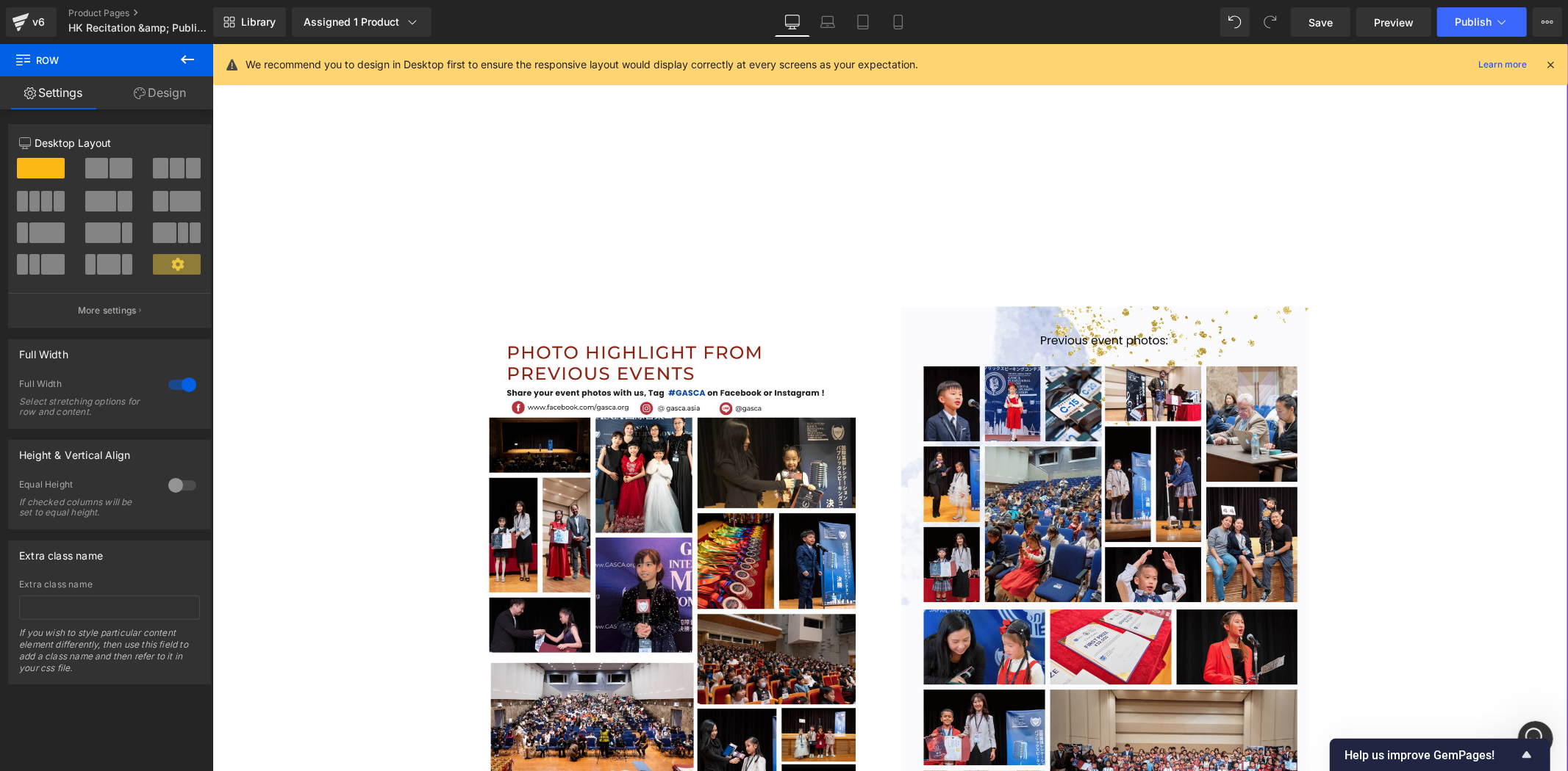
scroll to position [2487, 0]
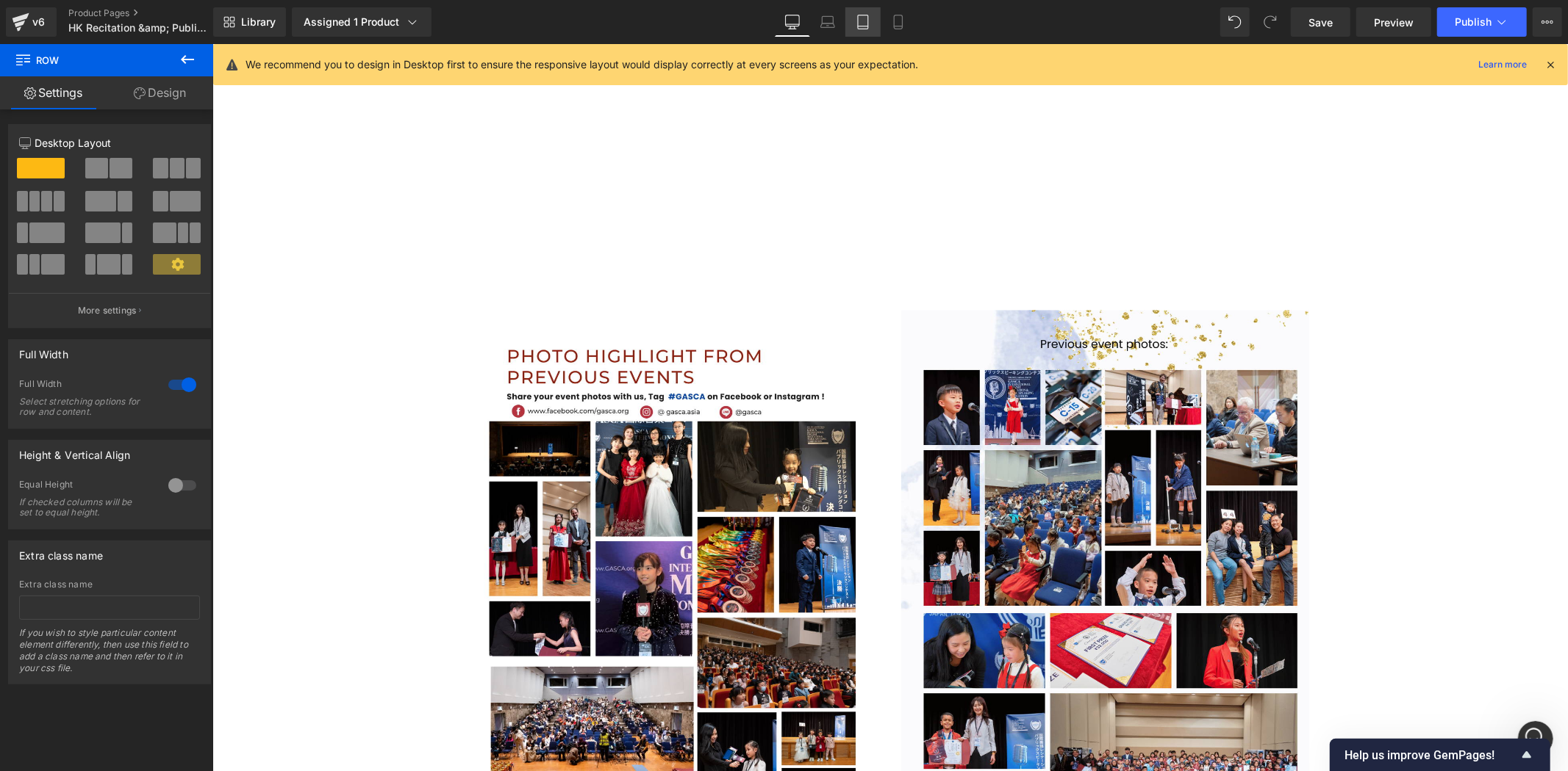
click at [865, 25] on icon at bounding box center [862, 22] width 15 height 15
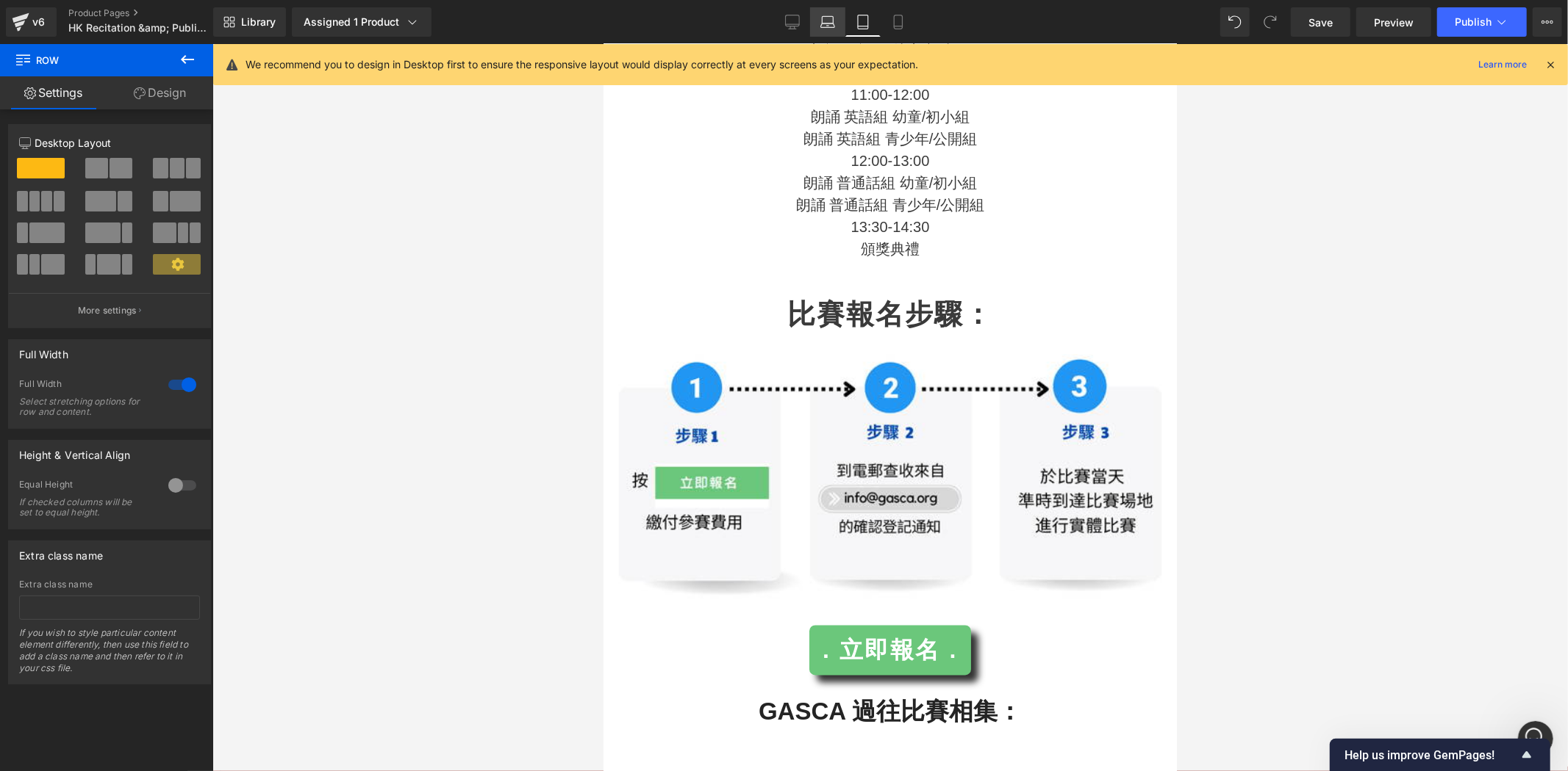
click at [820, 34] on link "Laptop" at bounding box center [827, 22] width 35 height 30
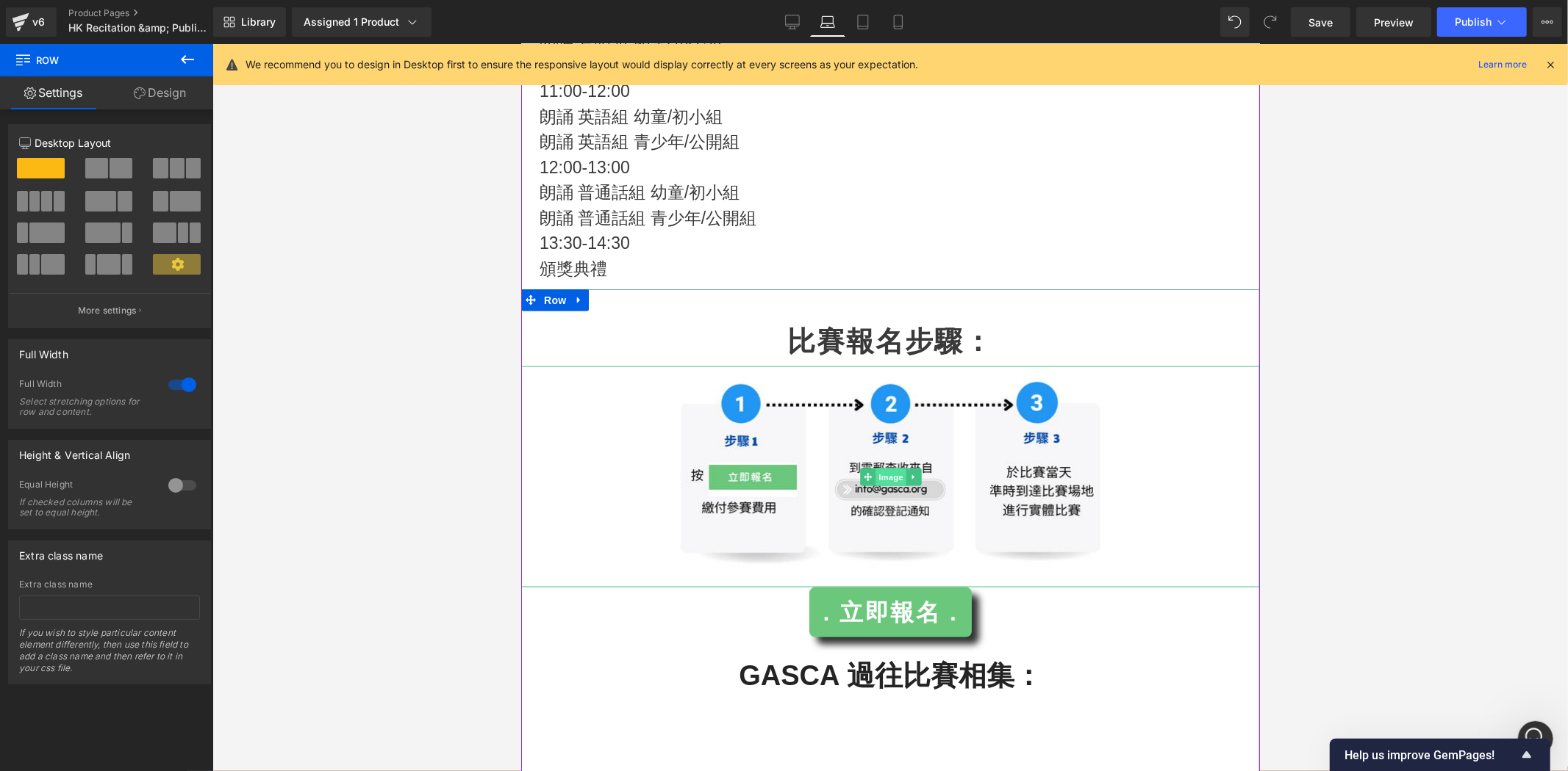
click at [875, 468] on span "Image" at bounding box center [890, 477] width 31 height 18
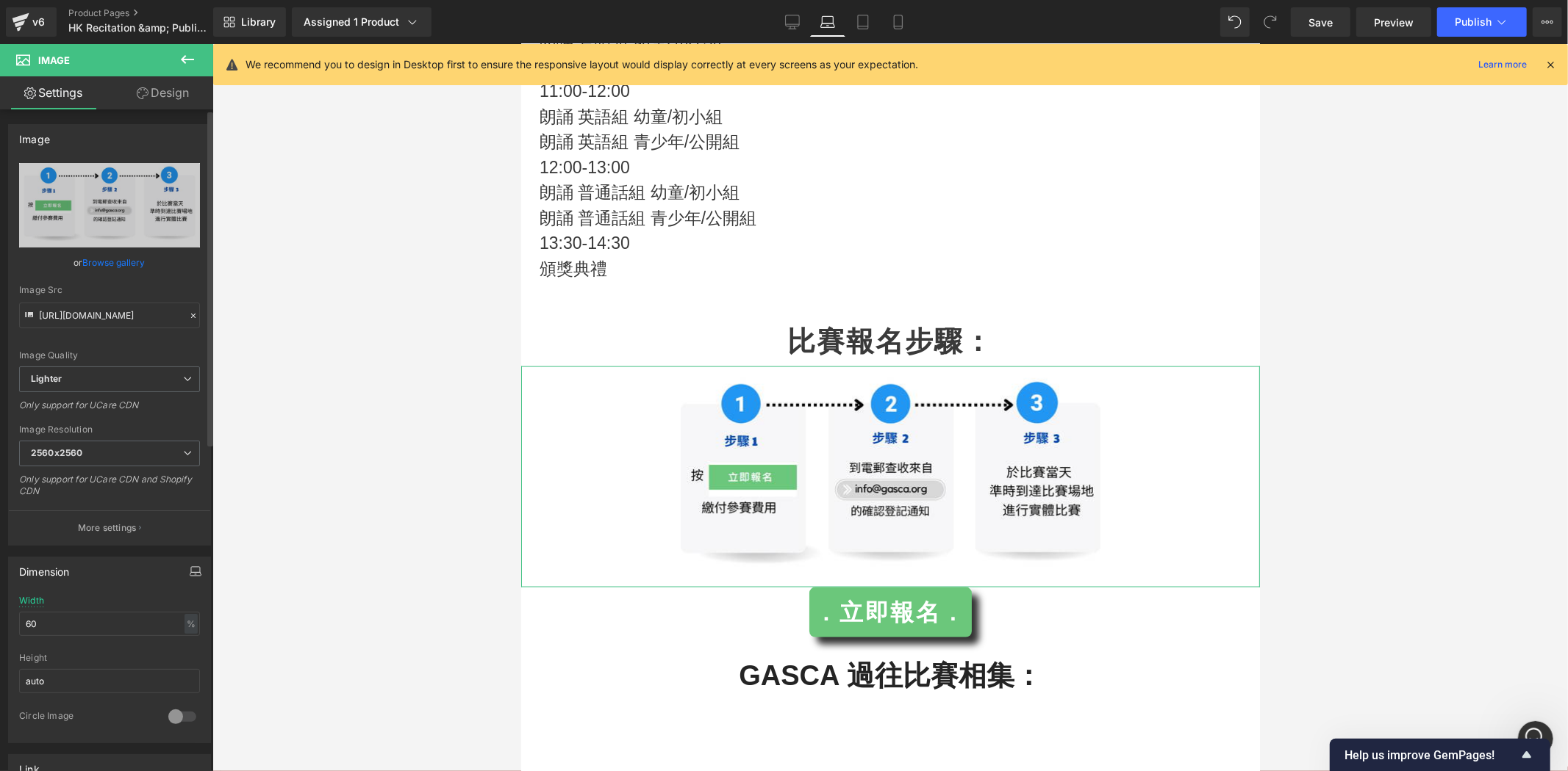
click at [190, 570] on icon "button" at bounding box center [195, 571] width 12 height 12
click at [139, 599] on button "Tablet" at bounding box center [125, 603] width 42 height 25
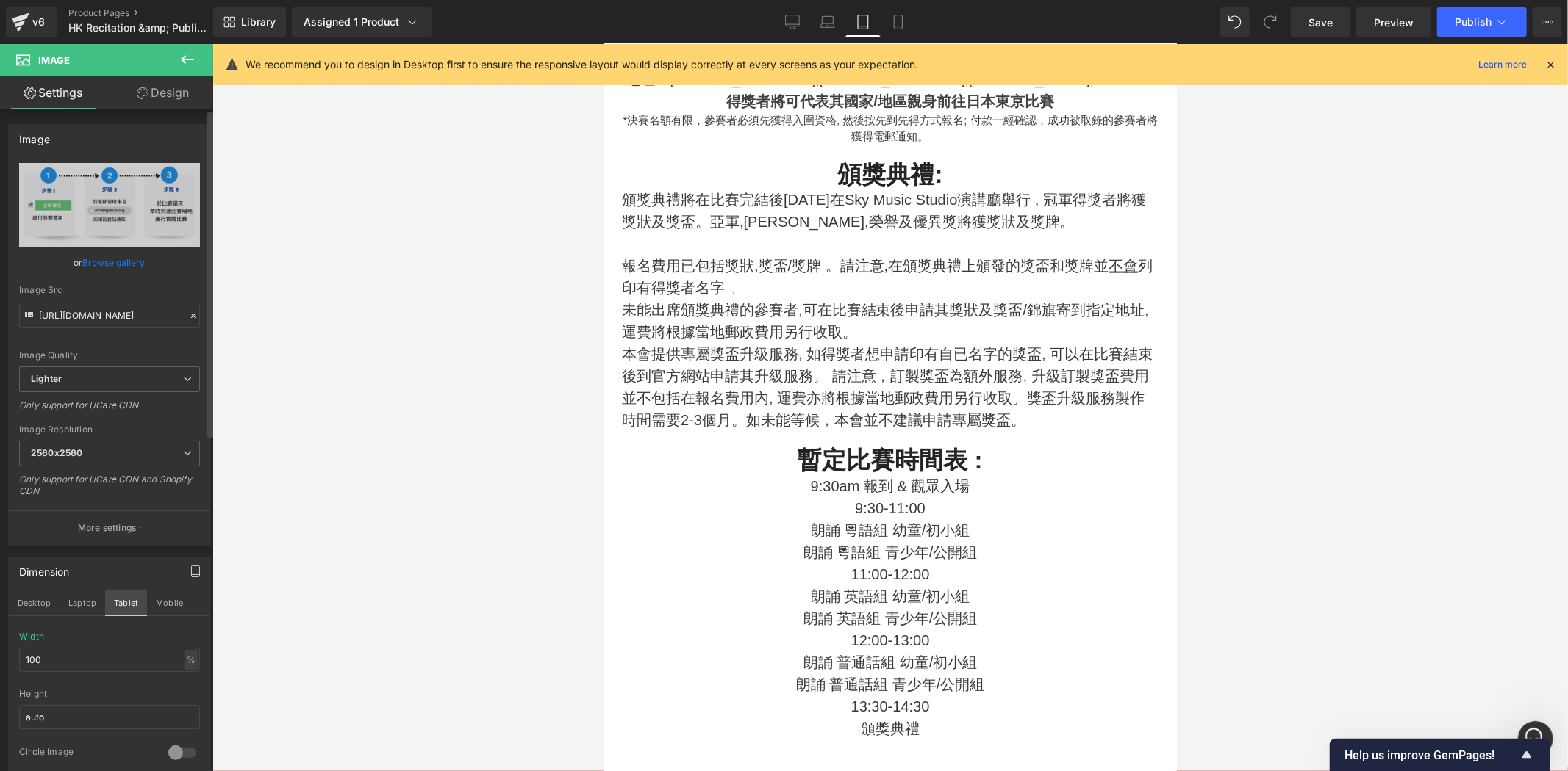
scroll to position [2081, 0]
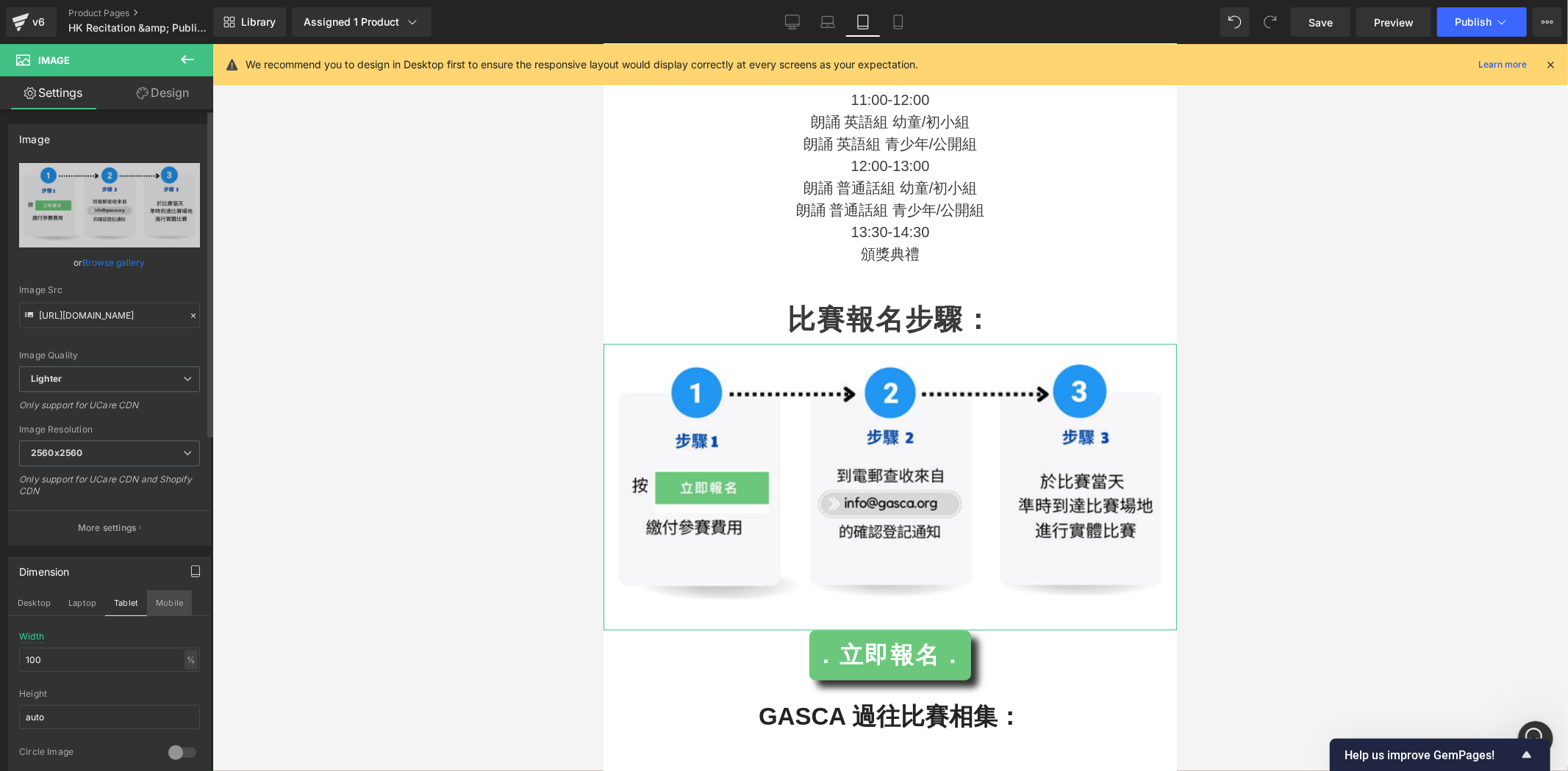
click at [153, 599] on button "Mobile" at bounding box center [169, 603] width 45 height 25
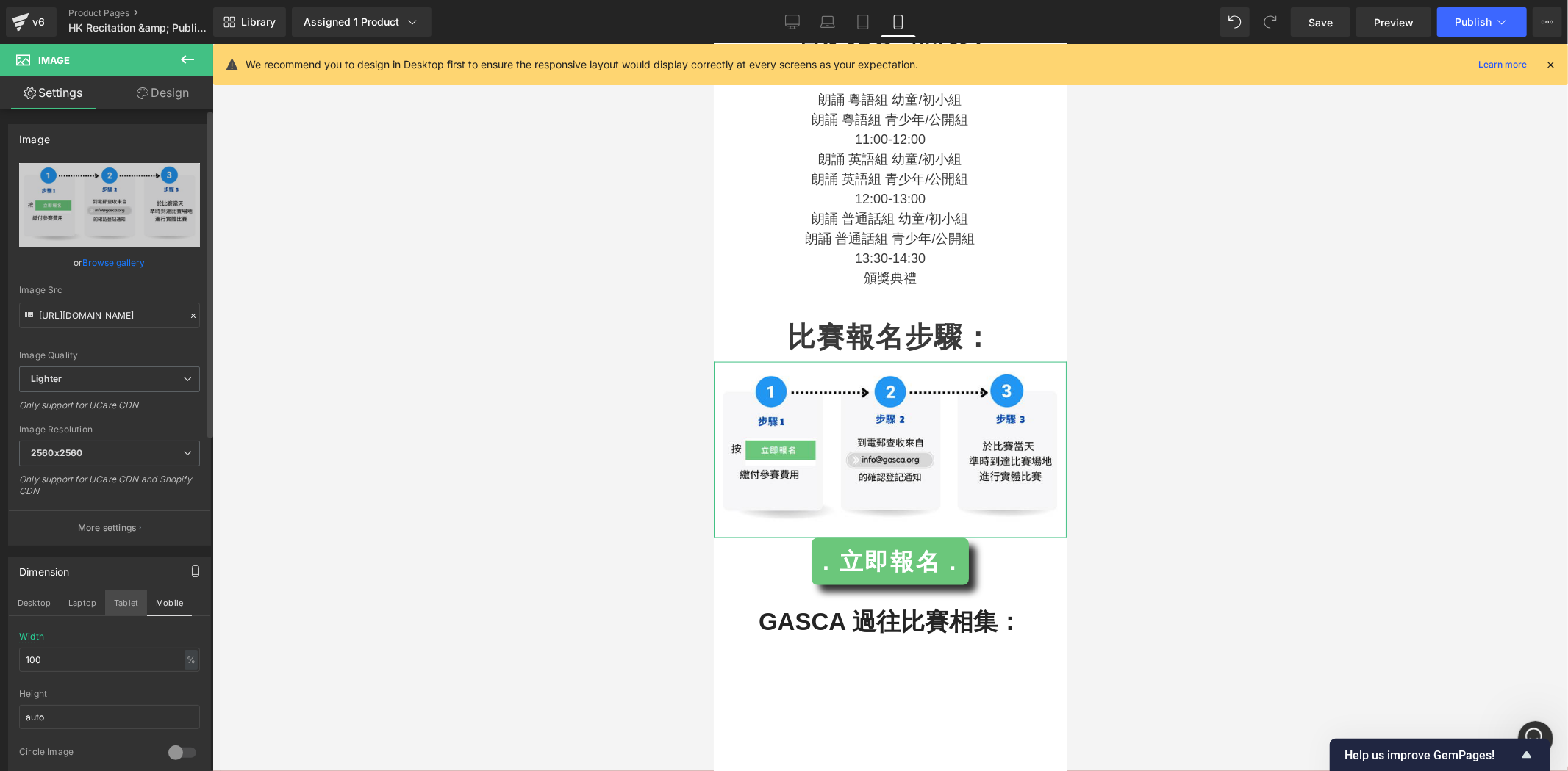
click at [125, 600] on button "Tablet" at bounding box center [125, 603] width 42 height 25
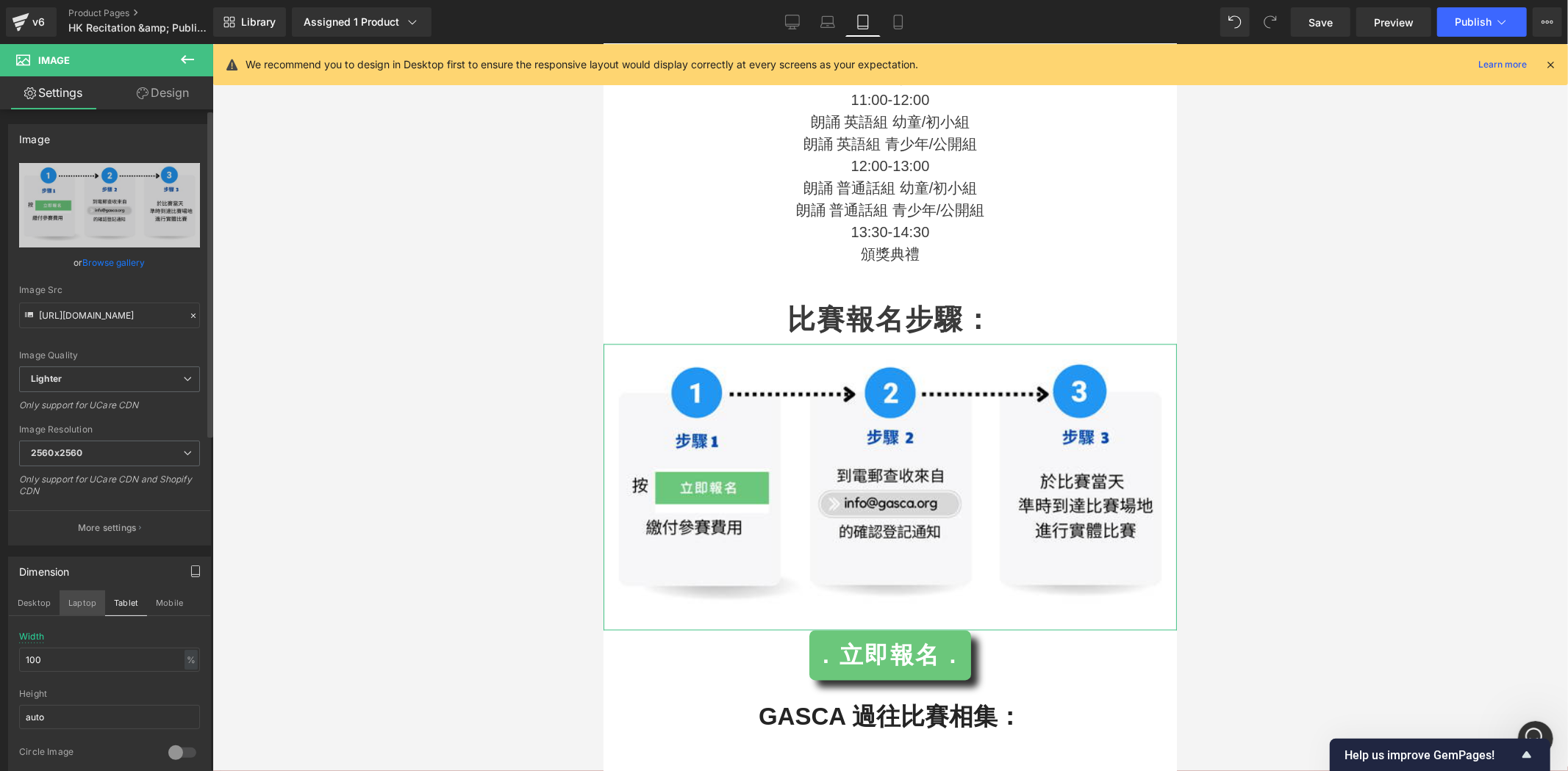
click at [72, 603] on button "Laptop" at bounding box center [82, 603] width 45 height 25
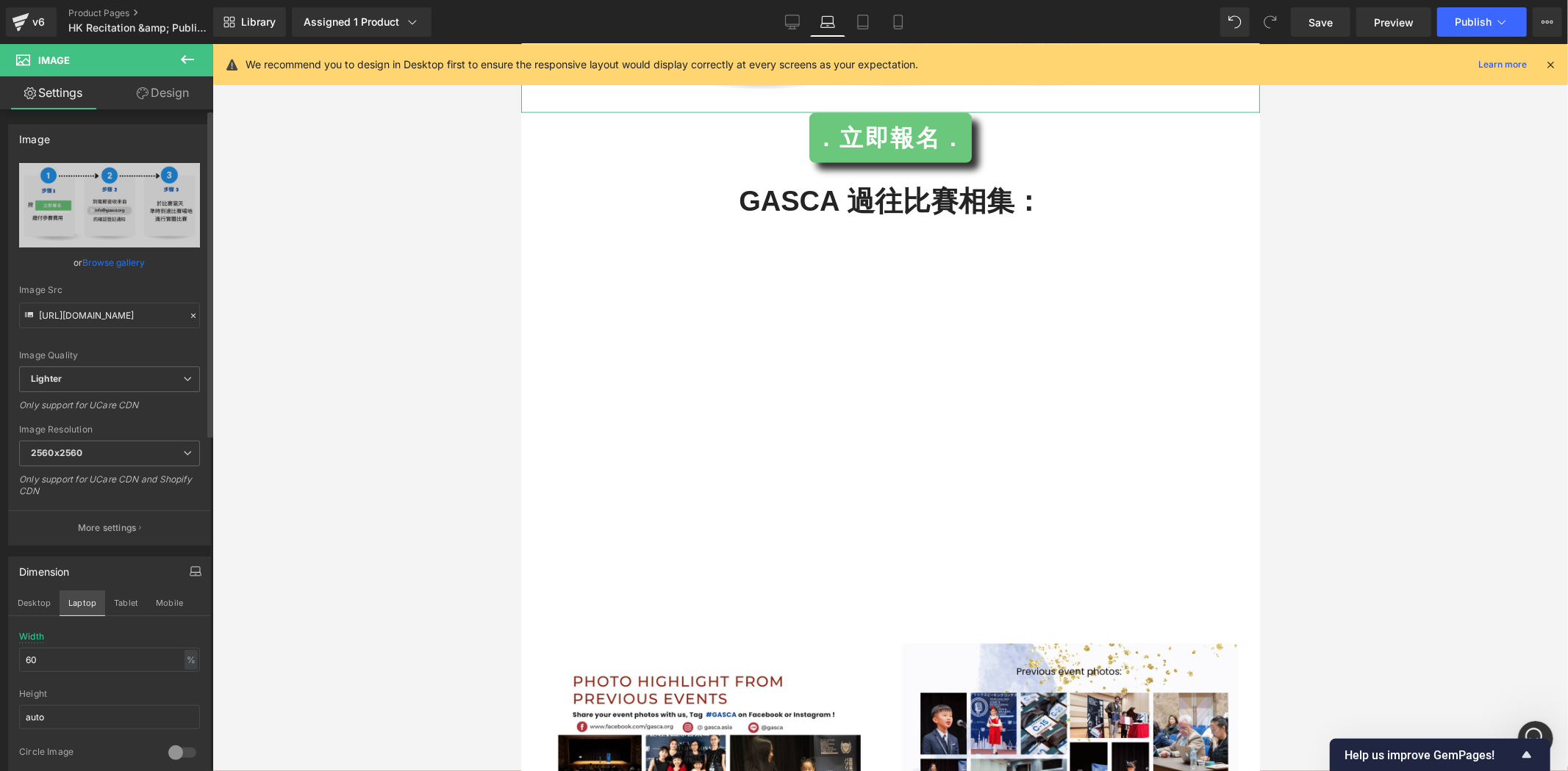
scroll to position [1606, 0]
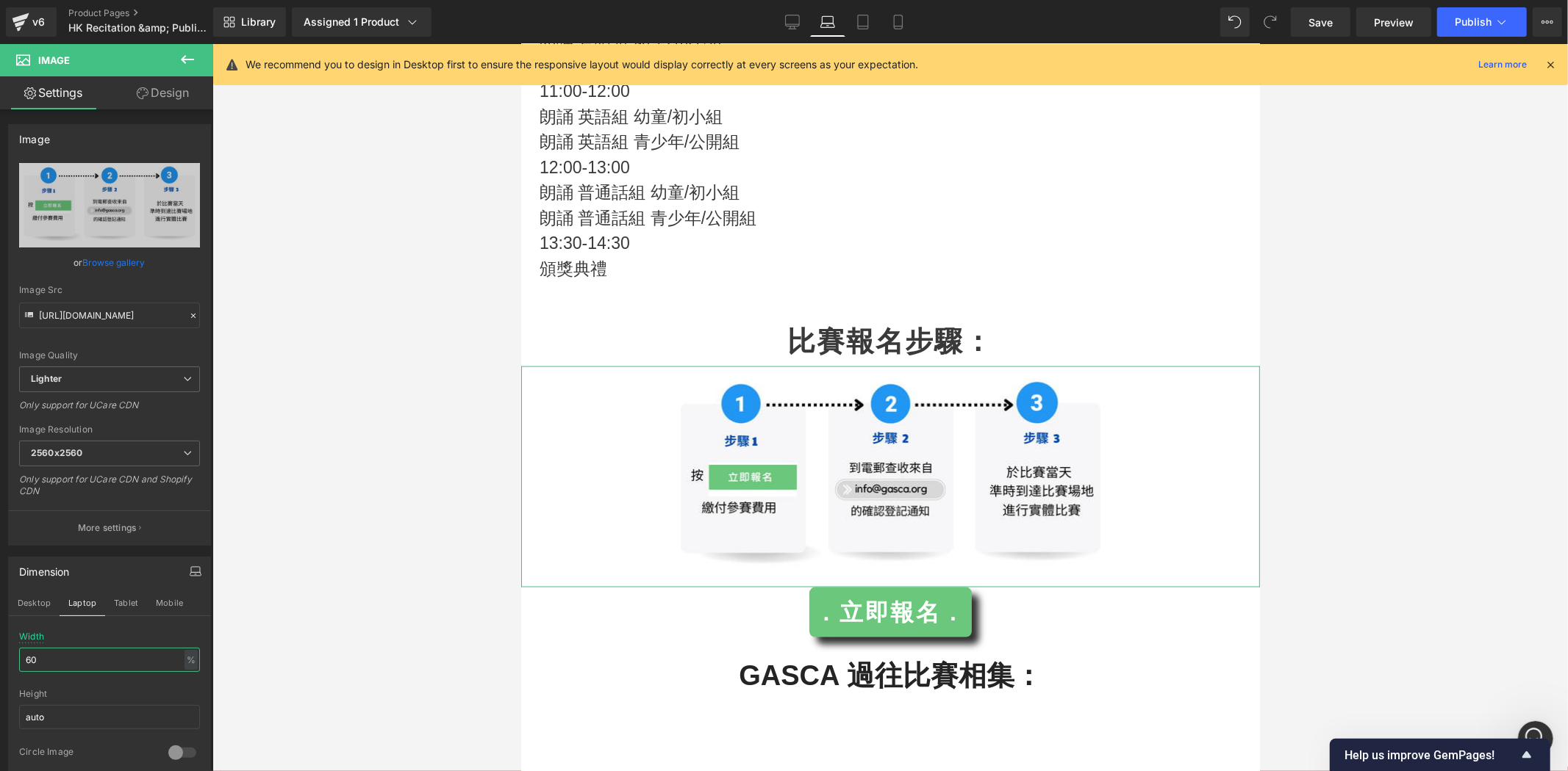
drag, startPoint x: 66, startPoint y: 654, endPoint x: -54, endPoint y: 636, distance: 121.3
click at [0, 636] on html "Image You are previewing how the will restyle your page. You can not edit Eleme…" at bounding box center [784, 385] width 1568 height 771
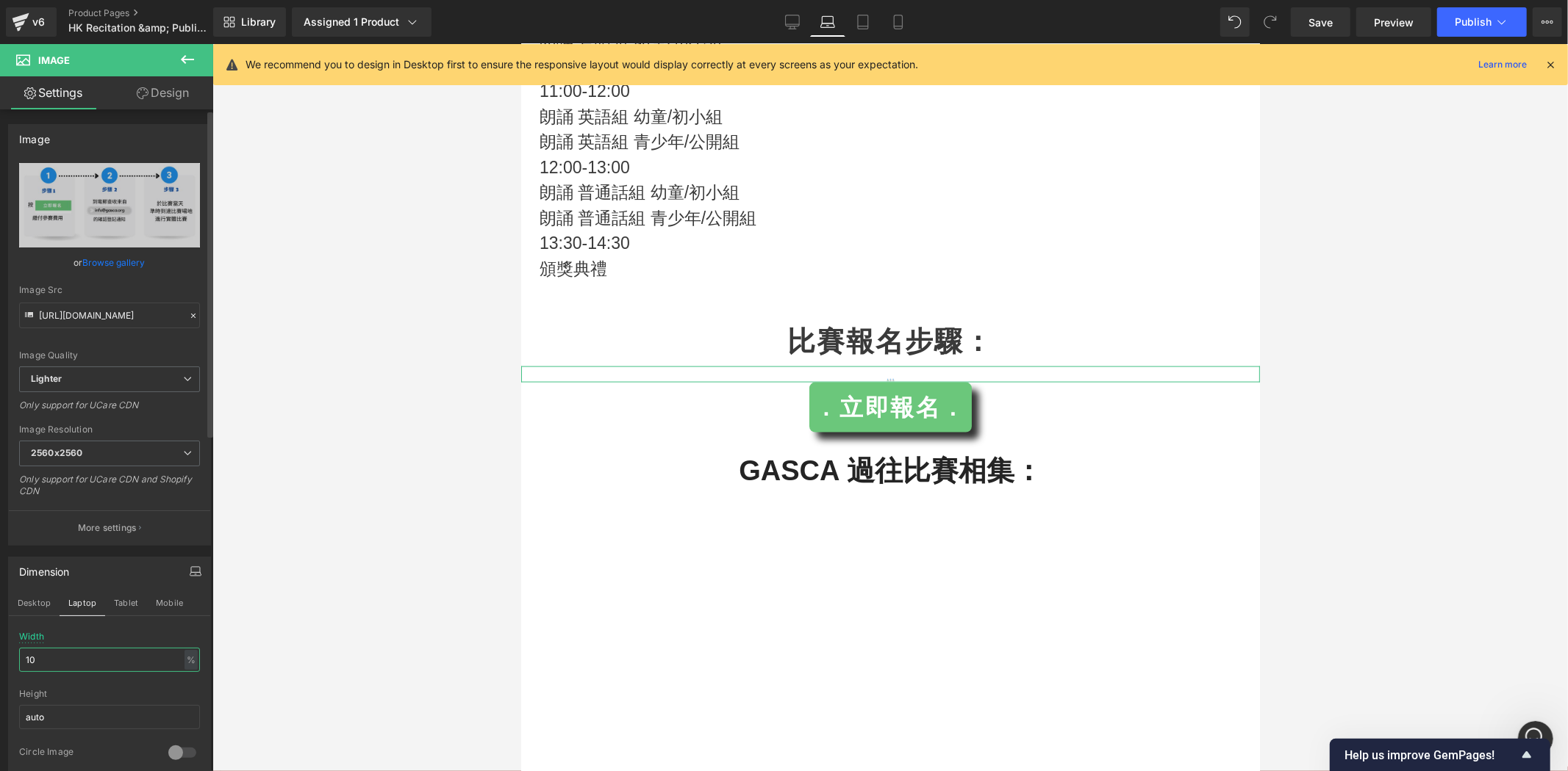
type input "100"
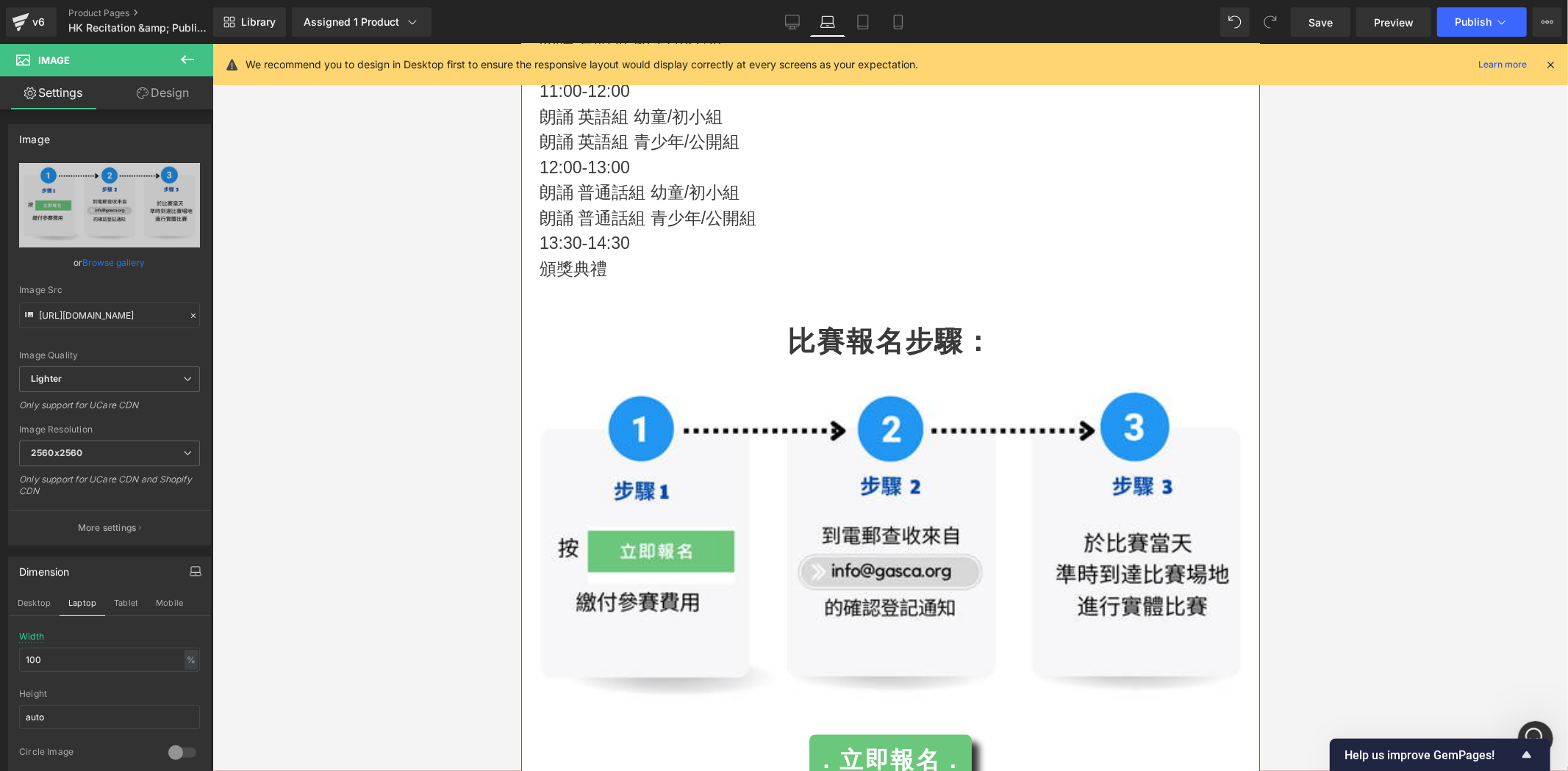
click at [722, 160] on p "12:00-13:00" at bounding box center [890, 167] width 702 height 26
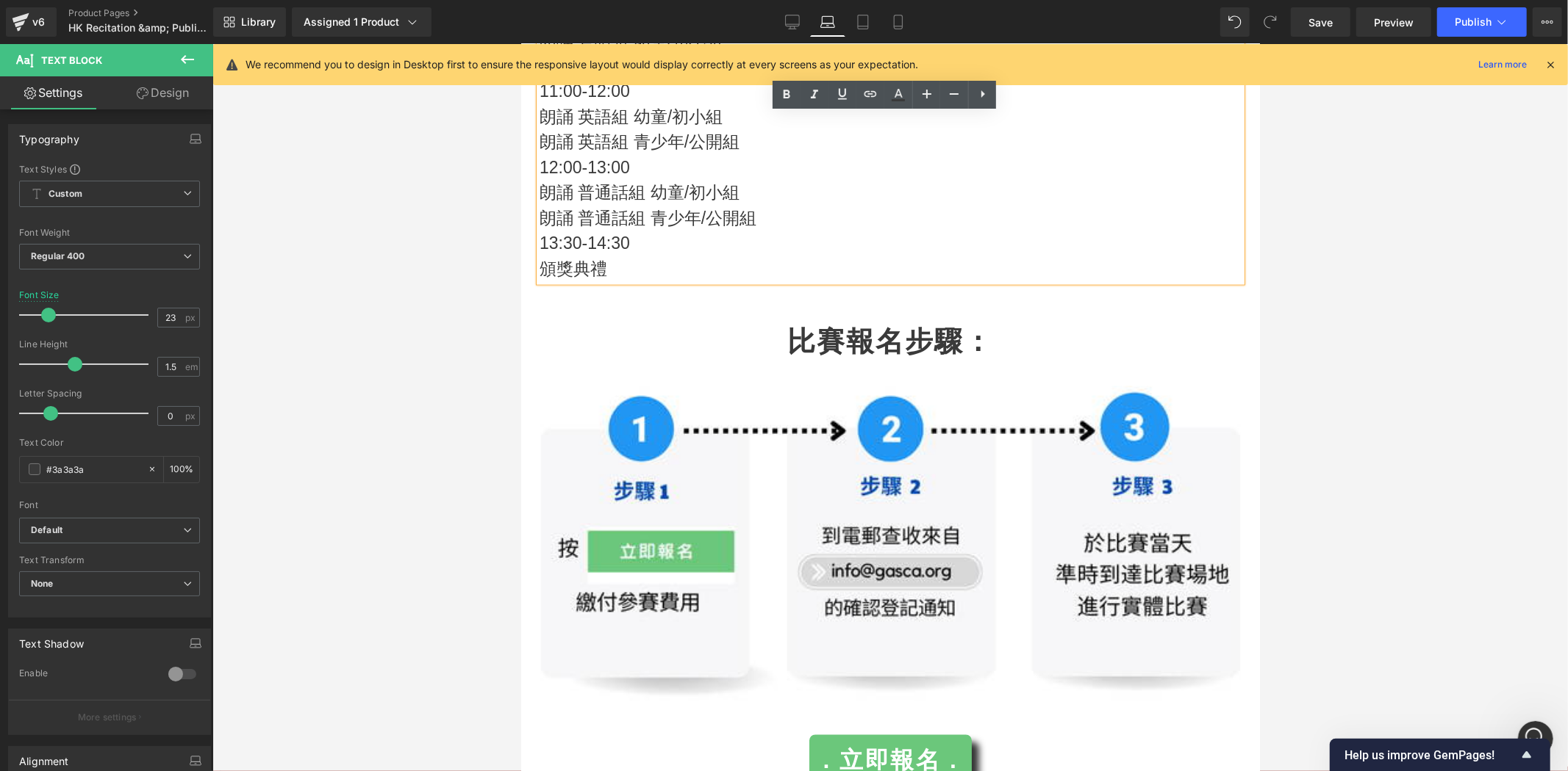
click at [613, 264] on p "頒獎典禮" at bounding box center [890, 268] width 702 height 26
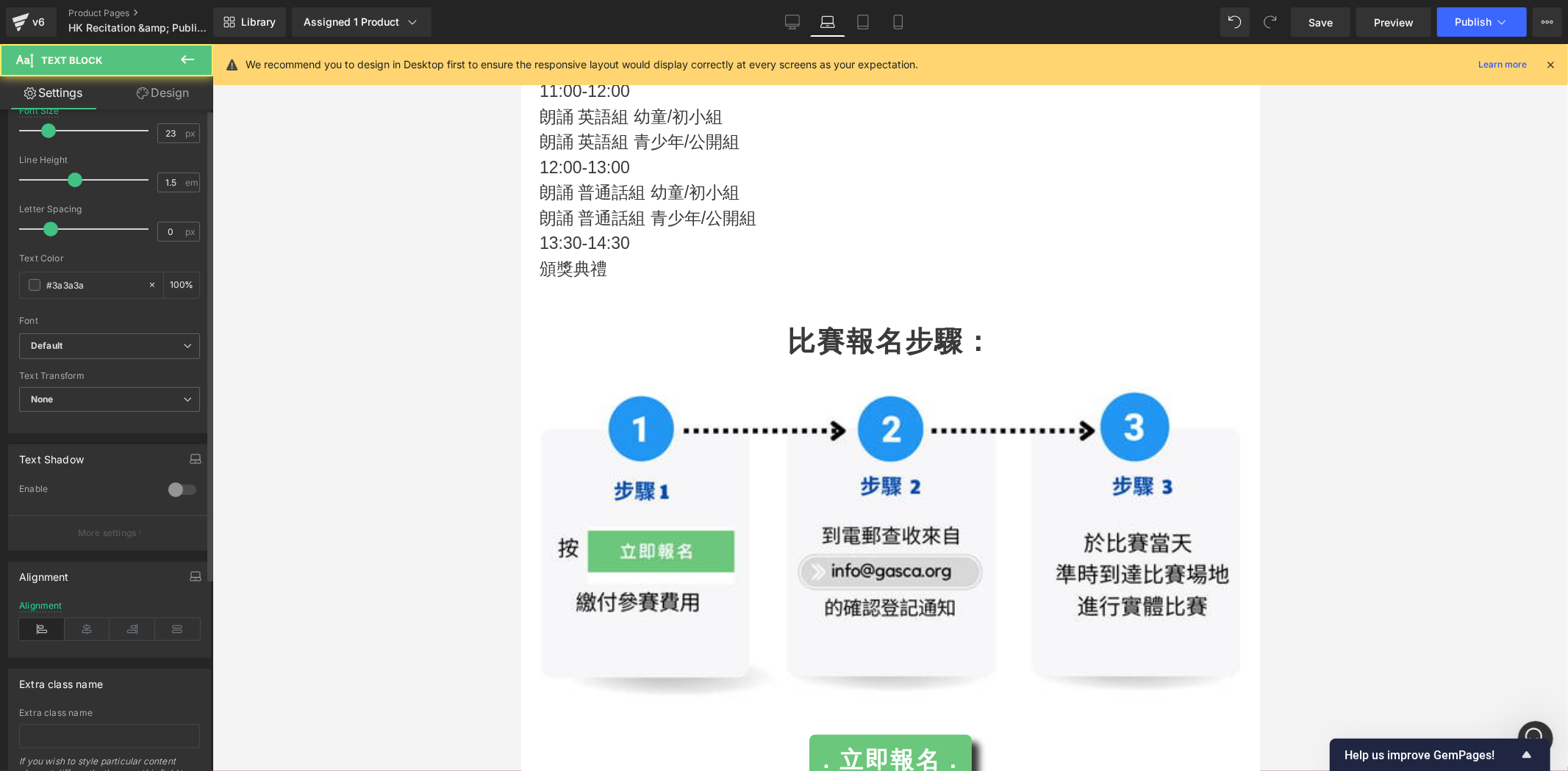
scroll to position [189, 0]
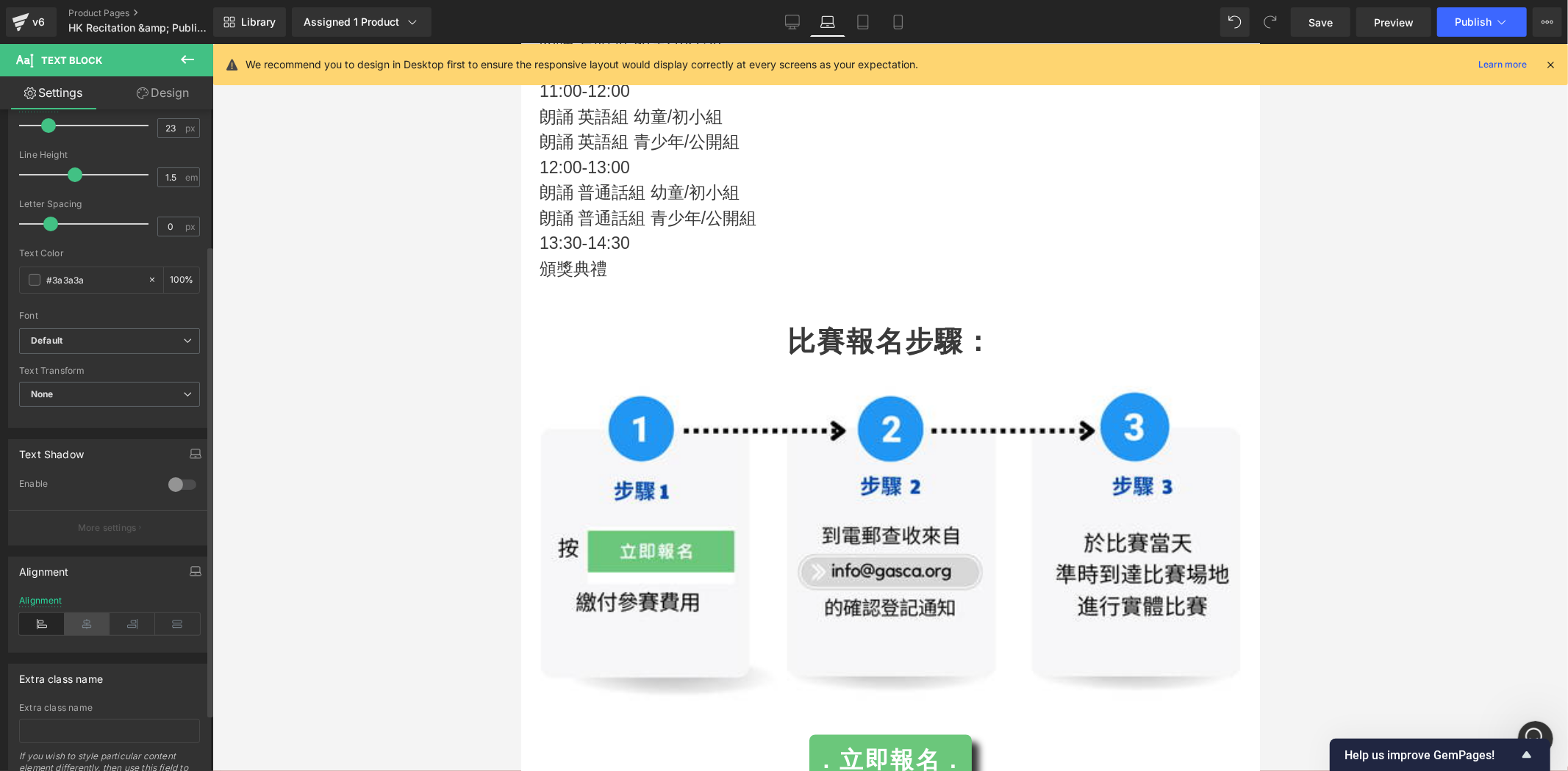
click at [86, 618] on icon at bounding box center [88, 625] width 45 height 22
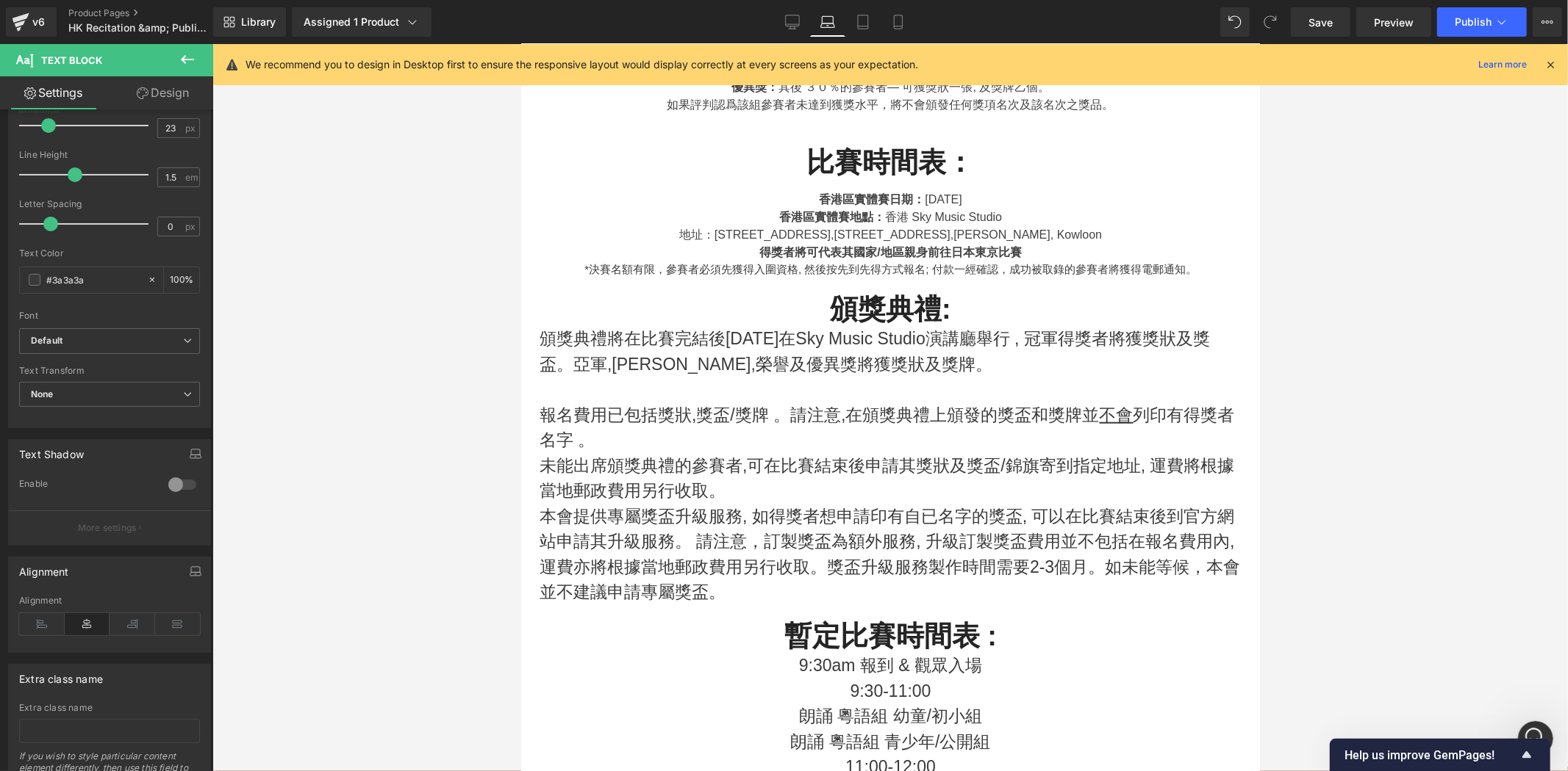
scroll to position [845, 0]
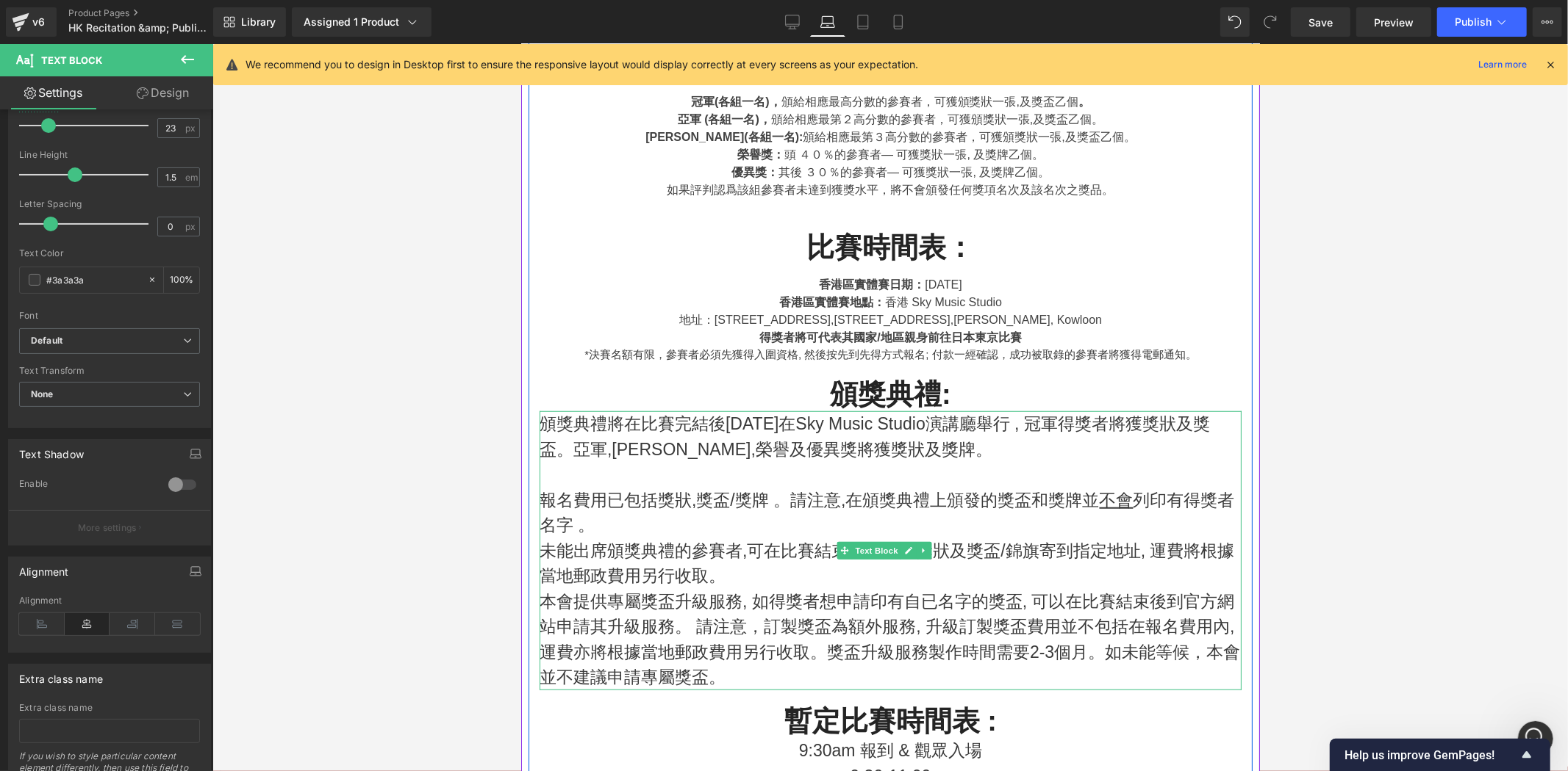
click at [1142, 293] on div "香港區實體賽地點： [GEOGRAPHIC_DATA]" at bounding box center [890, 301] width 702 height 18
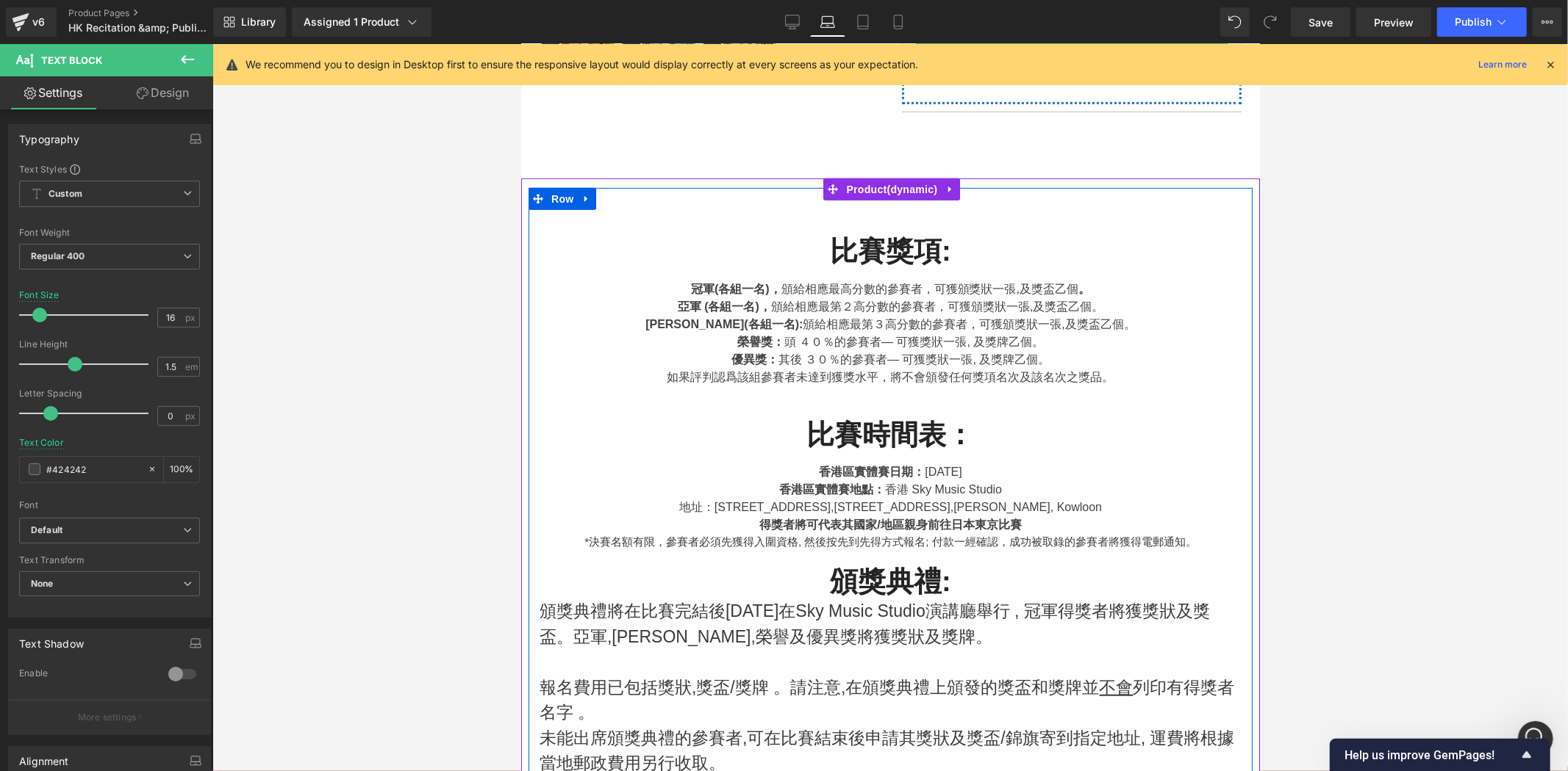
scroll to position [654, 0]
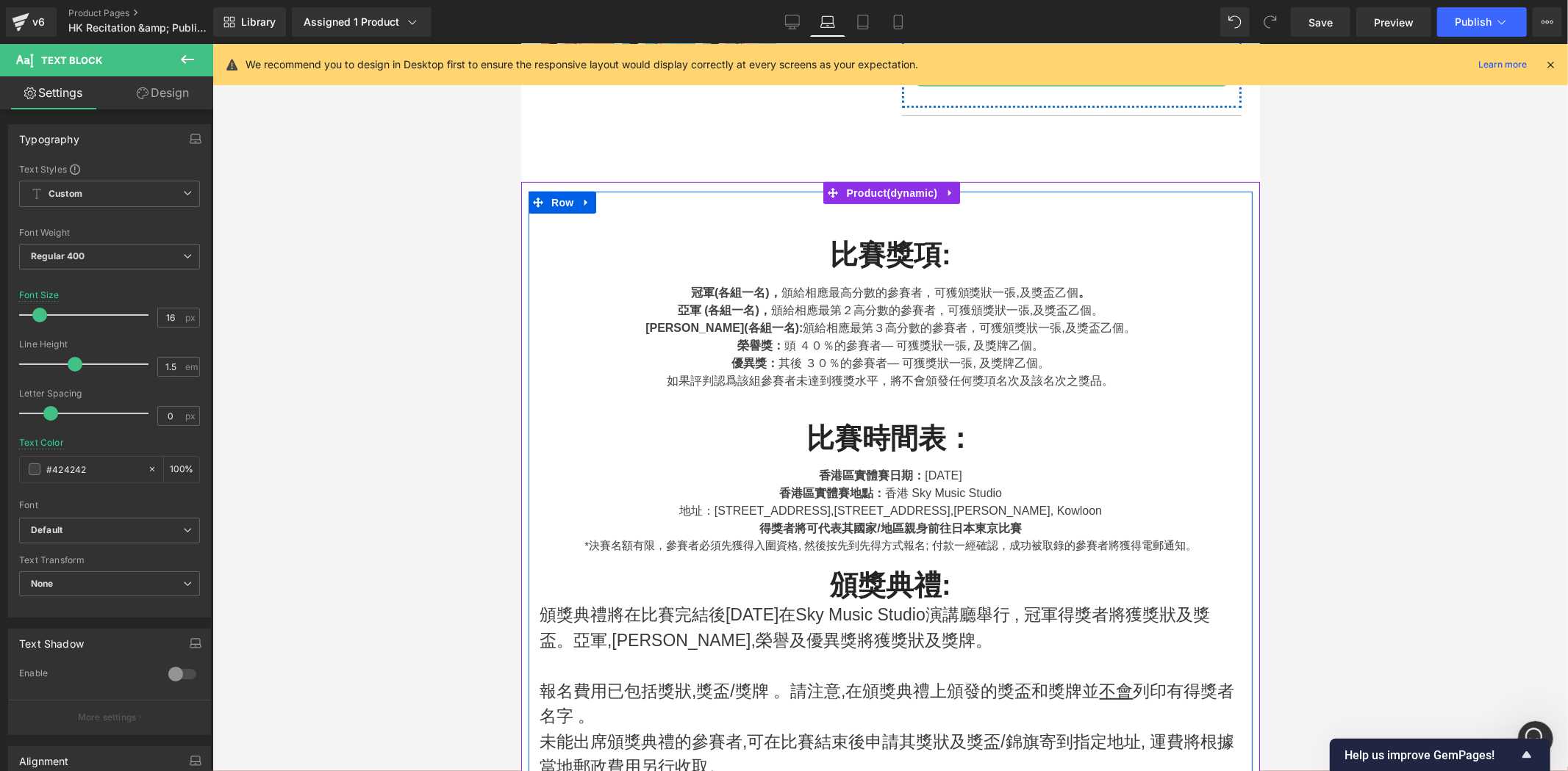
click at [944, 327] on div "[PERSON_NAME](各組一名): 頒給相應最第３高分數的參賽者，可獲頒獎狀一張,及獎盃乙個。" at bounding box center [890, 327] width 702 height 18
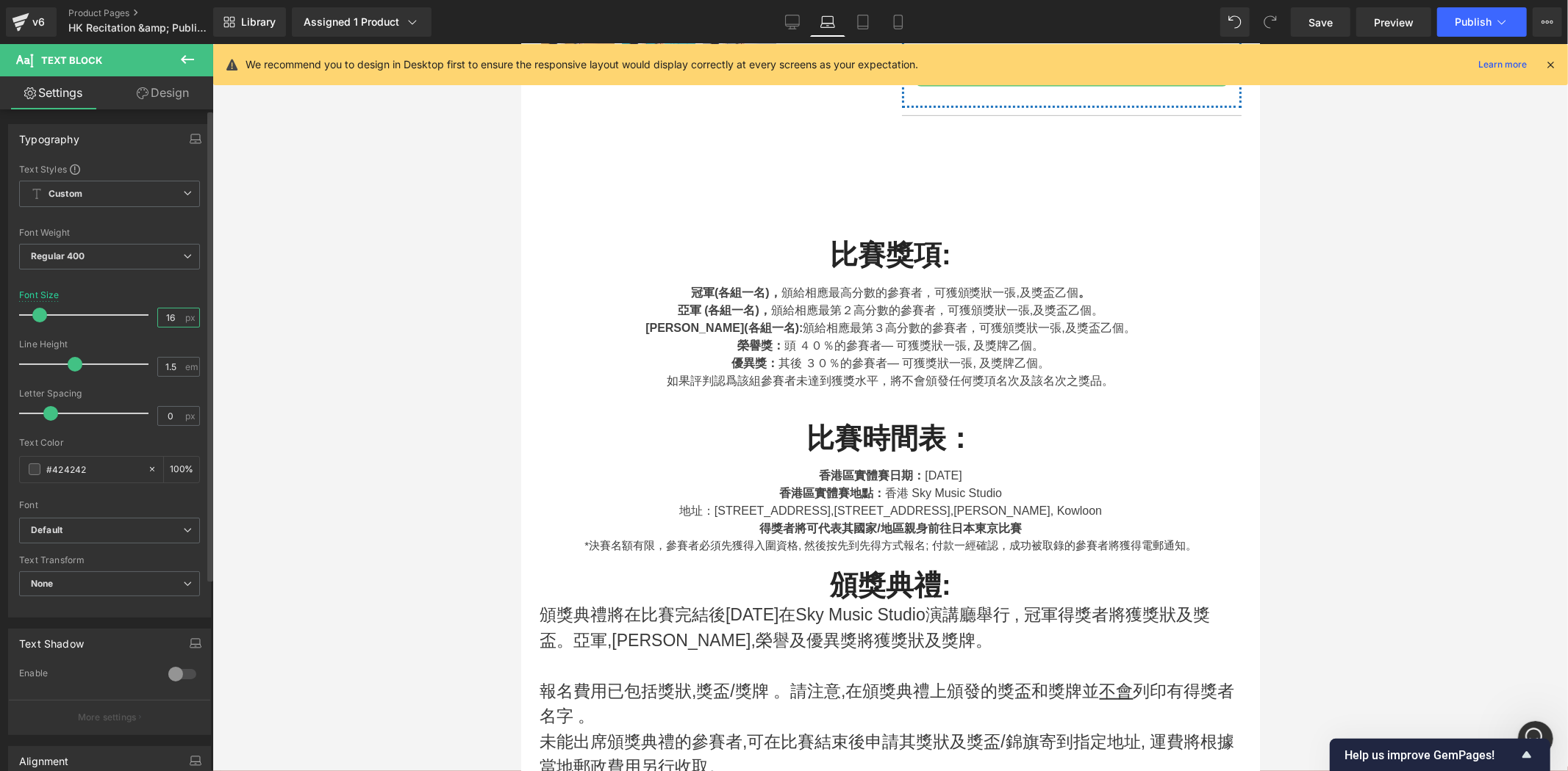
drag, startPoint x: 163, startPoint y: 324, endPoint x: 129, endPoint y: 329, distance: 34.4
click at [118, 326] on div "Font Size 16 px" at bounding box center [109, 315] width 181 height 49
click at [177, 303] on div "Font Size 16 px" at bounding box center [109, 315] width 181 height 49
drag, startPoint x: 176, startPoint y: 319, endPoint x: 74, endPoint y: 305, distance: 103.0
click at [74, 305] on div "Font Size 16 px" at bounding box center [109, 315] width 181 height 49
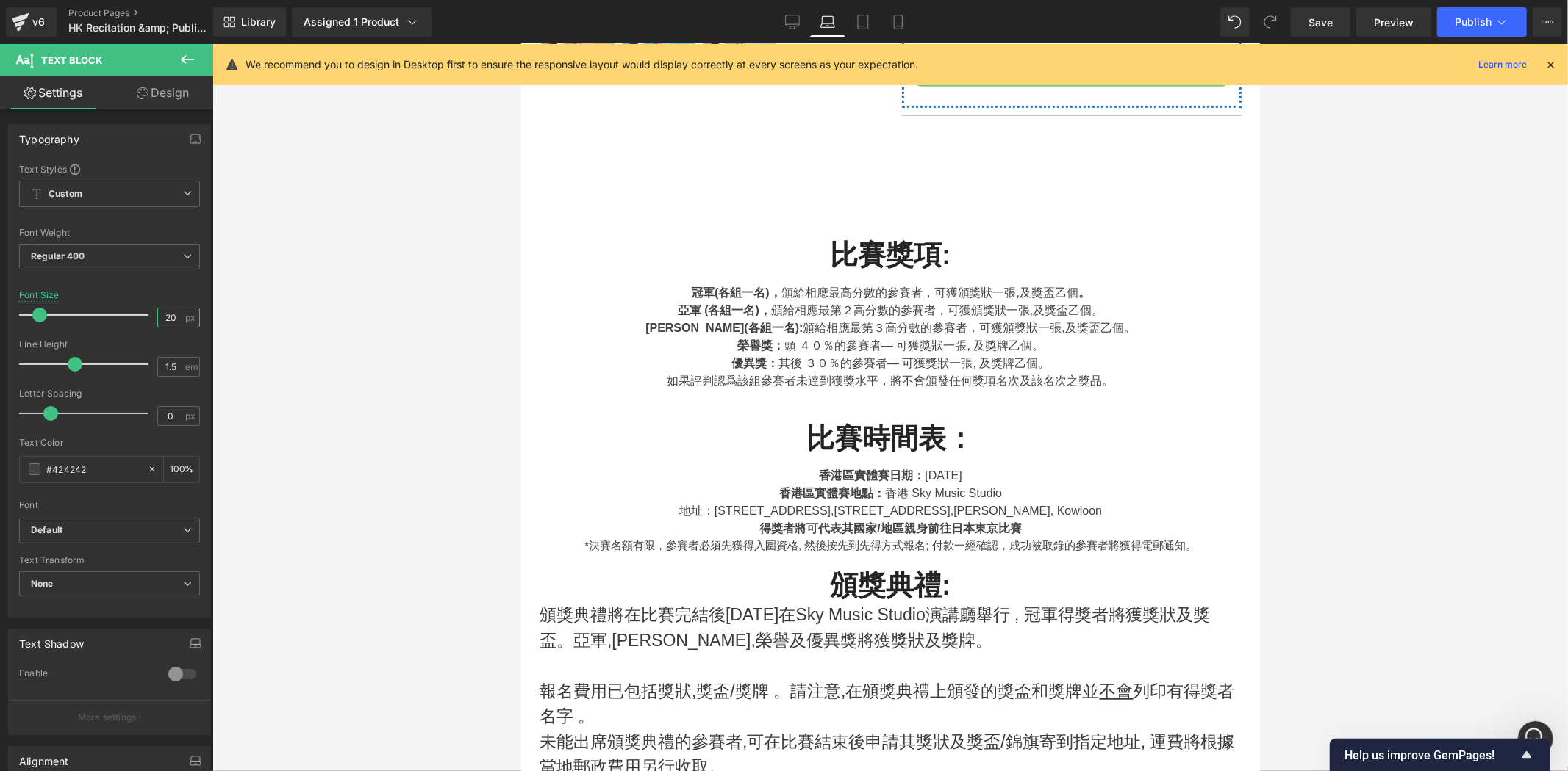
type input "20"
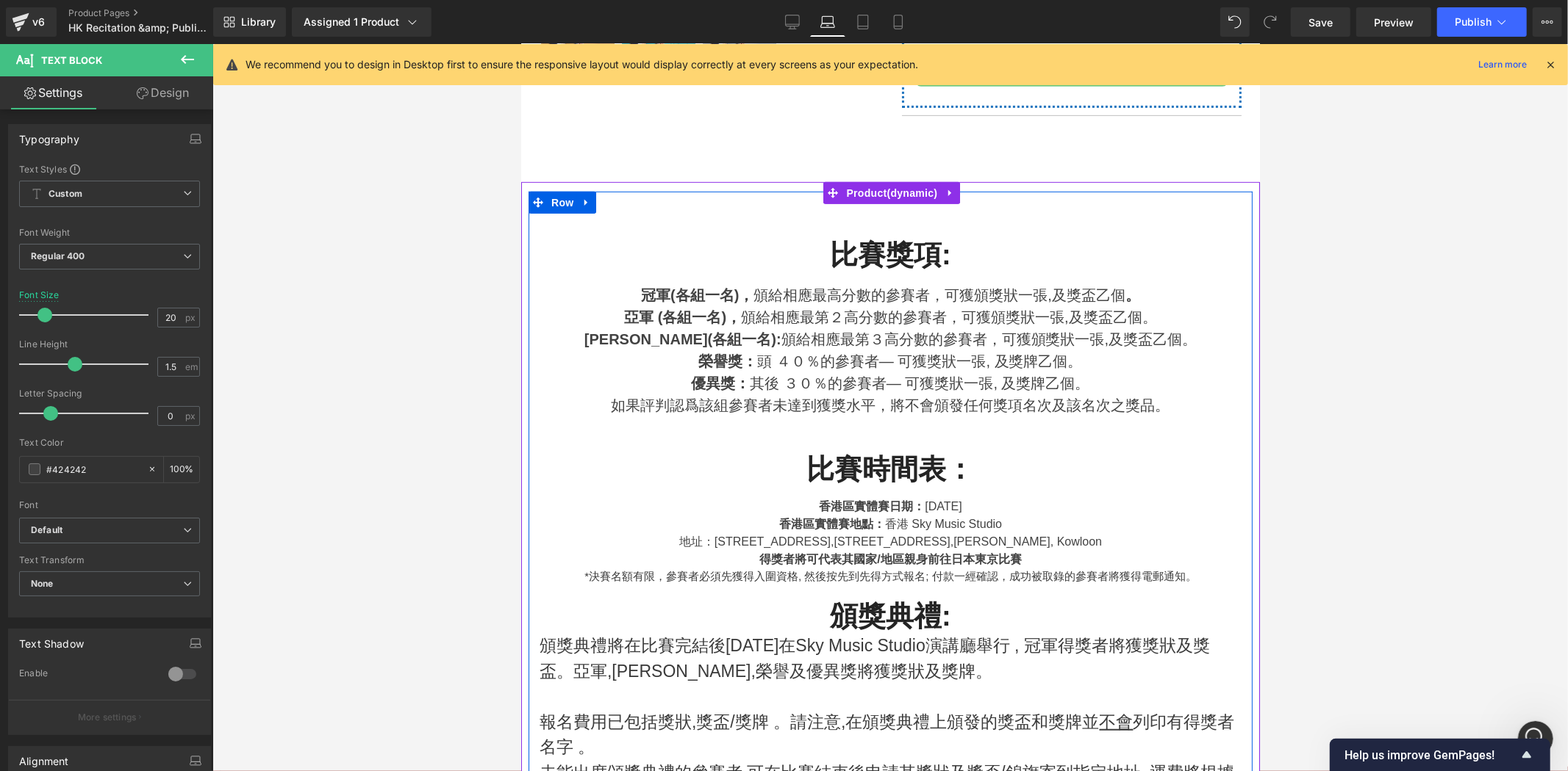
click at [901, 546] on span "[STREET_ADDRESS]," at bounding box center [893, 541] width 120 height 13
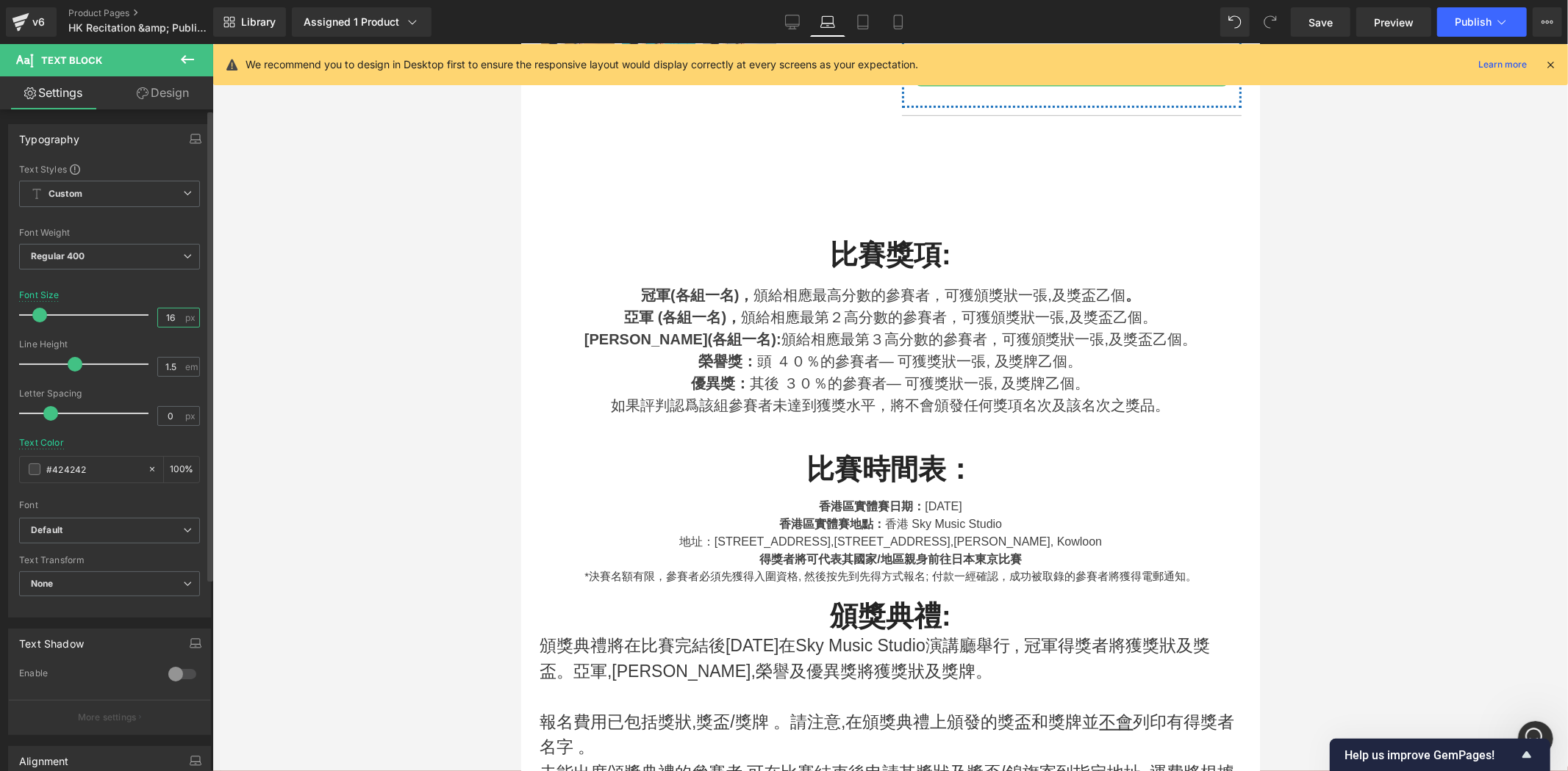
drag, startPoint x: 168, startPoint y: 316, endPoint x: 107, endPoint y: 290, distance: 66.3
click at [74, 316] on div "Font Size 16 px" at bounding box center [109, 315] width 181 height 49
type input "20"
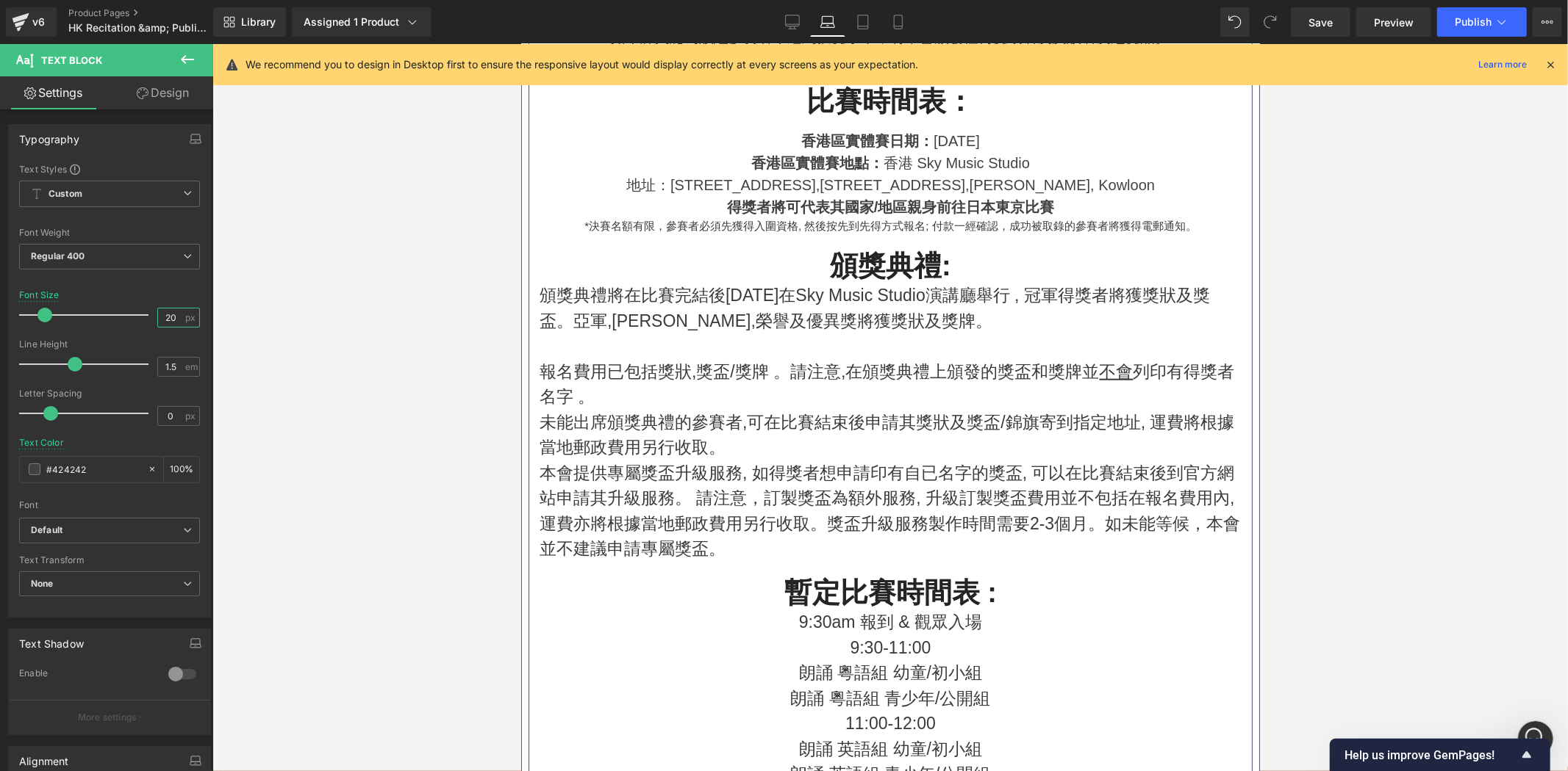
scroll to position [1036, 0]
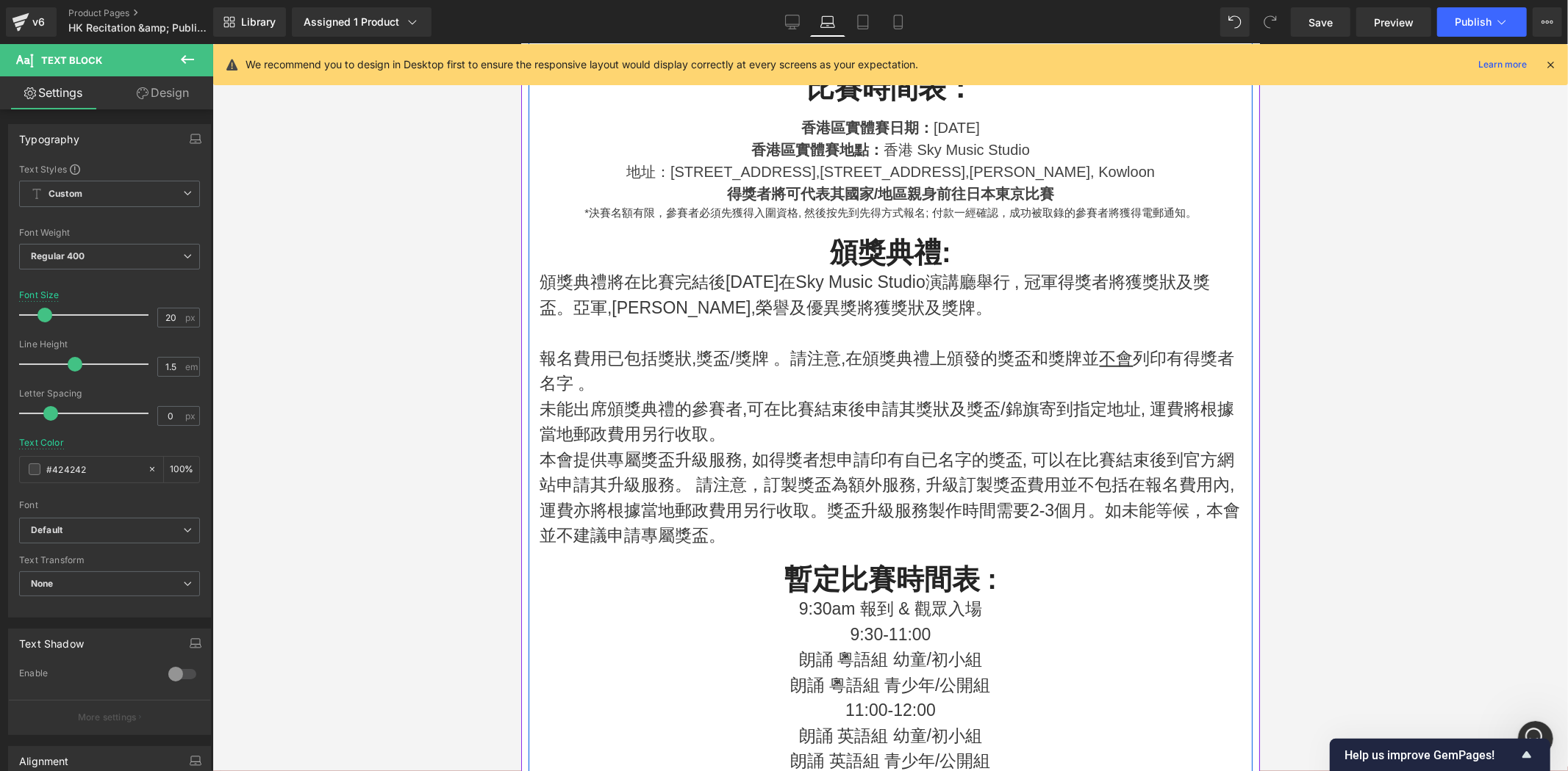
click at [1105, 314] on p "頒獎典禮將在比賽完結後[DATE]在Sky Music Studio演講廳舉行 , 冠軍得獎者將獲獎狀及獎盃。亞軍,[PERSON_NAME],榮譽及優異獎將…" at bounding box center [890, 294] width 702 height 51
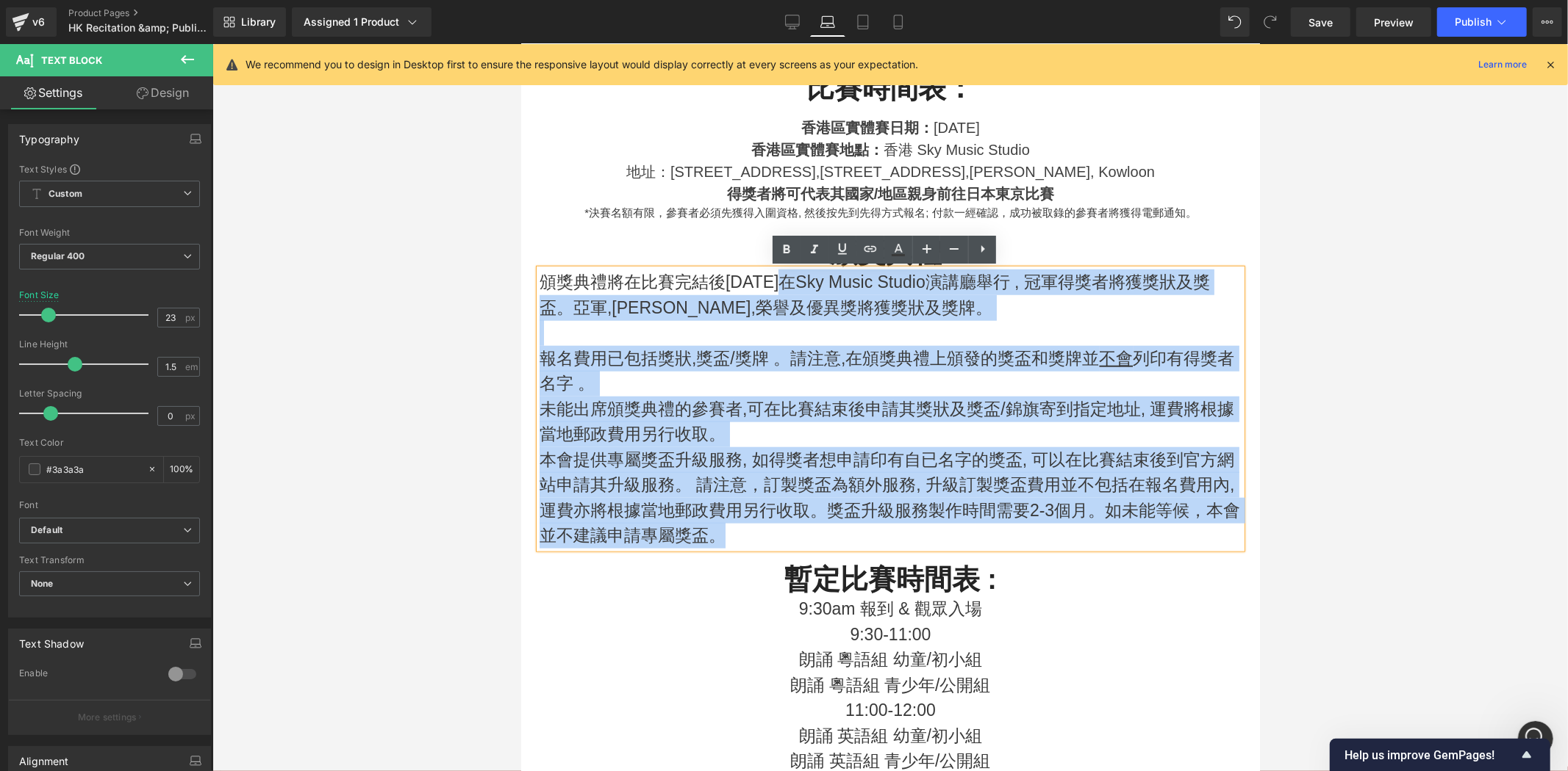
drag, startPoint x: 808, startPoint y: 538, endPoint x: 800, endPoint y: 286, distance: 252.1
click at [800, 286] on div "頒獎典禮將在比賽完結後[DATE]在Sky Music Studio演講廳舉行 , 冠軍得獎者將獲獎狀及獎盃。亞軍,[PERSON_NAME],榮譽及優異獎將…" at bounding box center [890, 408] width 702 height 279
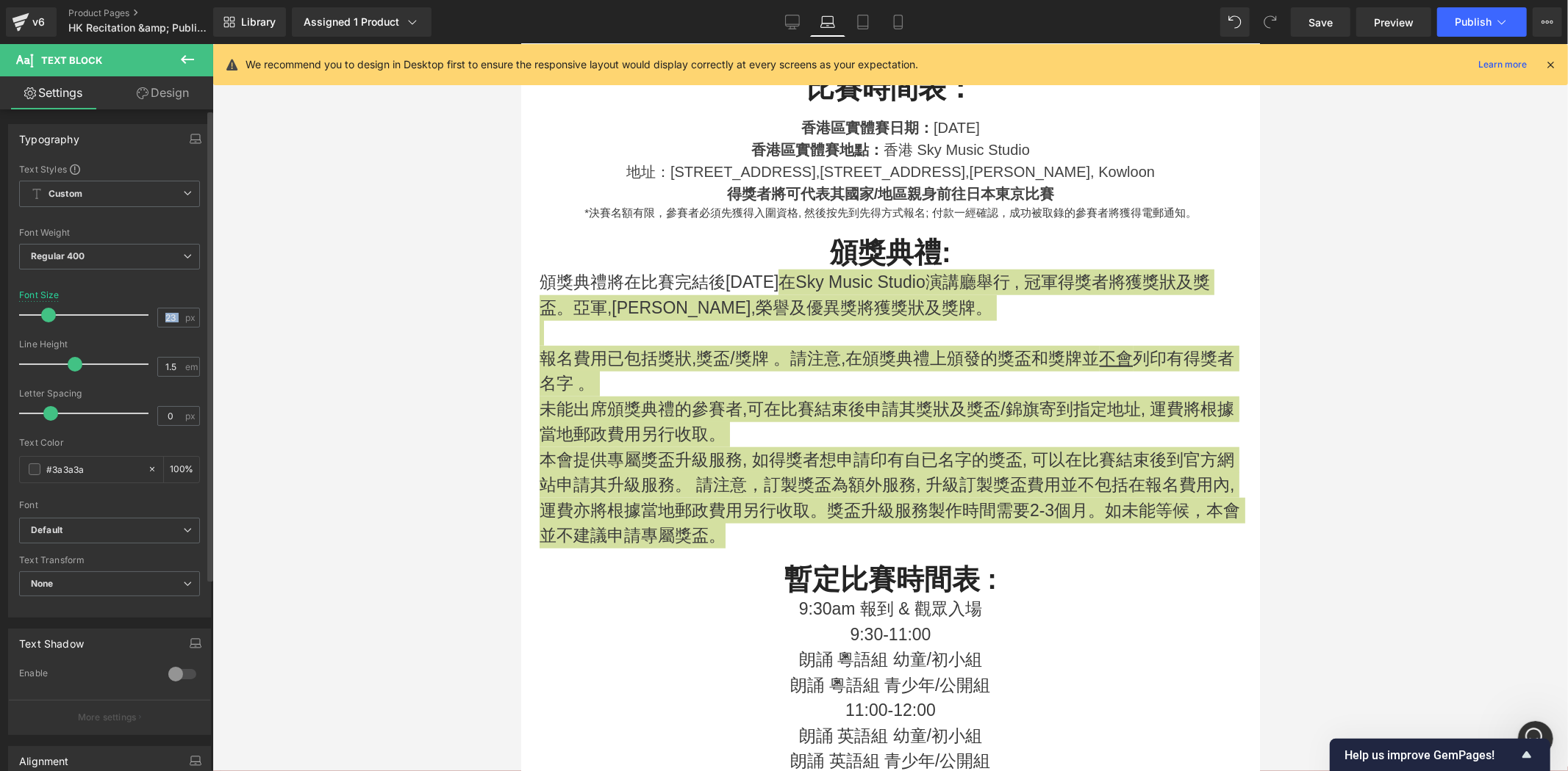
drag, startPoint x: 175, startPoint y: 319, endPoint x: 146, endPoint y: 333, distance: 32.2
click at [137, 329] on div "Font Size 23 px" at bounding box center [109, 315] width 181 height 49
click at [166, 327] on input "23" at bounding box center [171, 317] width 26 height 18
type input "20"
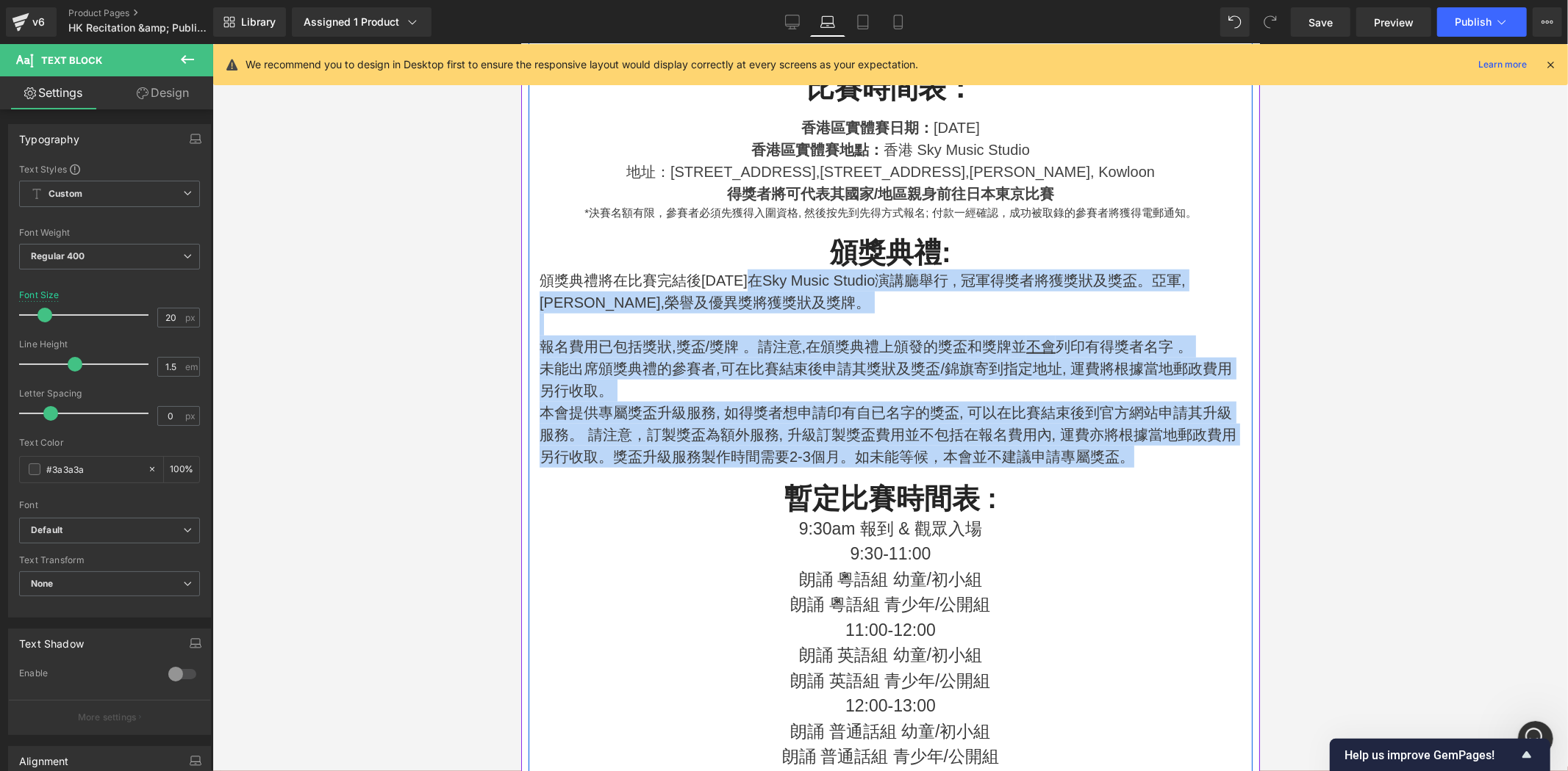
click at [916, 587] on p "朗誦 粵語組 幼童/初小組" at bounding box center [890, 579] width 702 height 26
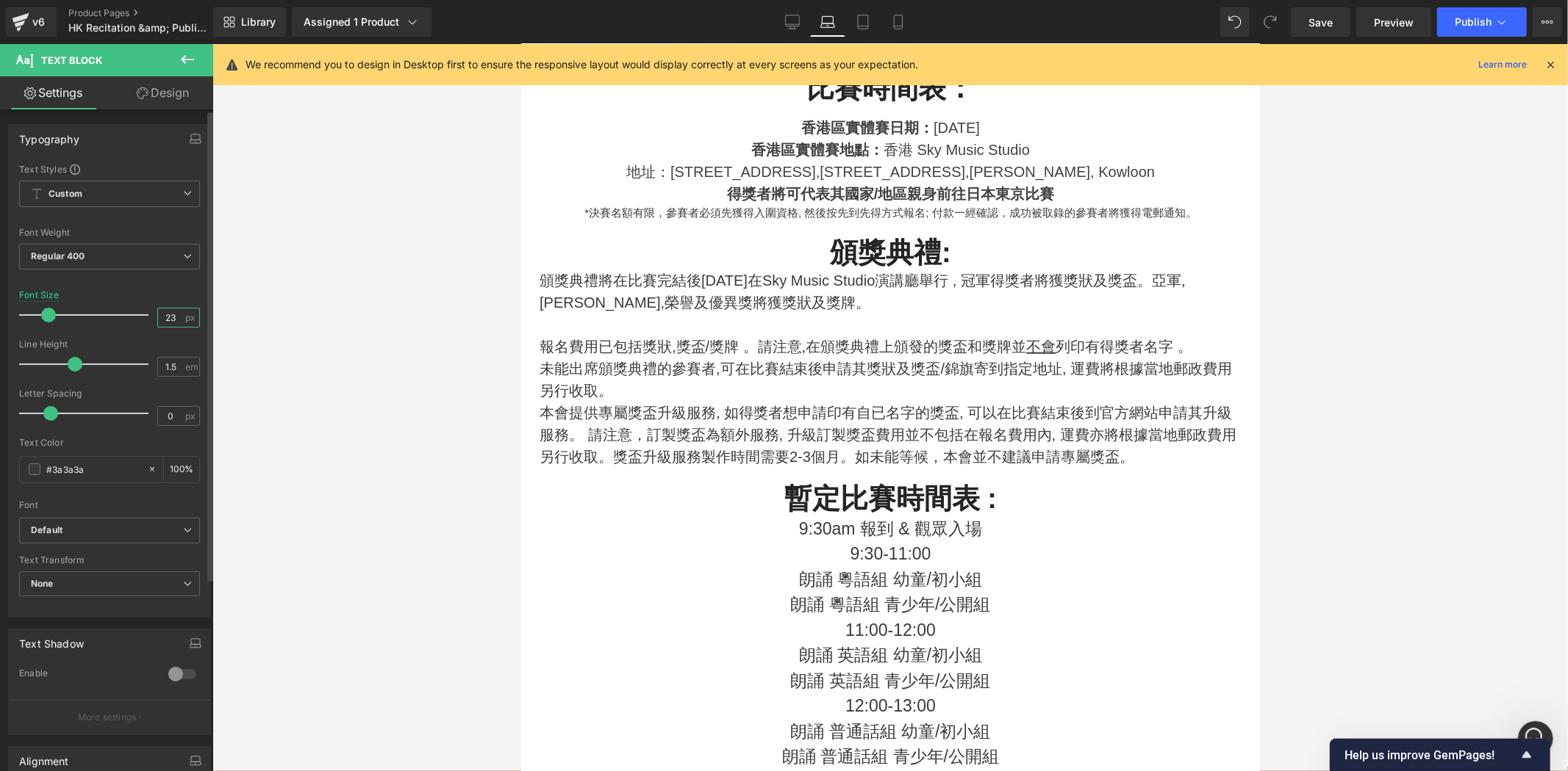
click at [176, 319] on input "23" at bounding box center [171, 317] width 26 height 18
type input "20"
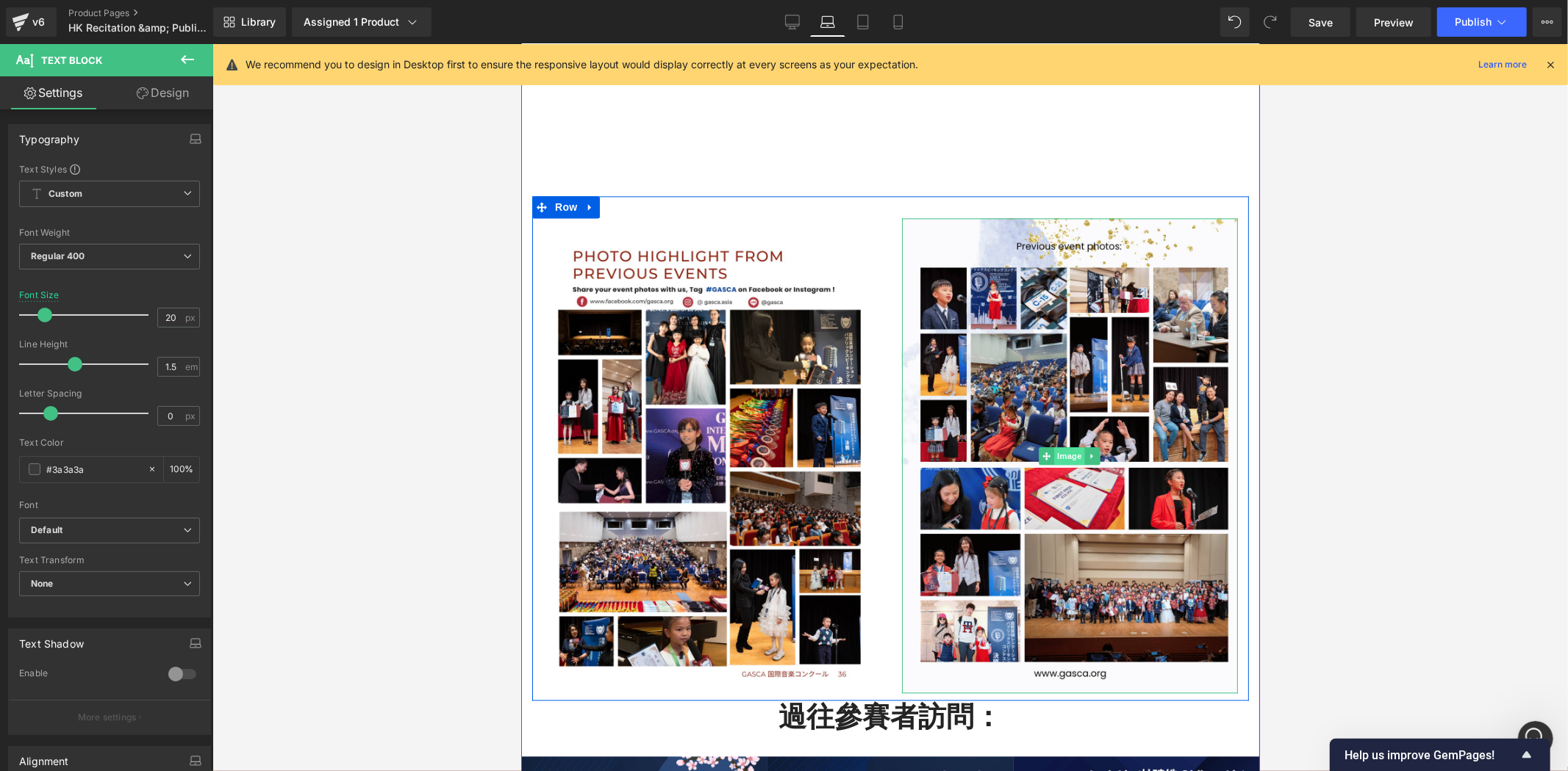
scroll to position [2750, 0]
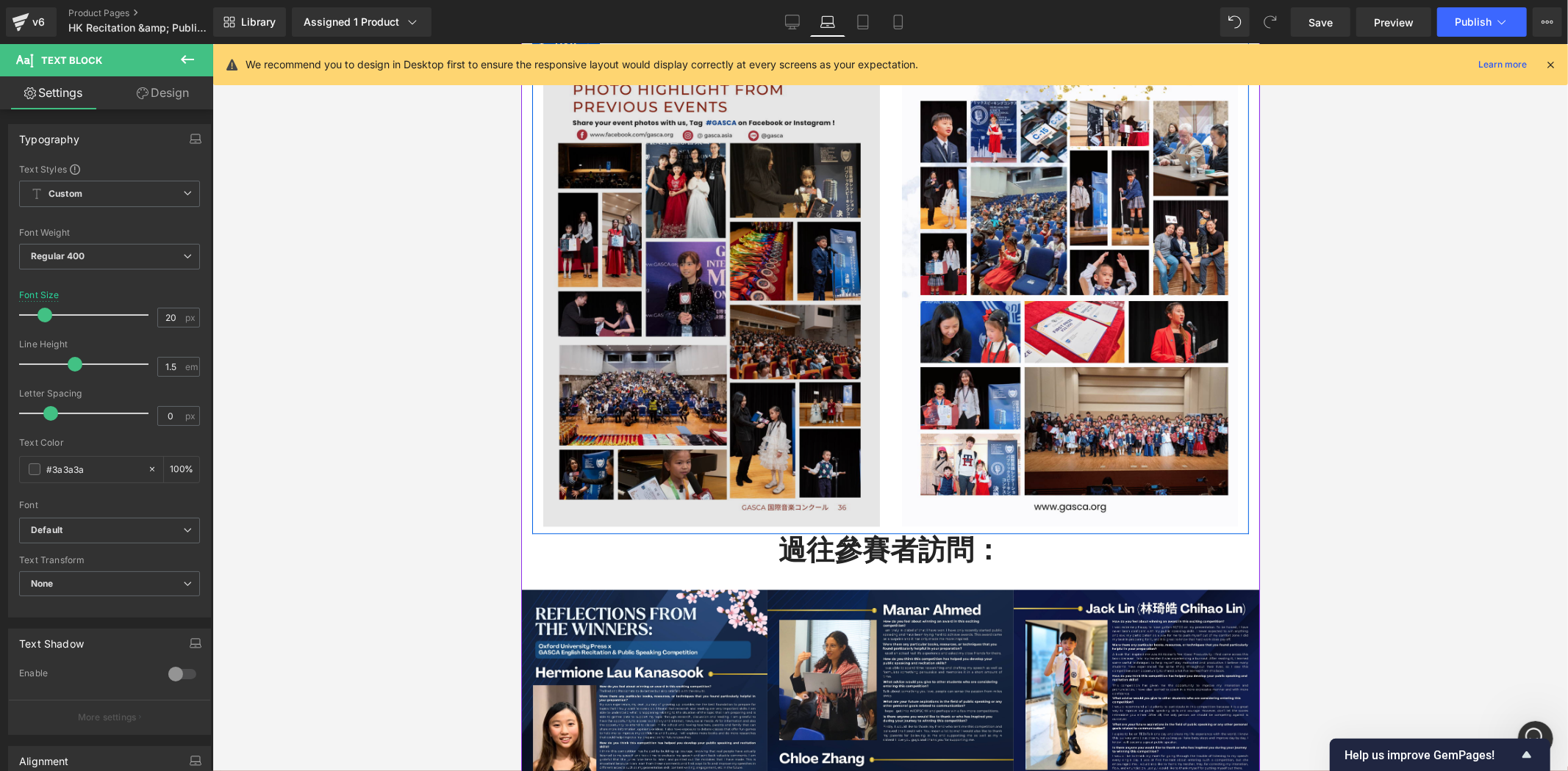
click at [706, 195] on img at bounding box center [711, 288] width 337 height 475
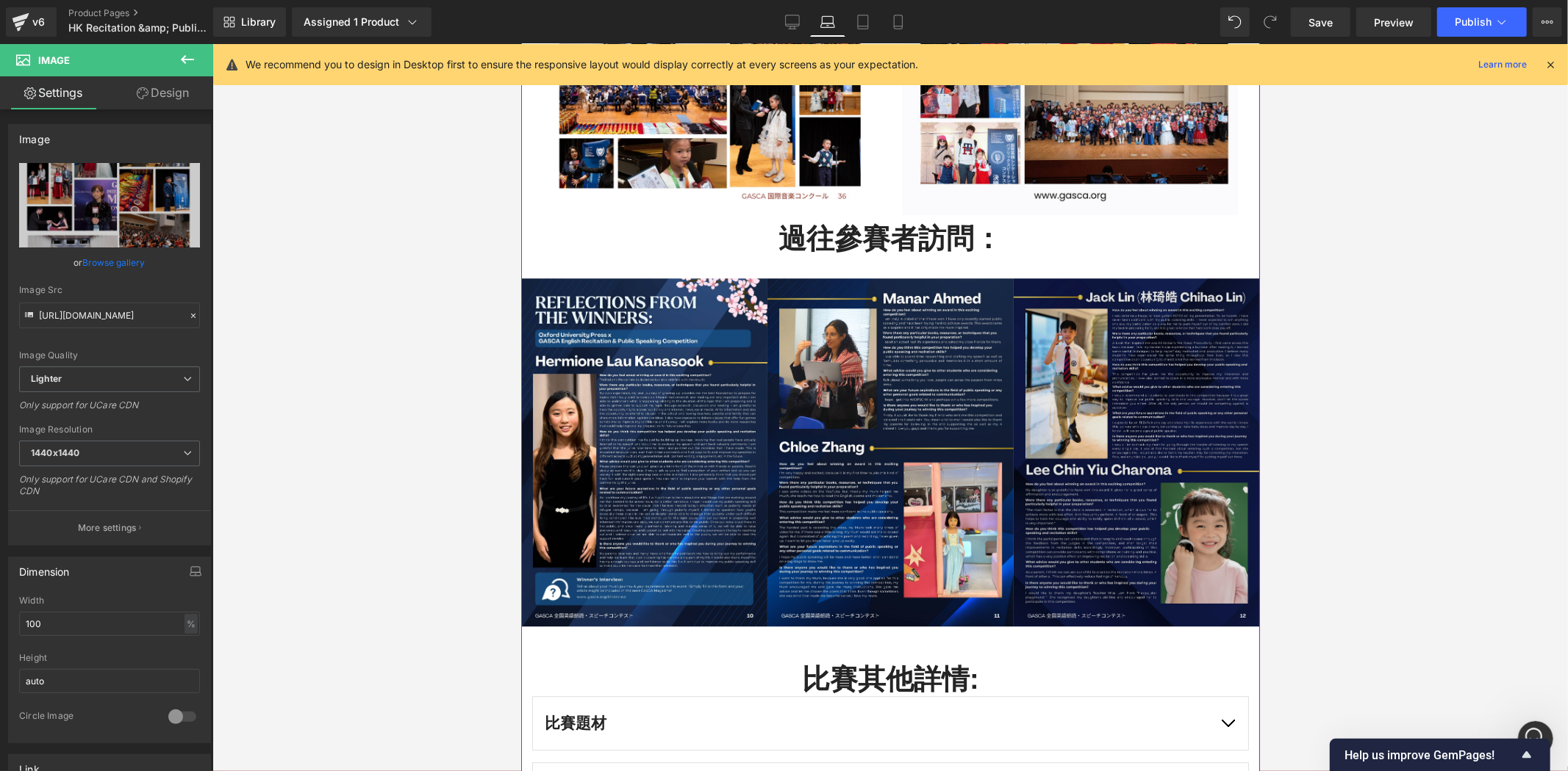
scroll to position [3131, 0]
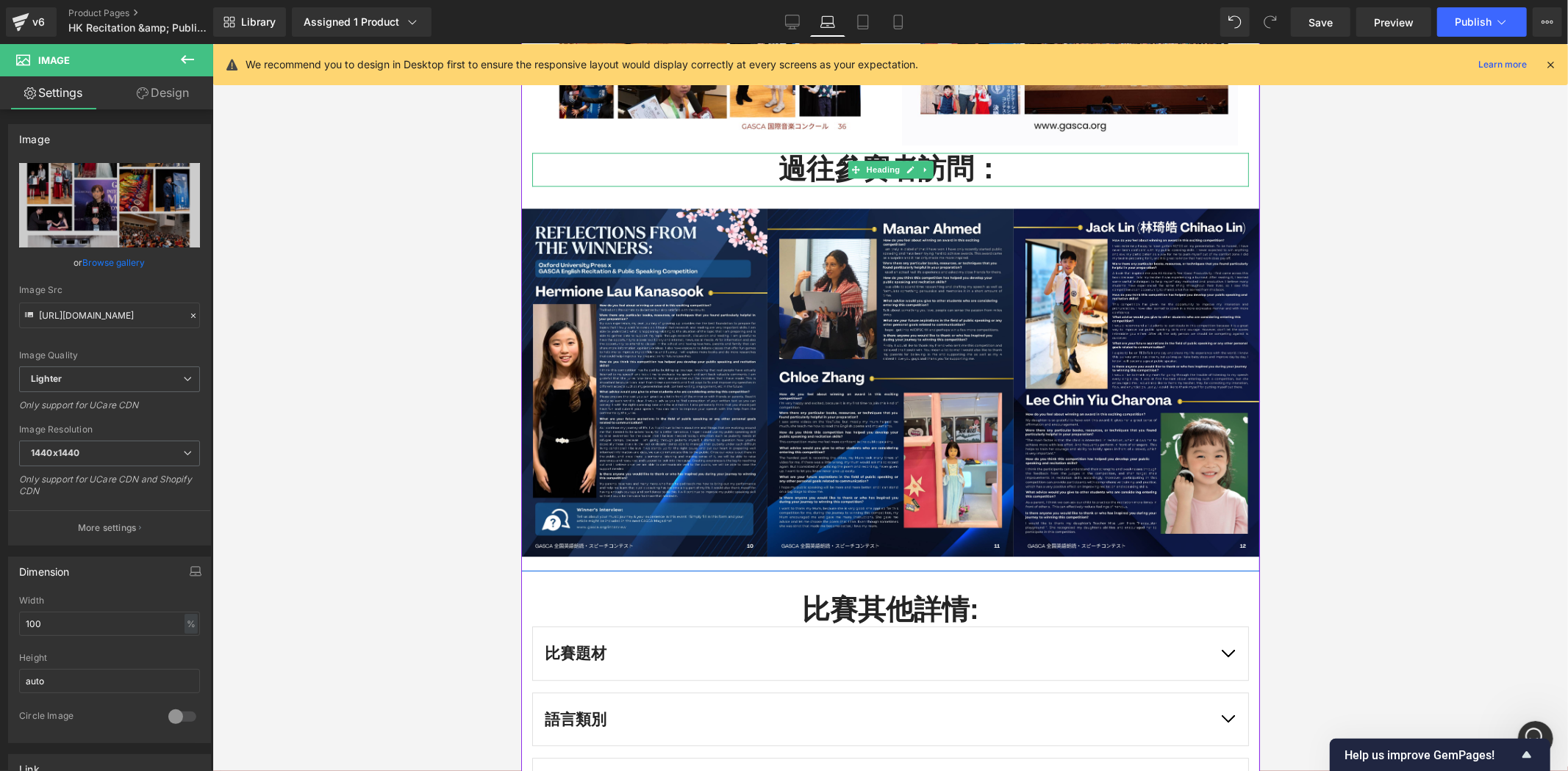
click at [928, 174] on h2 "過往參賽者訪問：" at bounding box center [889, 168] width 717 height 34
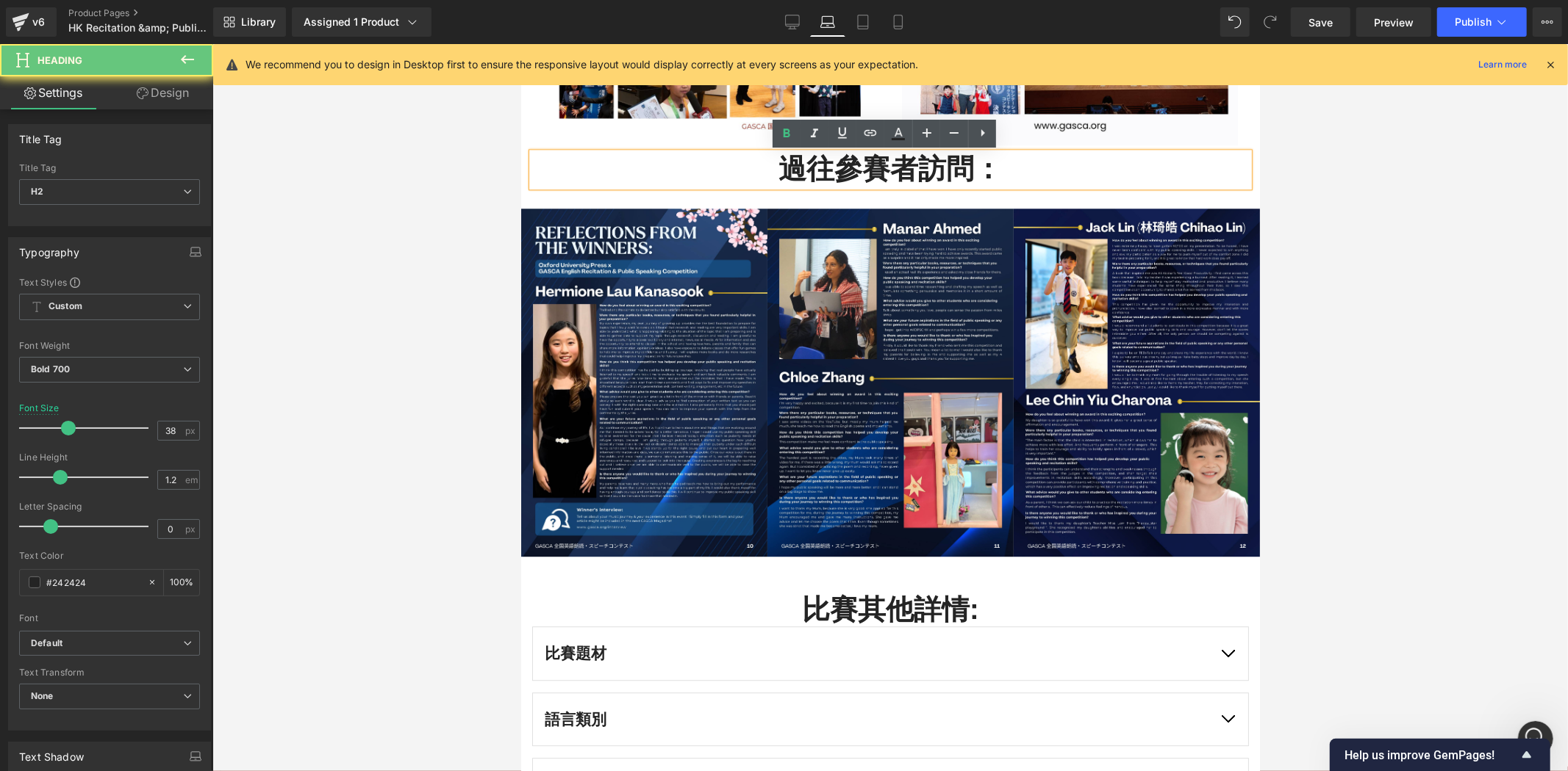
click at [878, 173] on h2 "過往參賽者訪問：" at bounding box center [889, 168] width 717 height 34
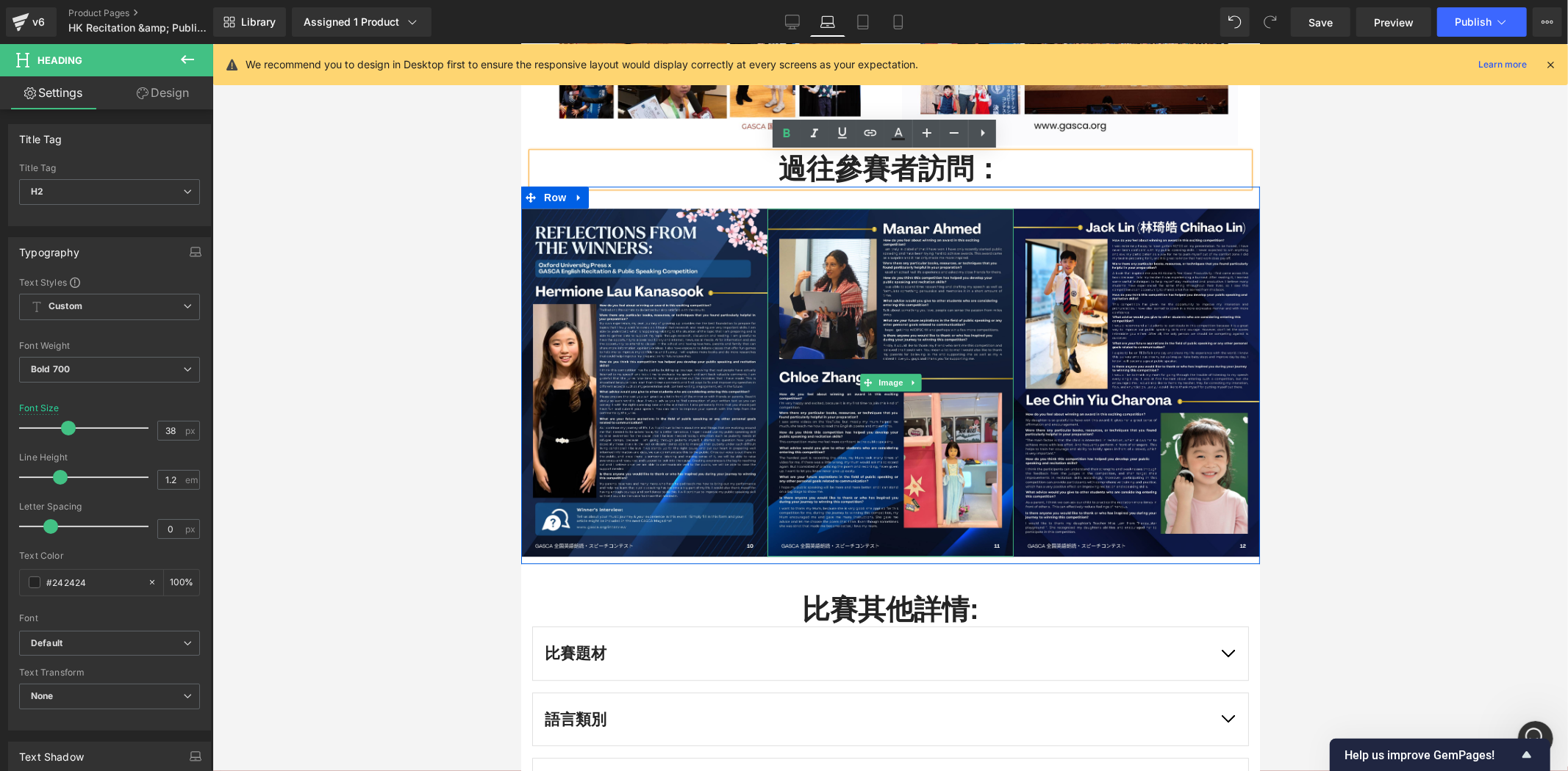
click at [818, 222] on img at bounding box center [890, 382] width 246 height 348
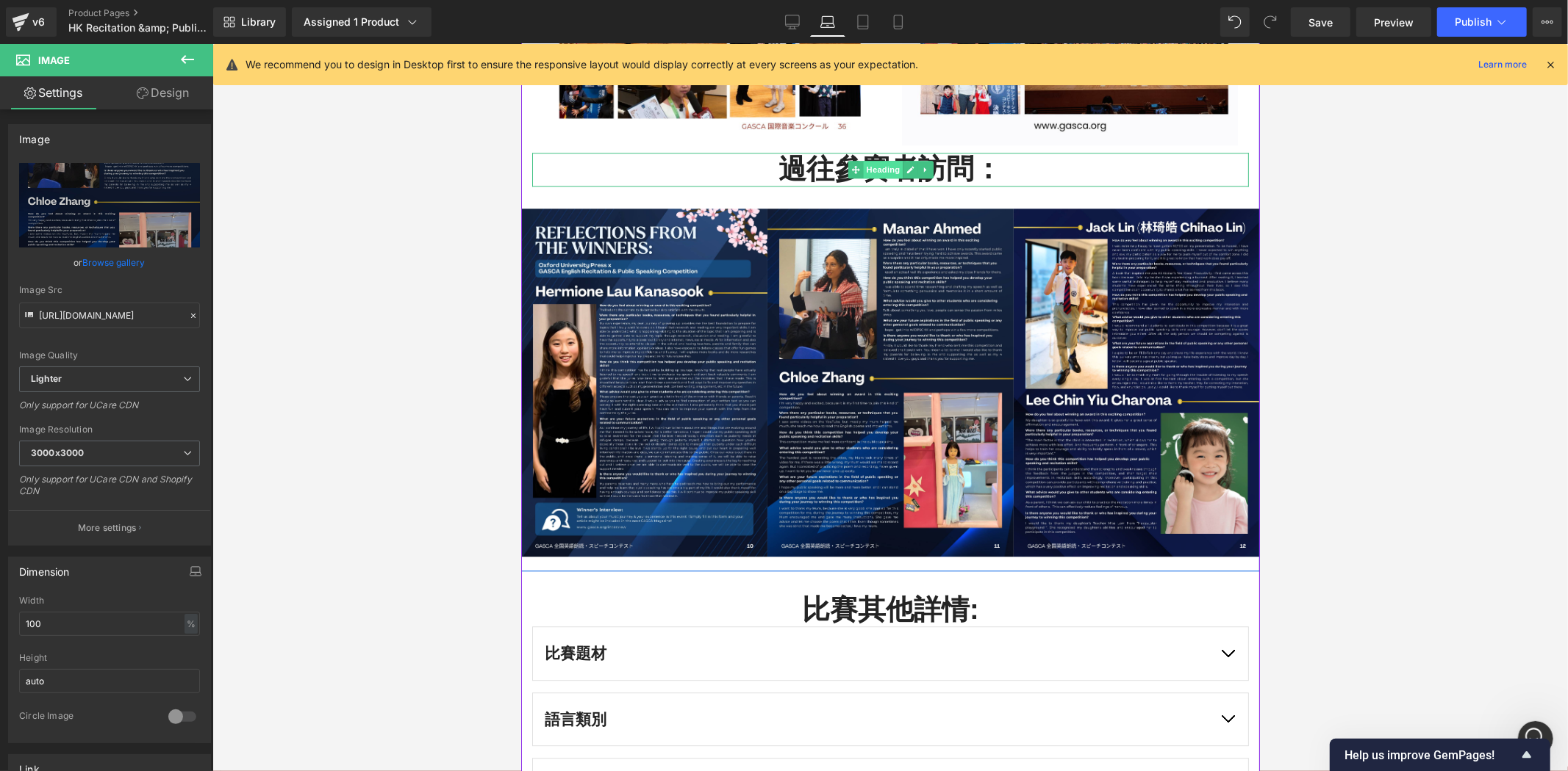
click at [878, 171] on span "Heading" at bounding box center [882, 169] width 40 height 18
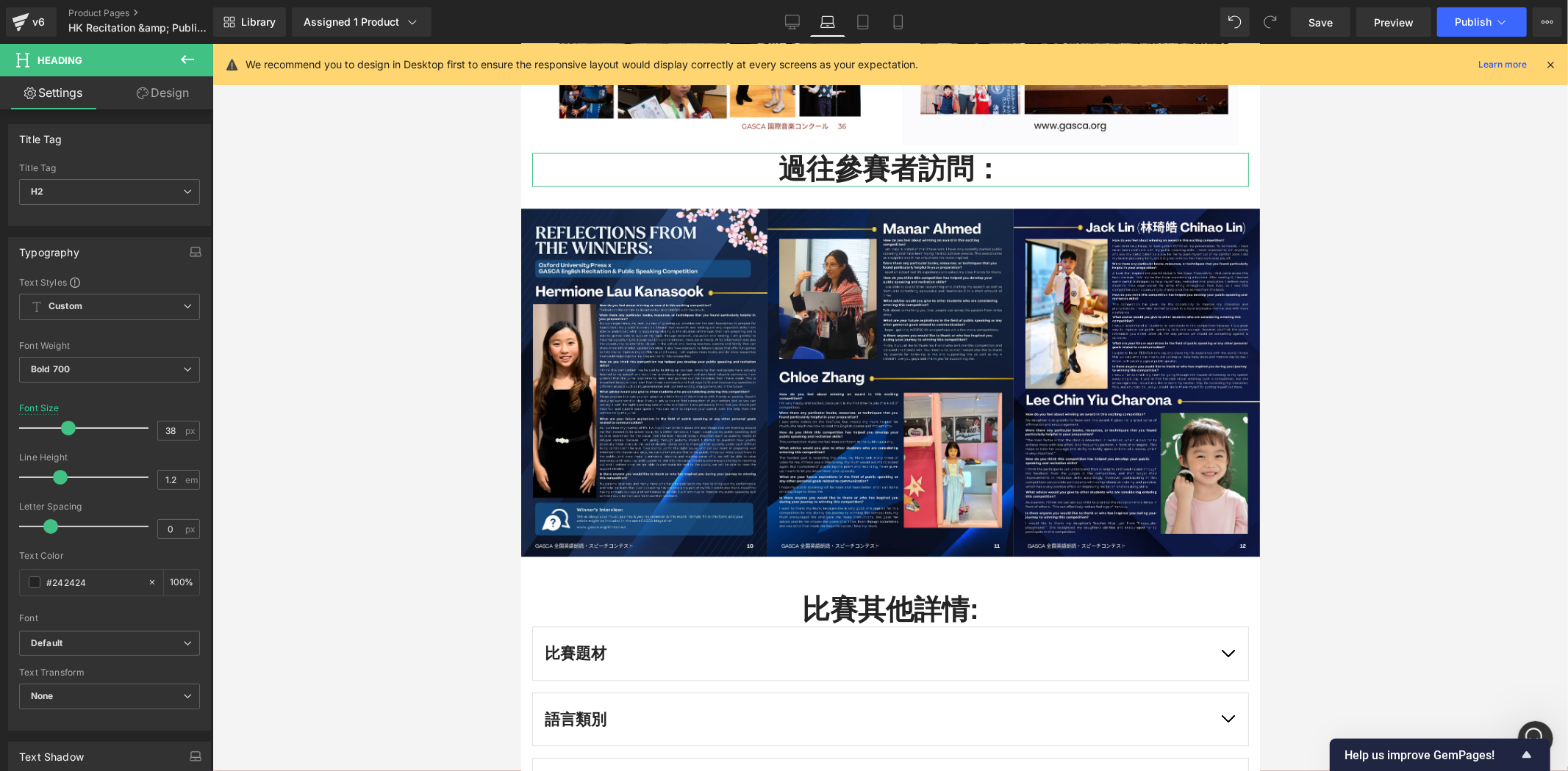
drag, startPoint x: 179, startPoint y: 92, endPoint x: 151, endPoint y: 182, distance: 94.3
click at [179, 92] on link "Design" at bounding box center [163, 93] width 107 height 33
click at [0, 0] on div "Spacing" at bounding box center [0, 0] width 0 height 0
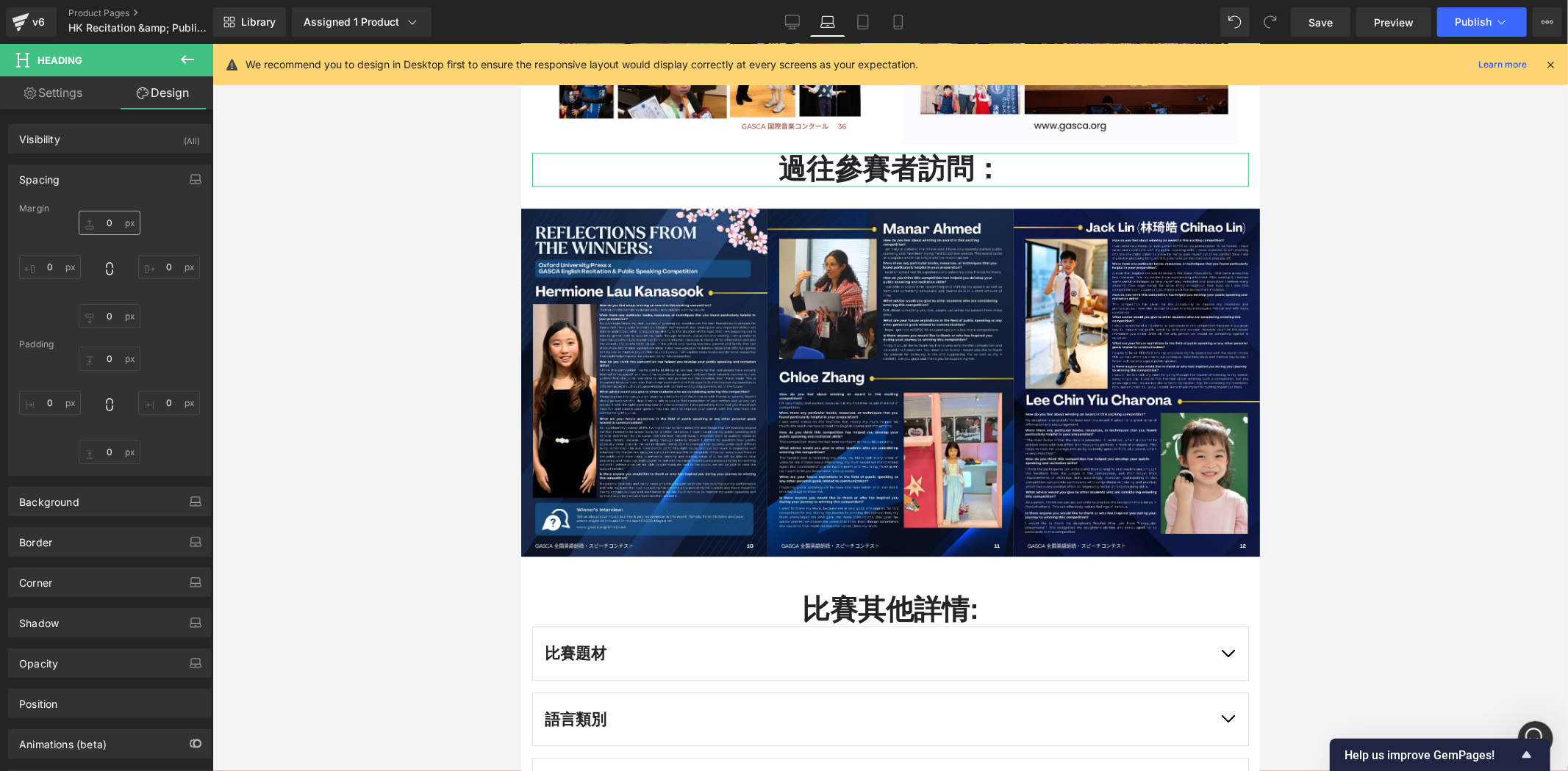
type input "0"
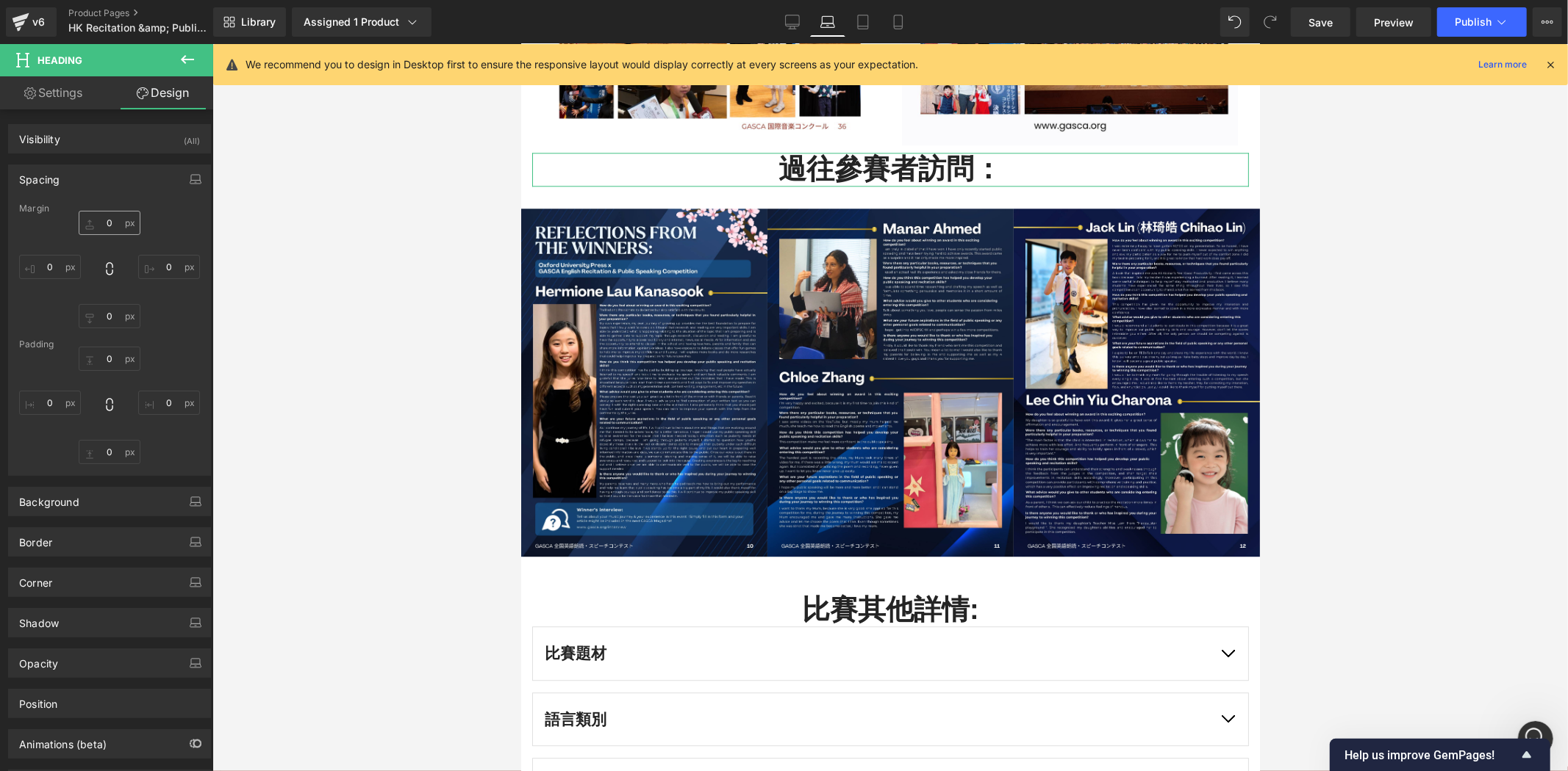
type input "0"
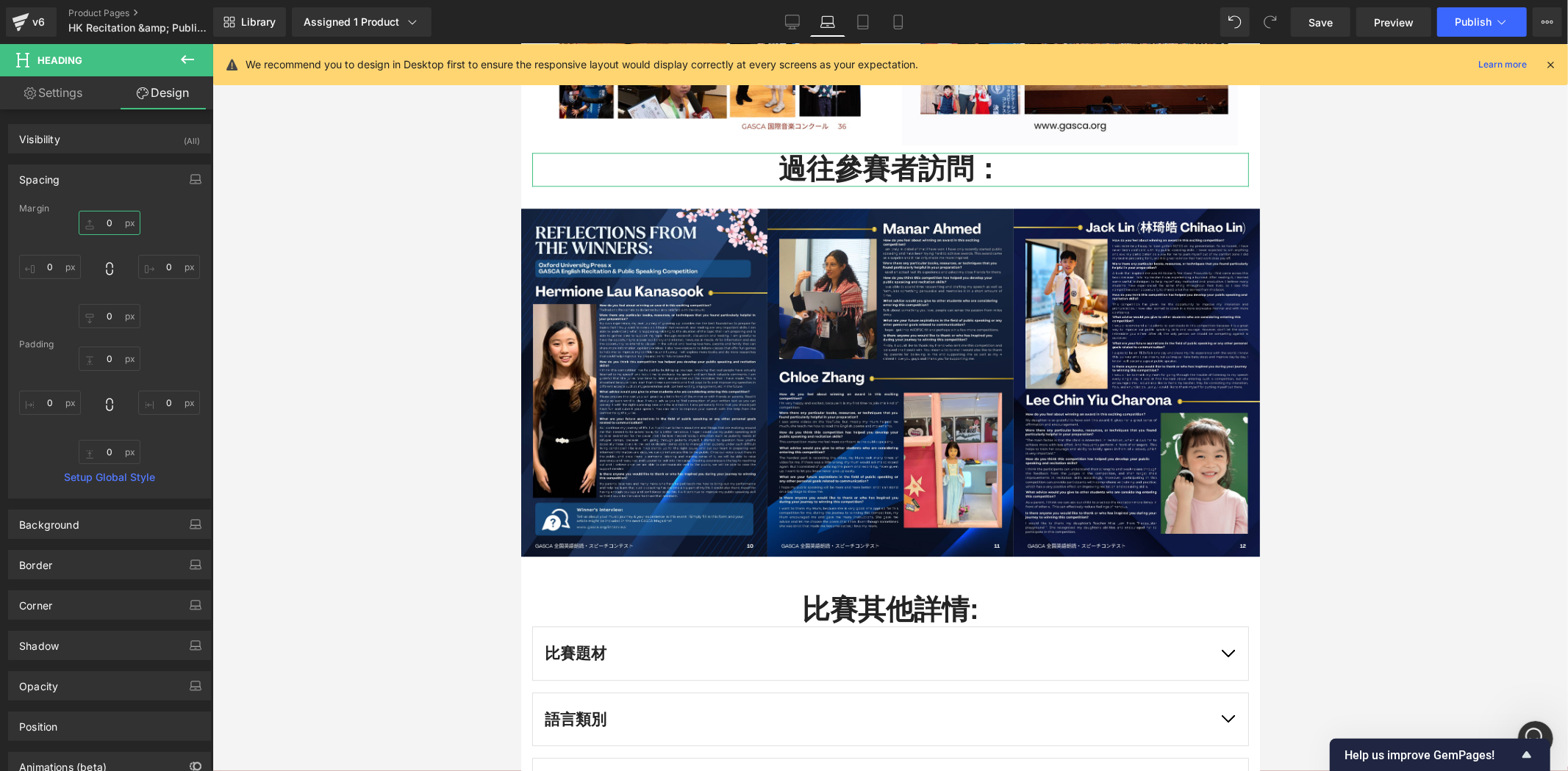
click at [120, 232] on input "0" at bounding box center [109, 222] width 62 height 24
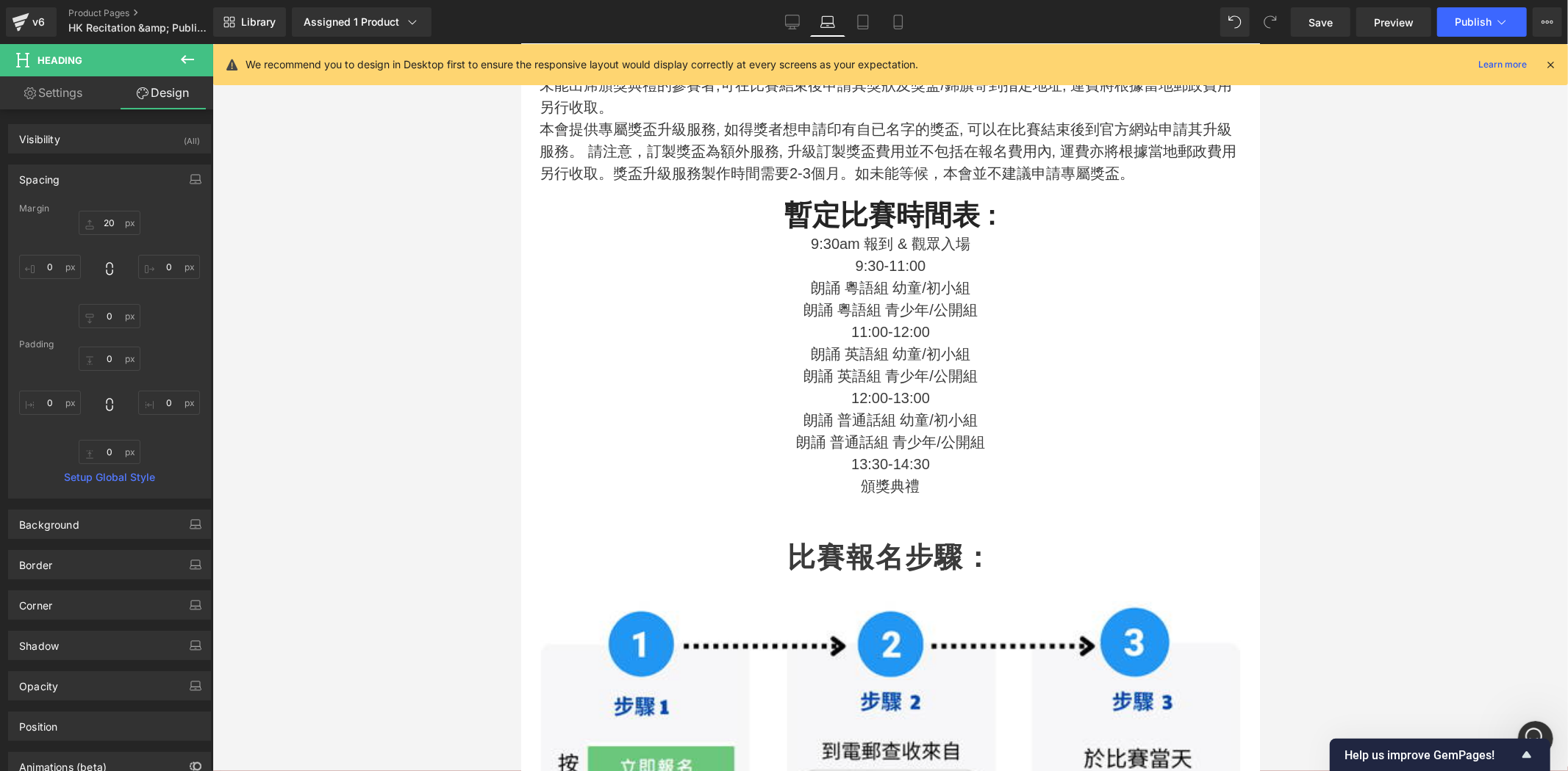
scroll to position [1225, 0]
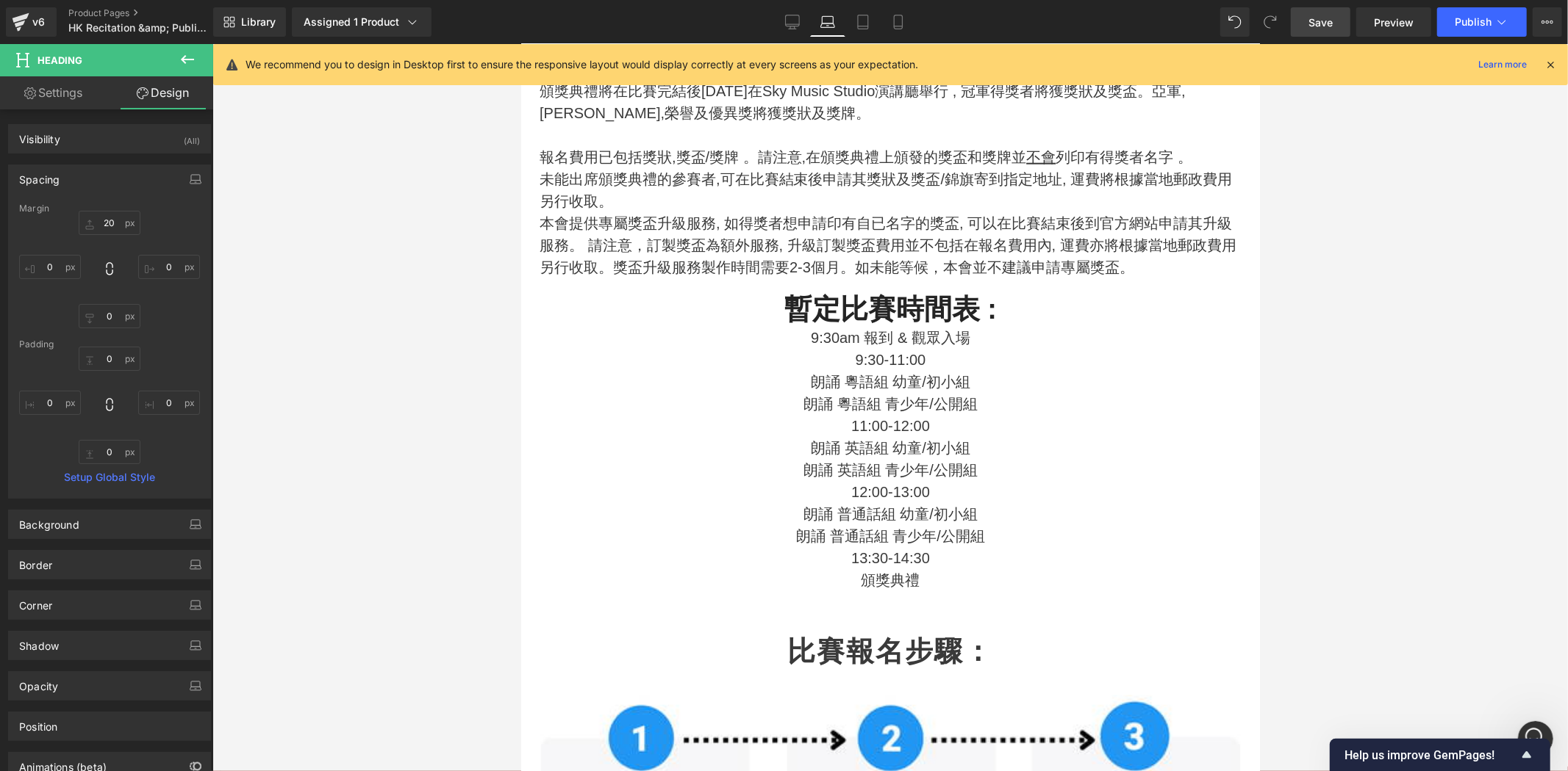
click at [1311, 27] on span "Save" at bounding box center [1320, 23] width 24 height 16
click at [778, 30] on link "Desktop" at bounding box center [775, 22] width 35 height 30
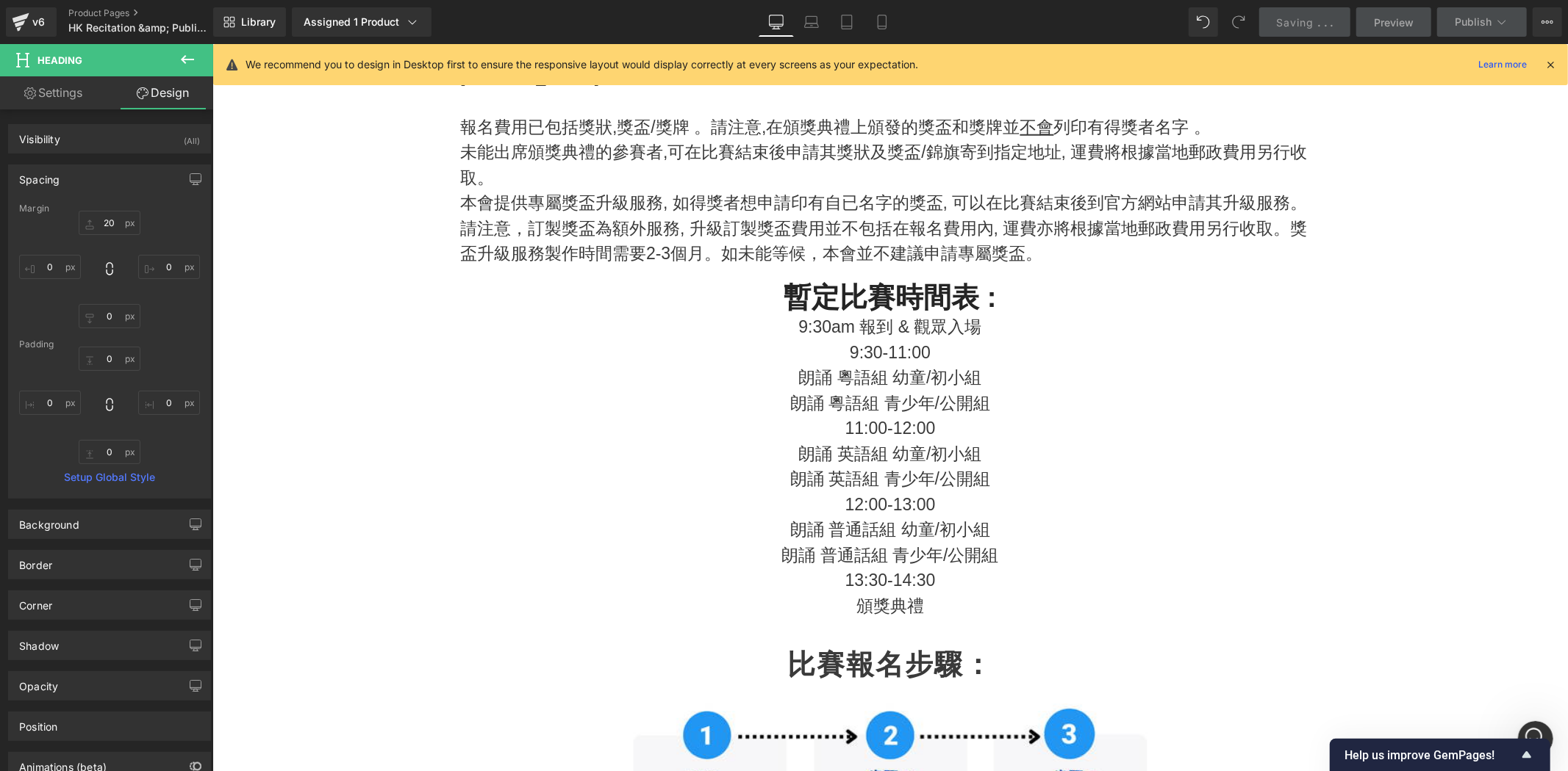
type input "0"
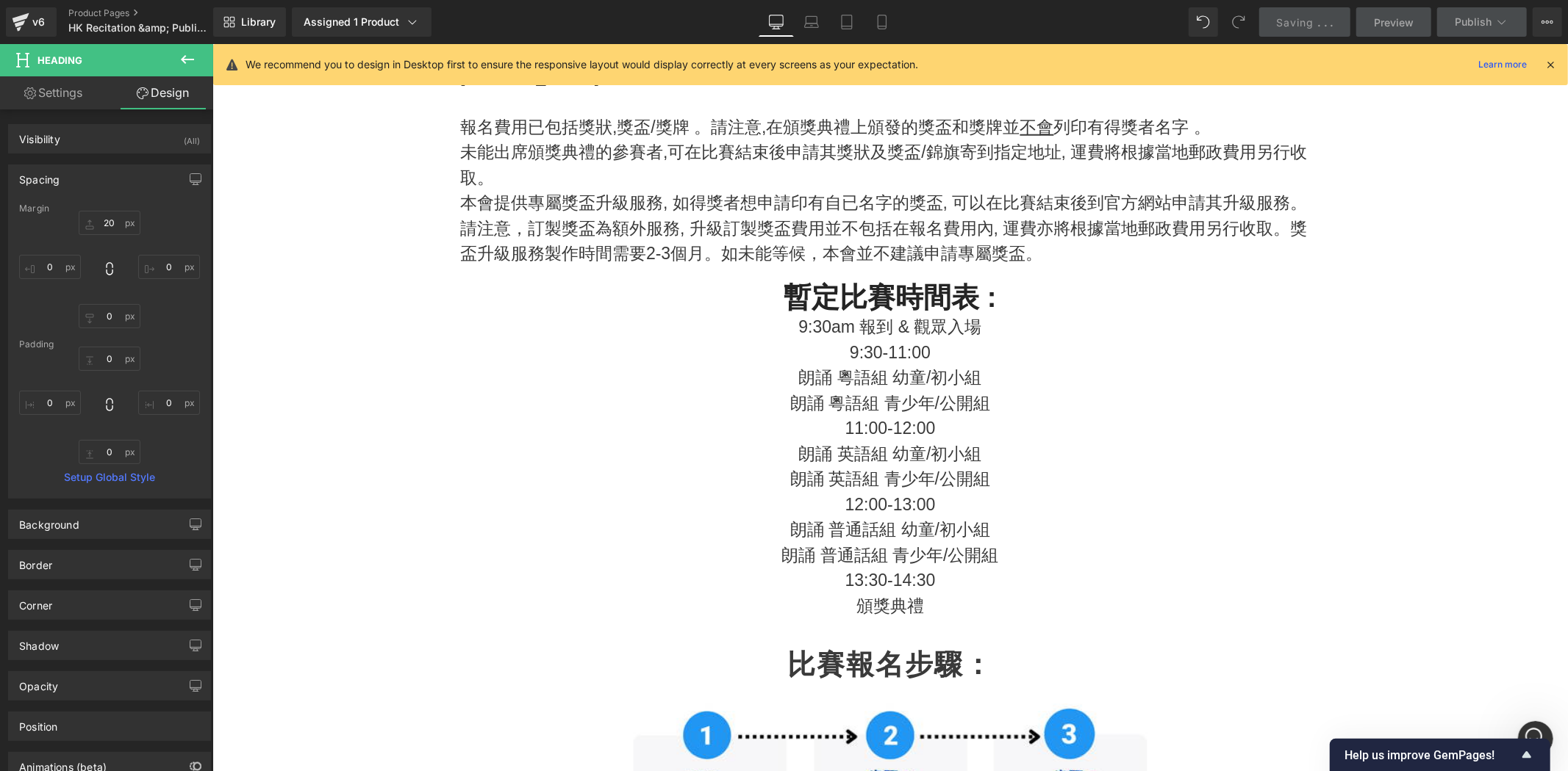
type input "0"
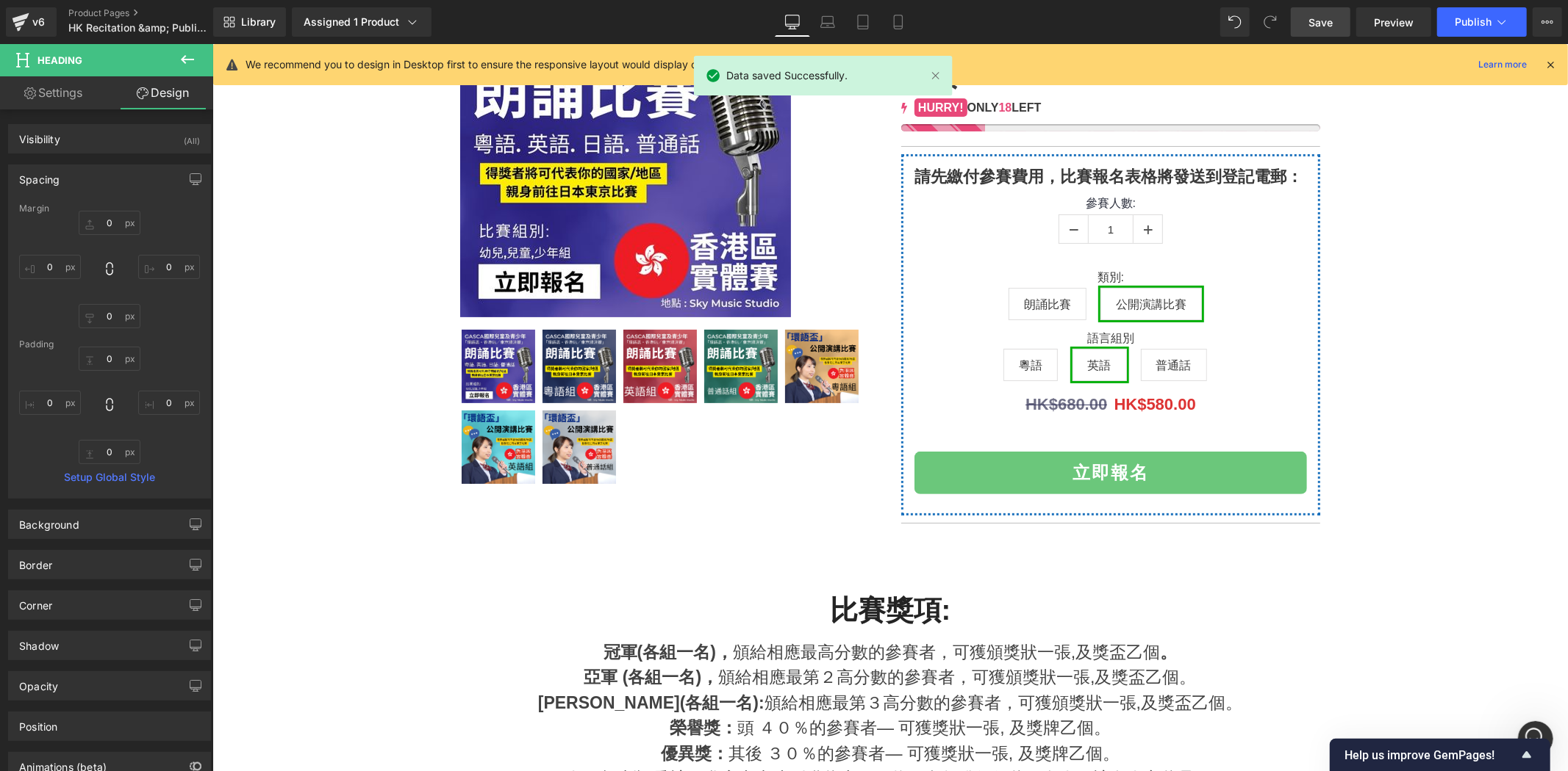
scroll to position [571, 0]
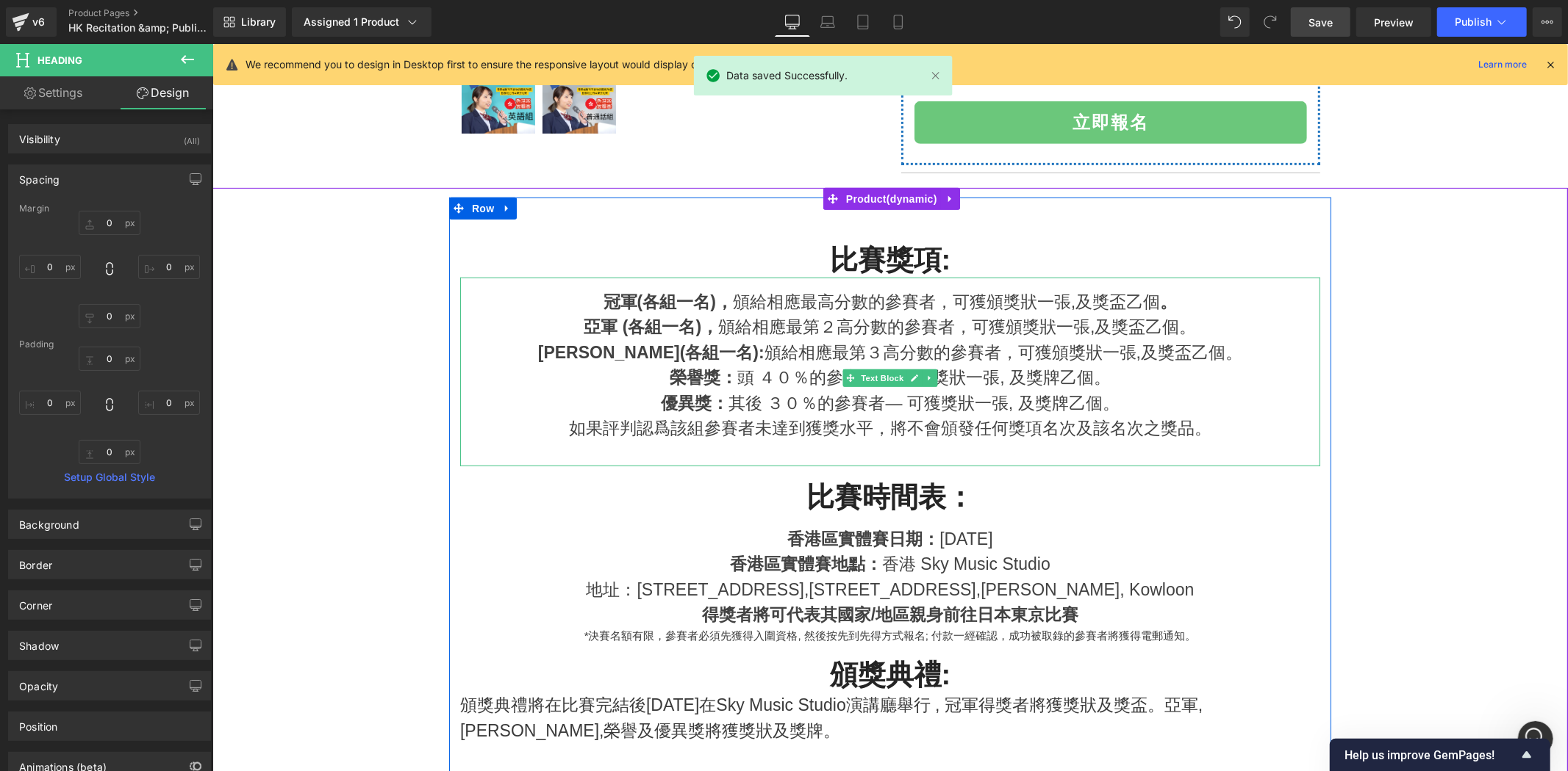
click at [1224, 427] on div "如果評判認爲該組參賽者未達到獲獎水平，將不會頒發任何獎項名次及該名次之獎品。" at bounding box center [890, 427] width 860 height 26
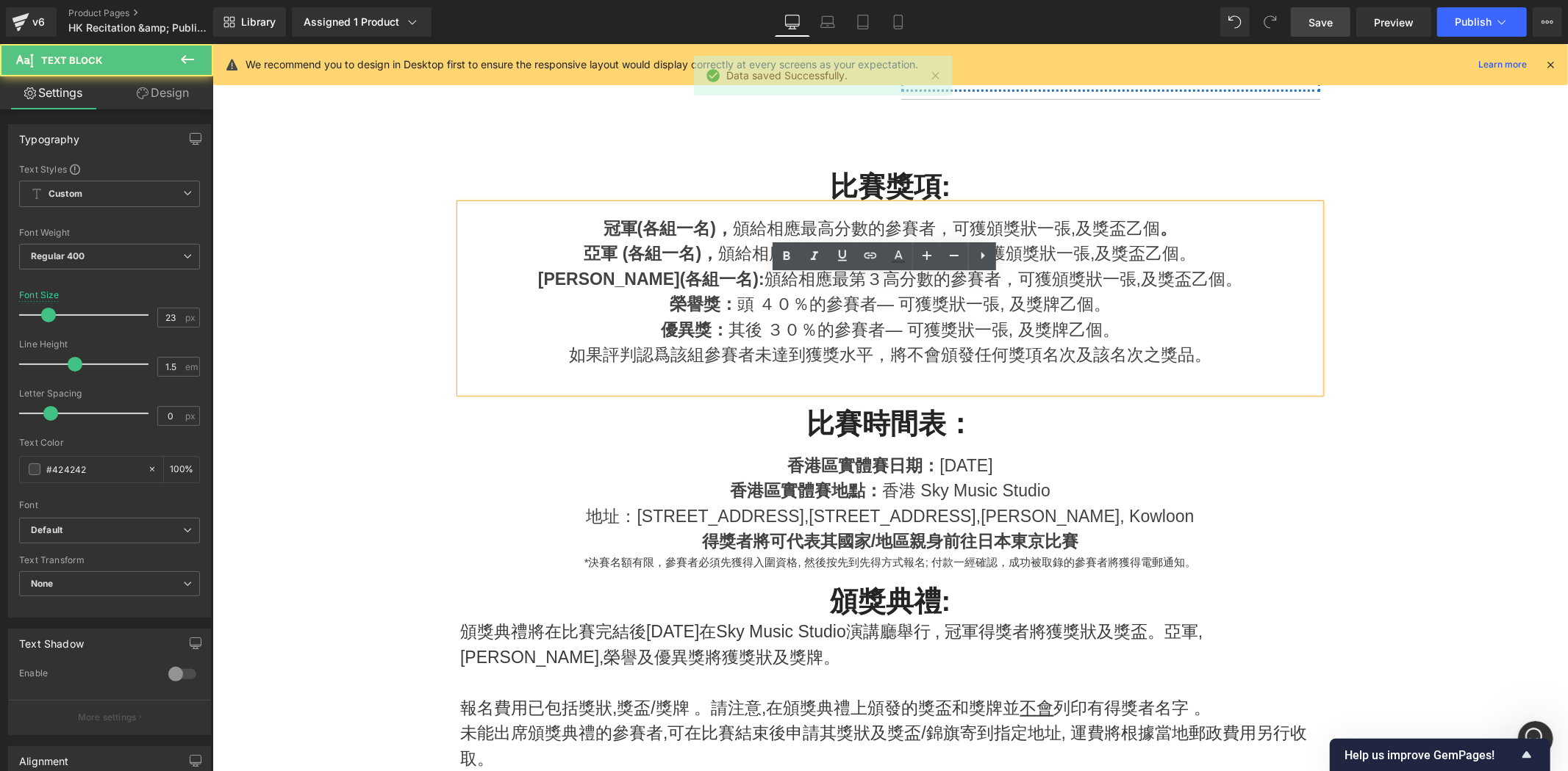
scroll to position [762, 0]
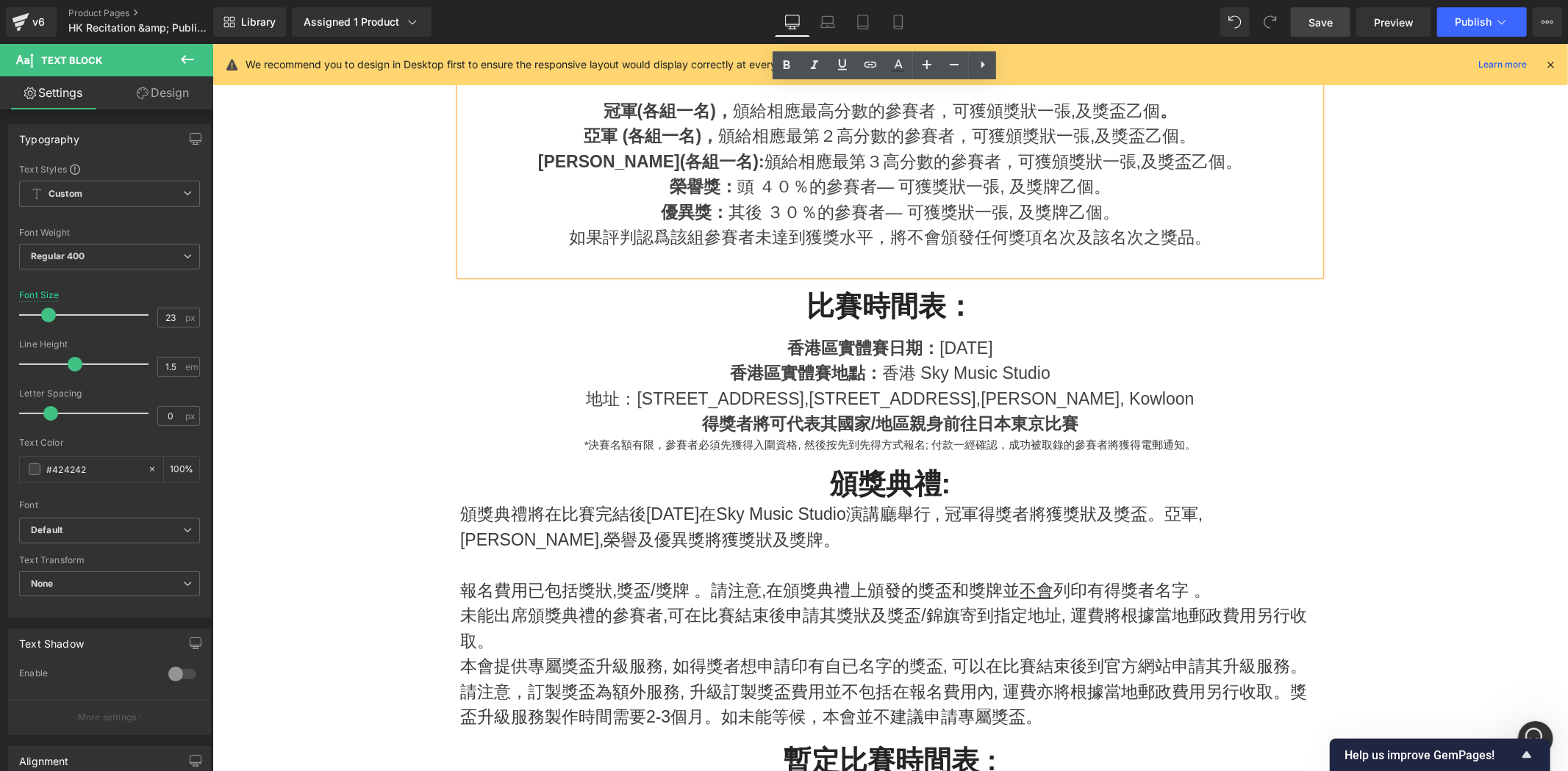
click at [1221, 438] on p "*決賽名額有限，參賽者必須先獲得入圍資格, 然後按先到先得方式報名; 付款一經確認，成功被取錄的參賽者將獲得電郵通知。" at bounding box center [890, 445] width 860 height 17
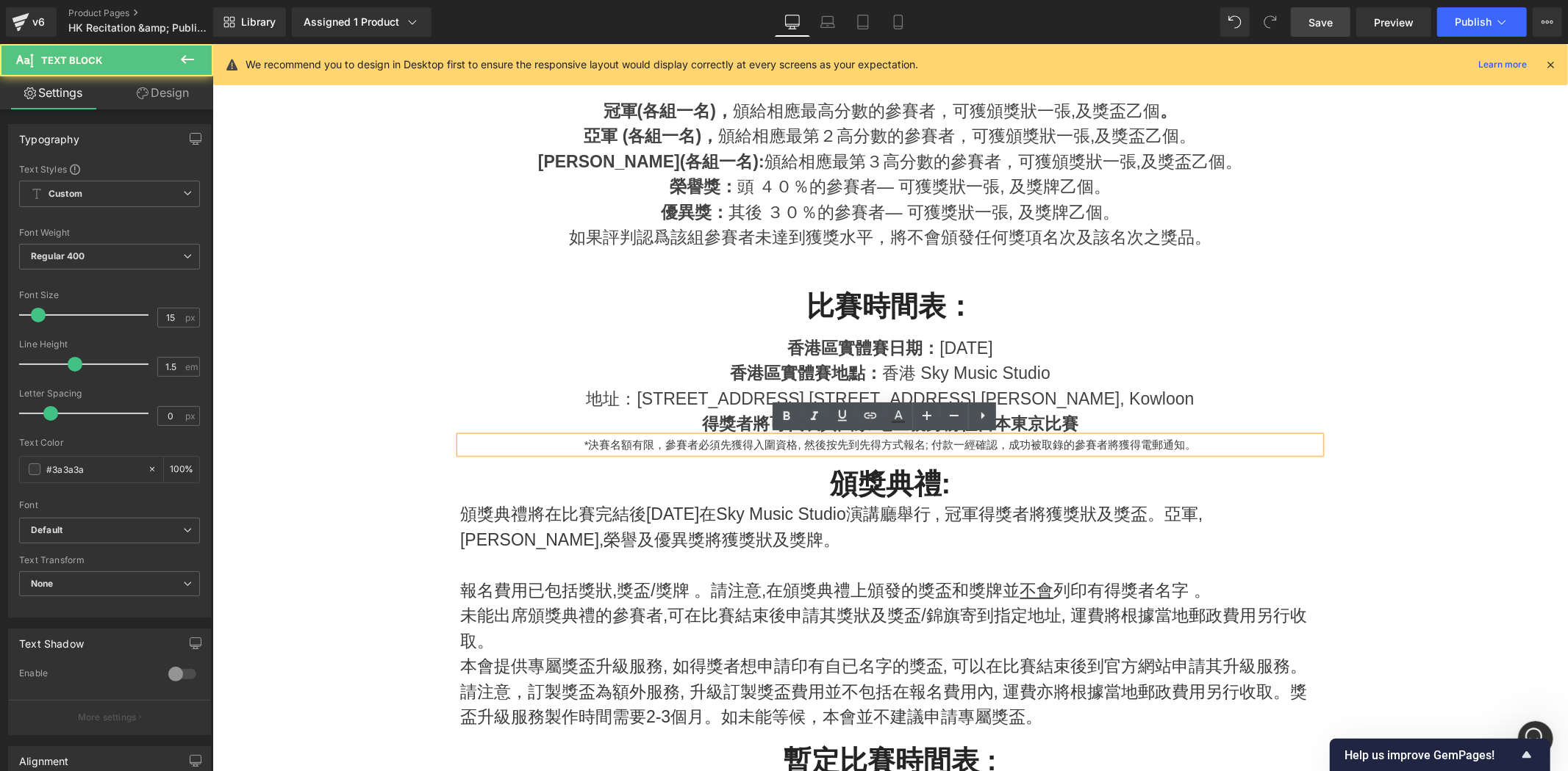
click at [1228, 379] on div "香港區實體賽地點： [GEOGRAPHIC_DATA]" at bounding box center [890, 373] width 860 height 26
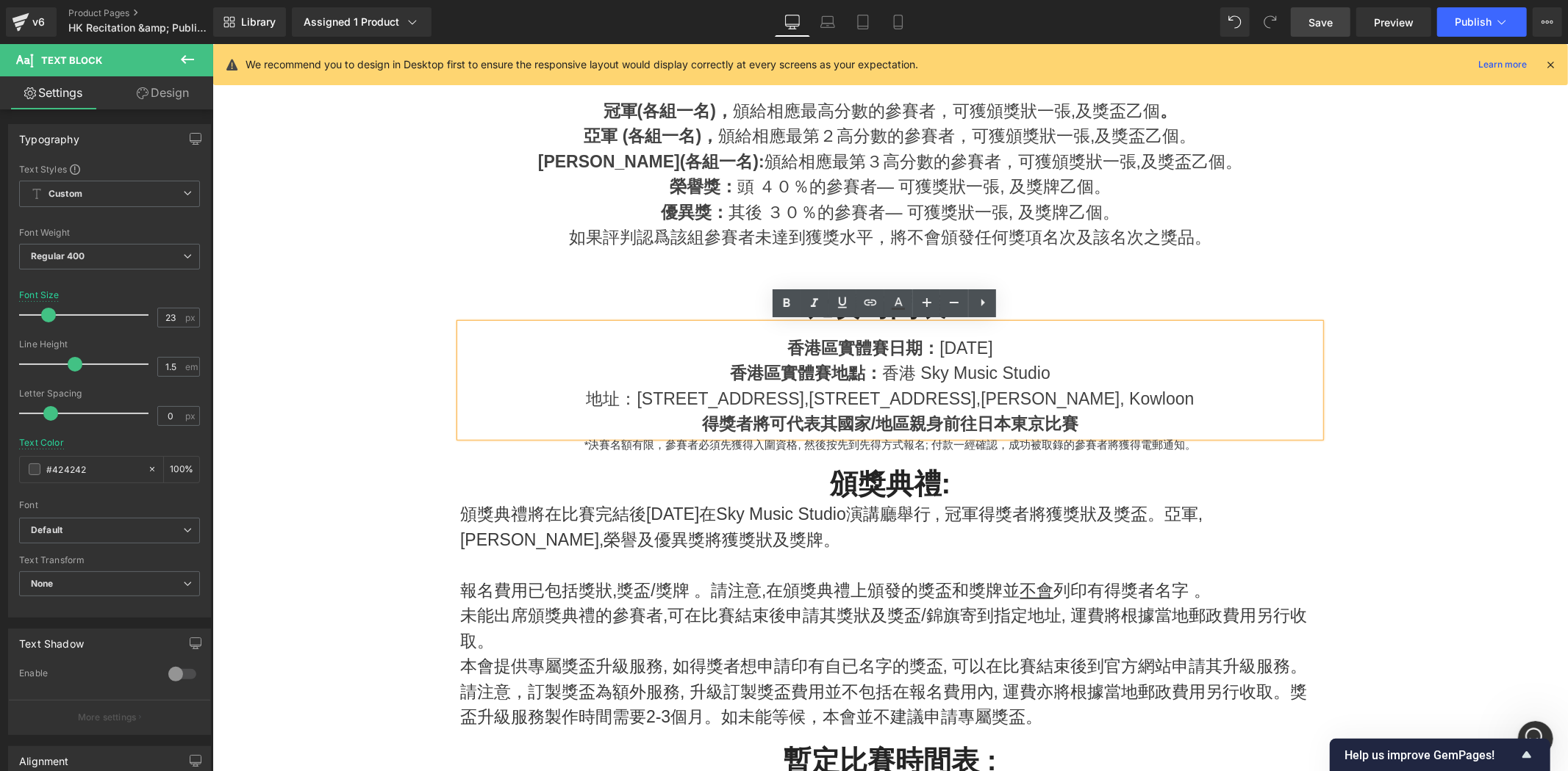
click at [1187, 598] on p "報名費用已包括獎狀,獎盃/獎牌 。請注意,在頒獎典禮上頒發的獎盃和獎牌並 不會 列印有得獎者名字 。" at bounding box center [890, 590] width 860 height 26
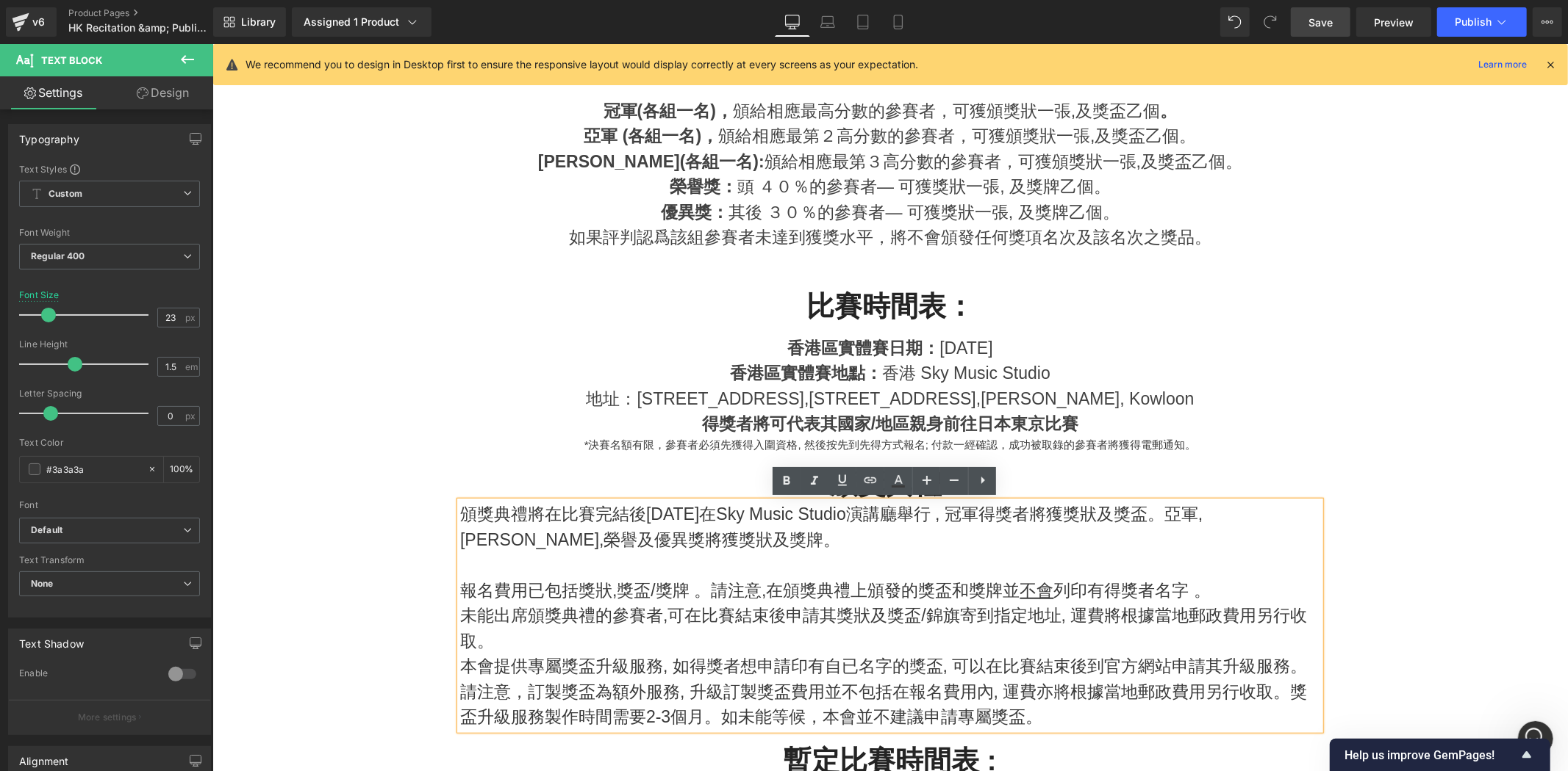
scroll to position [1142, 0]
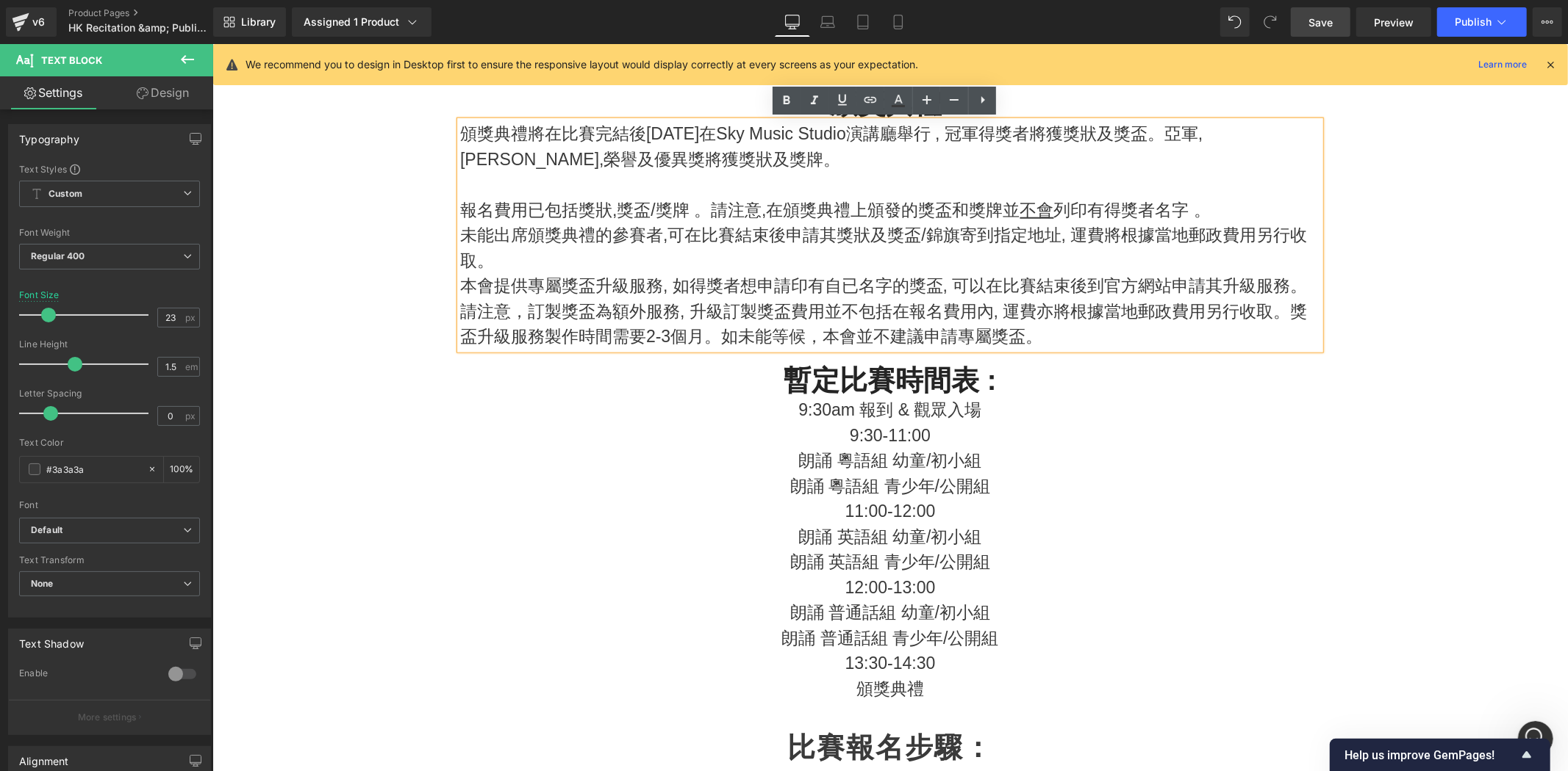
click at [1193, 551] on p "朗誦 英語組 青少年/公開組" at bounding box center [890, 561] width 860 height 26
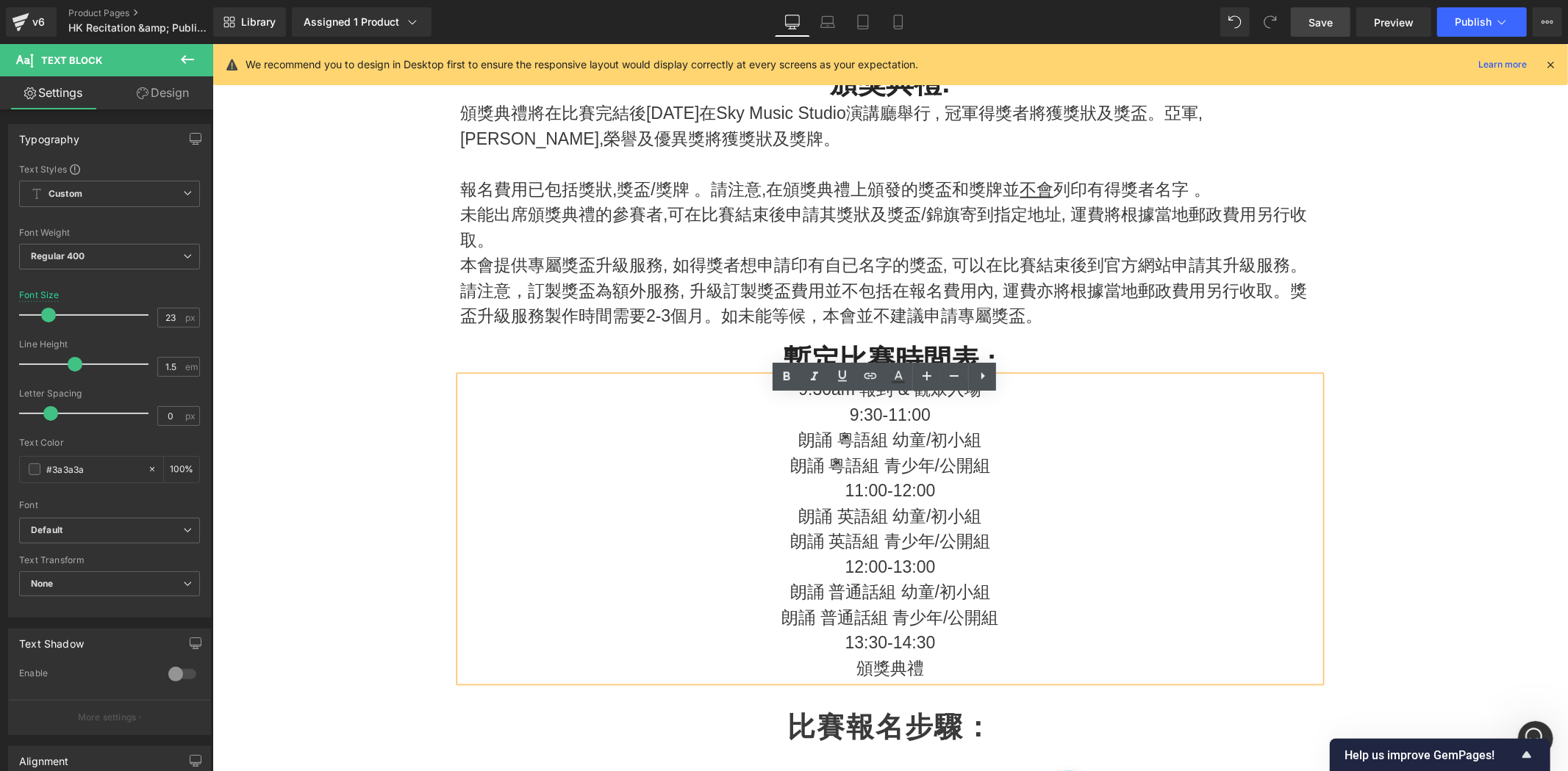
scroll to position [1523, 0]
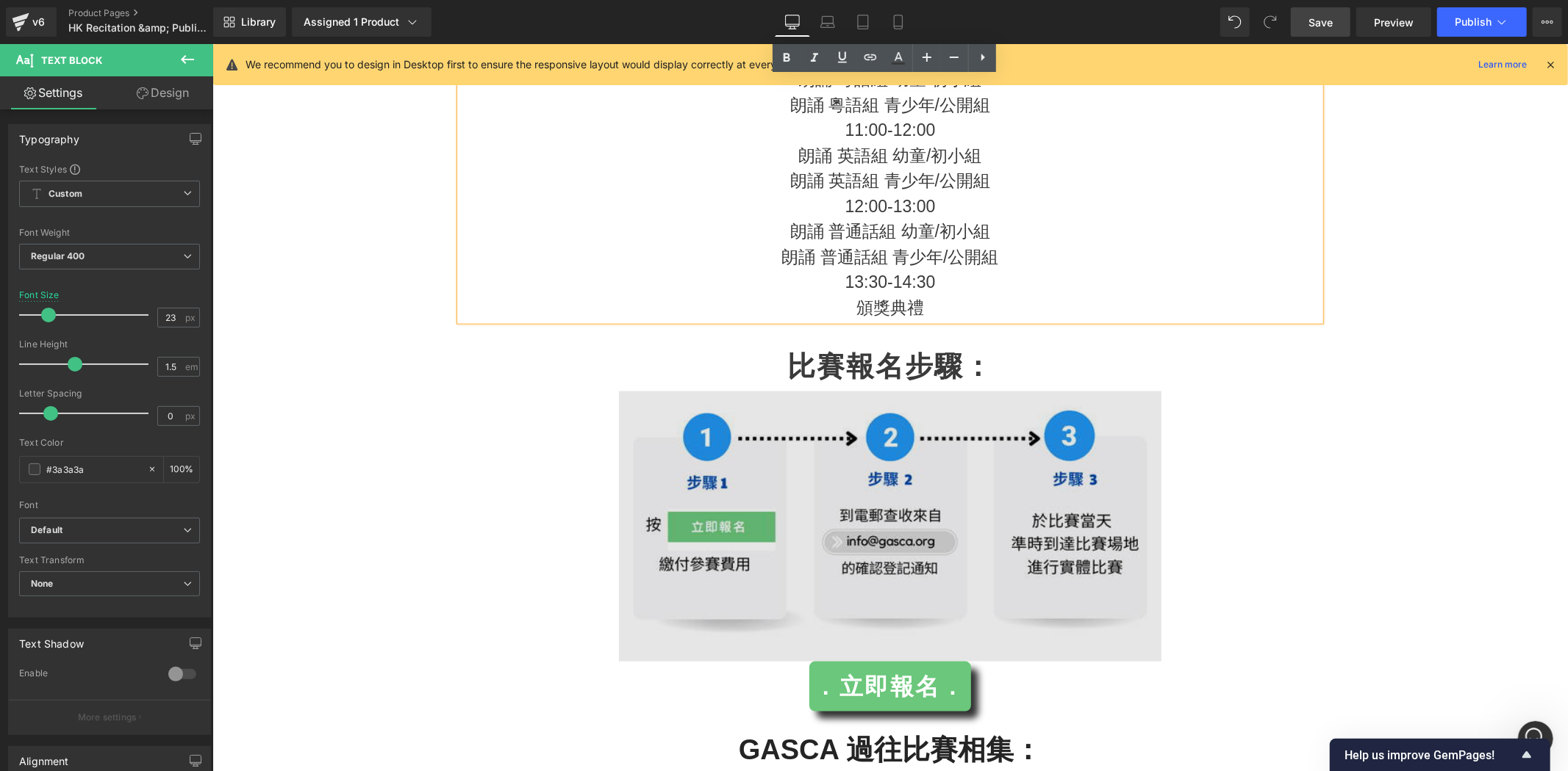
click at [1063, 531] on img at bounding box center [889, 526] width 543 height 271
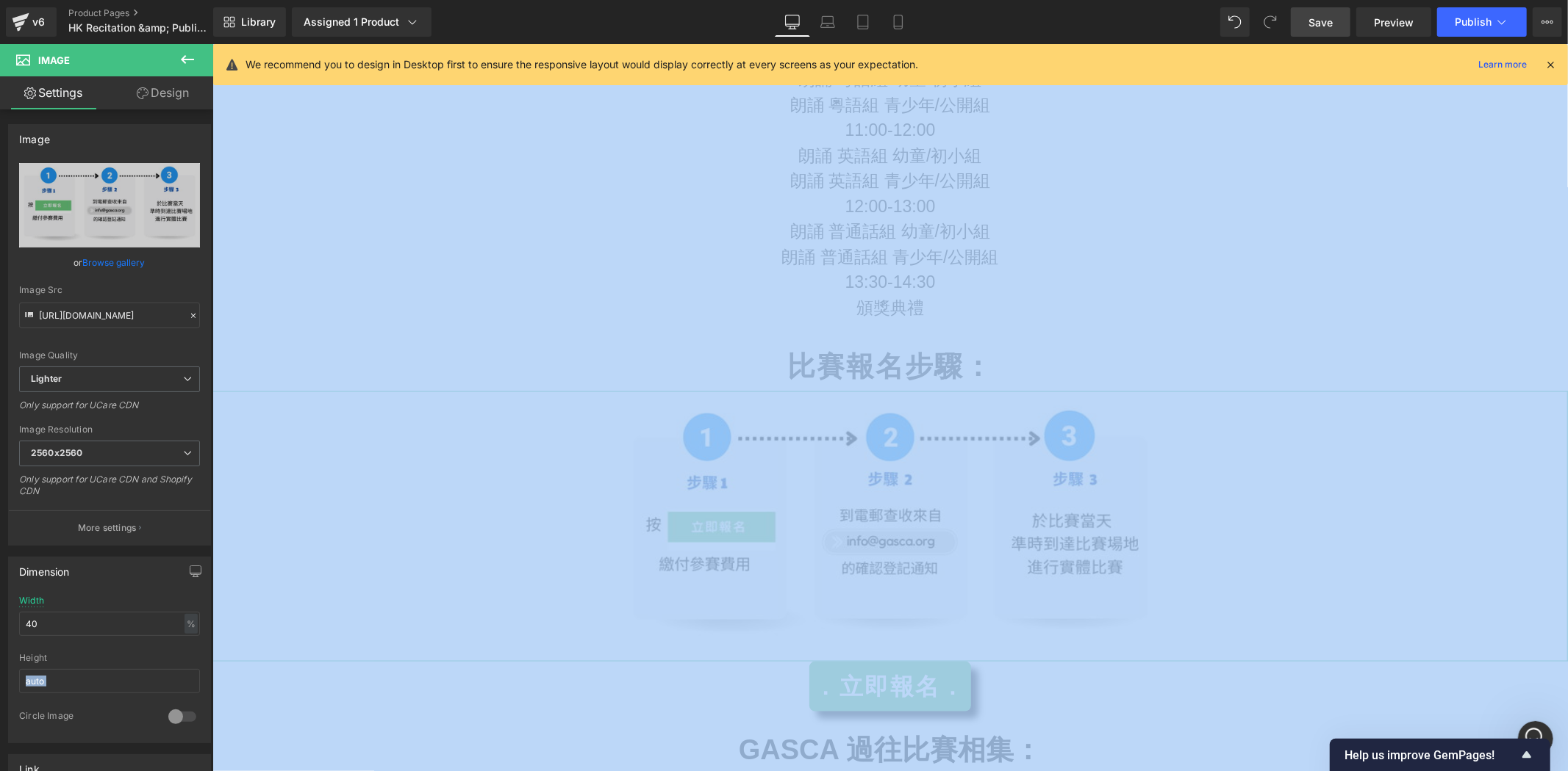
drag, startPoint x: 89, startPoint y: 640, endPoint x: -49, endPoint y: 619, distance: 139.6
click at [0, 619] on html "Heading You are previewing how the will restyle your page. You can not edit Ele…" at bounding box center [784, 385] width 1568 height 771
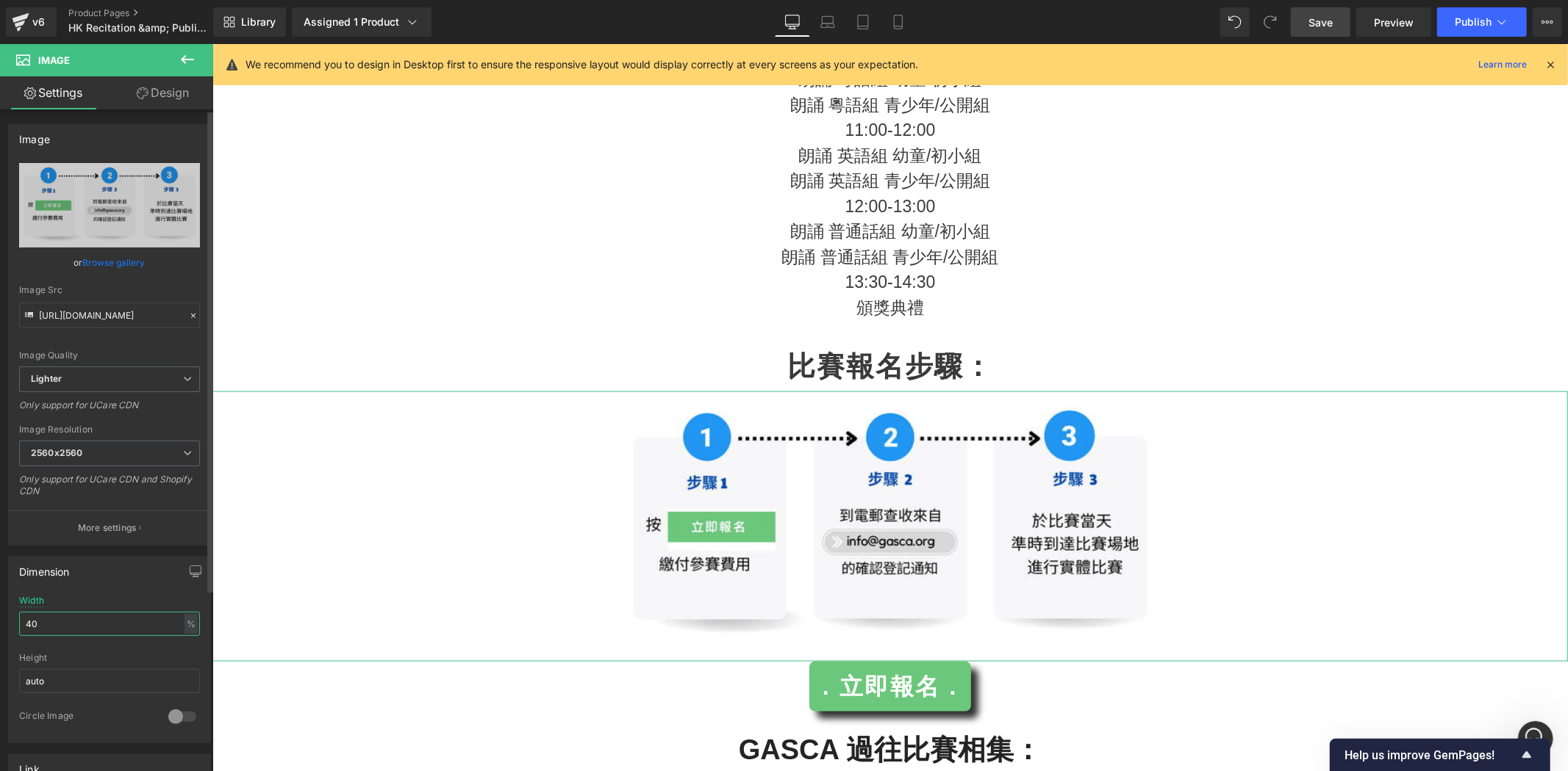
click at [38, 632] on input "40" at bounding box center [109, 624] width 181 height 24
drag, startPoint x: 54, startPoint y: 629, endPoint x: -54, endPoint y: 620, distance: 108.4
click at [0, 620] on html "Heading You are previewing how the will restyle your page. You can not edit Ele…" at bounding box center [784, 385] width 1568 height 771
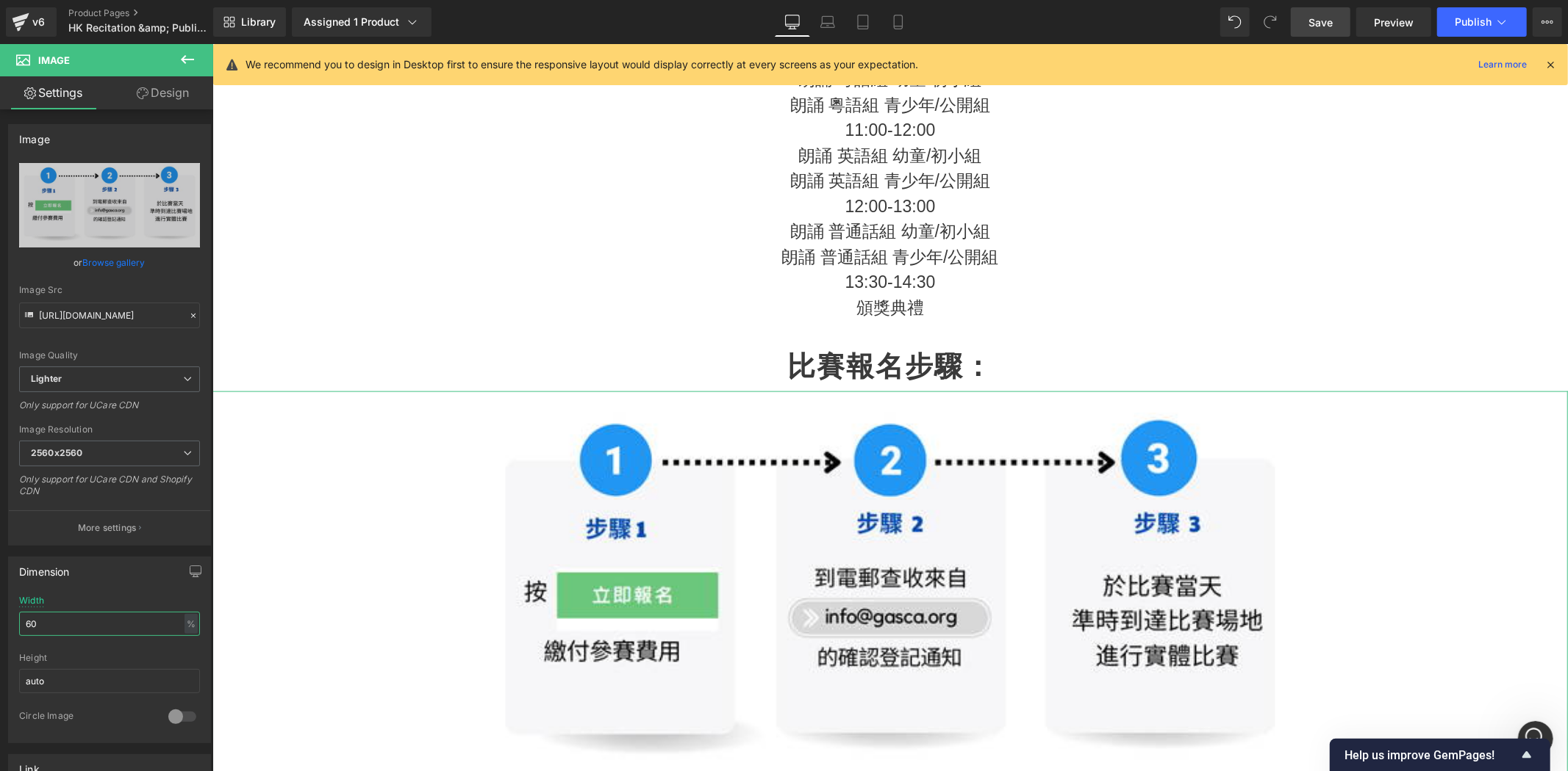
drag, startPoint x: 70, startPoint y: 625, endPoint x: -89, endPoint y: 621, distance: 159.1
click at [0, 621] on html "Heading You are previewing how the will restyle your page. You can not edit Ele…" at bounding box center [784, 385] width 1568 height 771
type input "50"
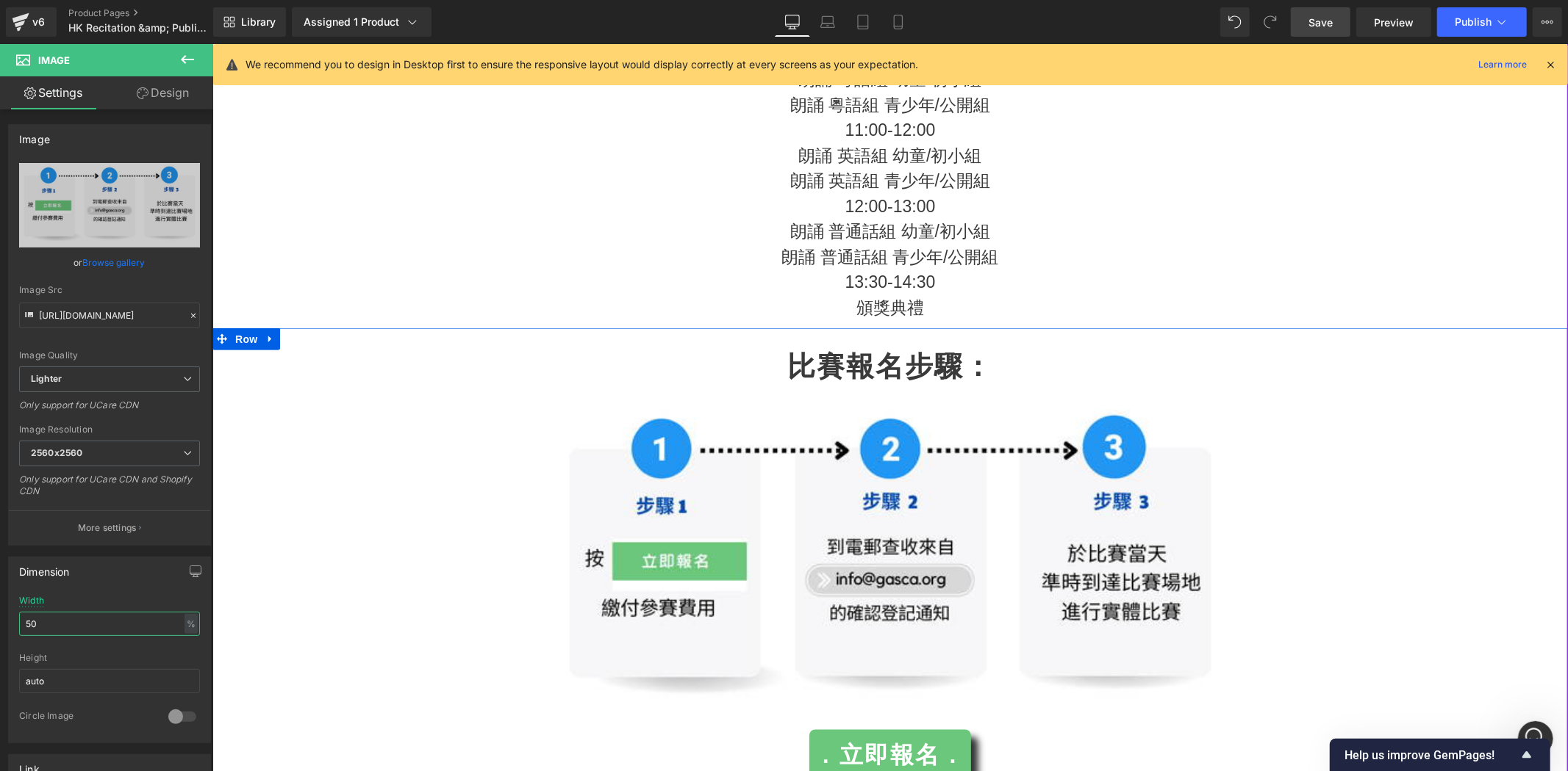
scroll to position [2095, 0]
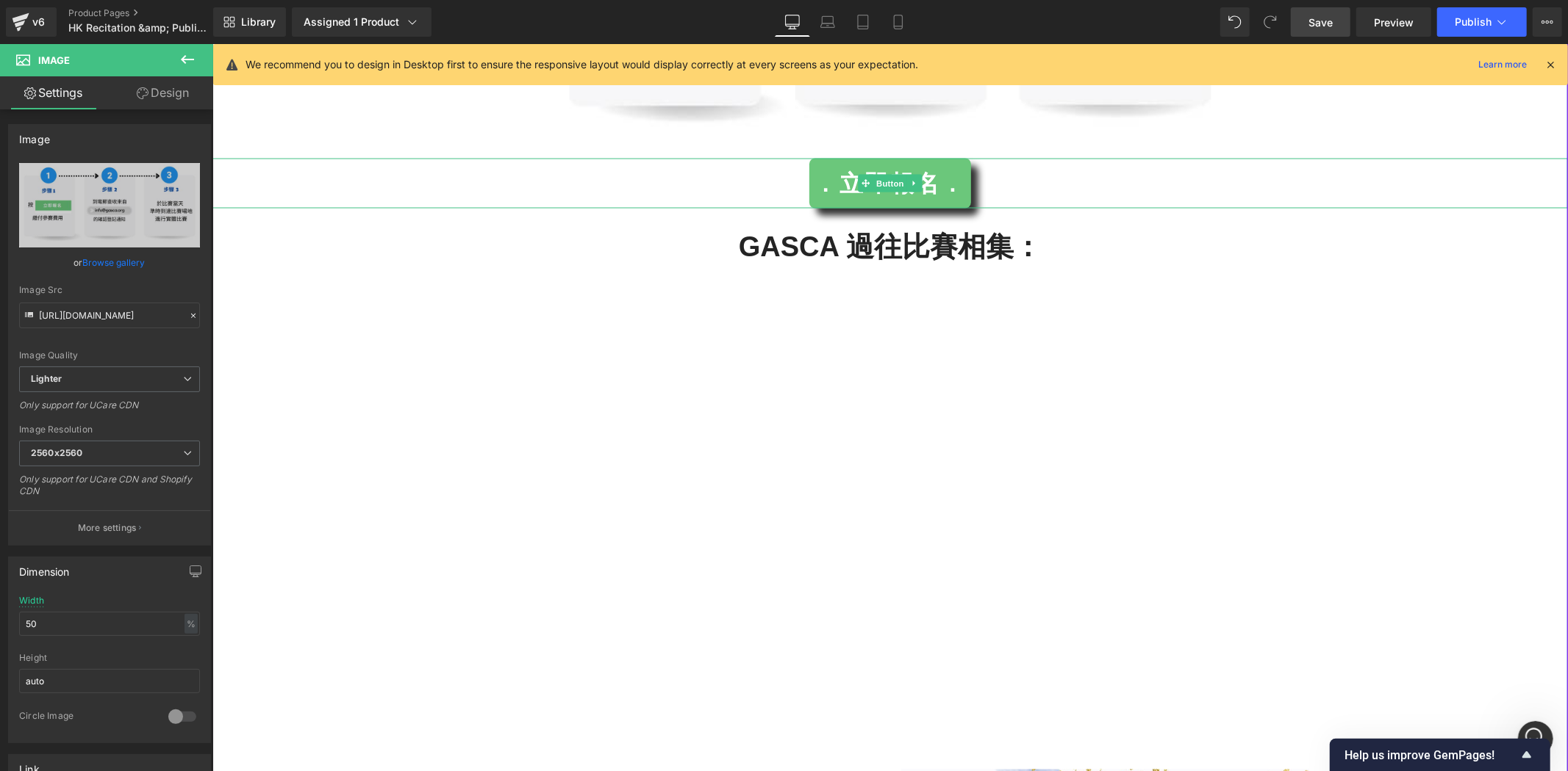
click at [1052, 195] on div ". 立即報名 ." at bounding box center [889, 183] width 1355 height 50
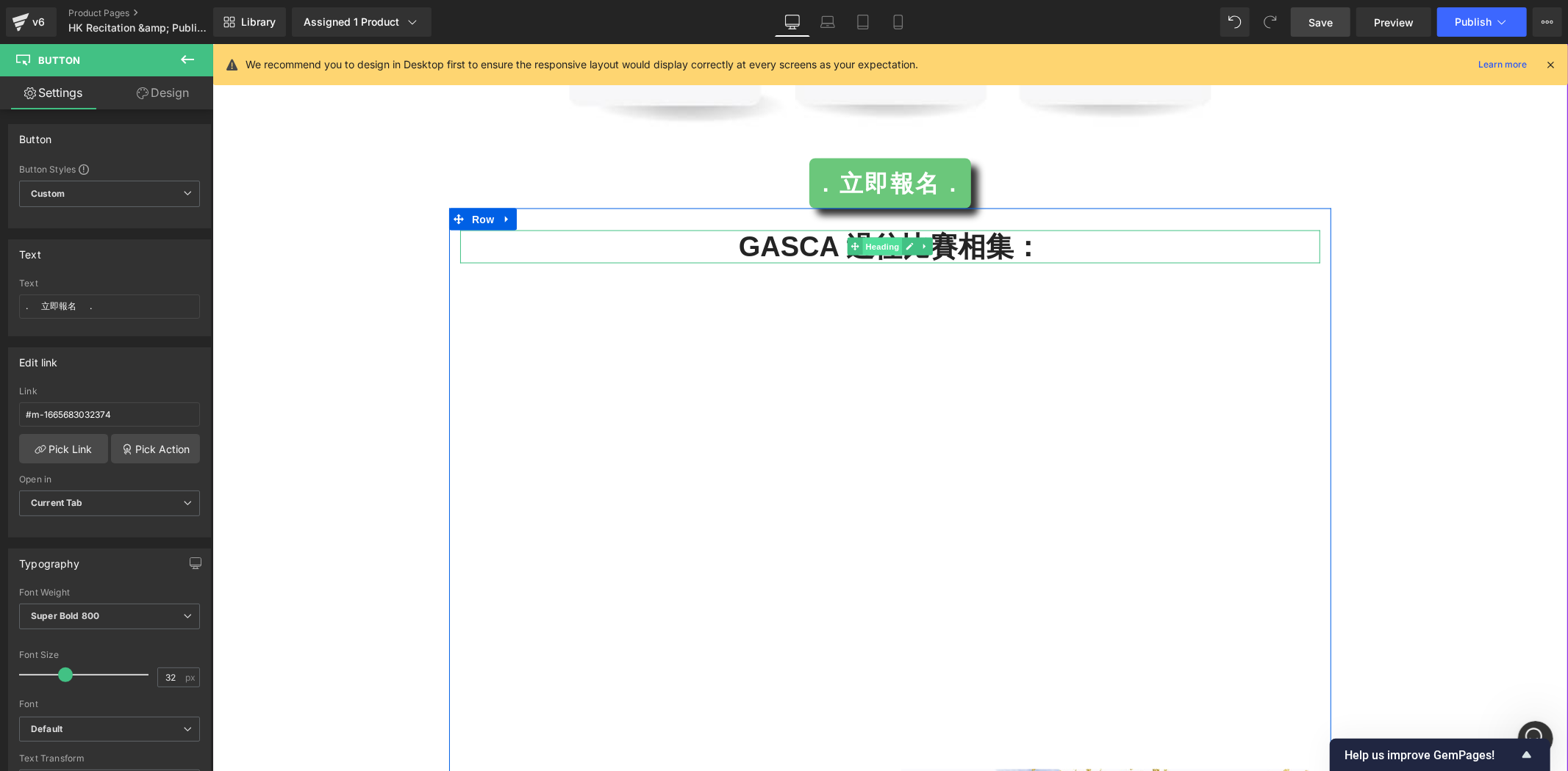
click at [873, 254] on span "Heading" at bounding box center [882, 246] width 40 height 18
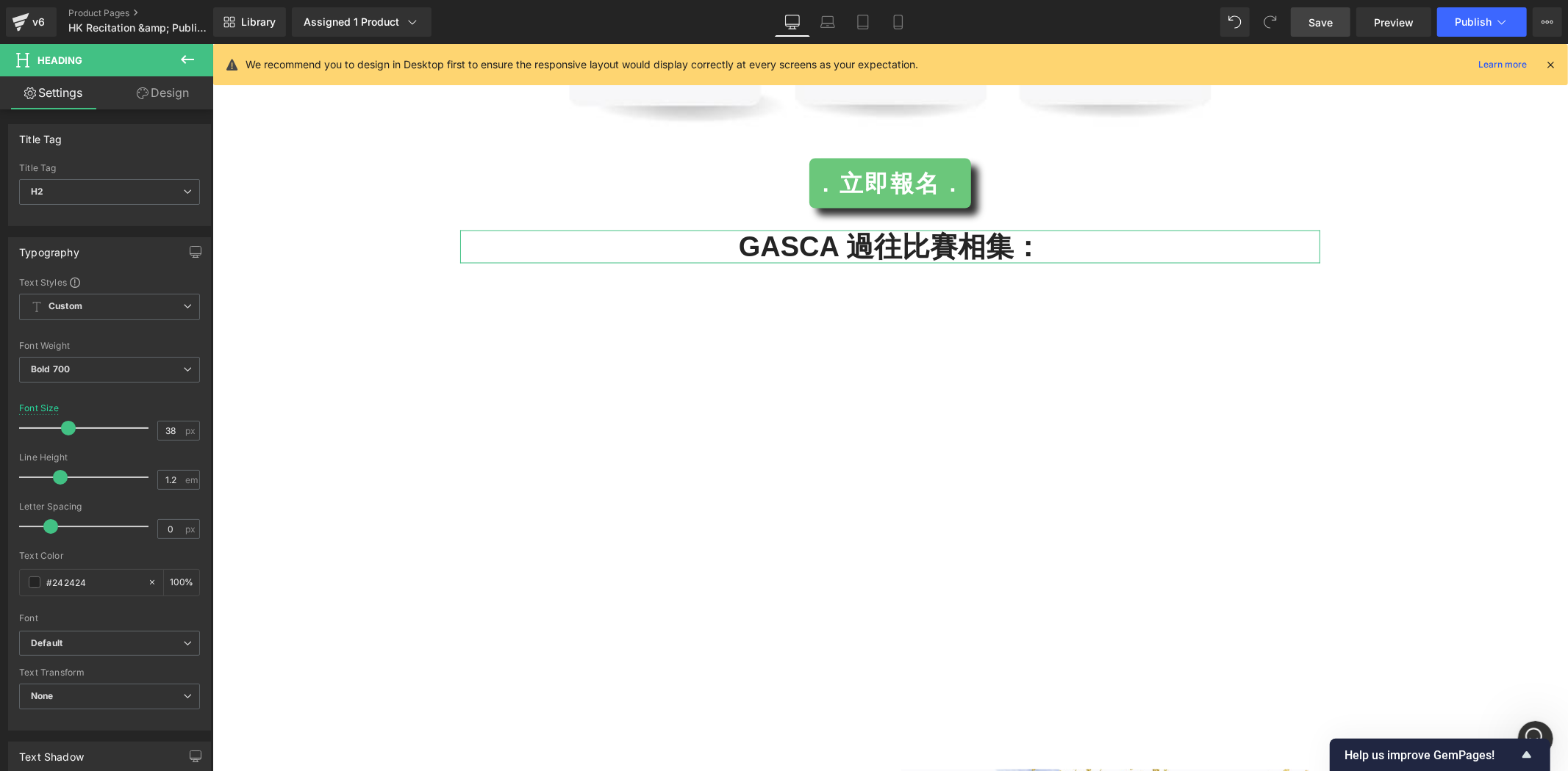
click at [145, 93] on icon at bounding box center [143, 93] width 12 height 12
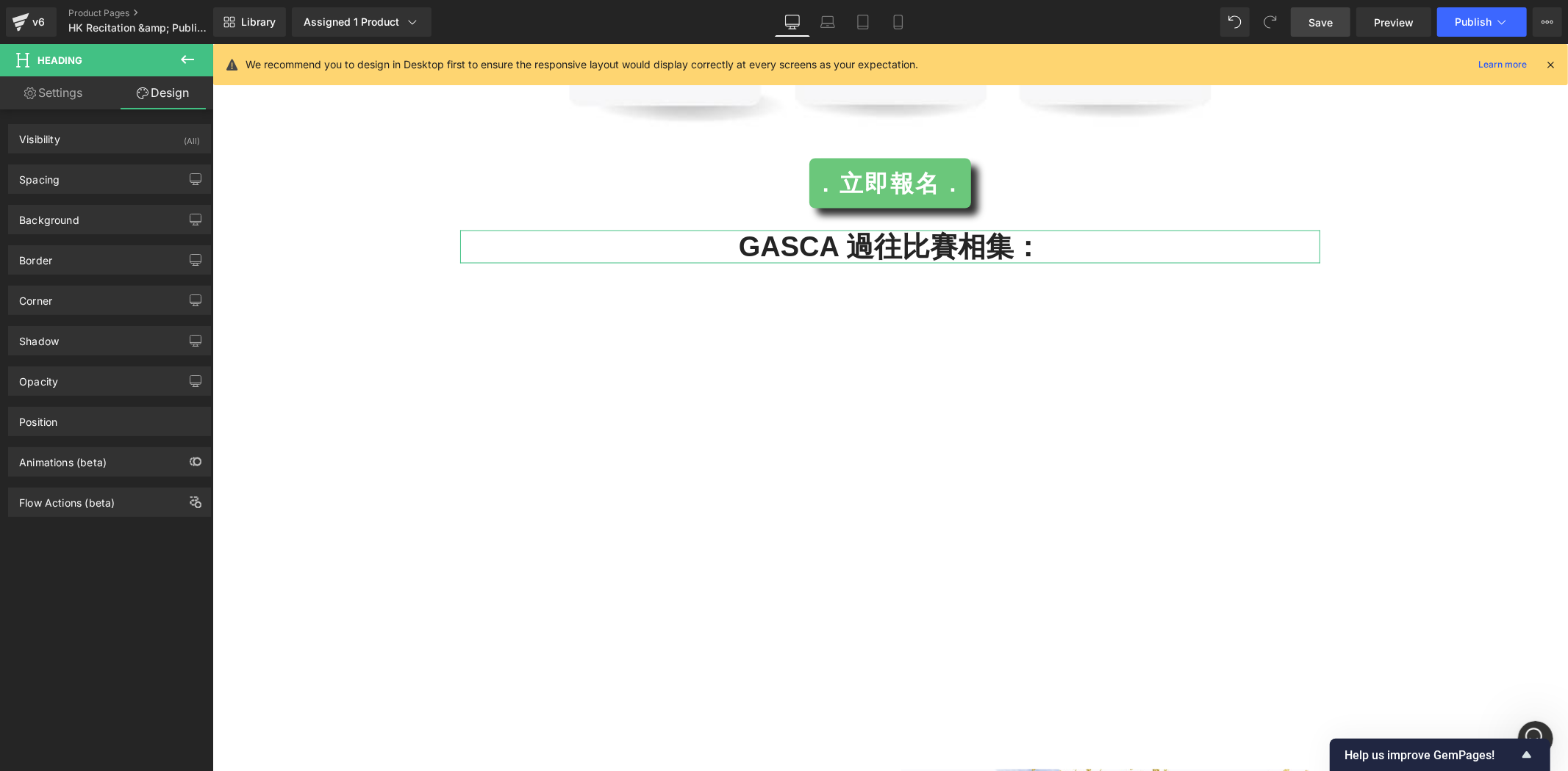
click at [85, 199] on div "Background Color & Image color Color % Image Replace Image Upload image or Brow…" at bounding box center [110, 214] width 220 height 41
type input "0"
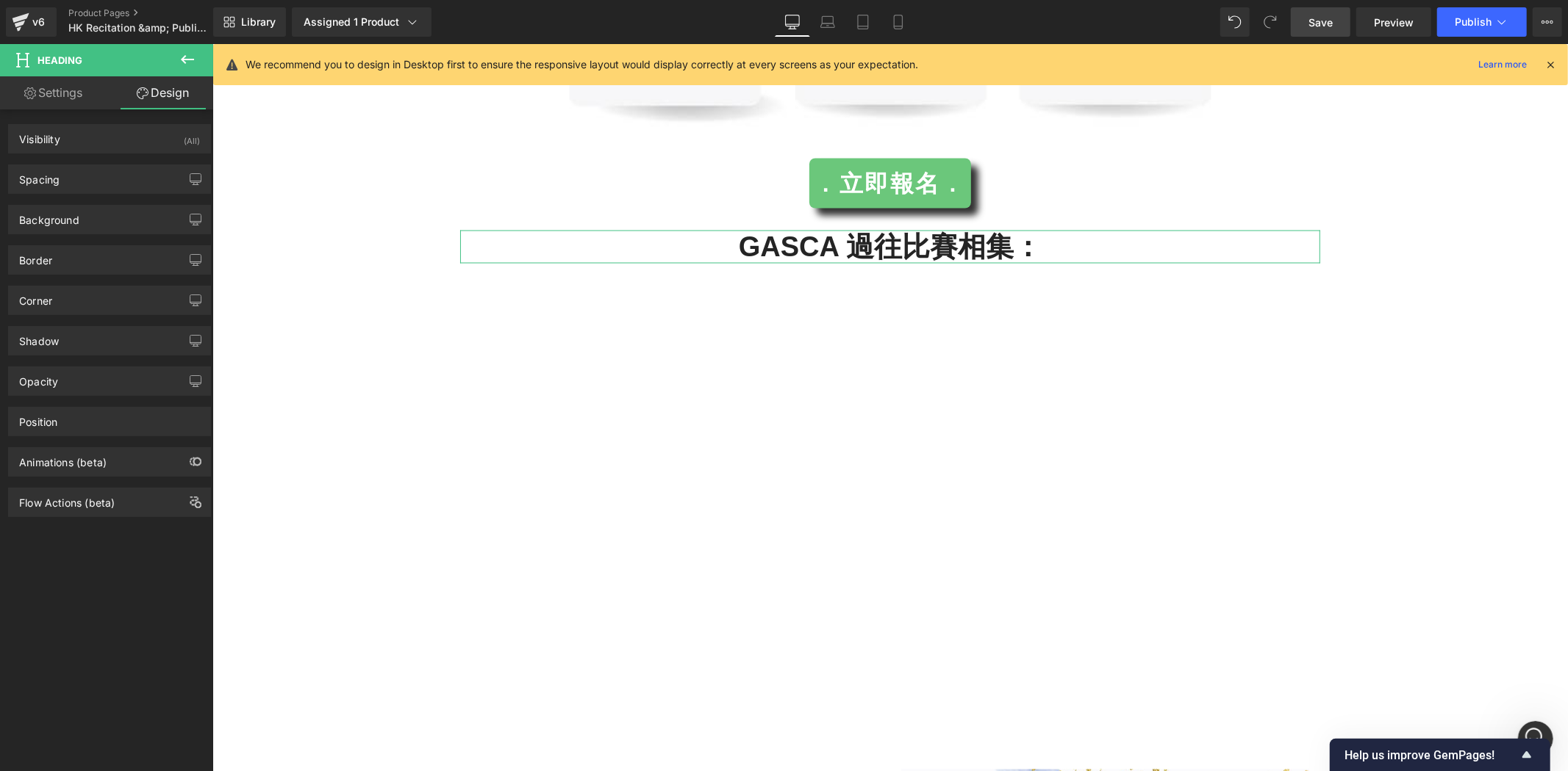
type input "0"
click at [102, 189] on div "Spacing" at bounding box center [109, 179] width 201 height 28
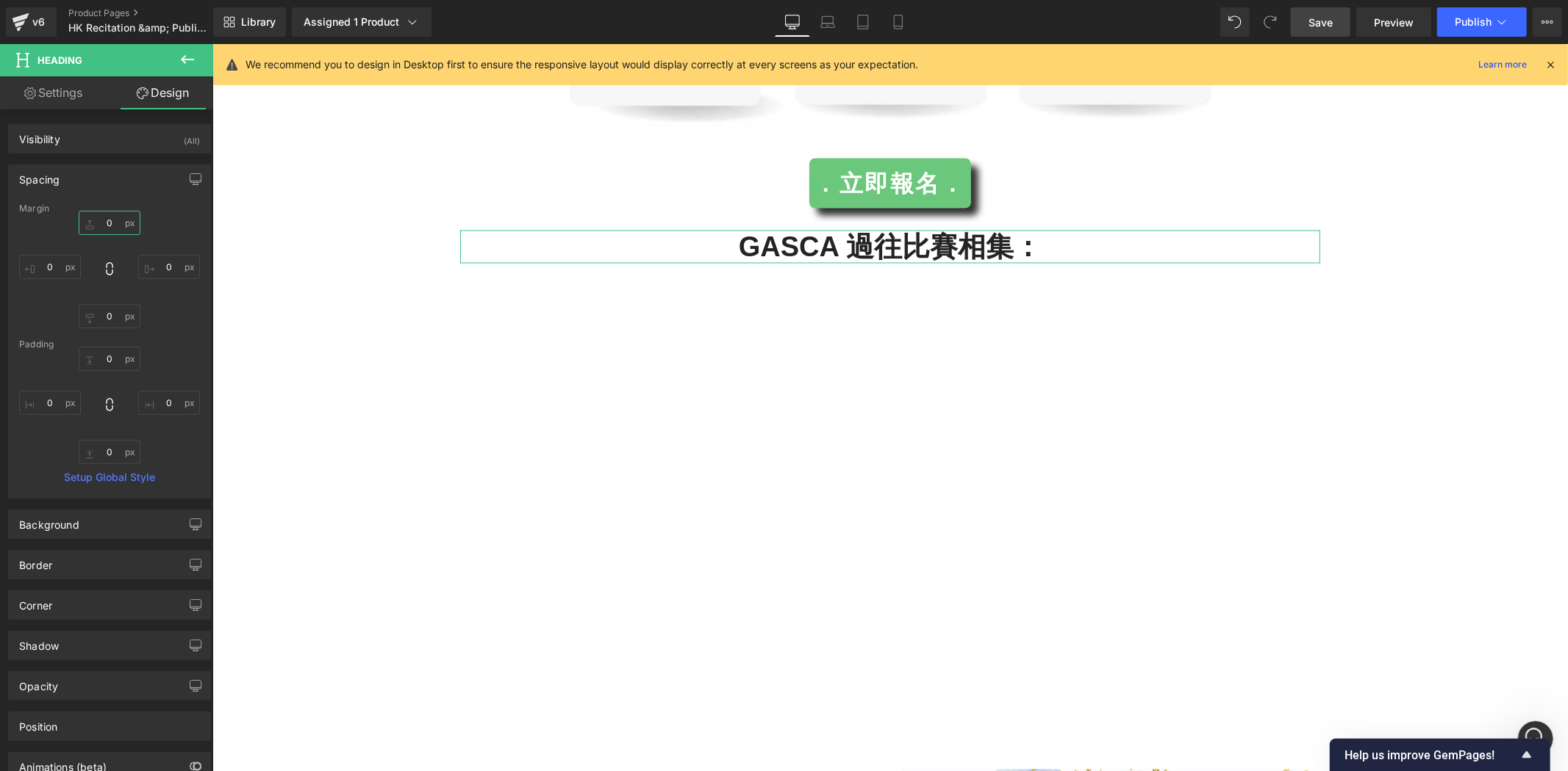
click at [103, 222] on input "0" at bounding box center [109, 222] width 62 height 24
type input "20"
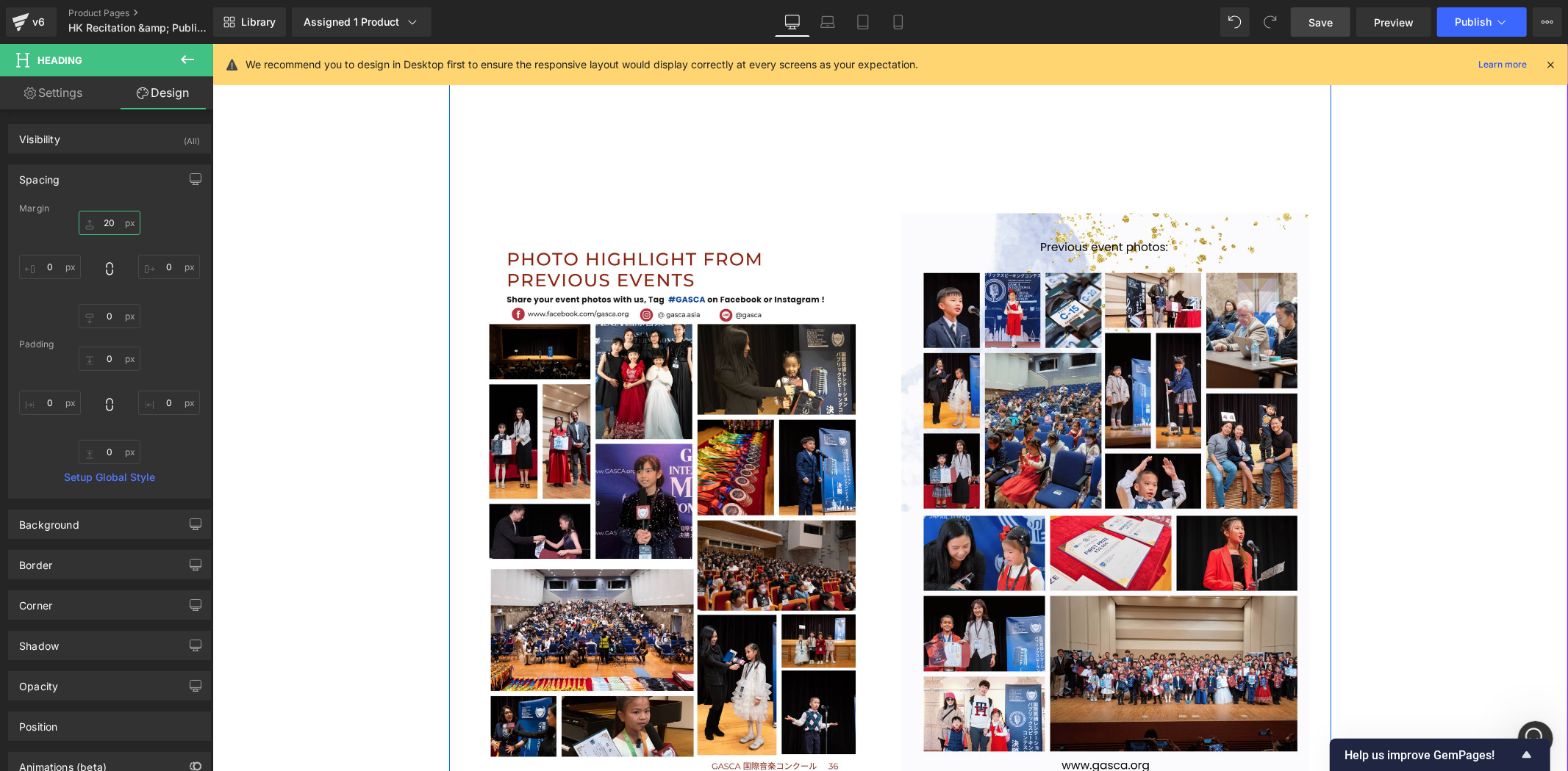
scroll to position [3047, 0]
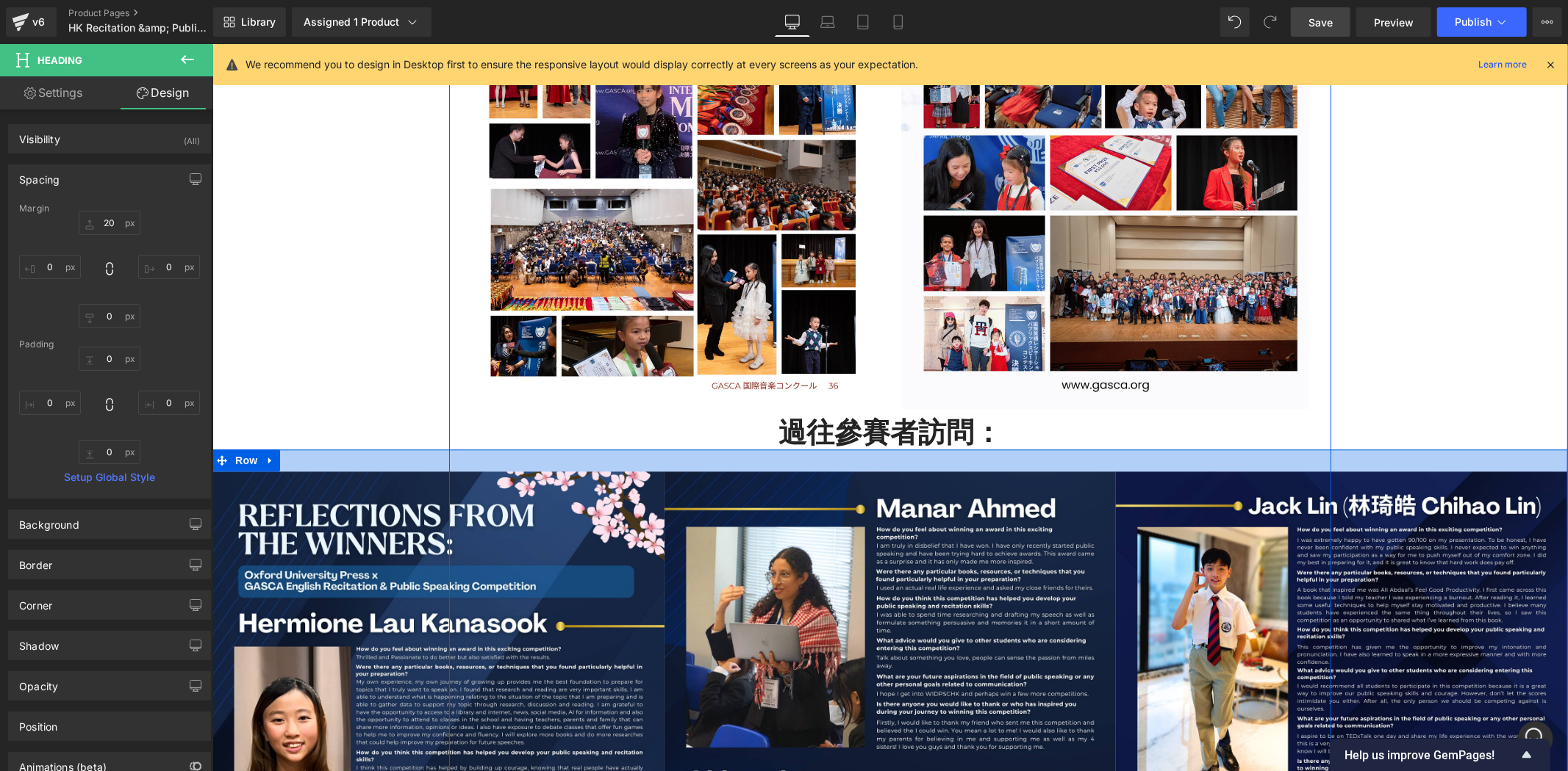
click at [938, 452] on div at bounding box center [889, 459] width 1355 height 22
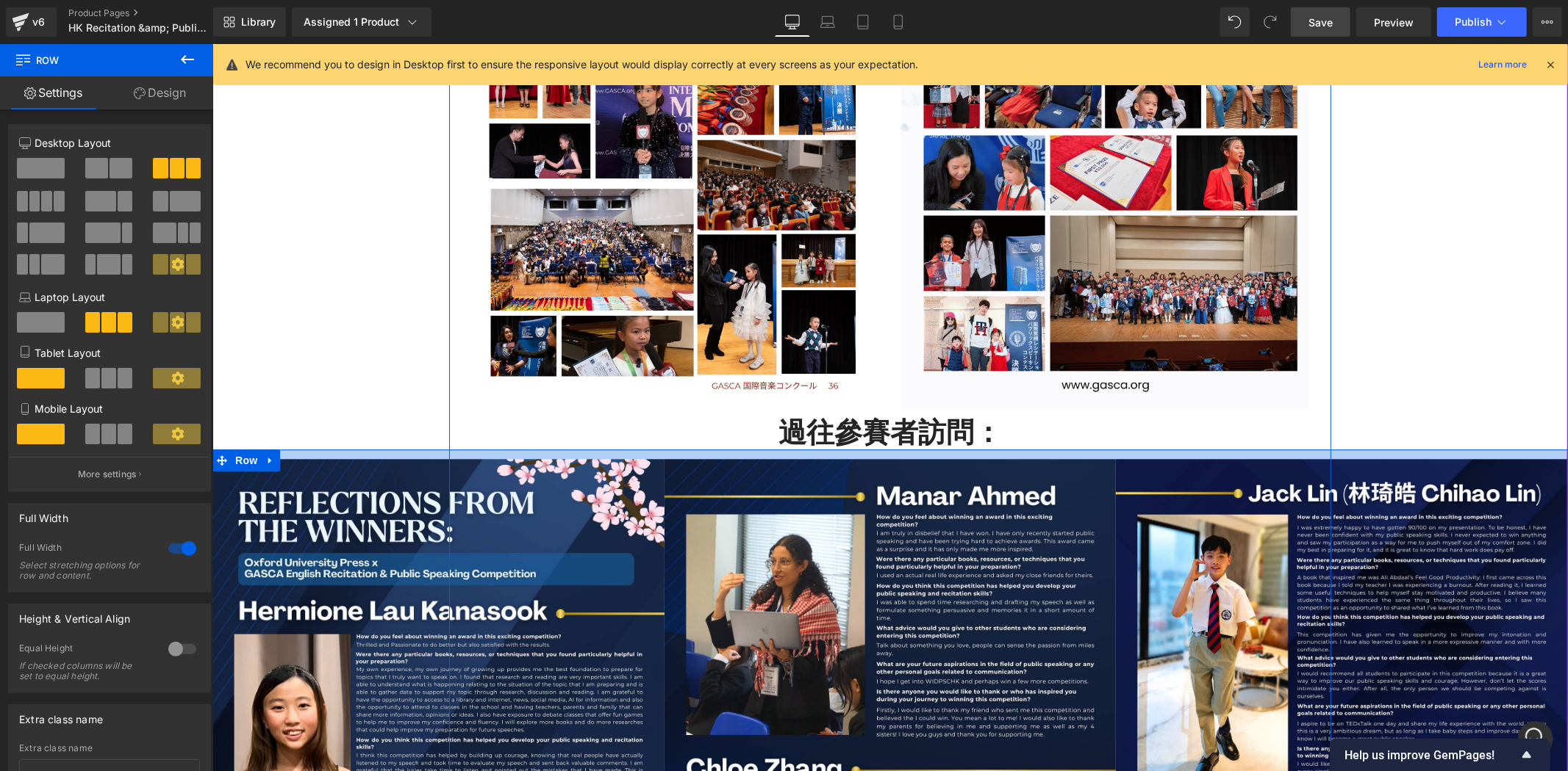
drag, startPoint x: 930, startPoint y: 462, endPoint x: 937, endPoint y: 448, distance: 15.7
click at [937, 449] on div at bounding box center [889, 453] width 1355 height 9
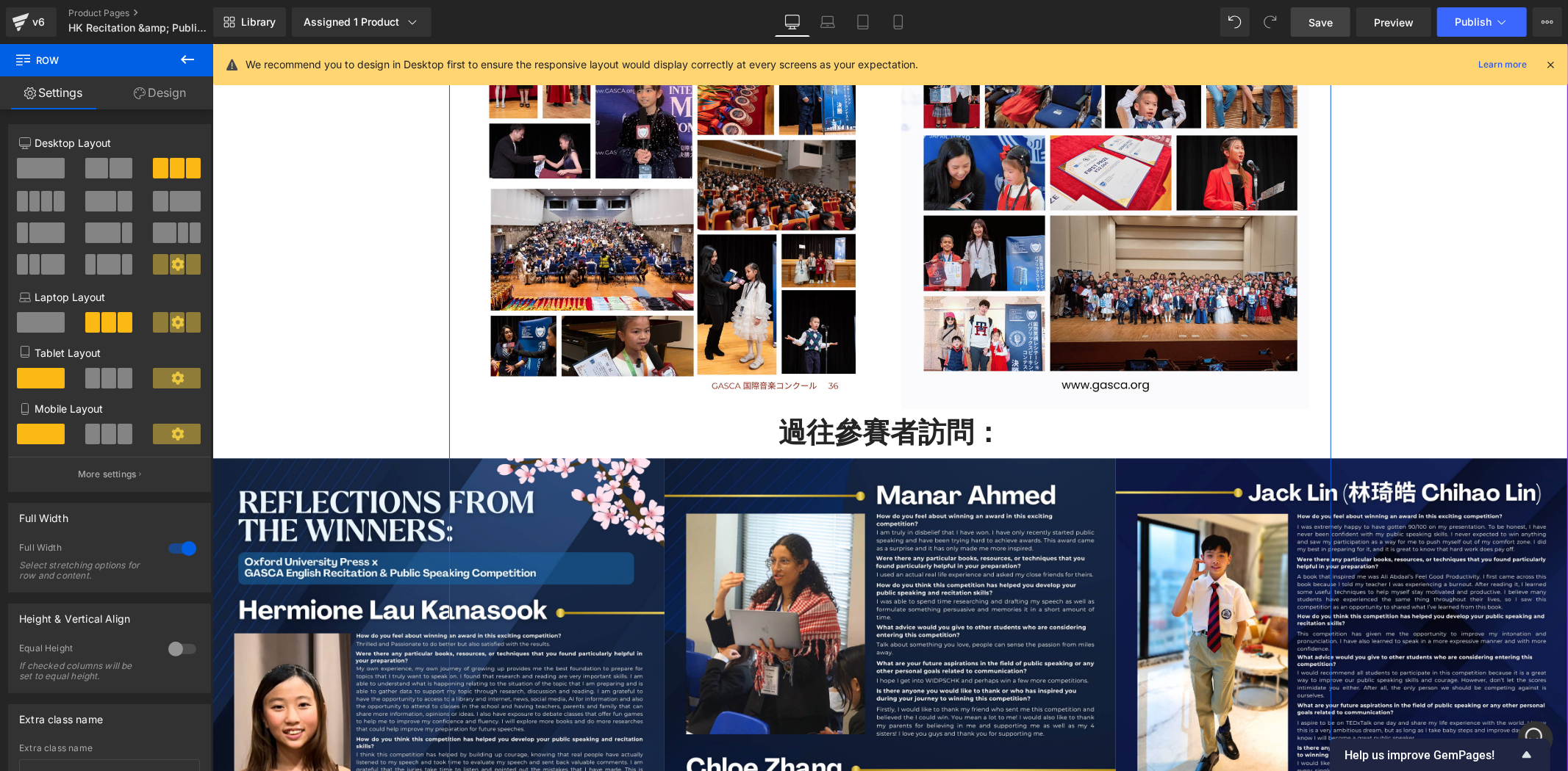
click at [974, 420] on h2 "過往參賽者訪問：" at bounding box center [890, 432] width 860 height 34
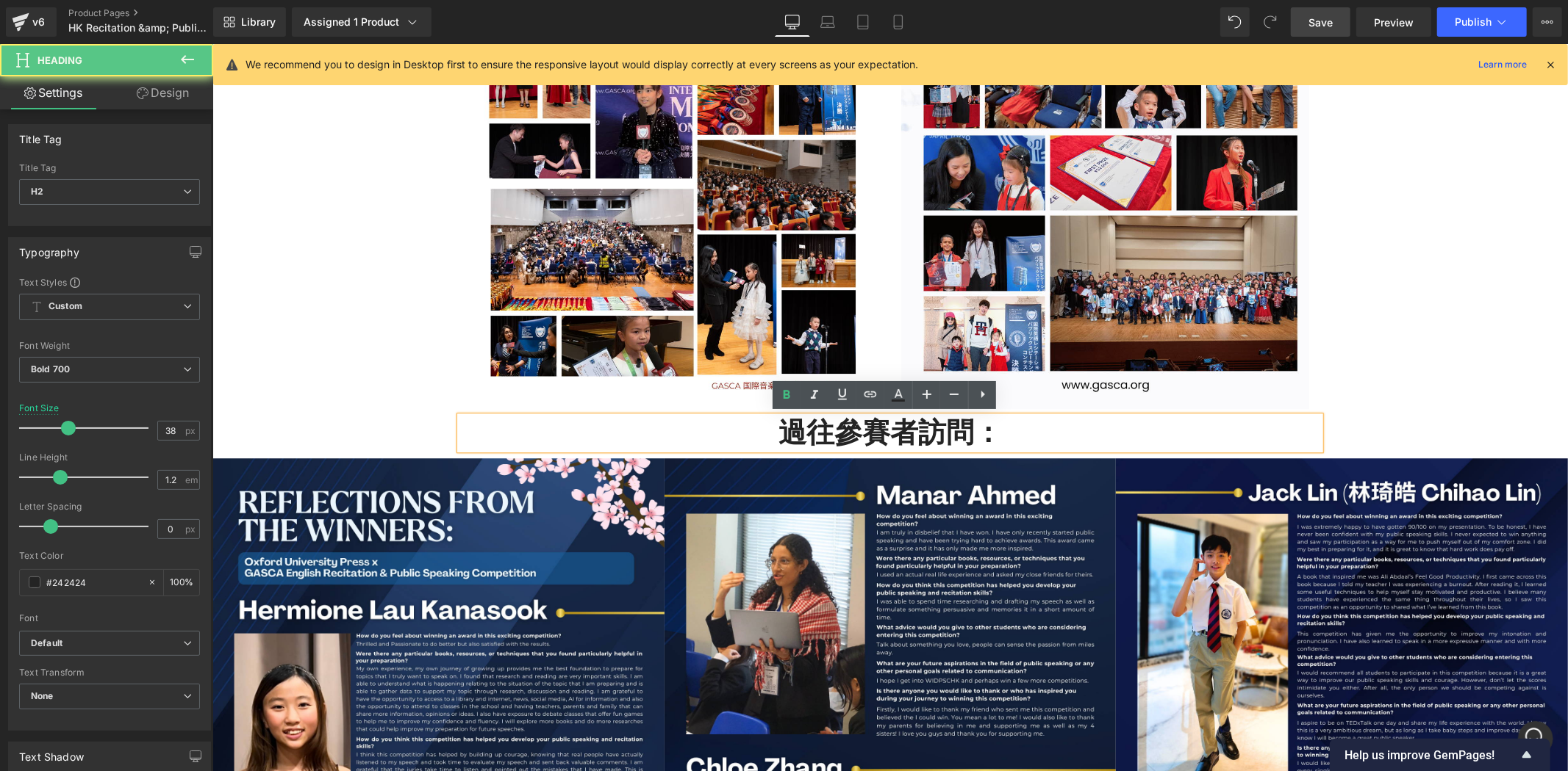
click at [1366, 314] on div "比賽報名步驟： Heading Row Image . 立即報名 . Button GASCA 過往比賽相集： Heading Youtube Image I…" at bounding box center [889, 314] width 1355 height 3021
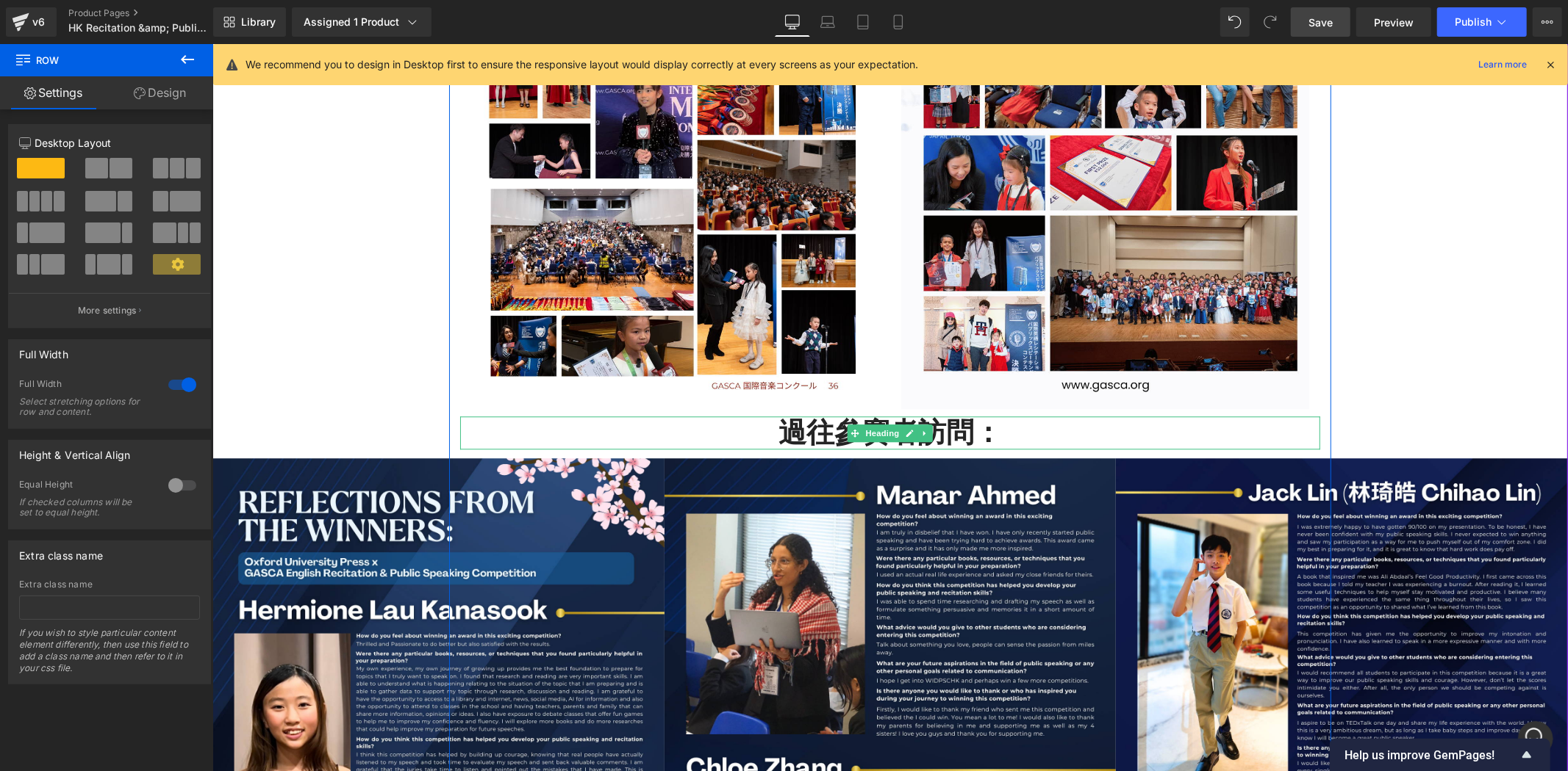
click at [821, 420] on h2 "過往參賽者訪問：" at bounding box center [890, 432] width 860 height 34
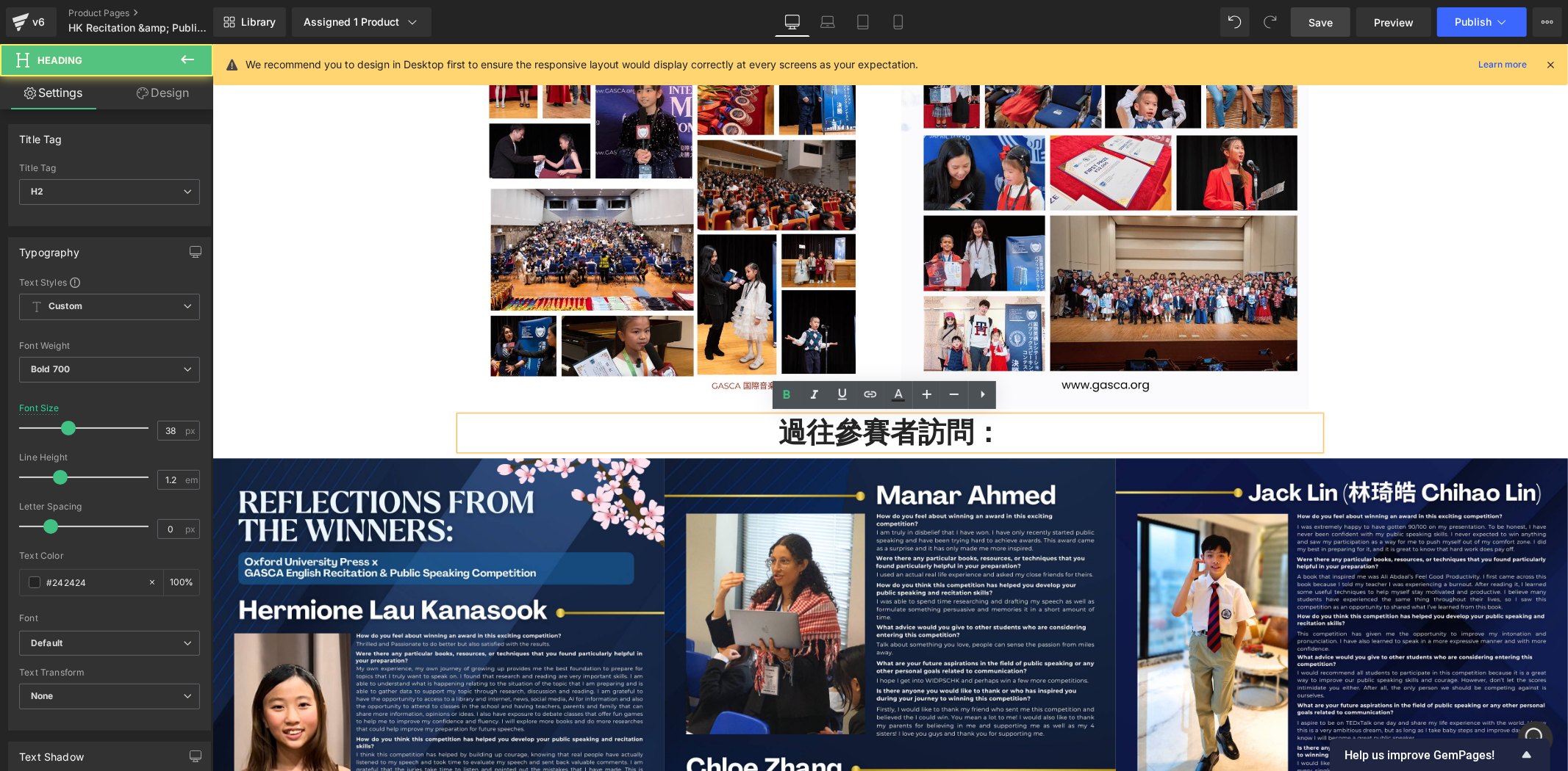
click at [166, 102] on link "Design" at bounding box center [163, 93] width 107 height 33
click at [0, 0] on div "Spacing" at bounding box center [0, 0] width 0 height 0
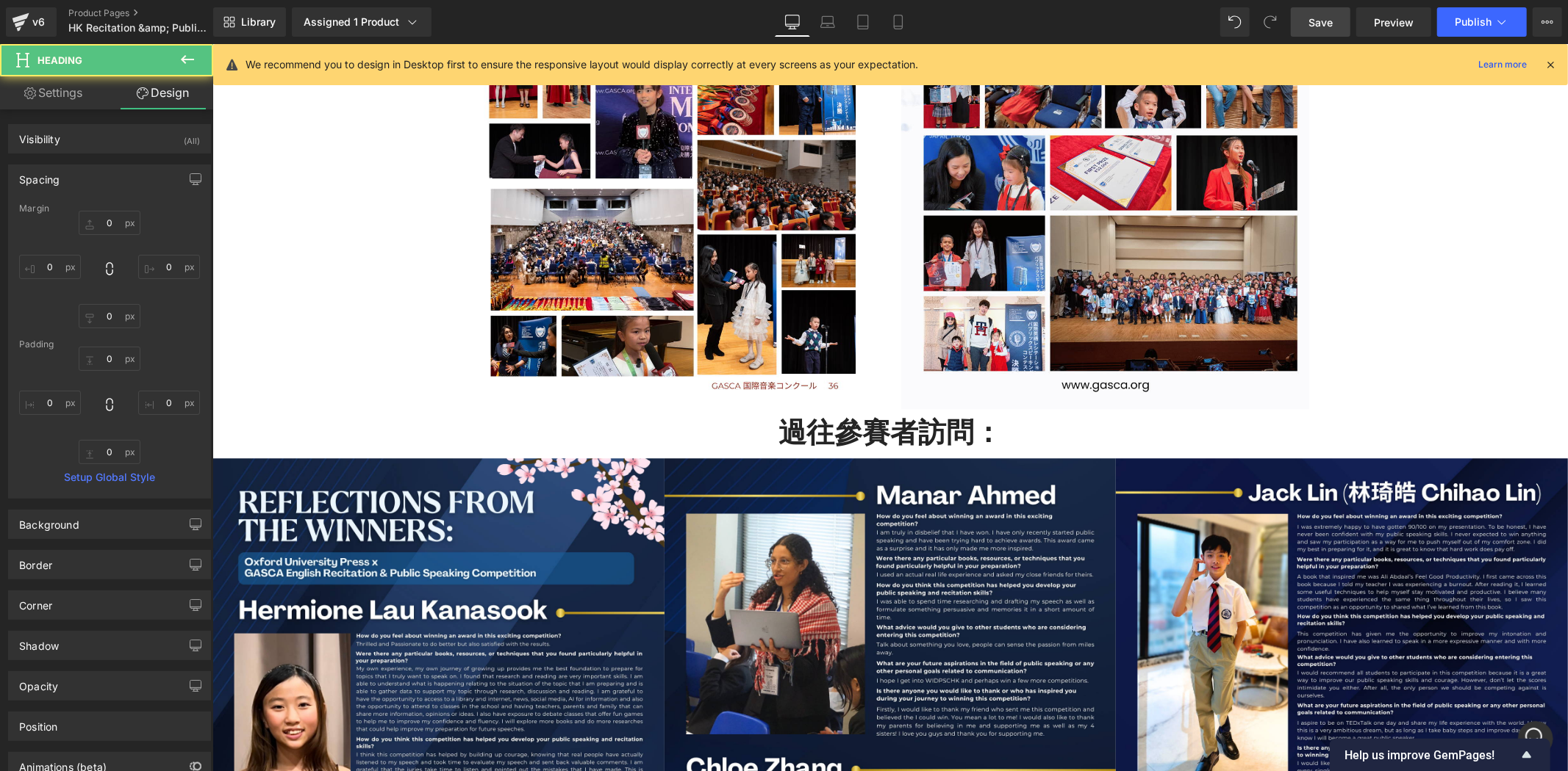
type input "0"
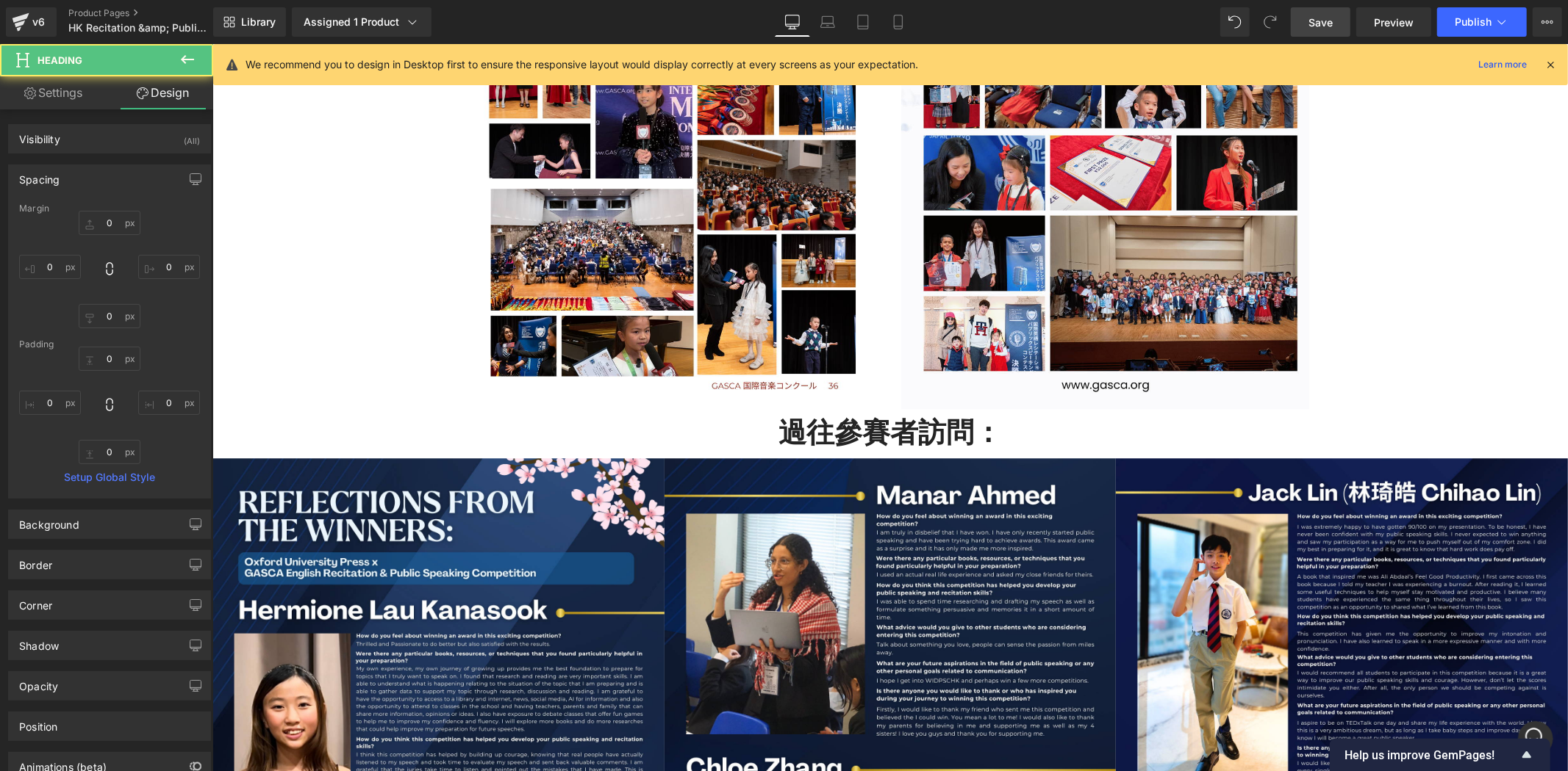
type input "0"
click at [130, 229] on input "0" at bounding box center [109, 222] width 62 height 24
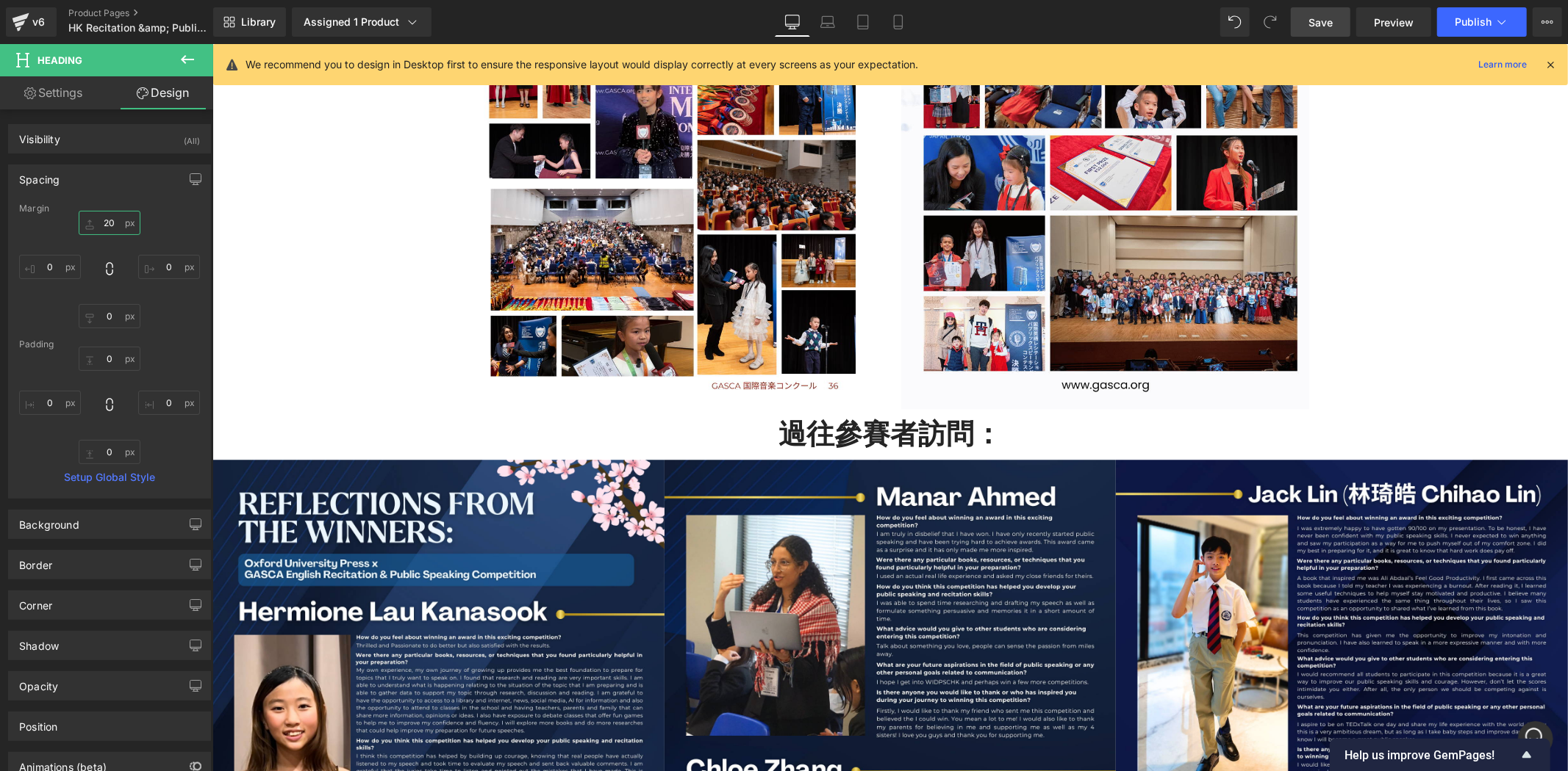
type input "20"
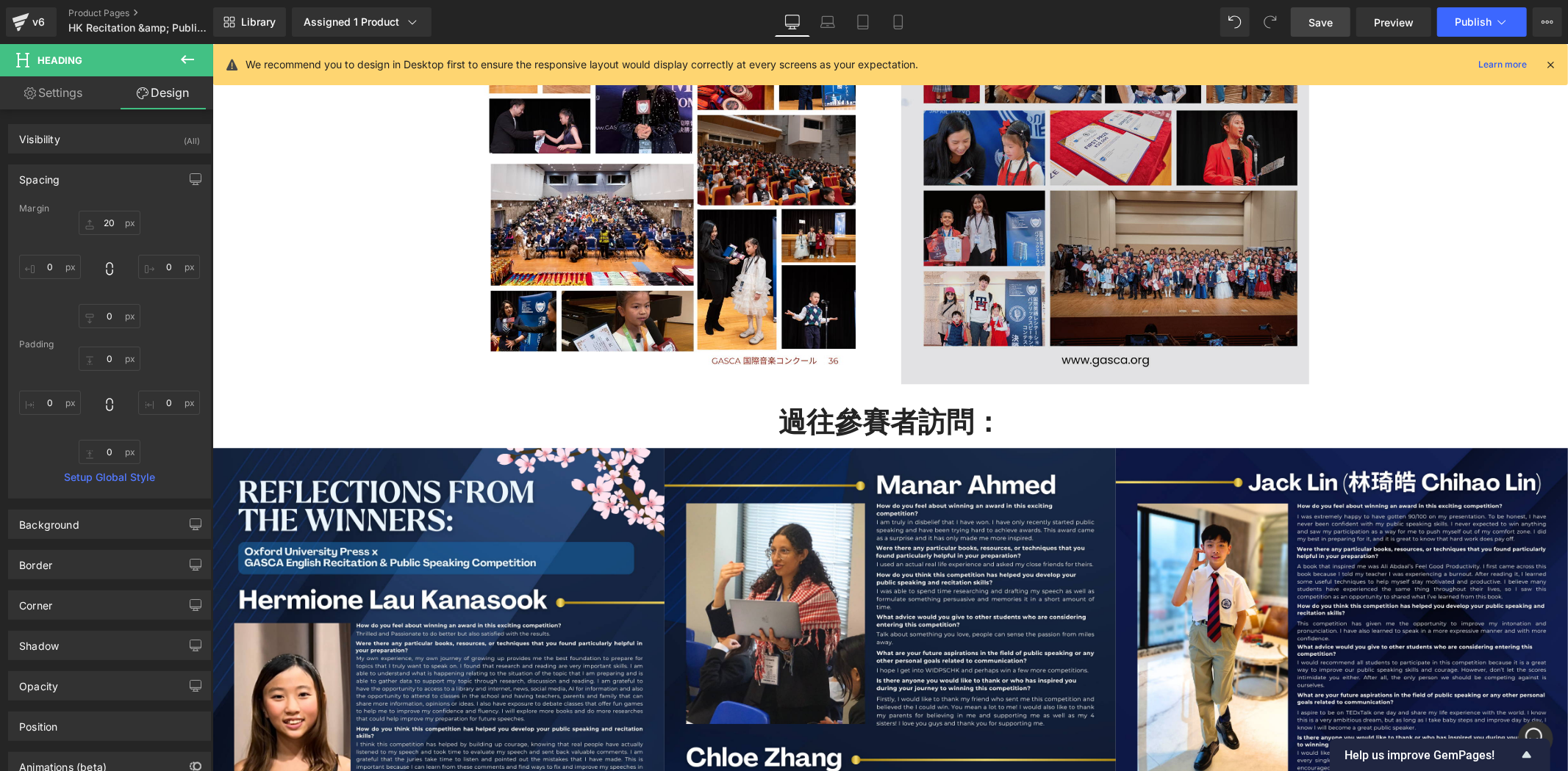
scroll to position [3237, 0]
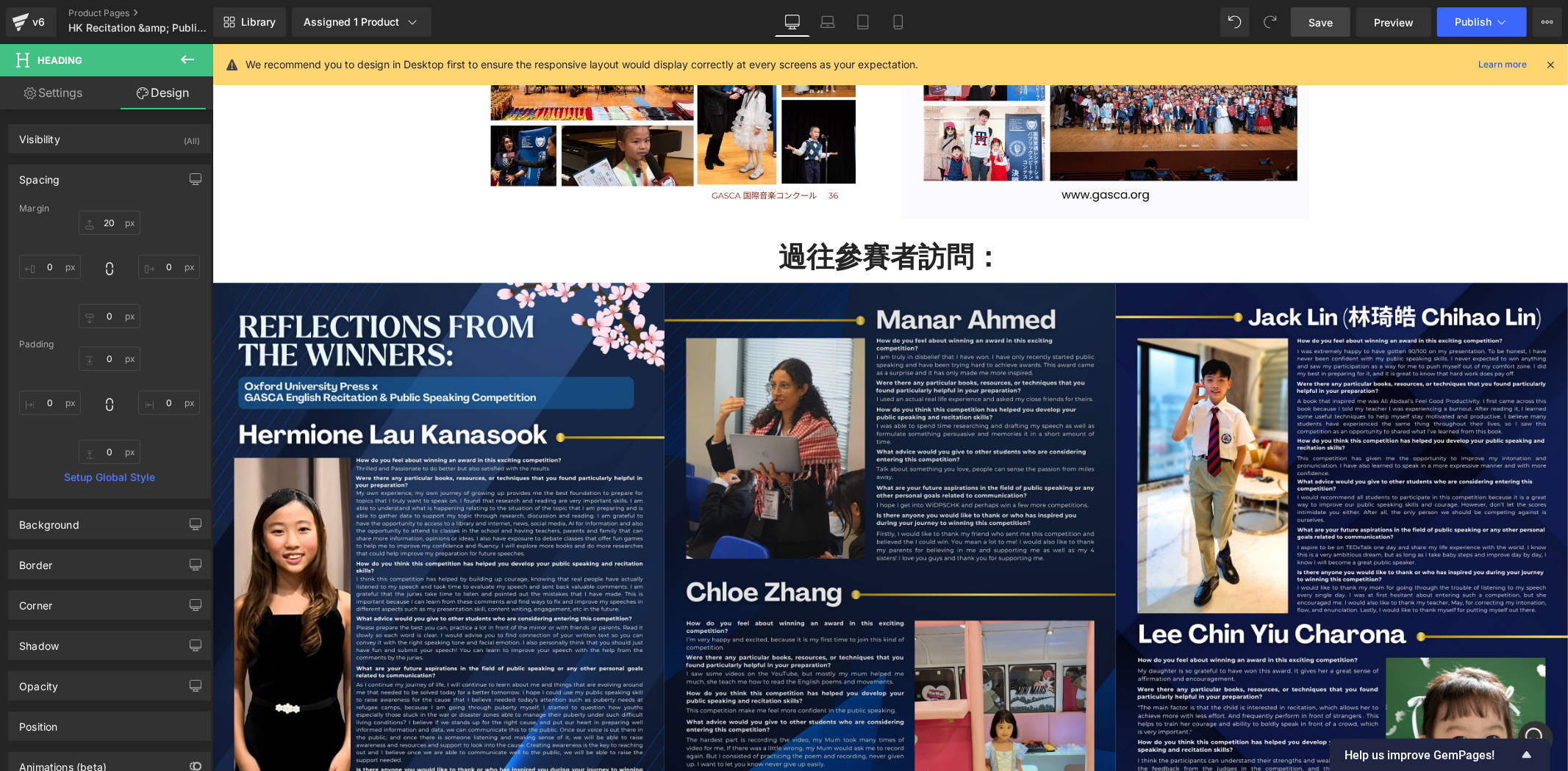
click at [954, 353] on img at bounding box center [889, 601] width 452 height 639
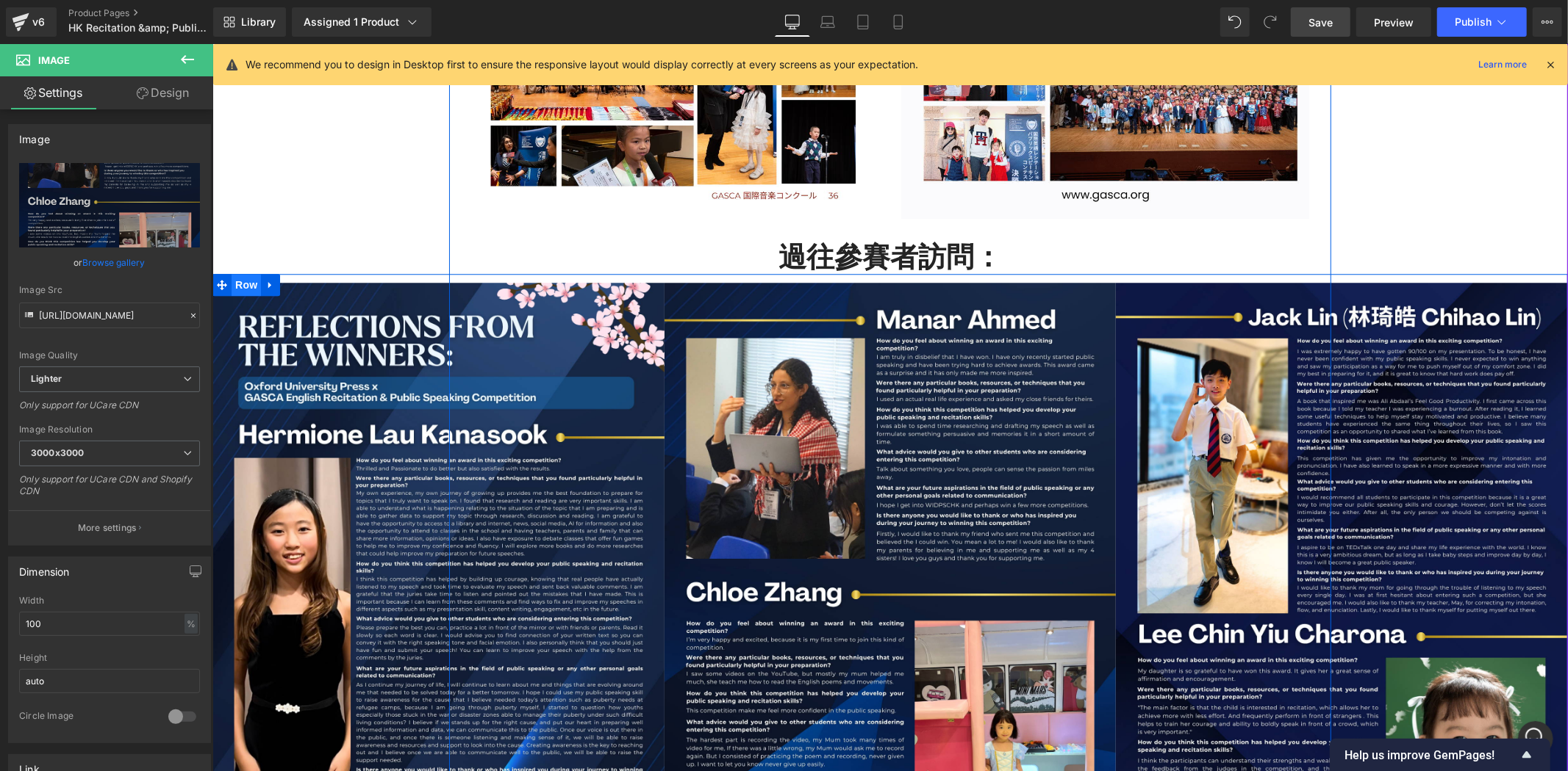
click at [240, 282] on span "Row" at bounding box center [246, 284] width 30 height 22
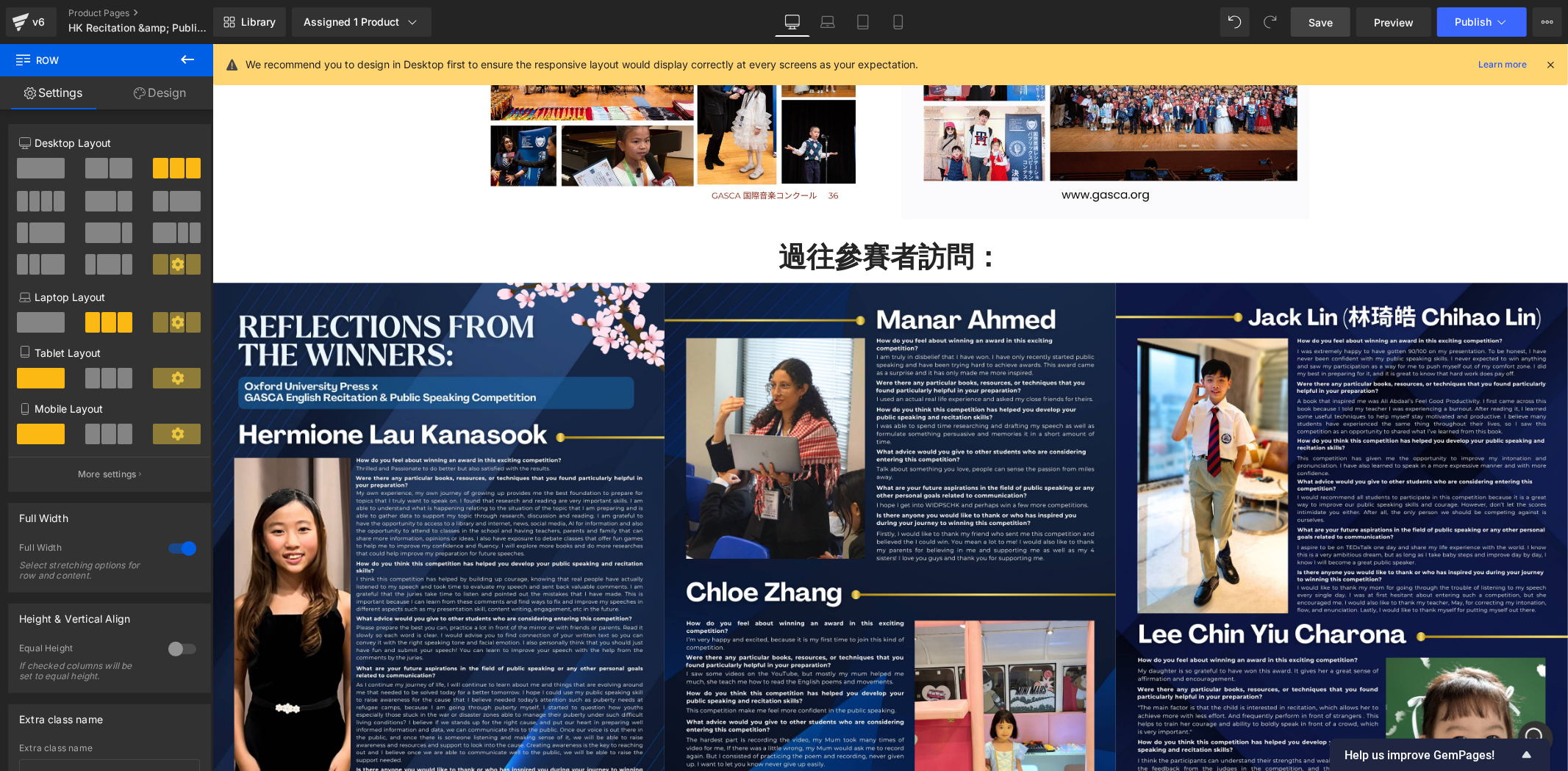
click at [180, 59] on icon at bounding box center [187, 59] width 18 height 18
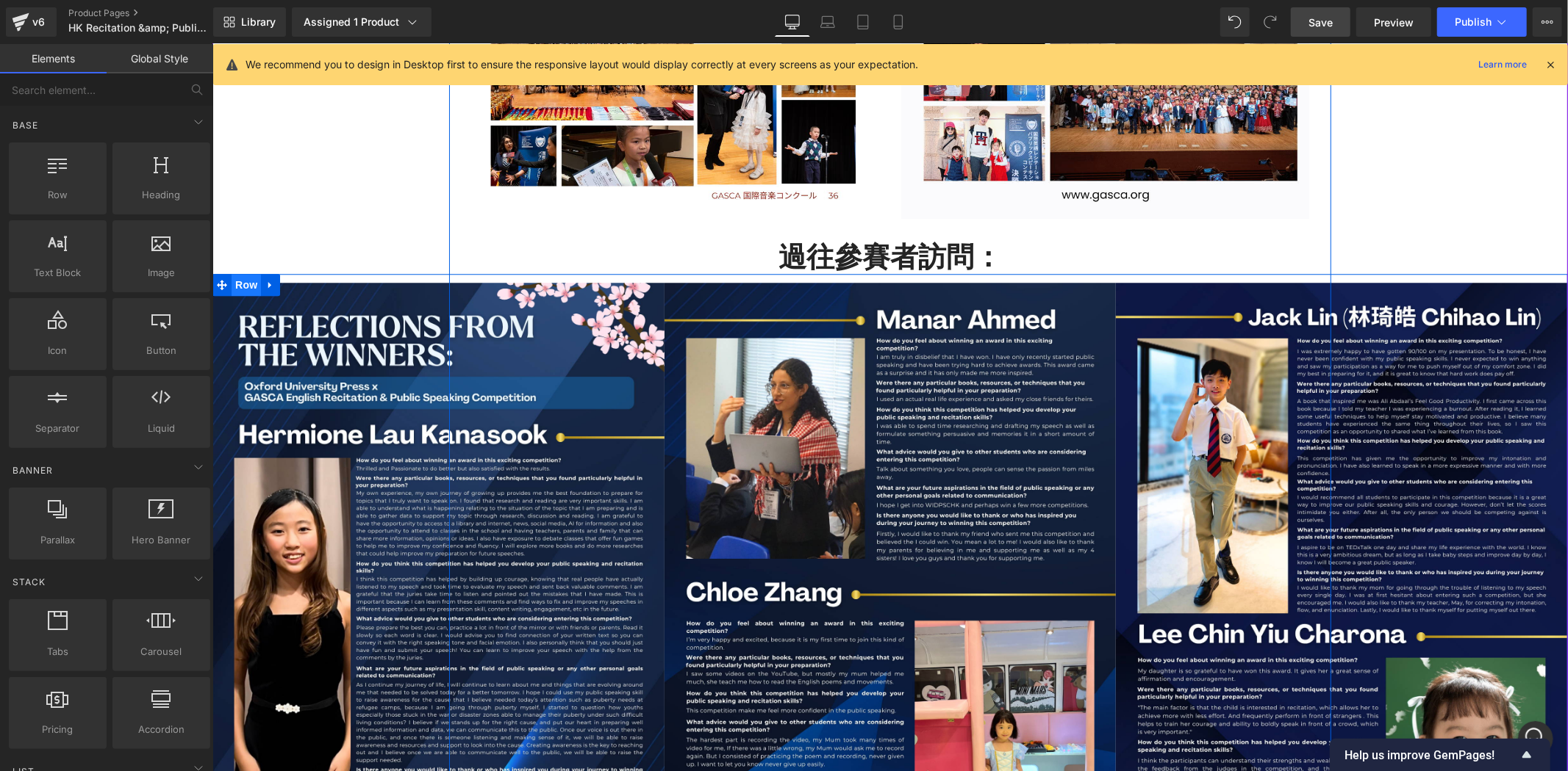
click at [241, 284] on span "Row" at bounding box center [246, 284] width 30 height 22
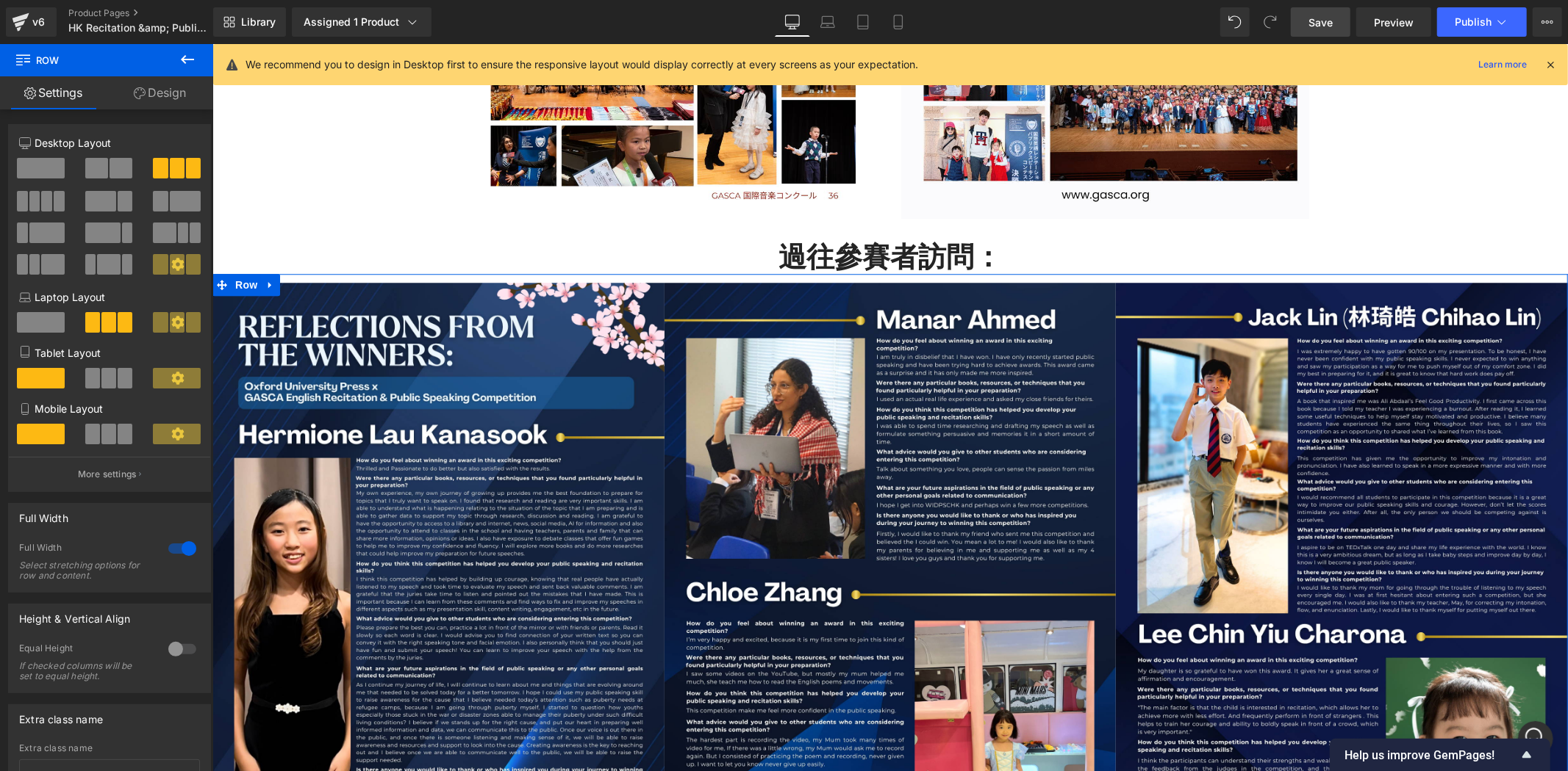
click at [173, 552] on div at bounding box center [182, 549] width 35 height 23
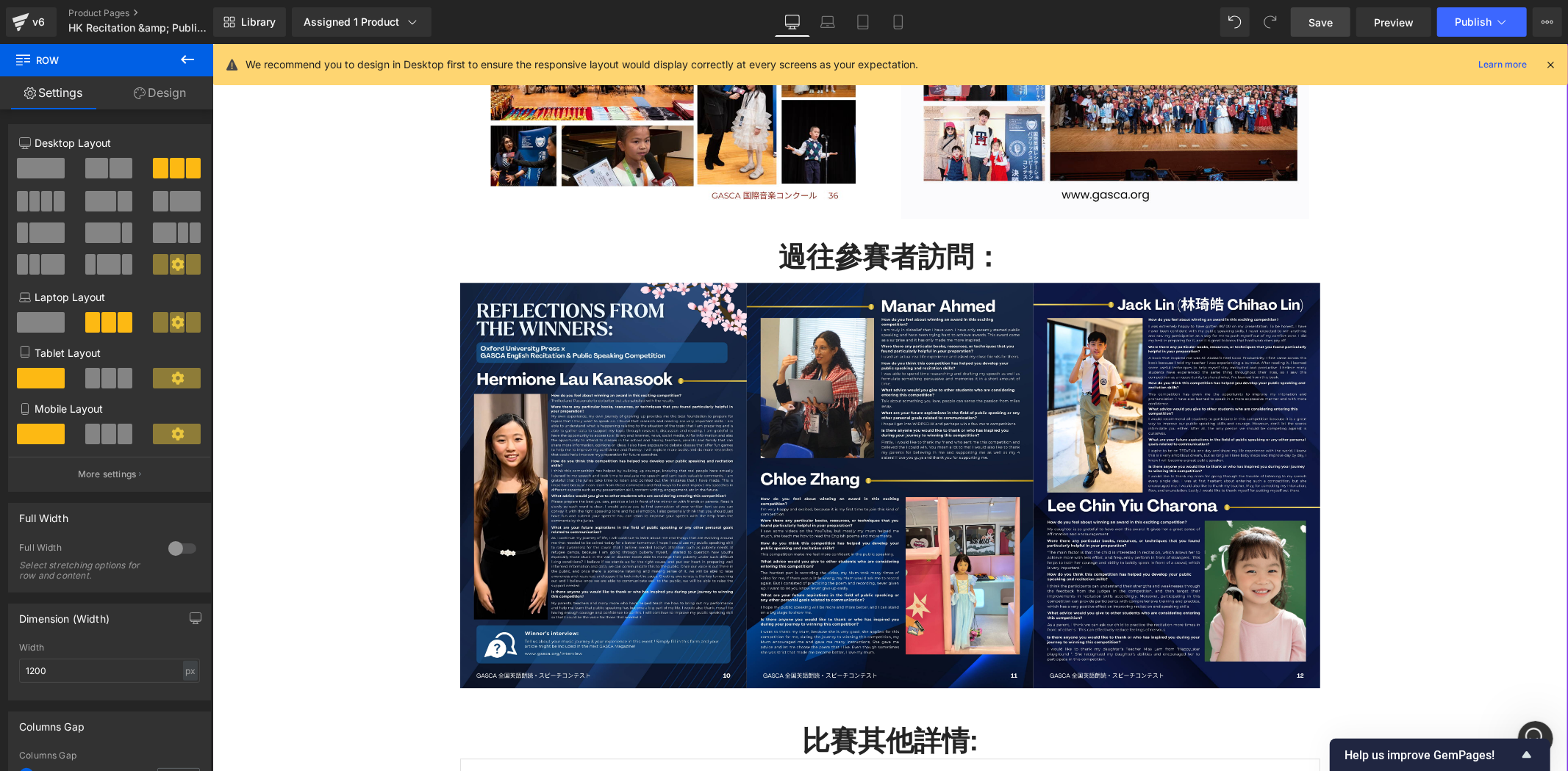
click at [1469, 271] on div "比賽報名步驟： Heading Row Image . 立即報名 . Button GASCA 過往比賽相集： Heading Youtube Image I…" at bounding box center [889, 14] width 1355 height 2801
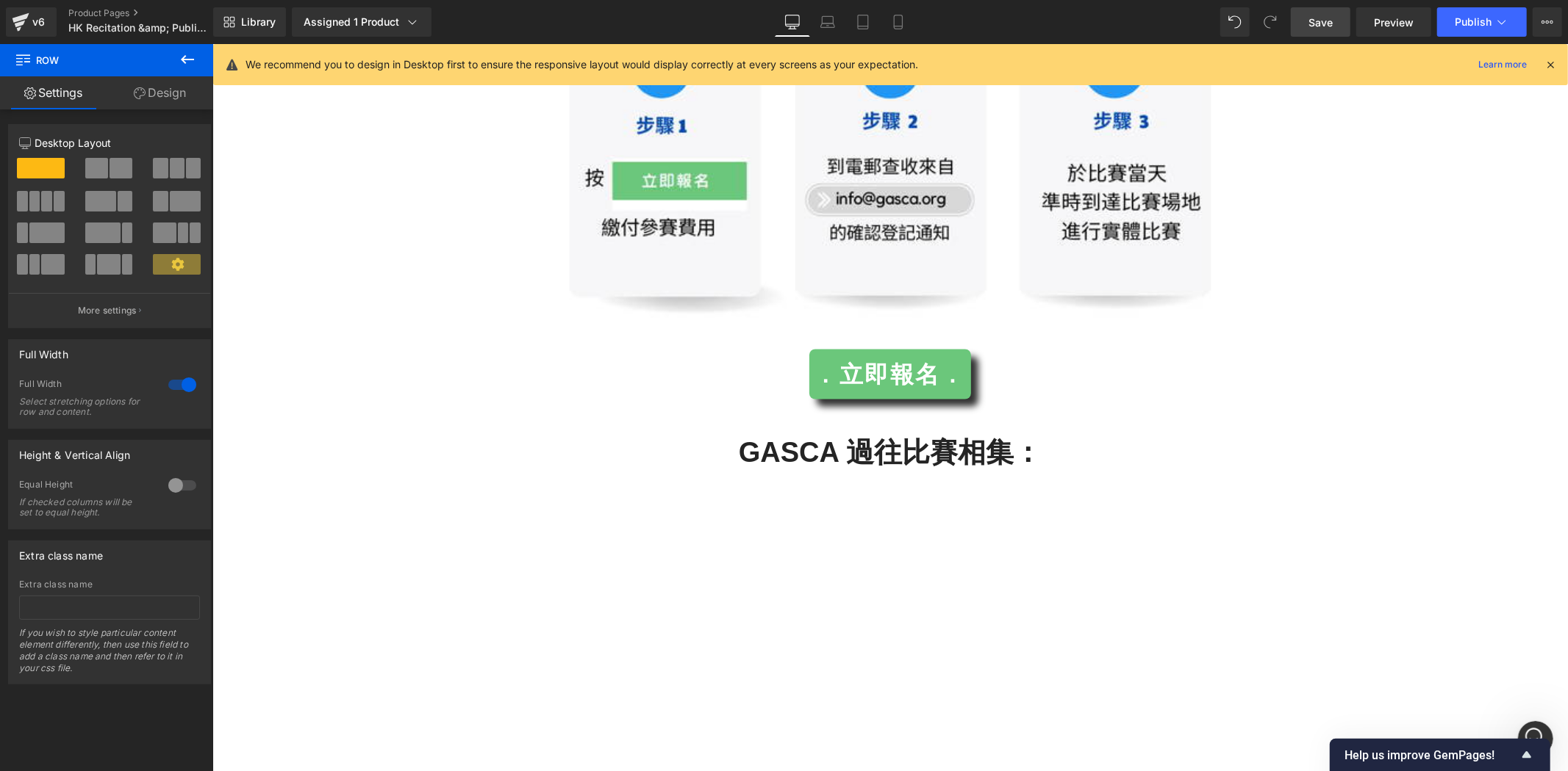
scroll to position [2856, 0]
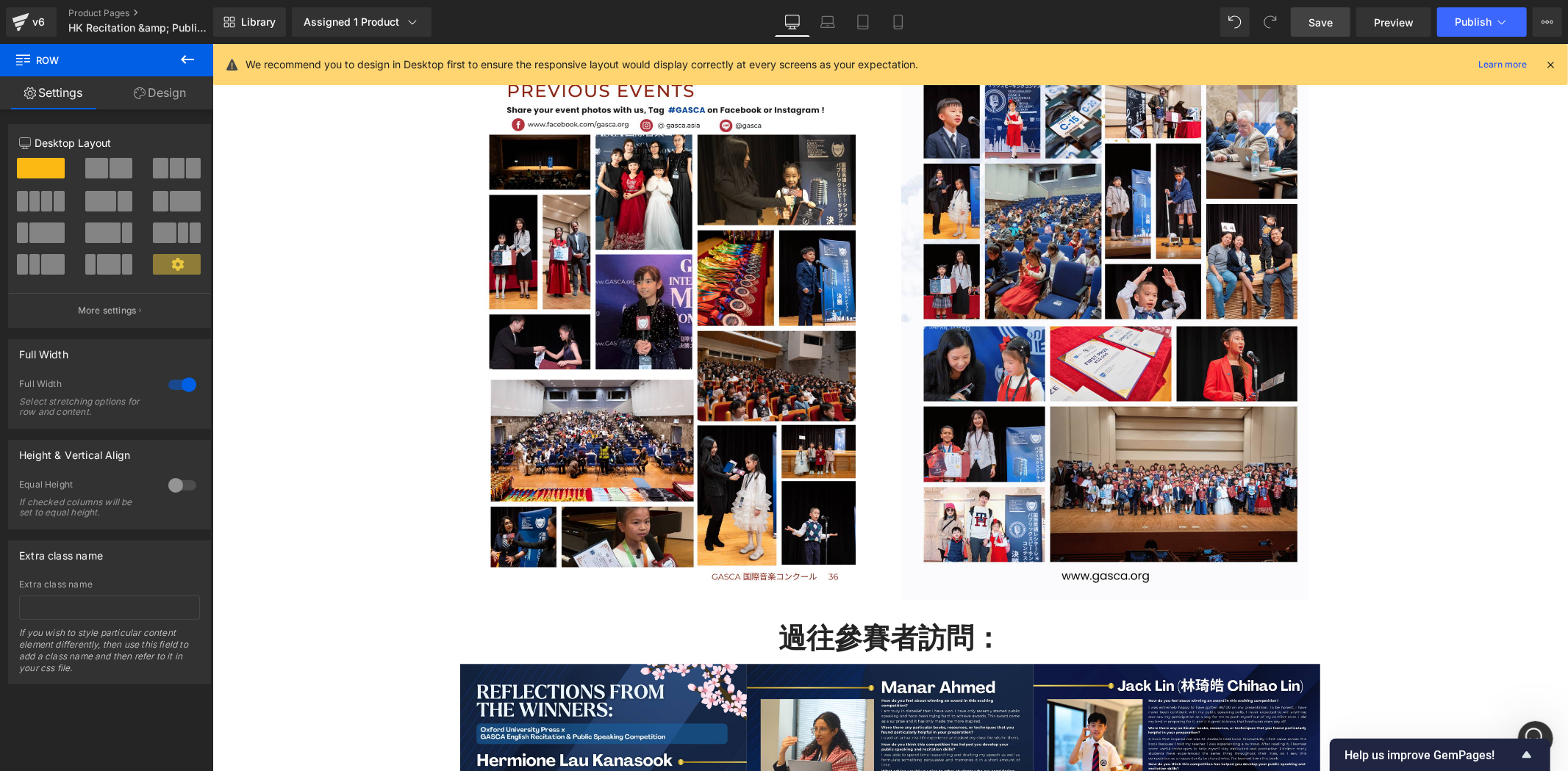
click at [193, 60] on icon at bounding box center [187, 59] width 18 height 18
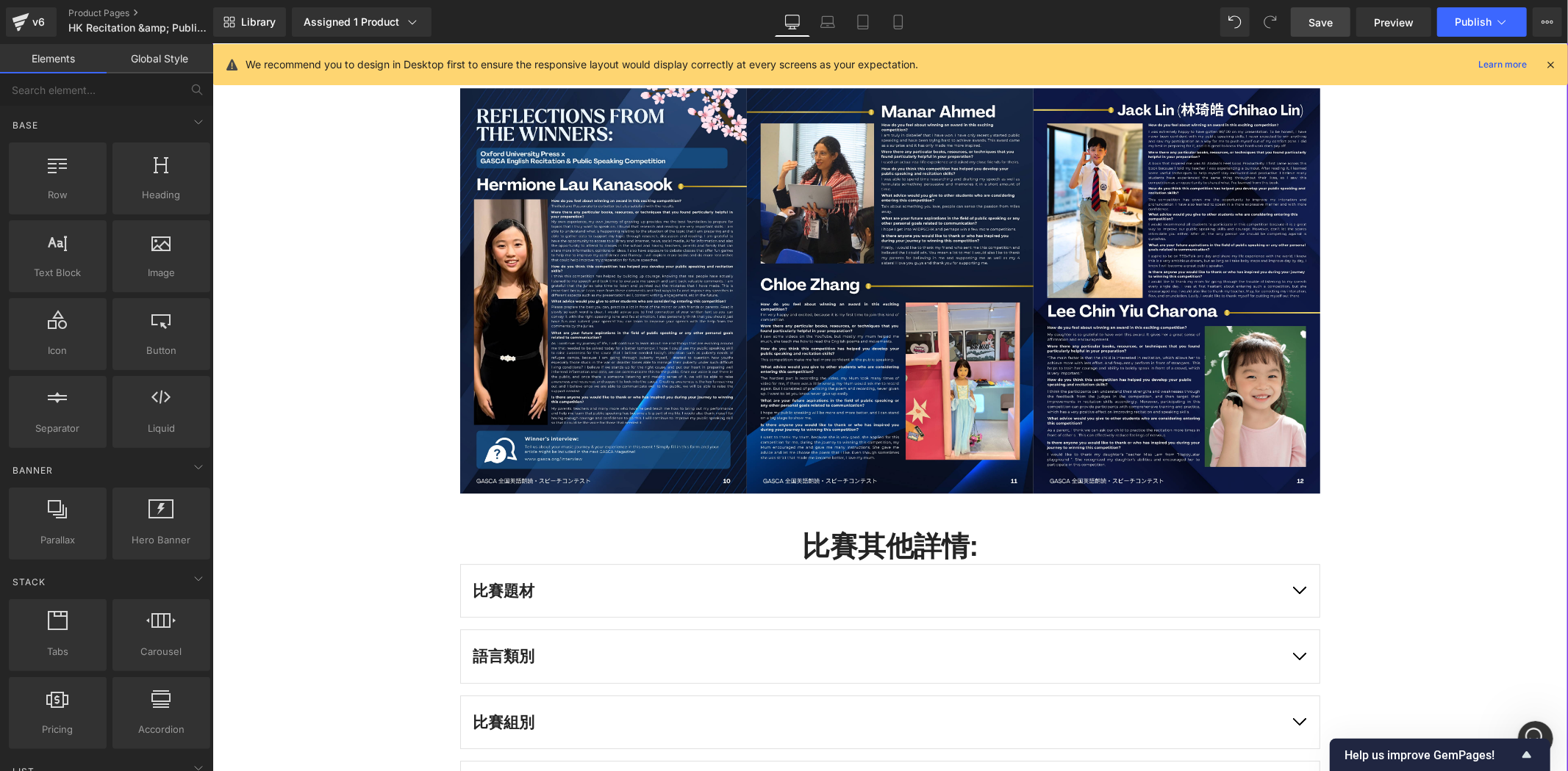
scroll to position [3428, 0]
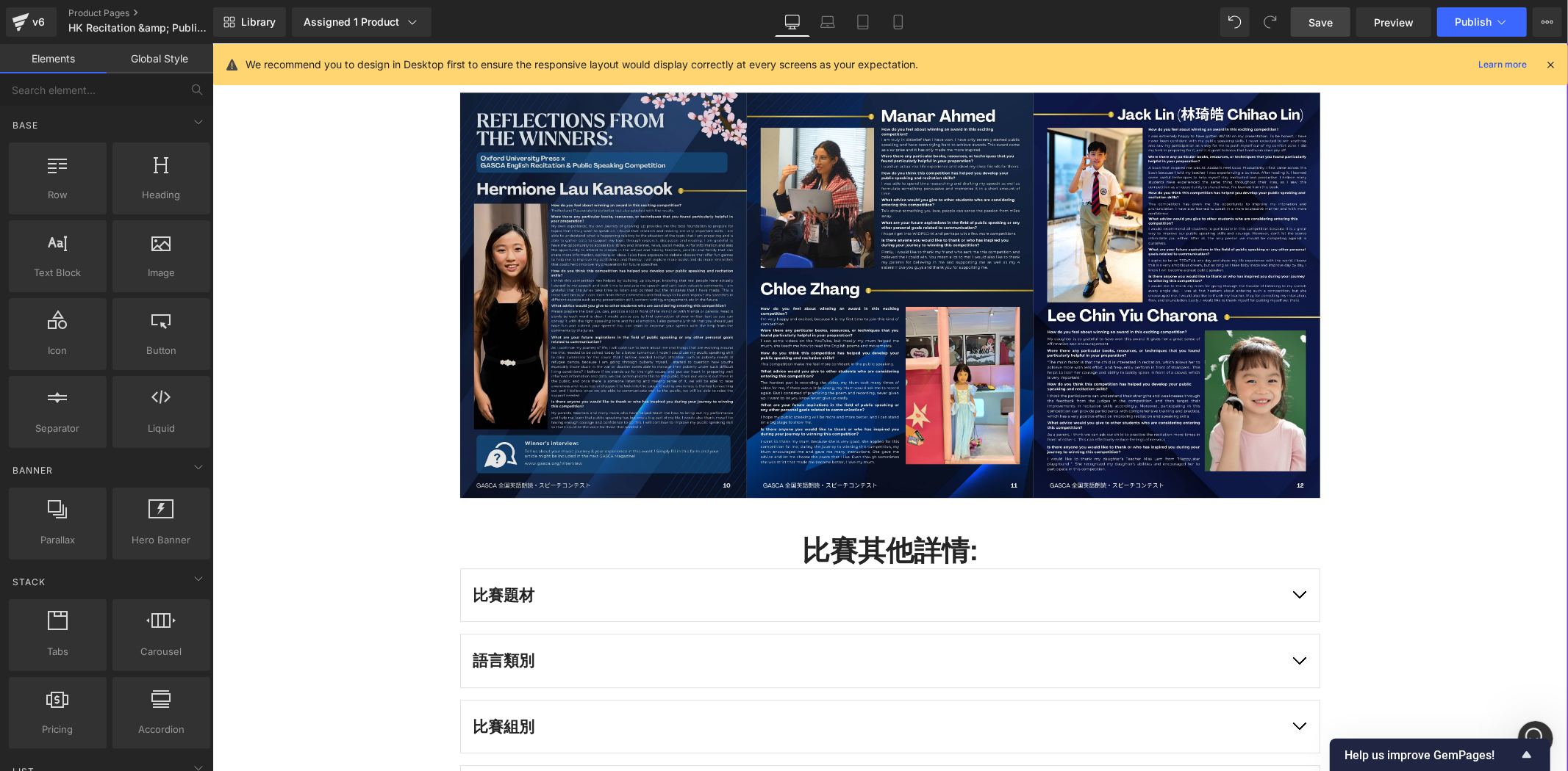
click at [667, 357] on img at bounding box center [603, 294] width 287 height 405
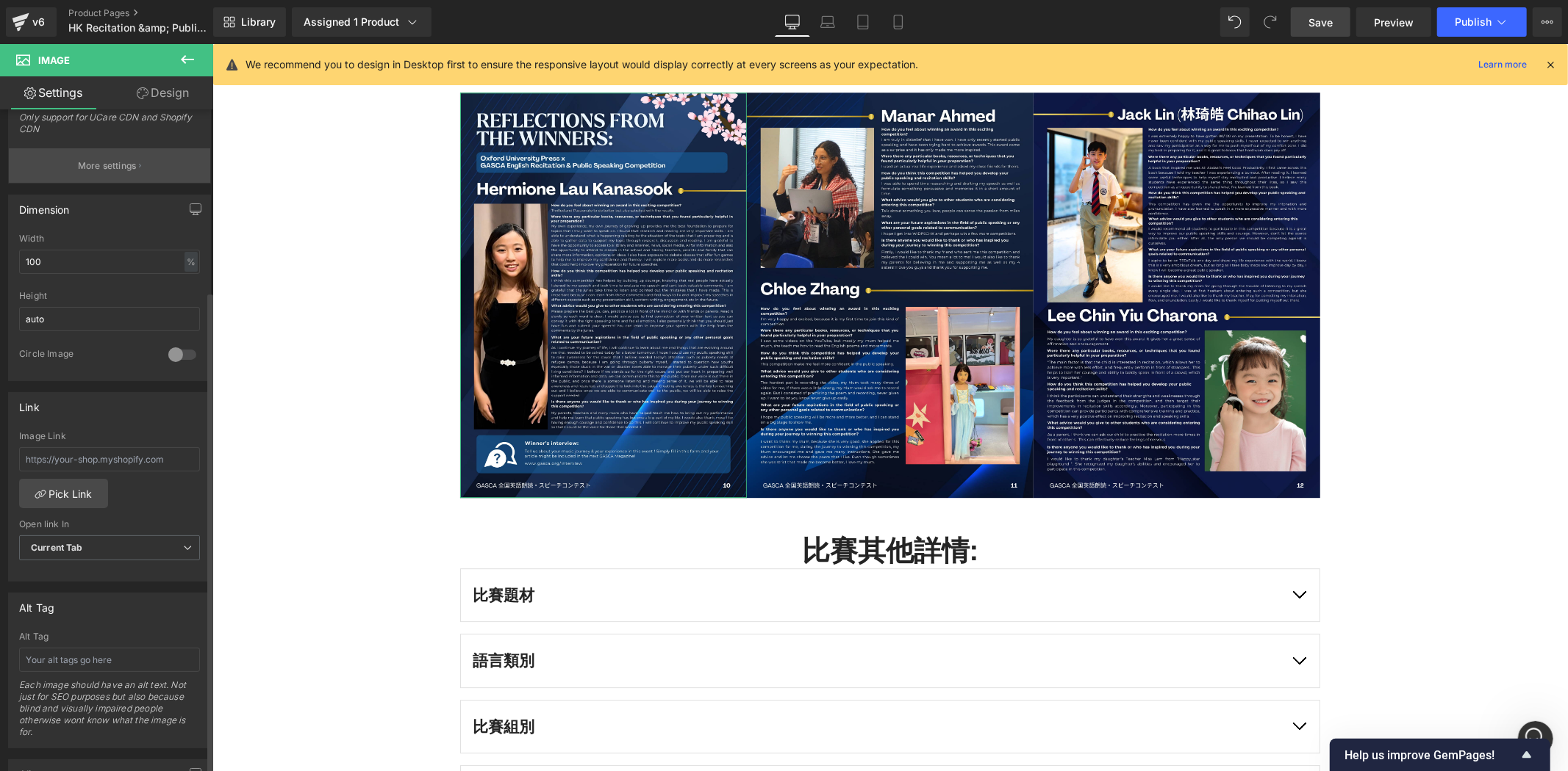
scroll to position [0, 0]
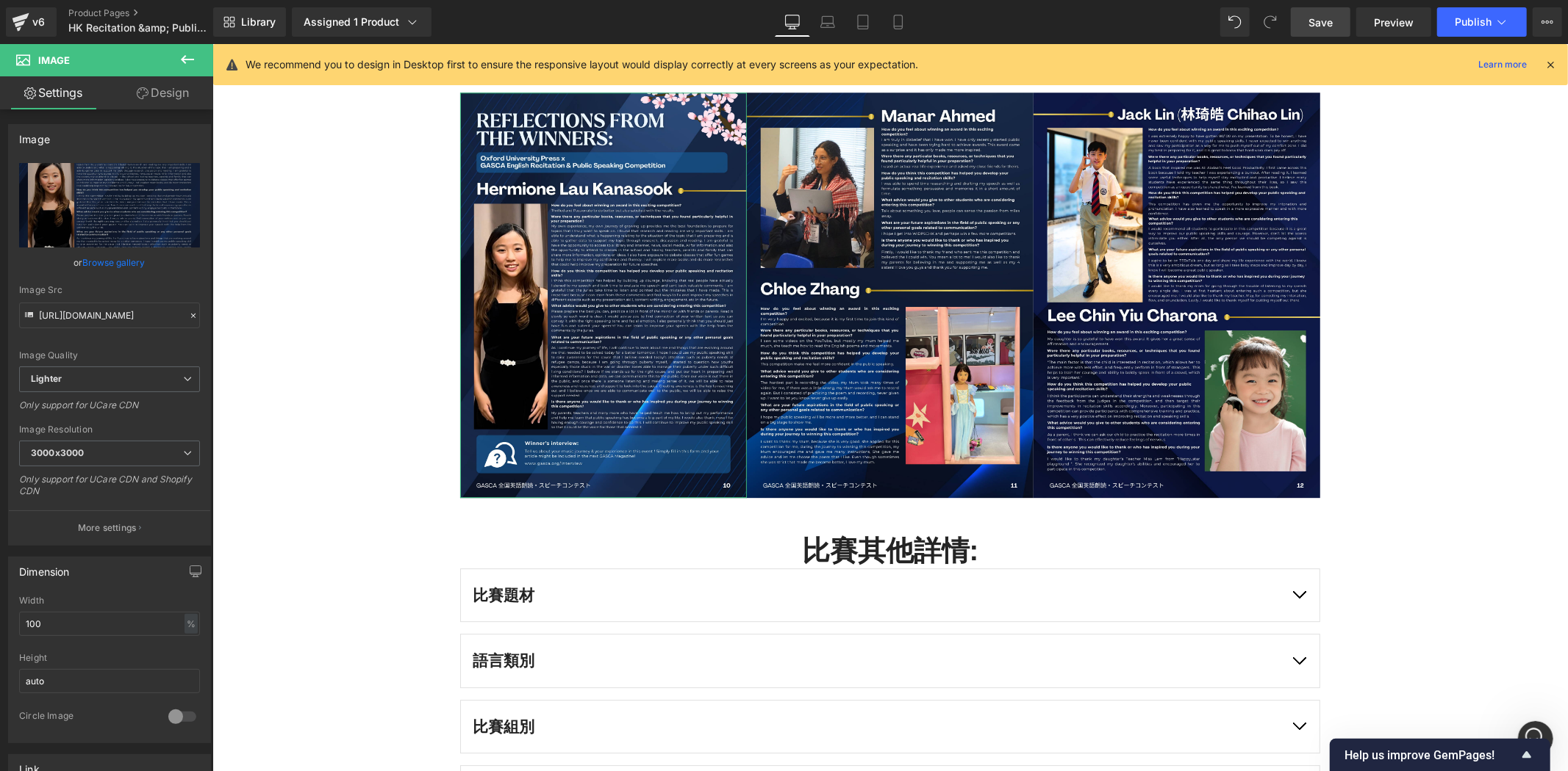
click at [151, 91] on link "Design" at bounding box center [163, 93] width 107 height 33
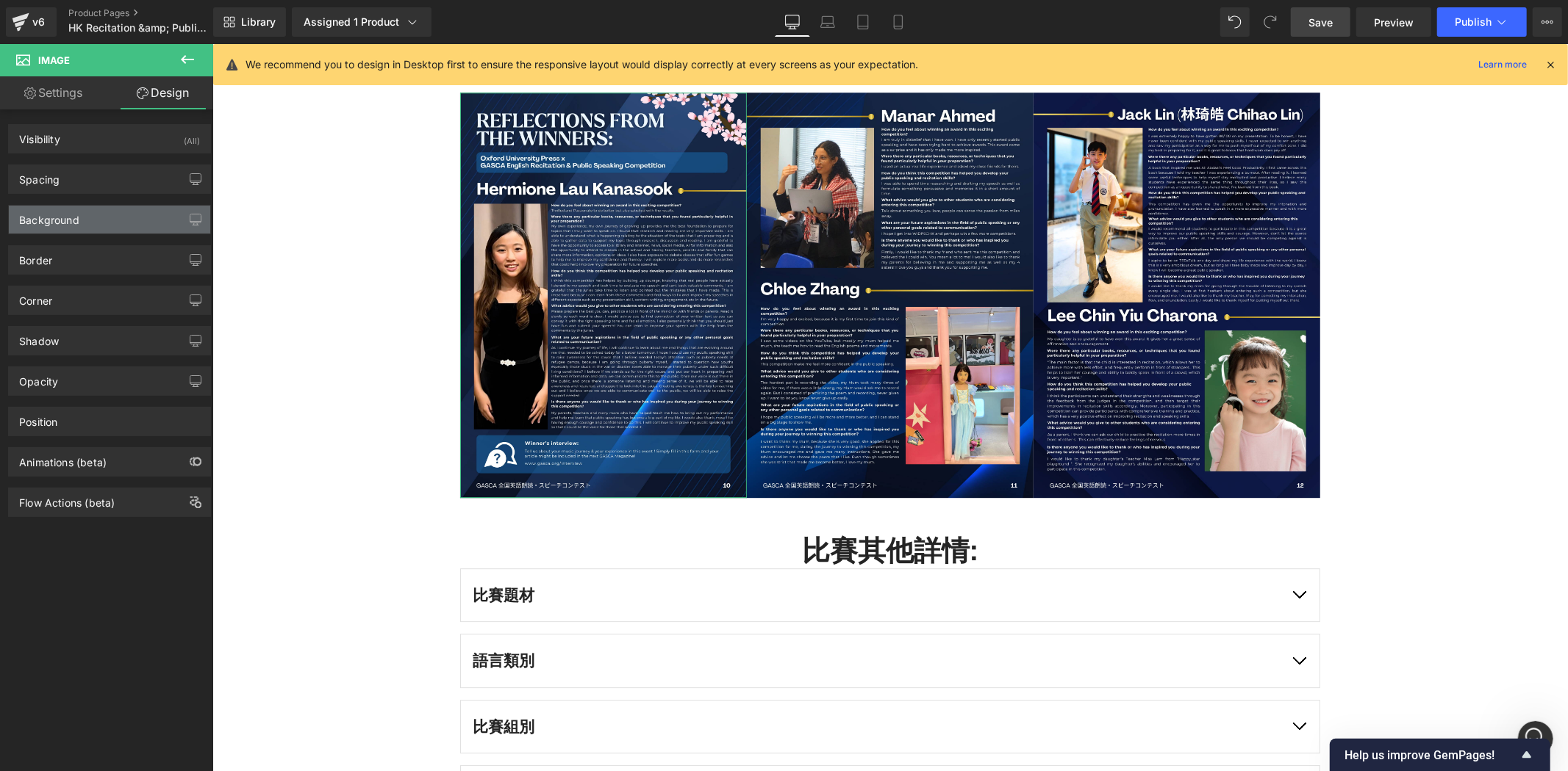
type input "0"
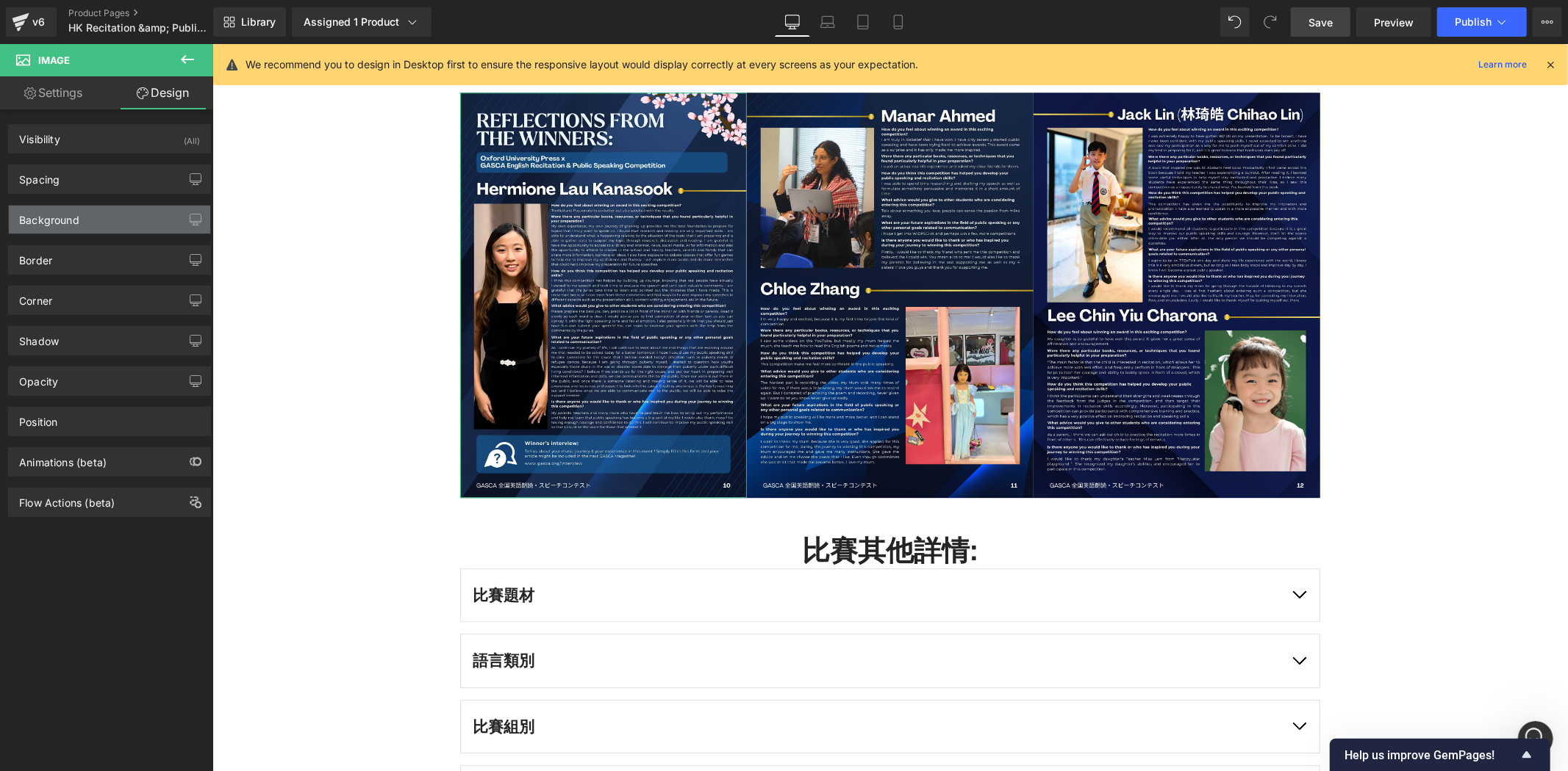
type input "0"
click at [127, 184] on div "Spacing" at bounding box center [109, 179] width 201 height 28
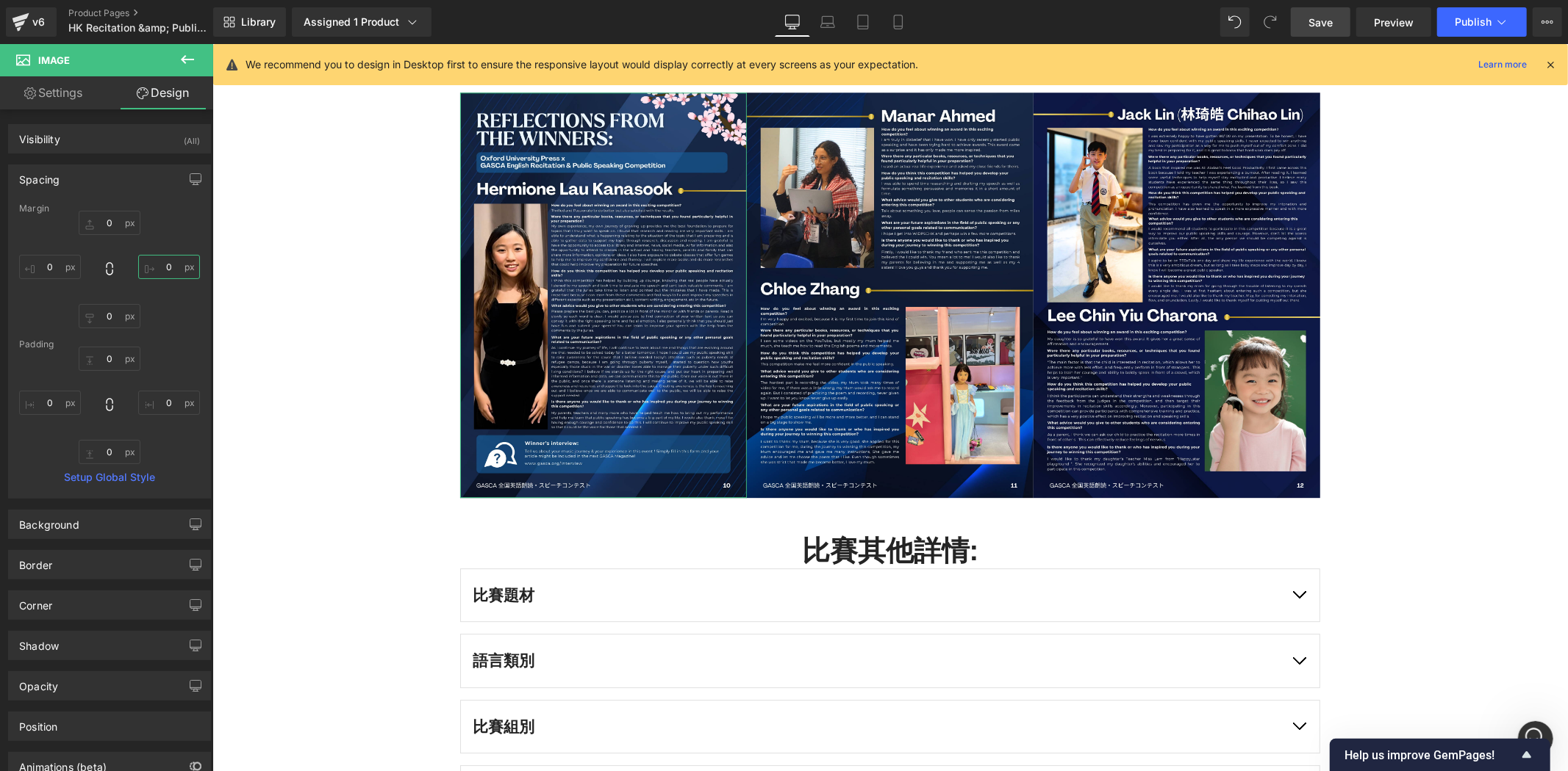
click at [164, 272] on input "0" at bounding box center [168, 267] width 62 height 24
type input "10"
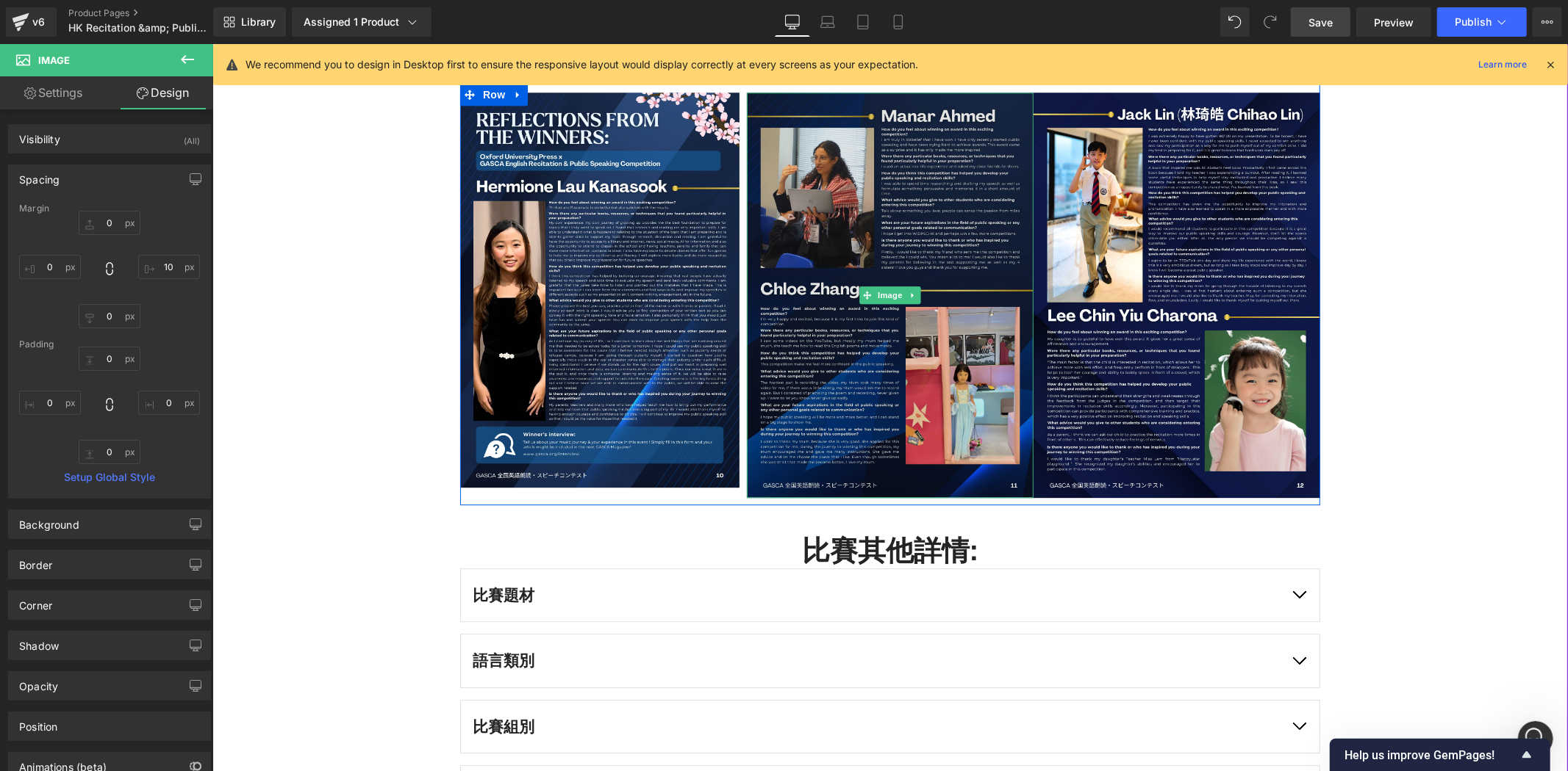
click at [948, 217] on img at bounding box center [890, 294] width 287 height 405
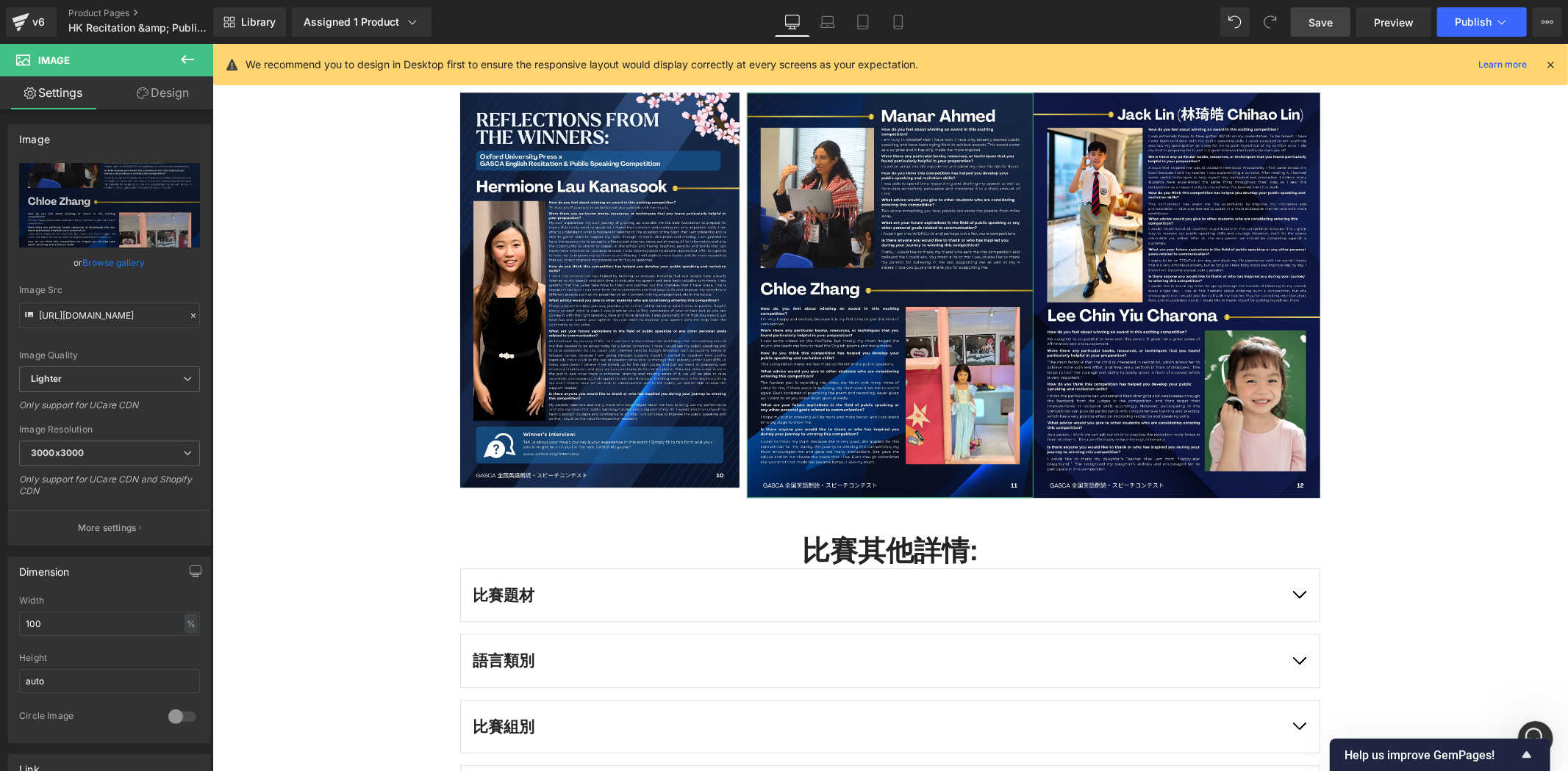
click at [161, 96] on link "Design" at bounding box center [163, 93] width 107 height 33
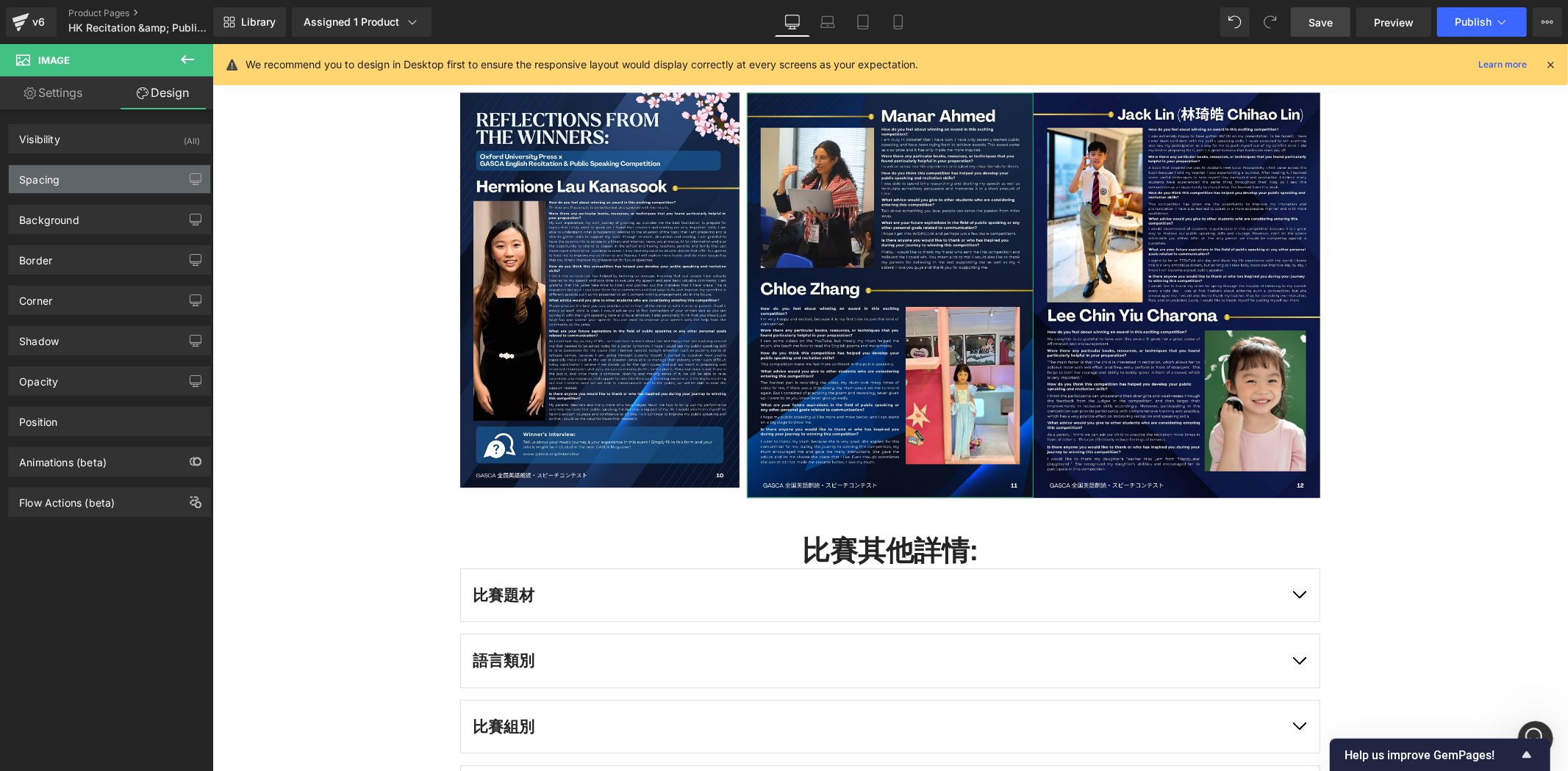
type input "0"
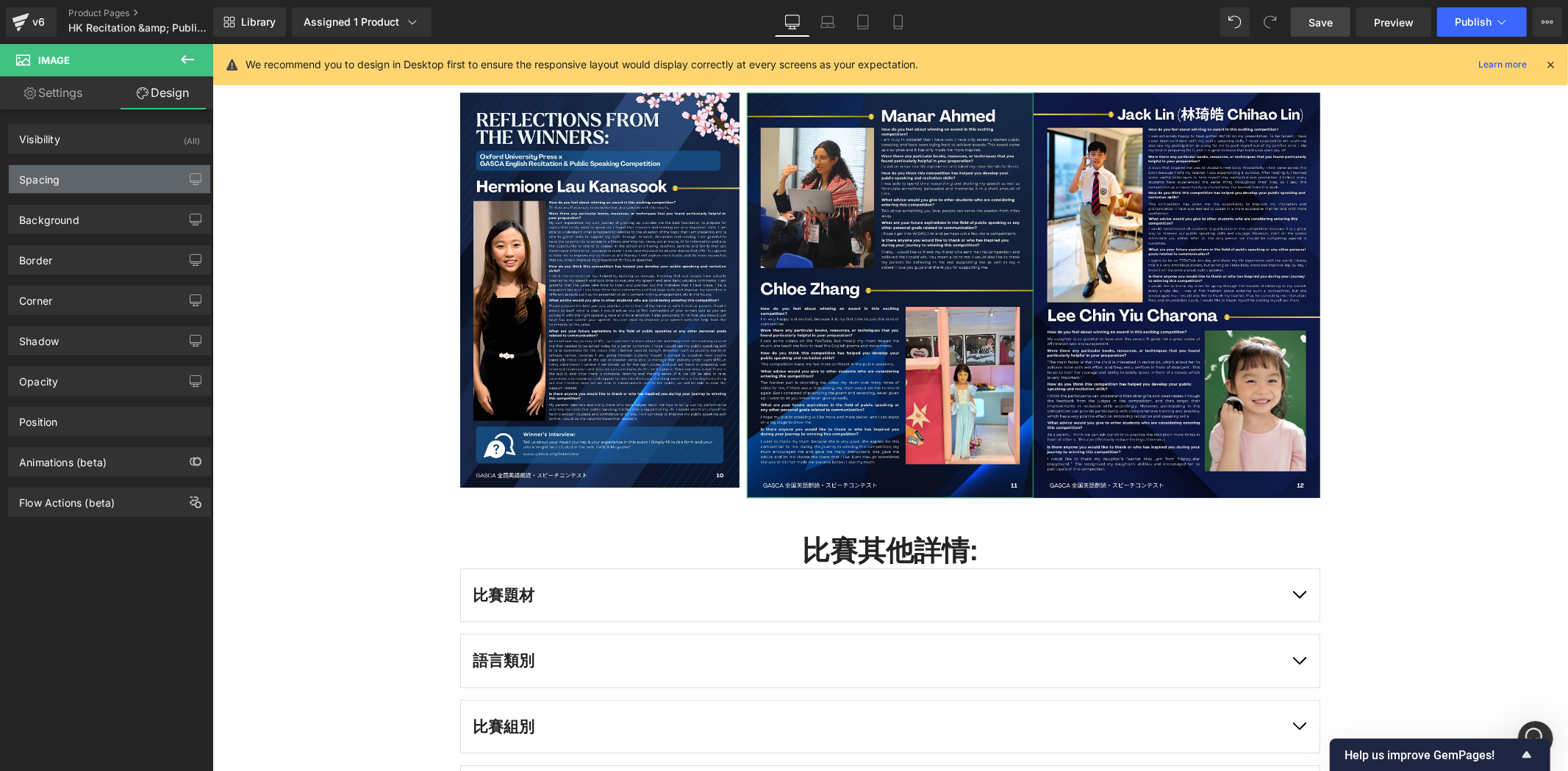
type input "0"
click at [137, 185] on div "Spacing" at bounding box center [109, 179] width 201 height 28
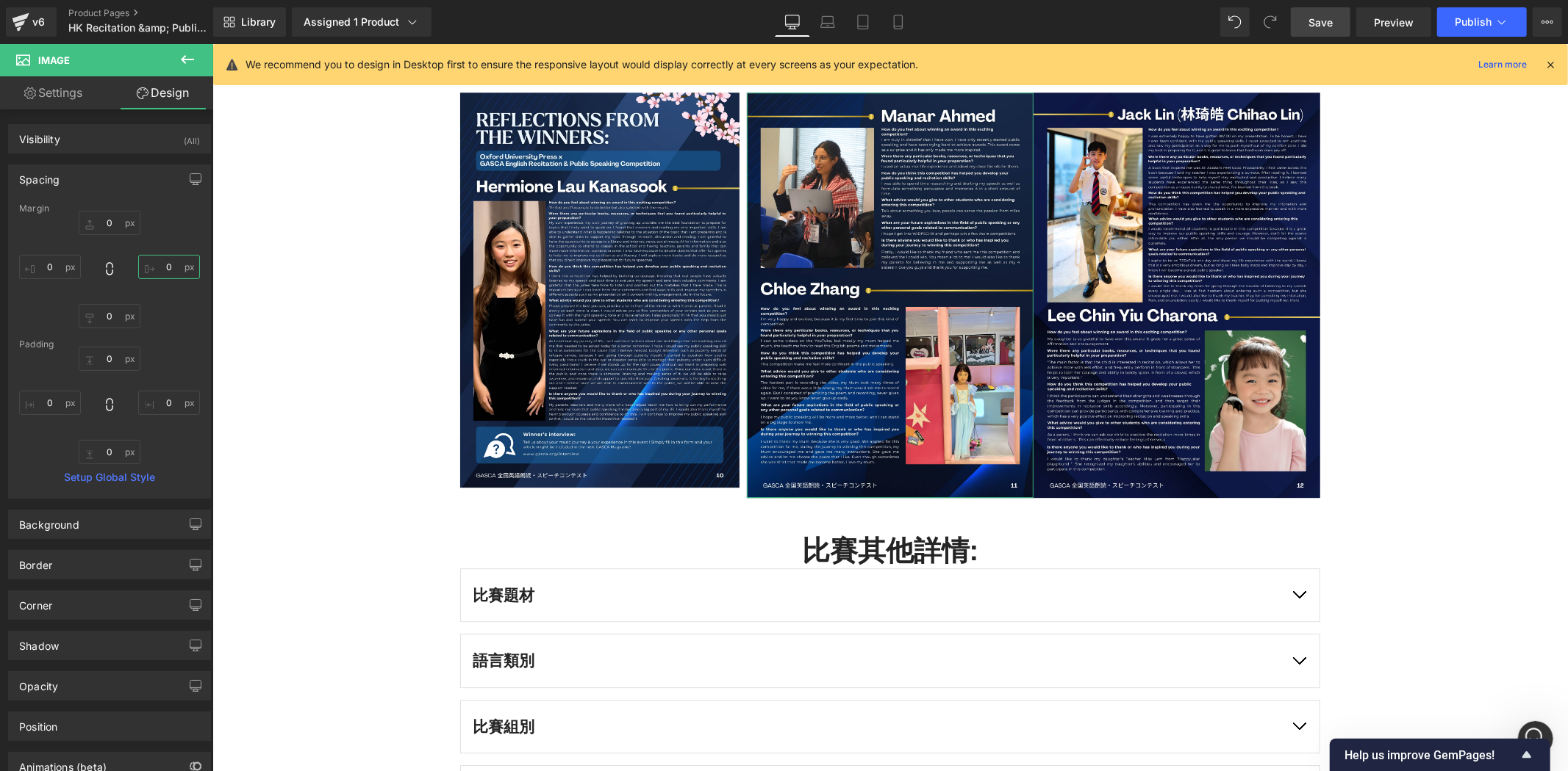
click at [172, 276] on input "0" at bounding box center [168, 267] width 62 height 24
type input "10"
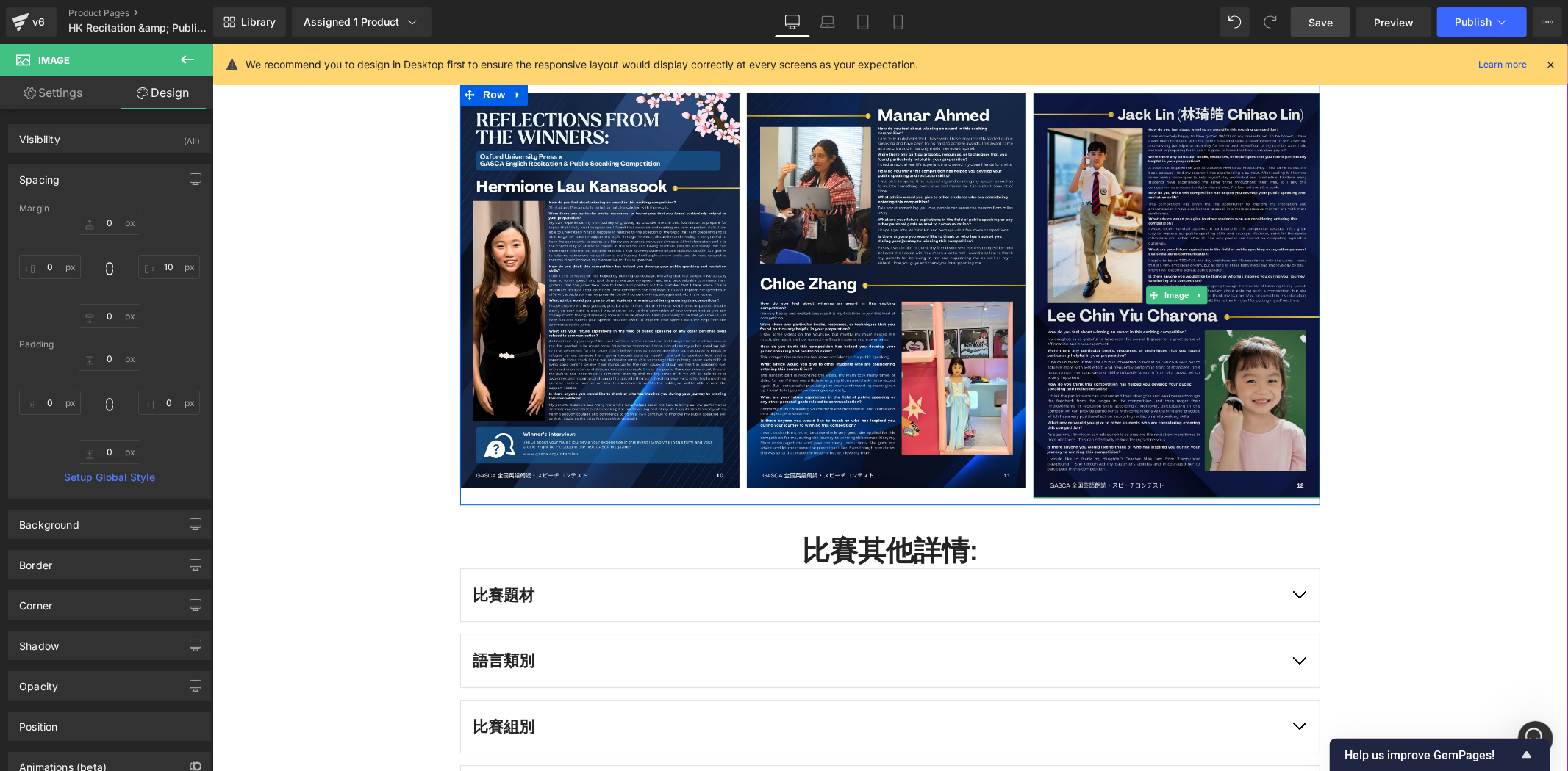
click at [1267, 273] on img at bounding box center [1176, 294] width 287 height 405
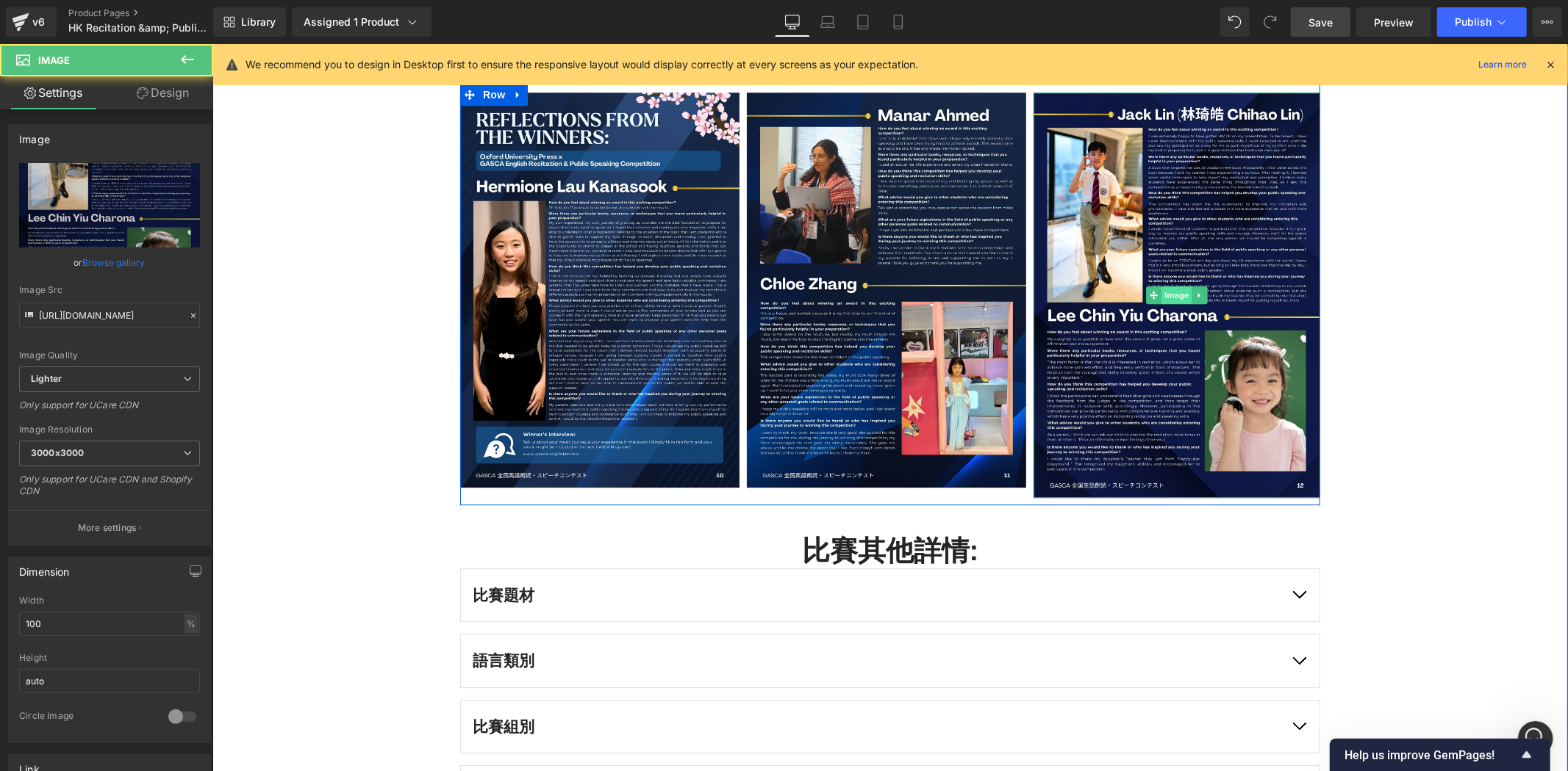
click at [1161, 297] on span "Image" at bounding box center [1176, 294] width 31 height 18
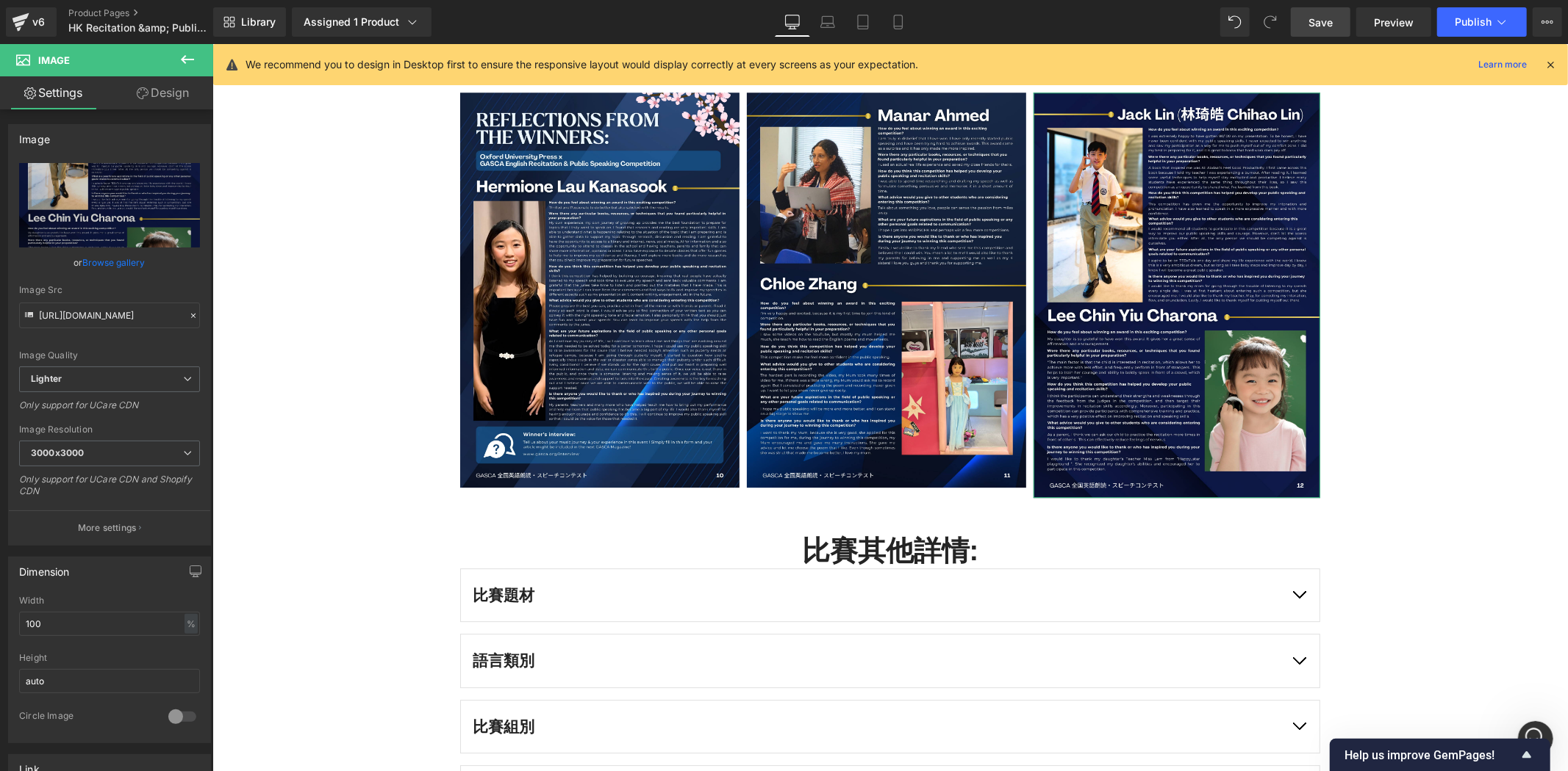
click at [178, 86] on link "Design" at bounding box center [163, 93] width 107 height 33
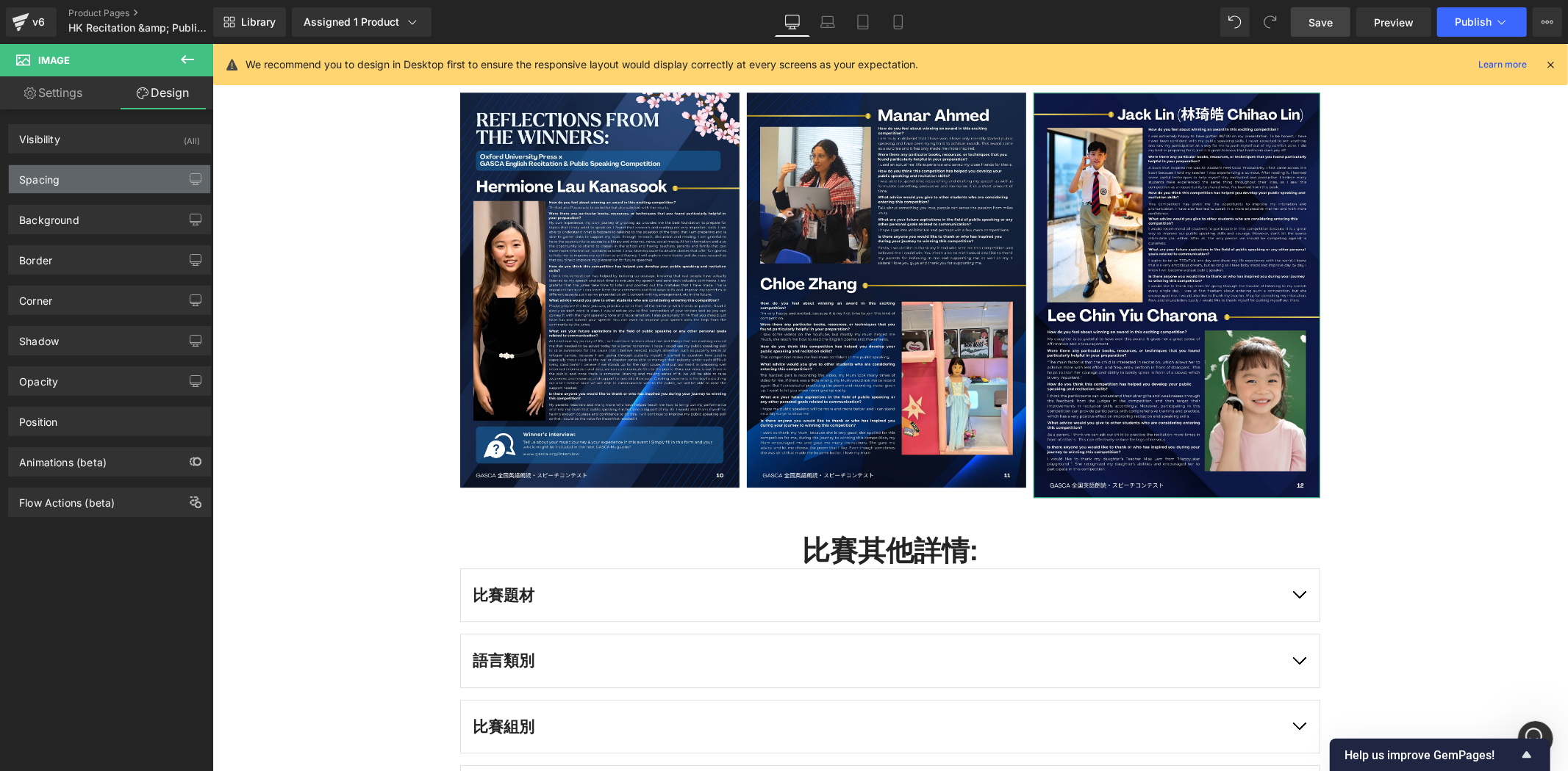
click at [144, 173] on div "Spacing" at bounding box center [109, 179] width 201 height 28
type input "0"
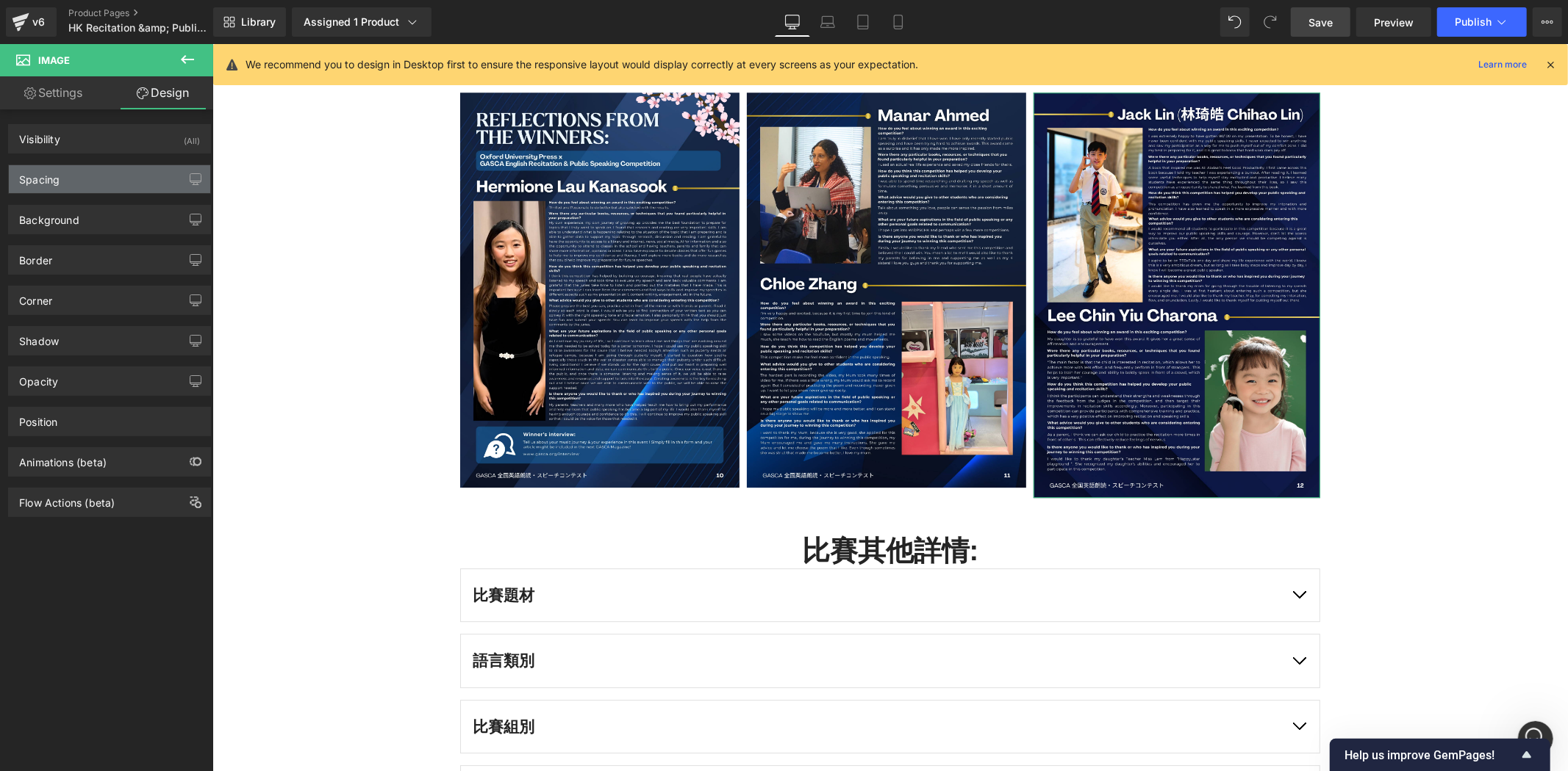
type input "0"
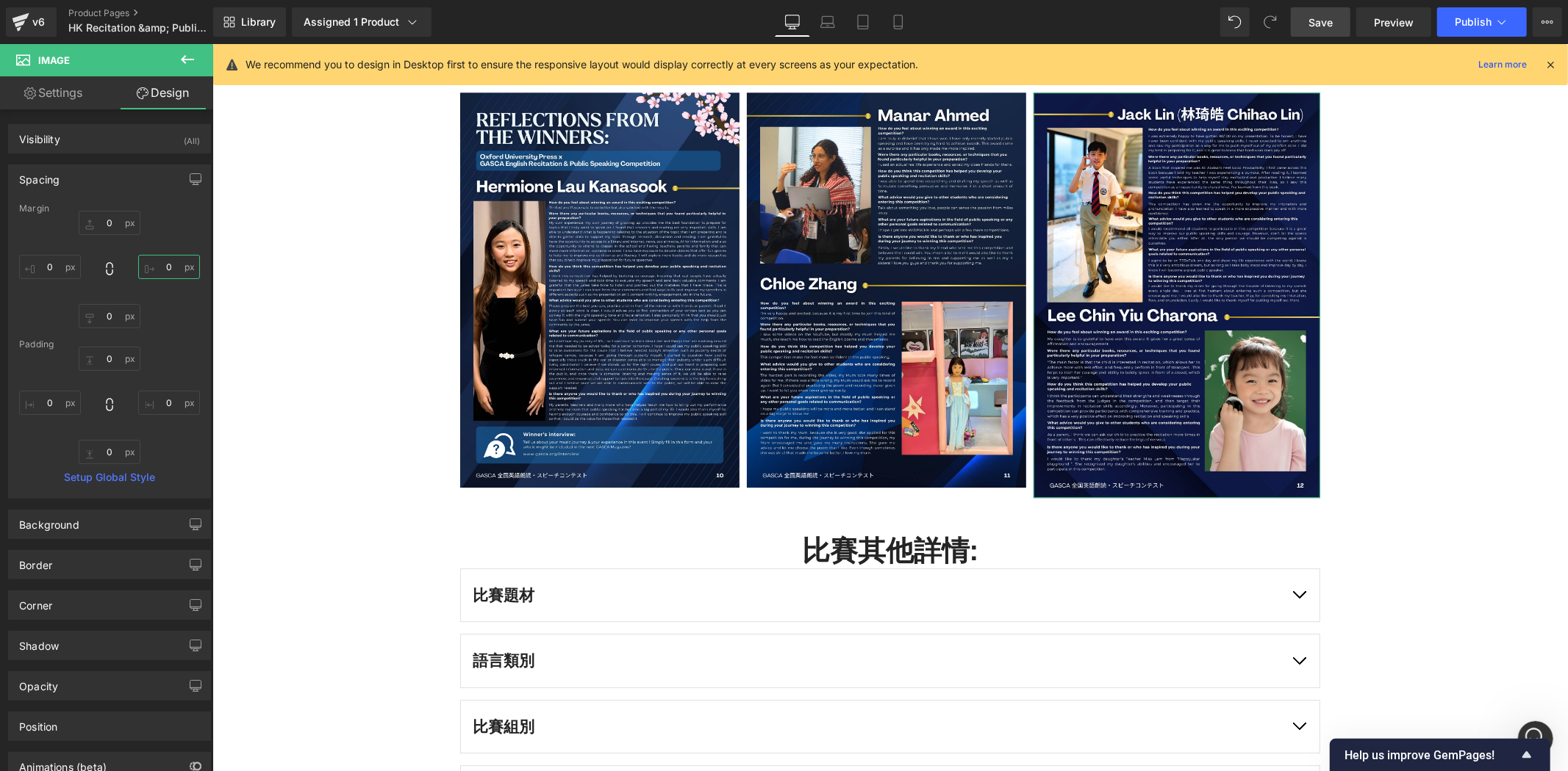
click at [169, 272] on input "0" at bounding box center [168, 267] width 62 height 24
click at [163, 261] on input "1" at bounding box center [168, 267] width 62 height 24
type input "10"
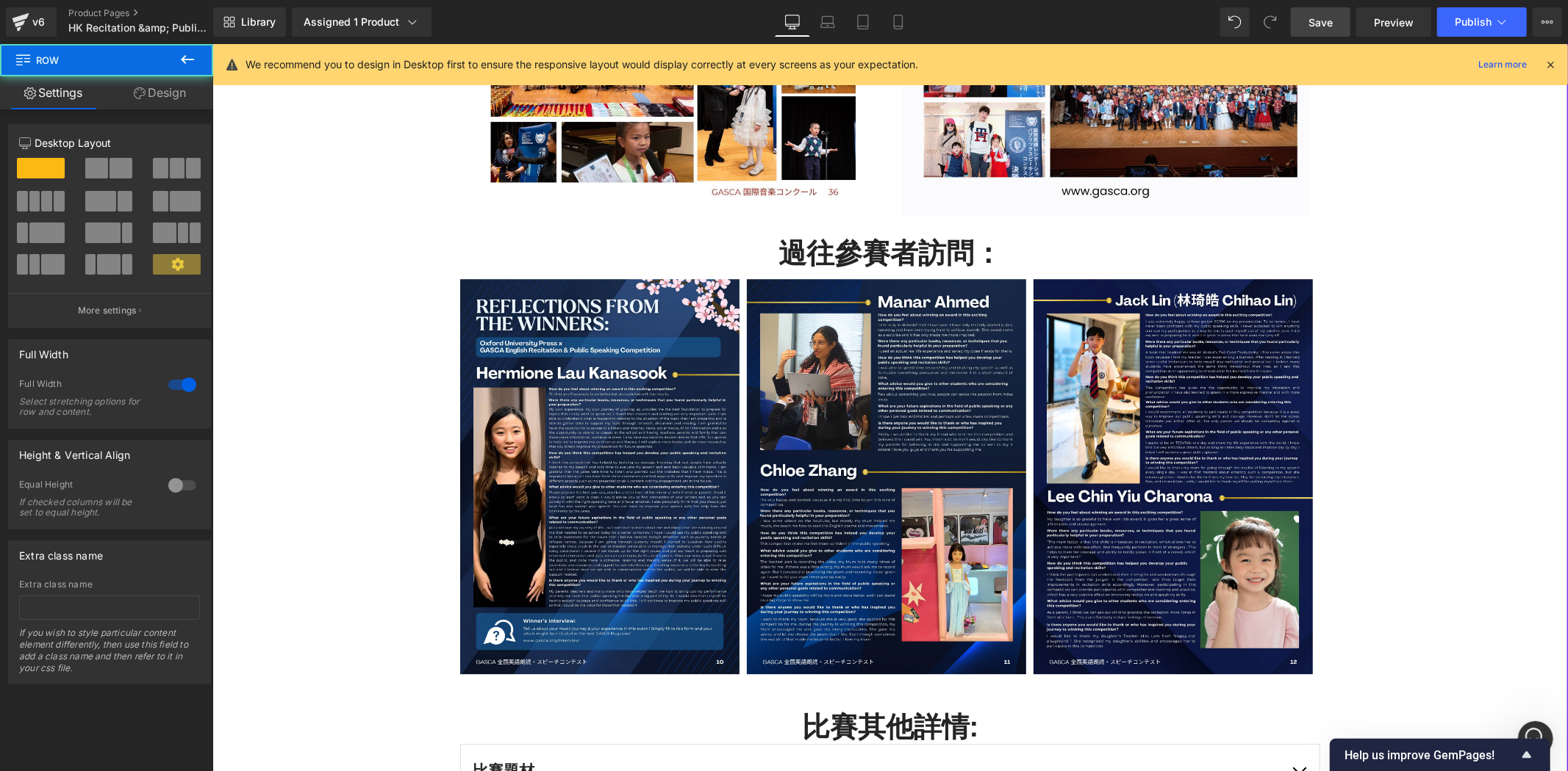
scroll to position [3237, 0]
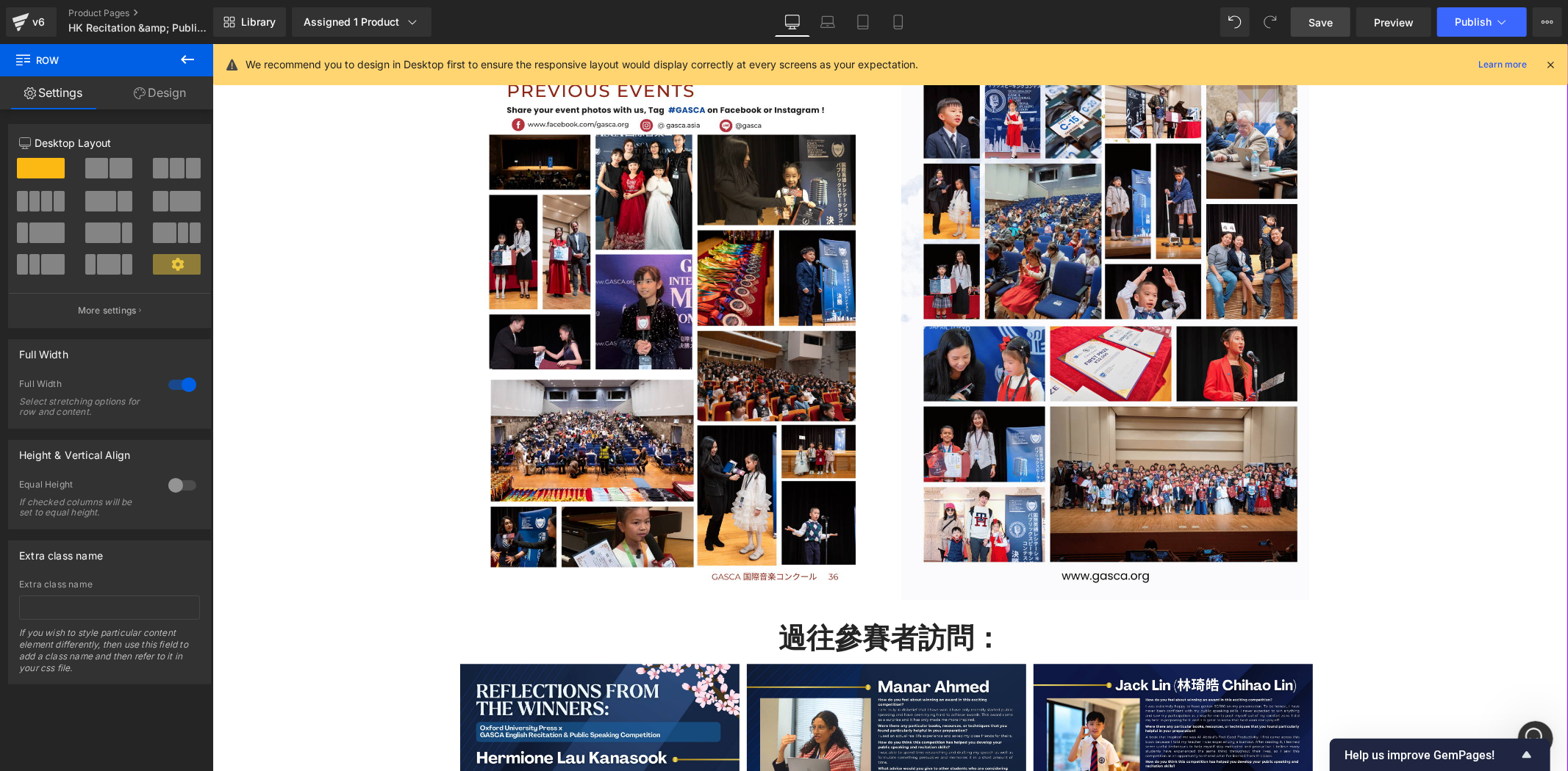
scroll to position [3428, 0]
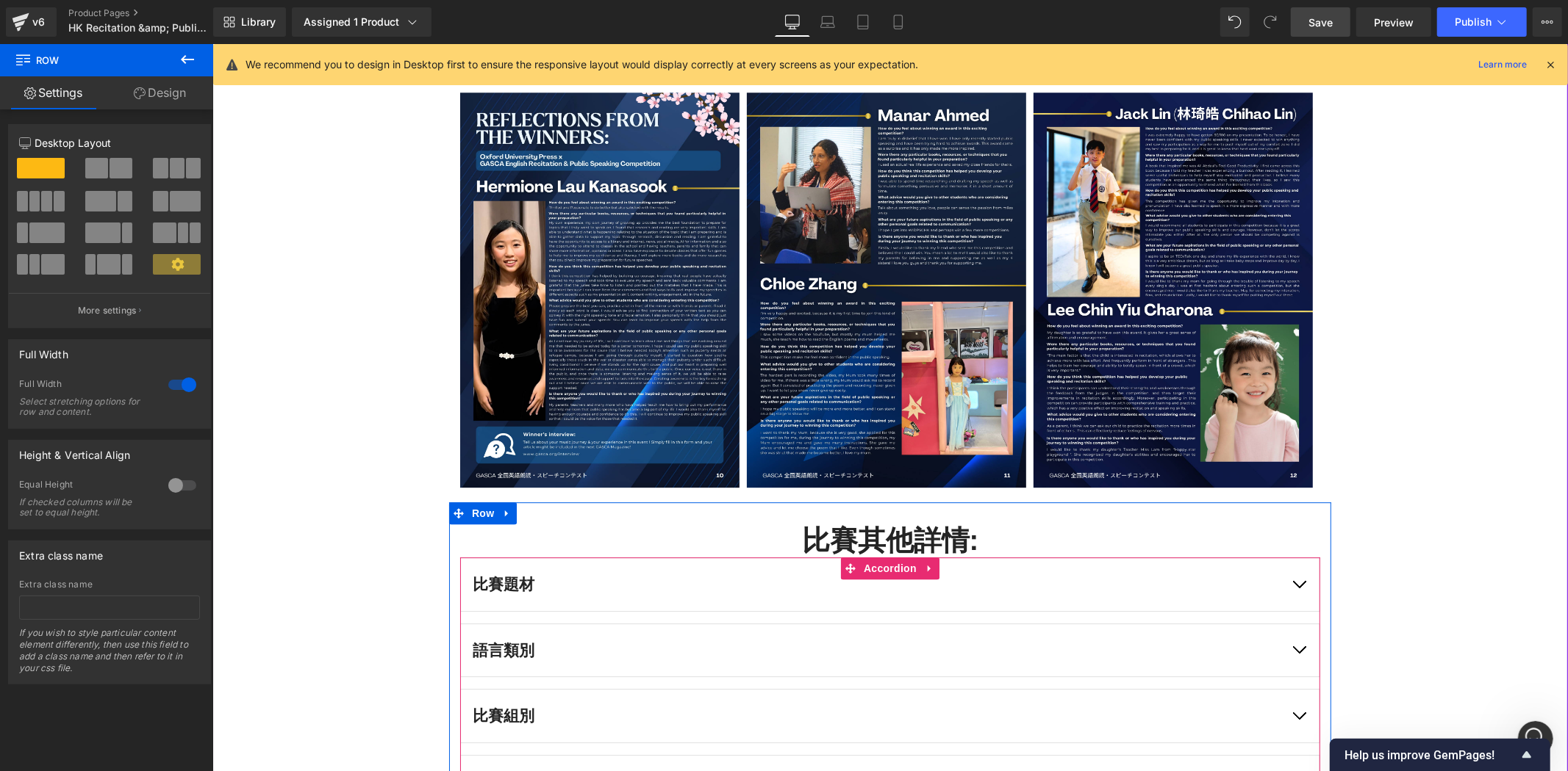
click at [1292, 578] on button "button" at bounding box center [1298, 584] width 42 height 53
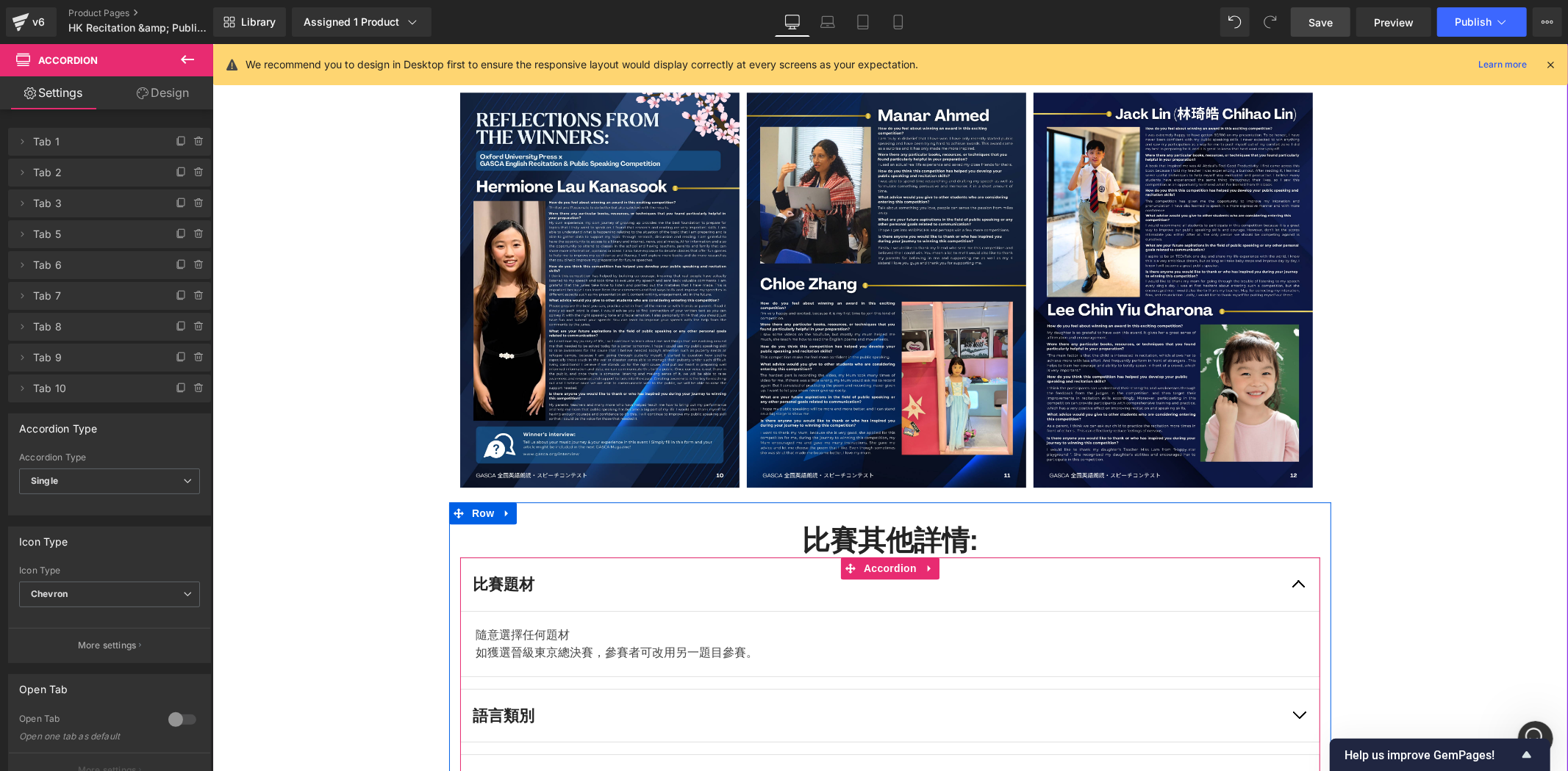
click at [1298, 588] on span "button" at bounding box center [1298, 588] width 0 height 0
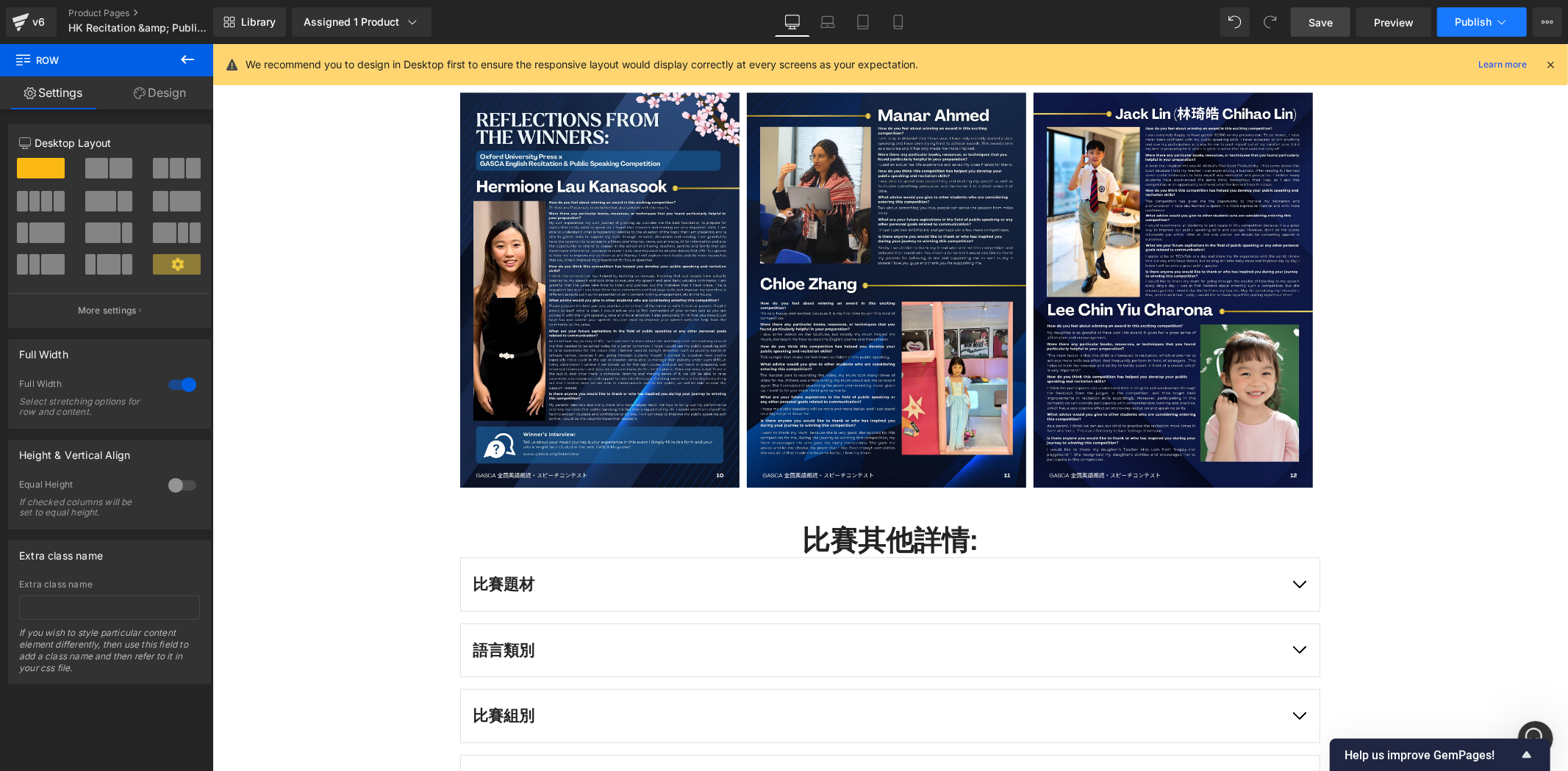
click at [1516, 18] on button "Publish" at bounding box center [1482, 22] width 89 height 30
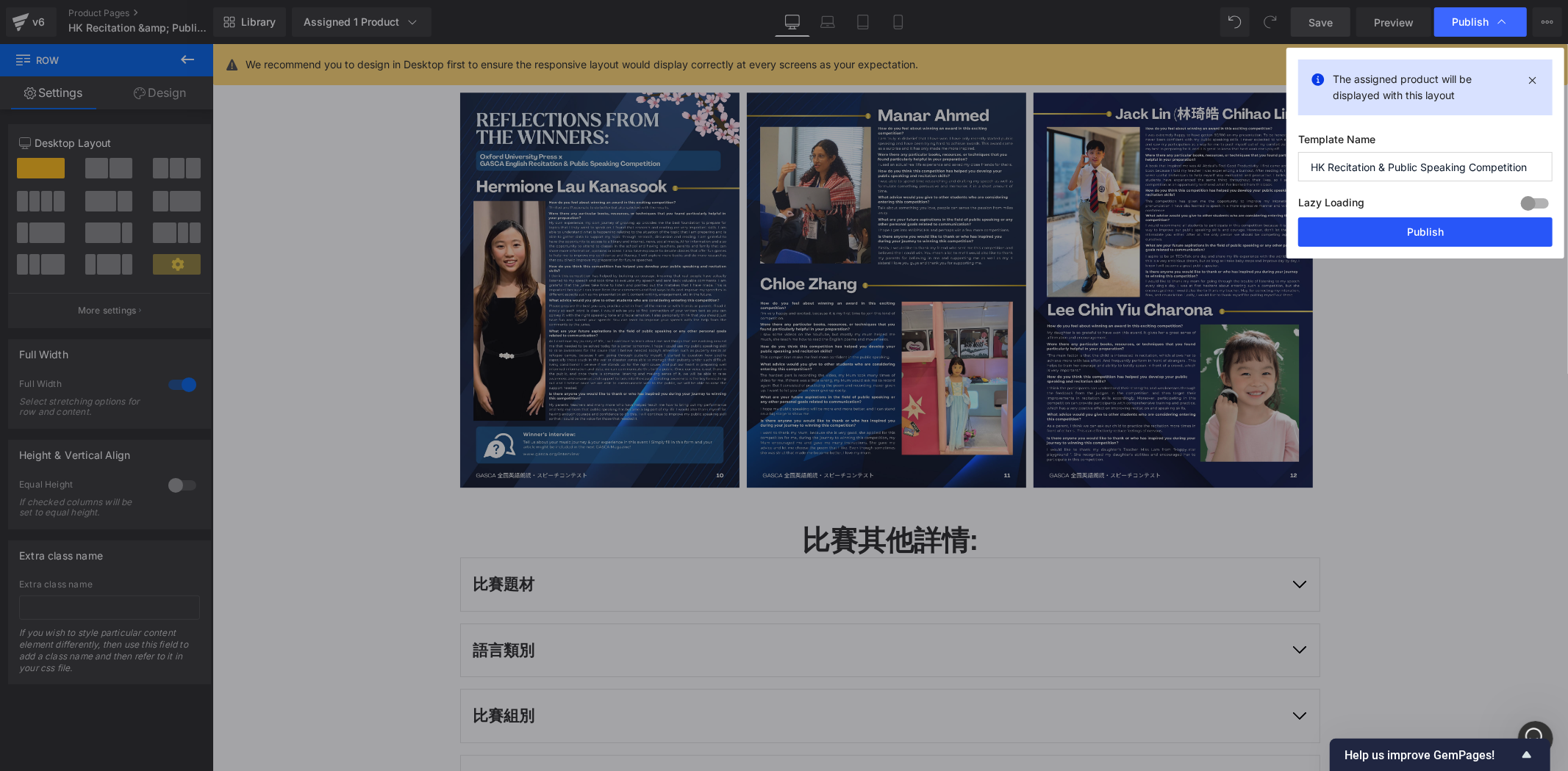
click at [1443, 239] on button "Publish" at bounding box center [1425, 232] width 255 height 30
